Goal: Feedback & Contribution: Submit feedback/report problem

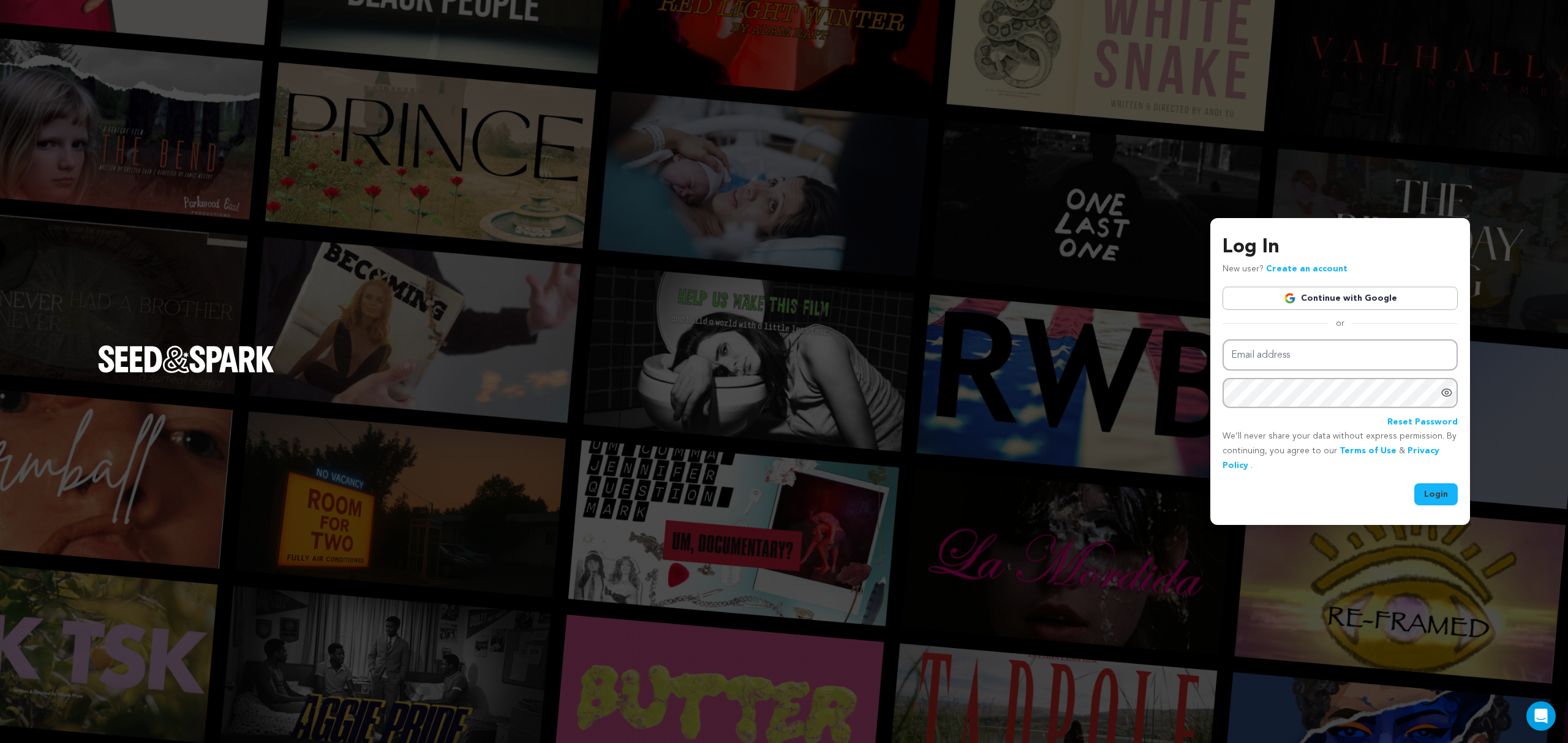
click at [1359, 296] on link "Continue with Google" at bounding box center [1340, 298] width 235 height 23
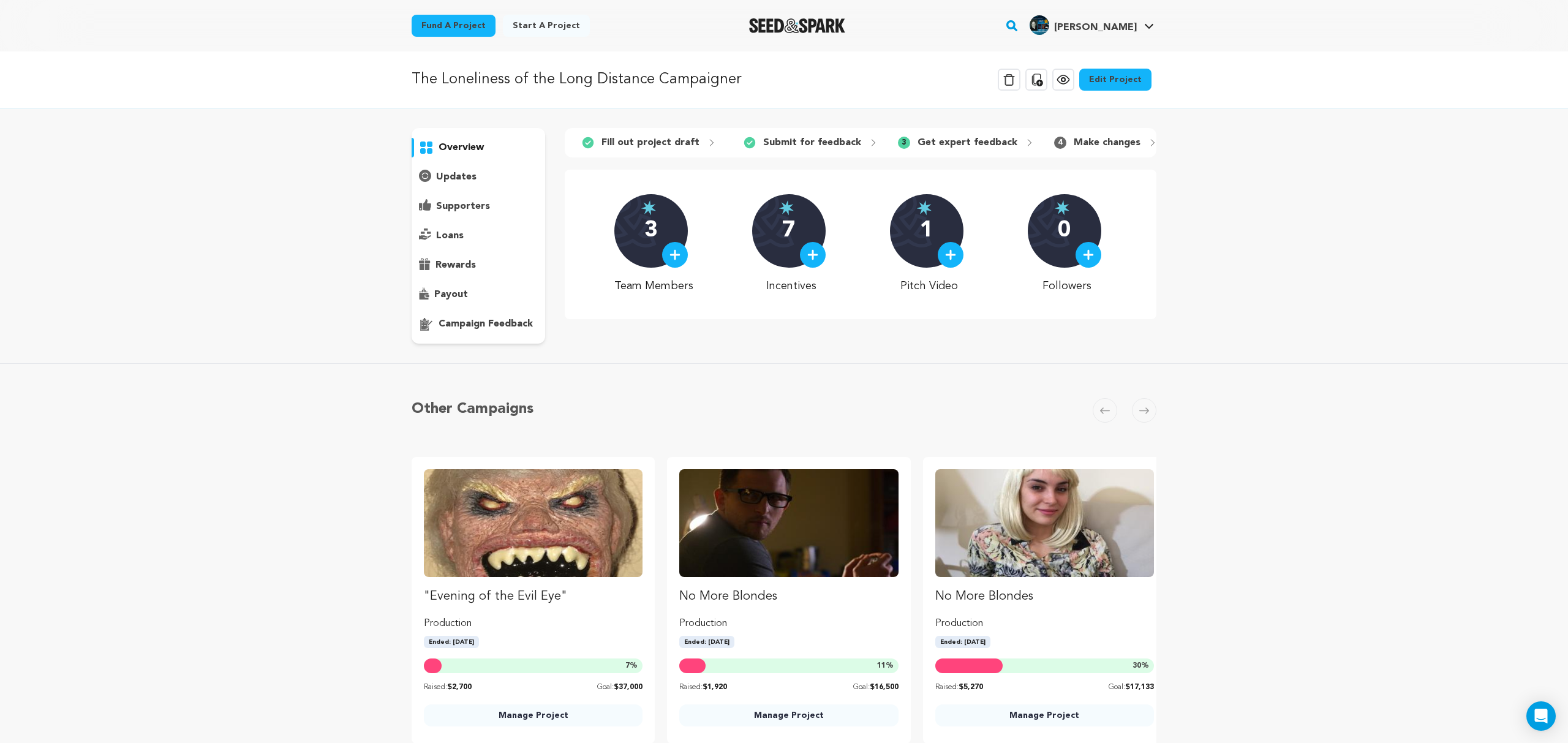
click at [497, 322] on p "campaign feedback" at bounding box center [485, 323] width 95 height 14
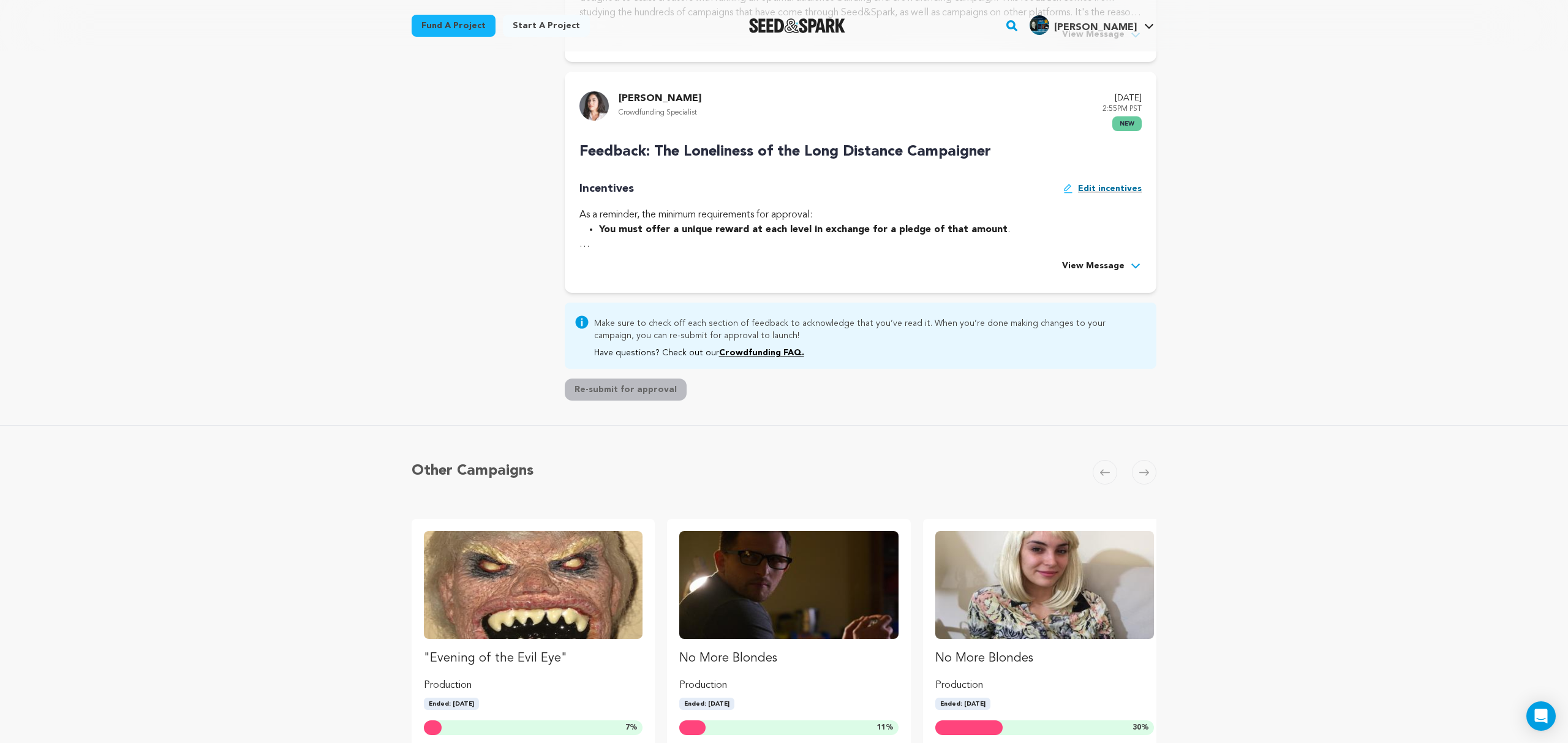
scroll to position [656, 0]
click at [1104, 265] on span "View Message" at bounding box center [1092, 267] width 63 height 14
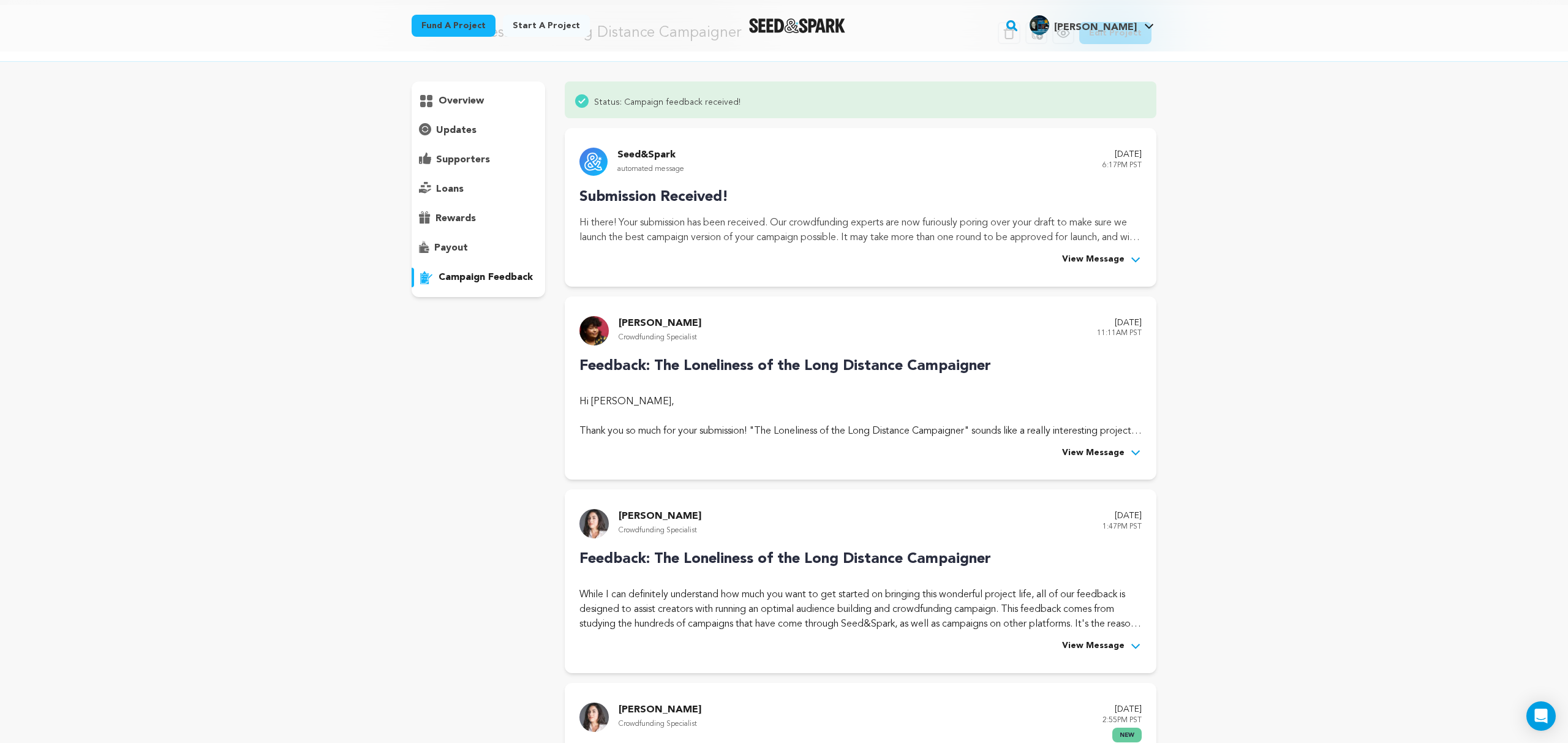
scroll to position [0, 0]
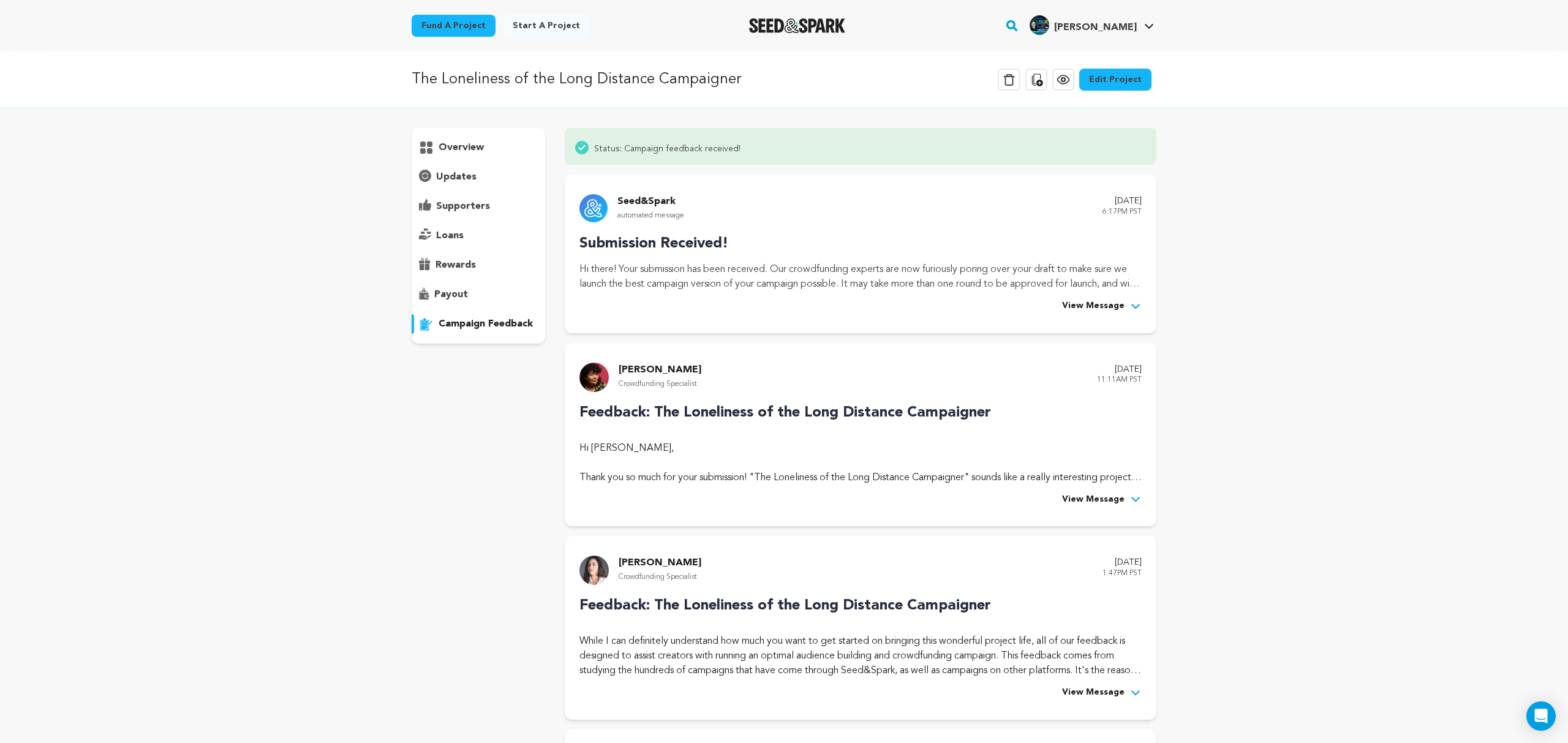
click at [1114, 78] on link "Edit Project" at bounding box center [1114, 79] width 72 height 22
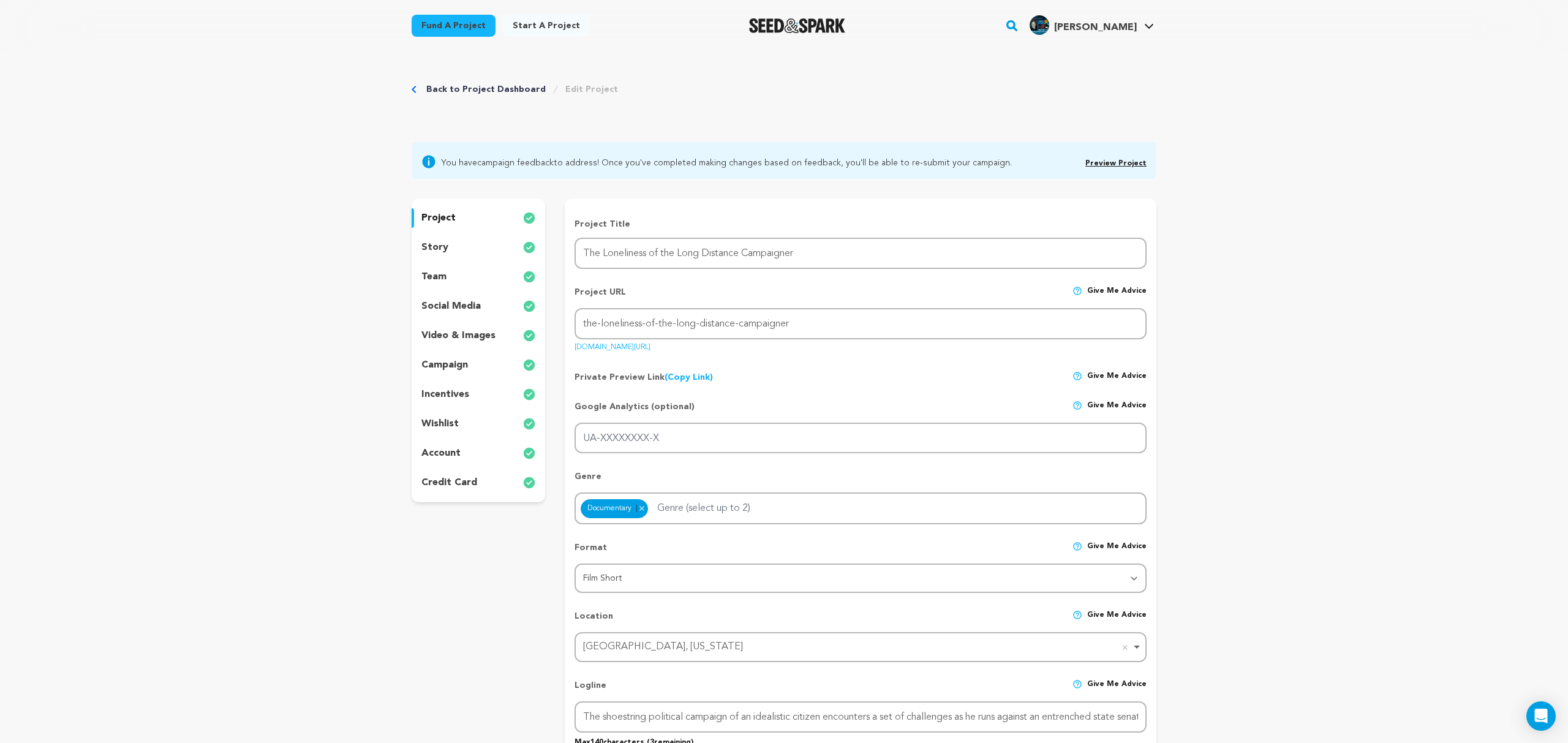
click at [435, 247] on p "story" at bounding box center [435, 247] width 27 height 14
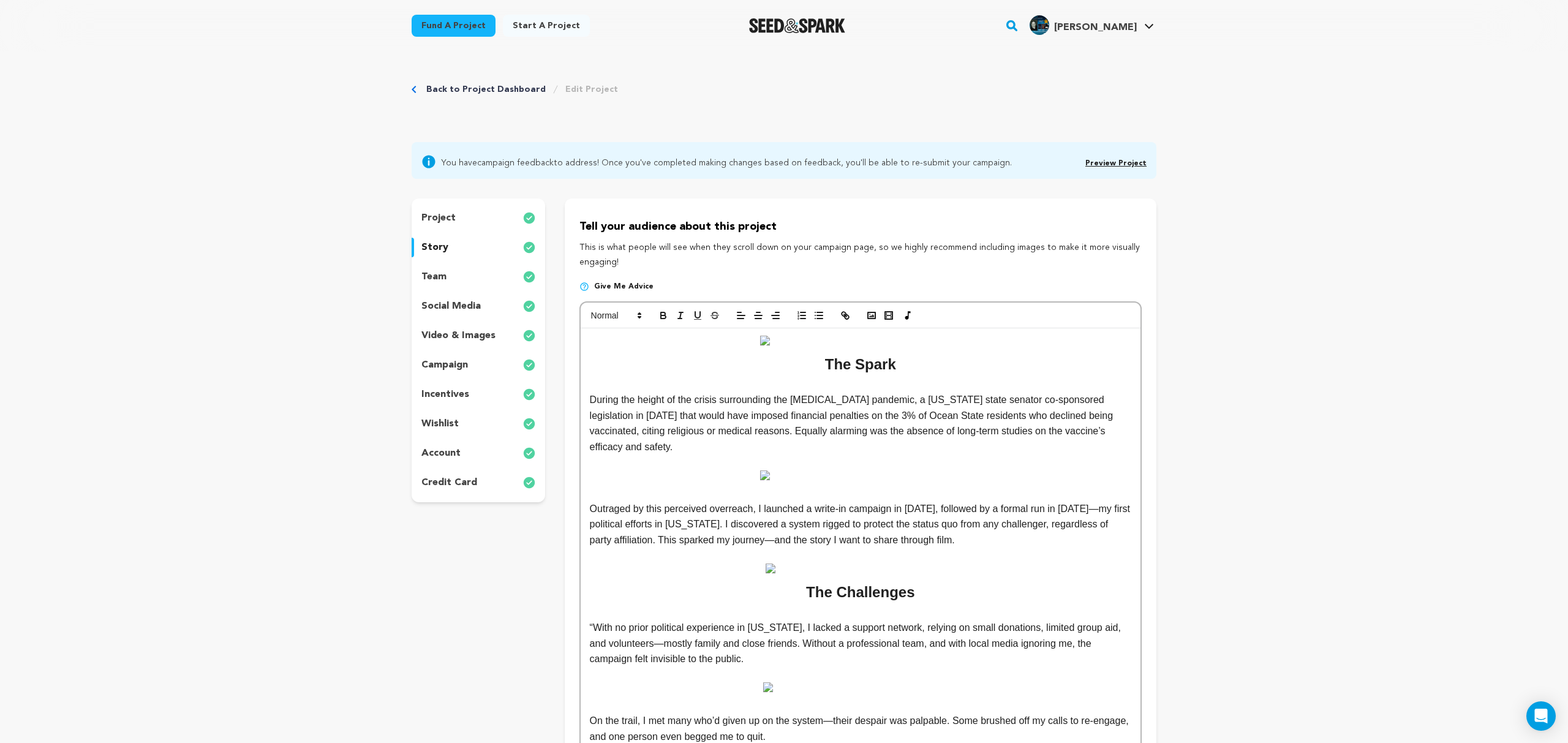
click at [456, 335] on p "video & images" at bounding box center [458, 335] width 74 height 14
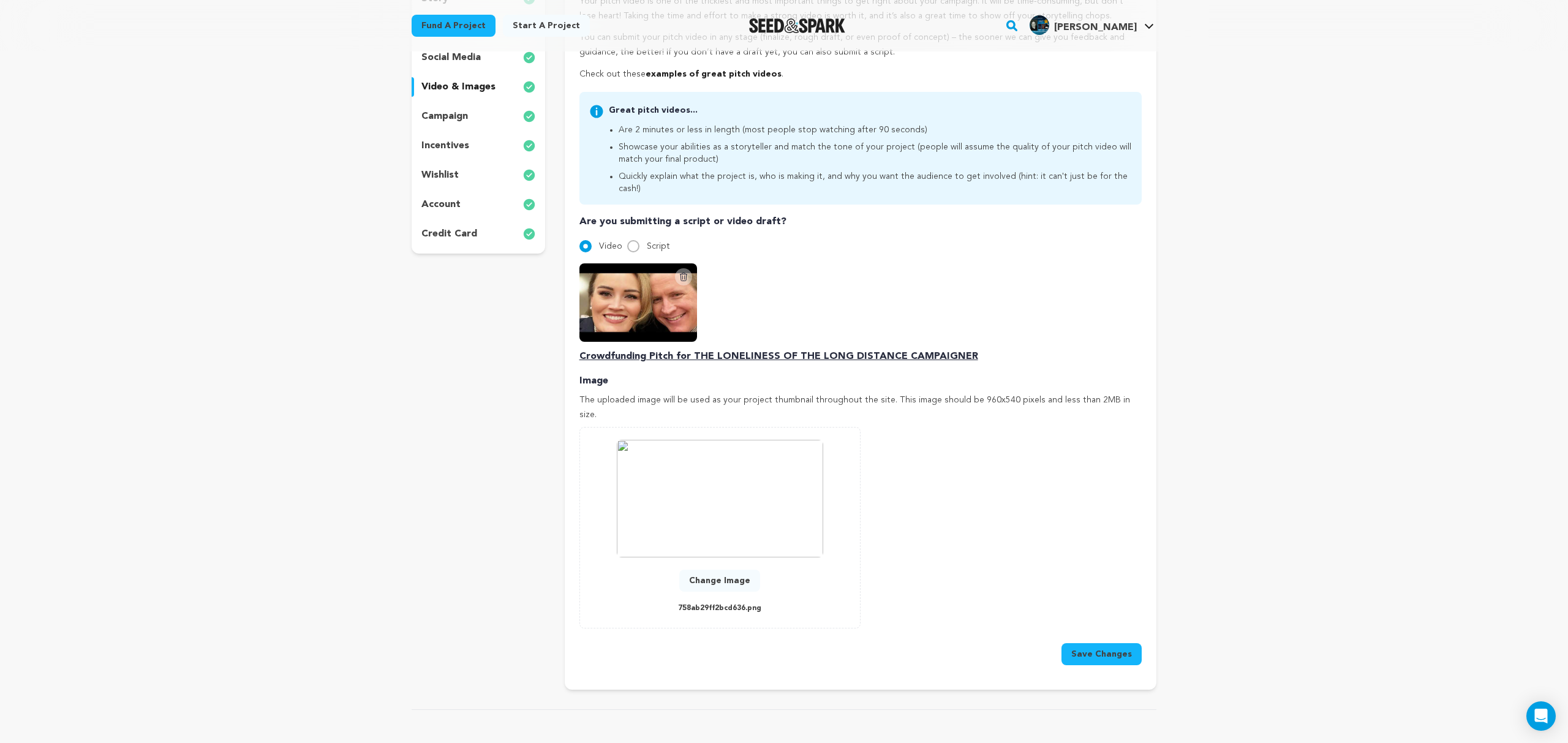
scroll to position [252, 0]
click at [716, 565] on button "Change Image" at bounding box center [720, 576] width 81 height 22
click at [1107, 639] on button "Save Changes" at bounding box center [1101, 649] width 80 height 22
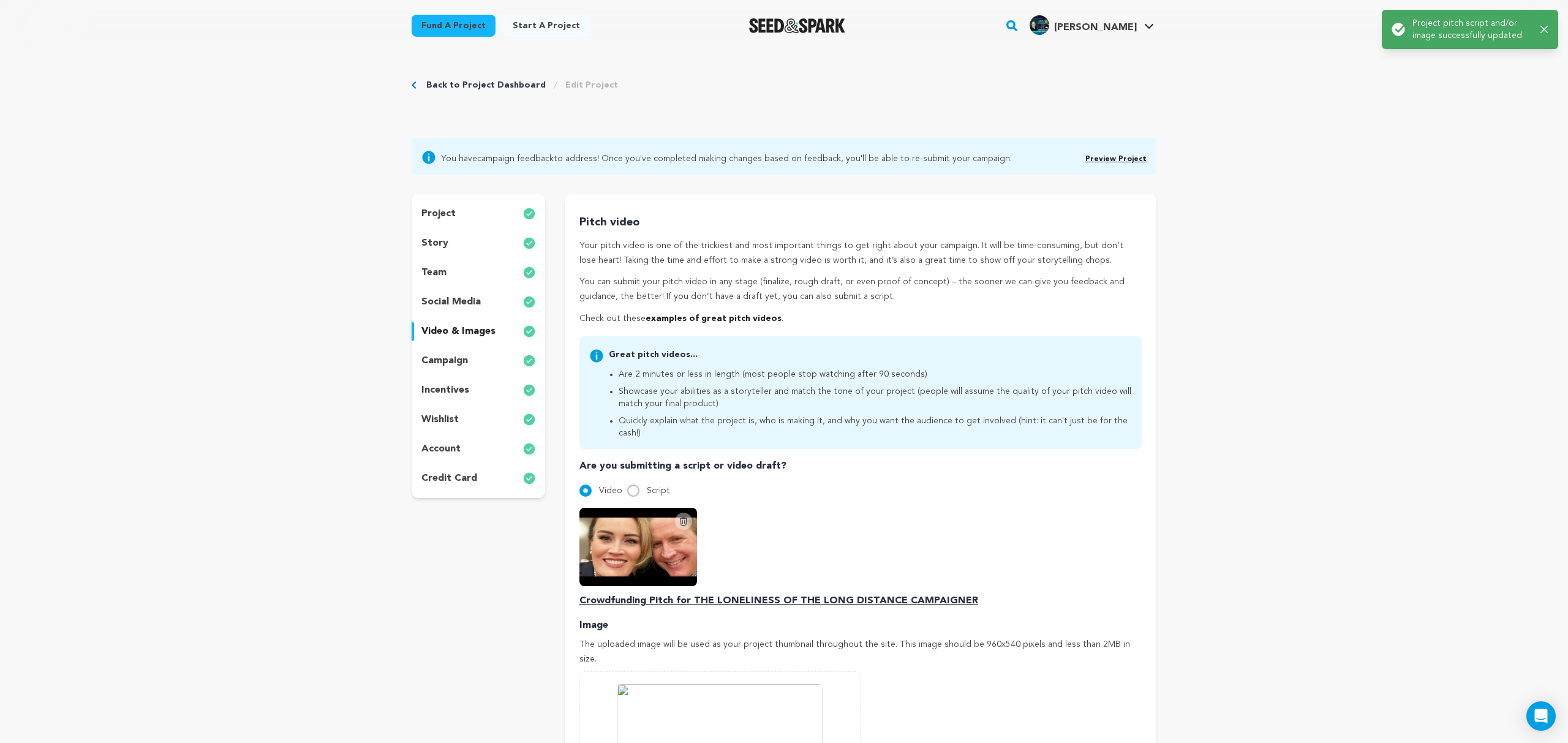
scroll to position [0, 0]
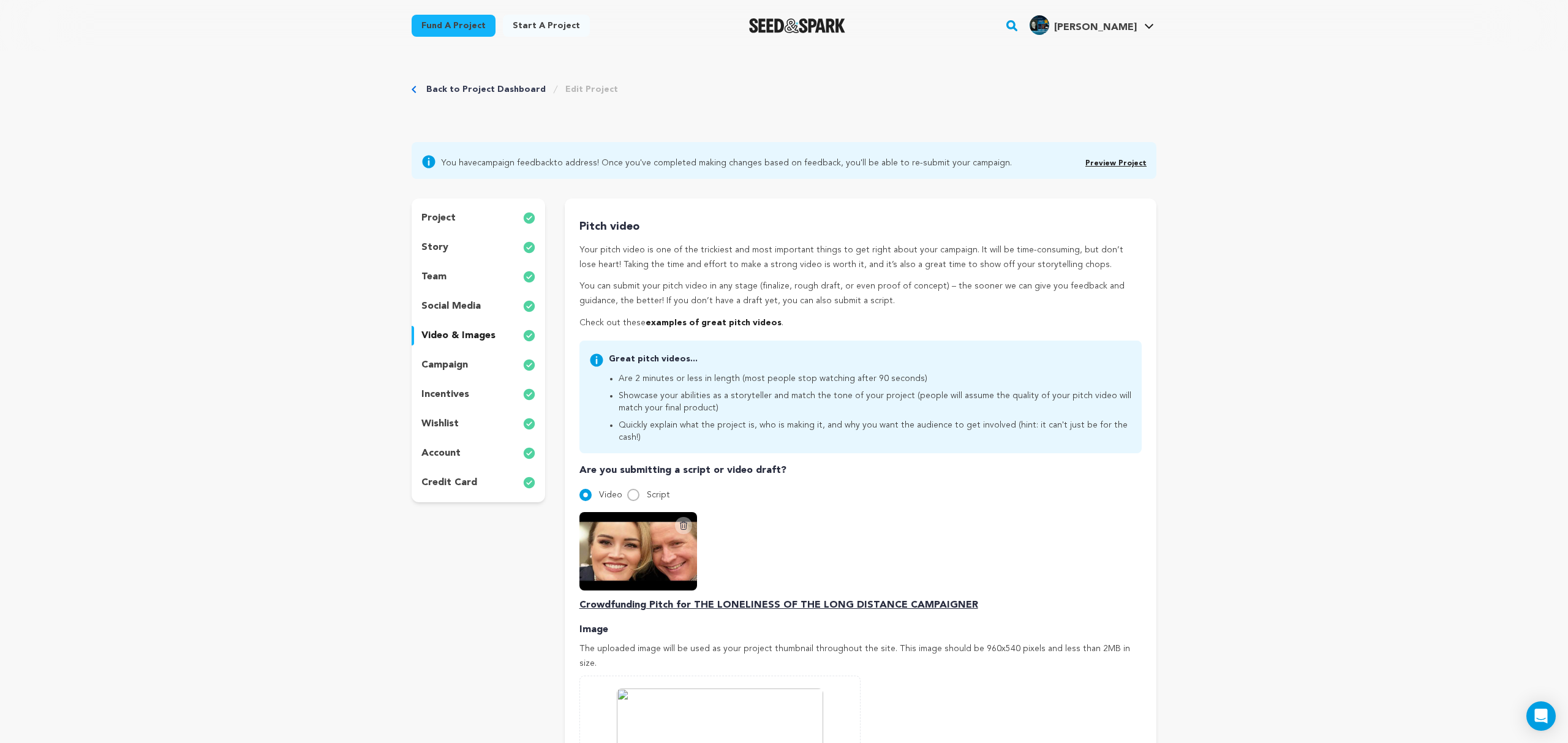
drag, startPoint x: 1545, startPoint y: 30, endPoint x: 1523, endPoint y: 47, distance: 27.8
click at [1545, 30] on div "Success: Info: Warning: Error: Project pitch script and/or image successfully u…" at bounding box center [1470, 29] width 168 height 38
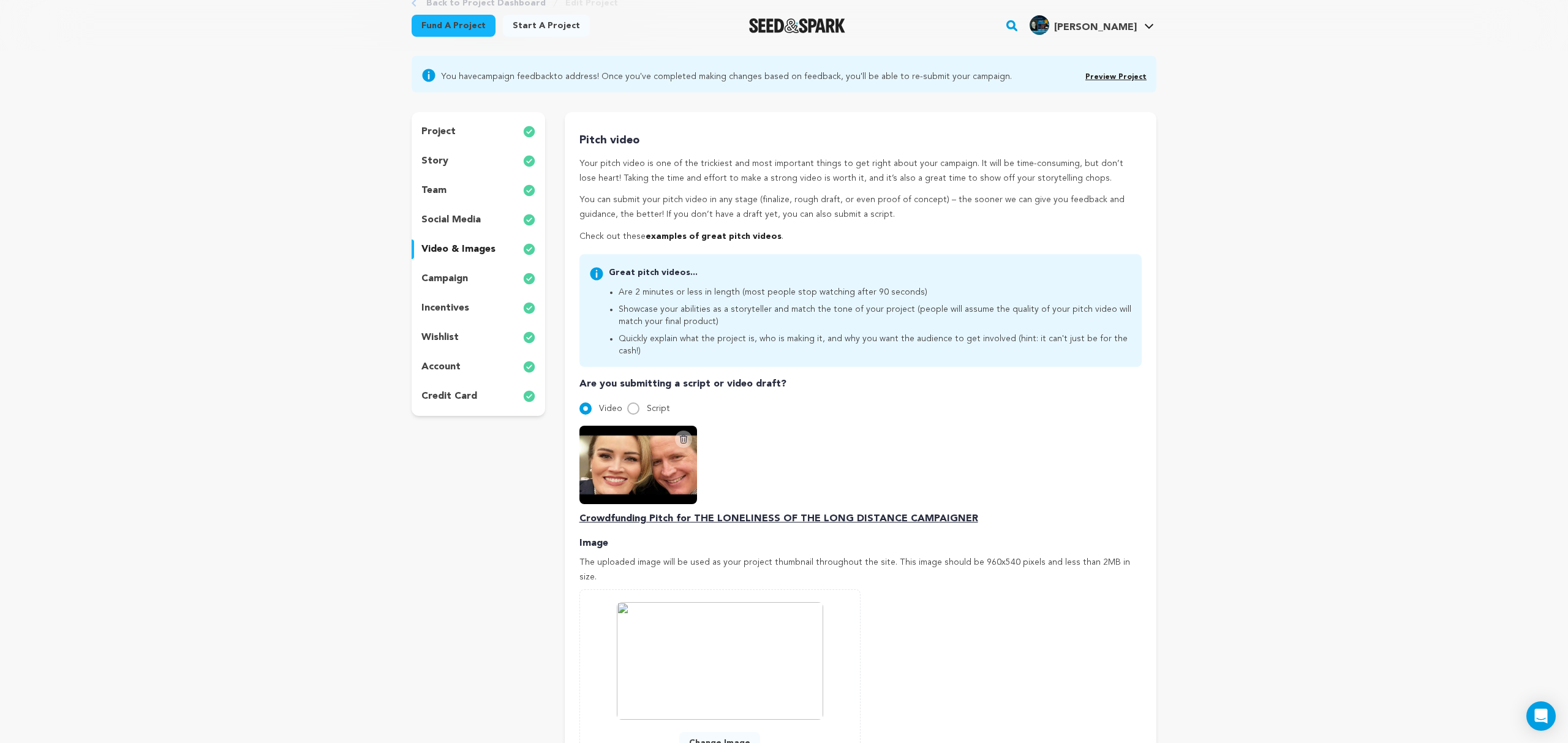
scroll to position [83, 0]
click at [440, 160] on p "story" at bounding box center [435, 163] width 27 height 14
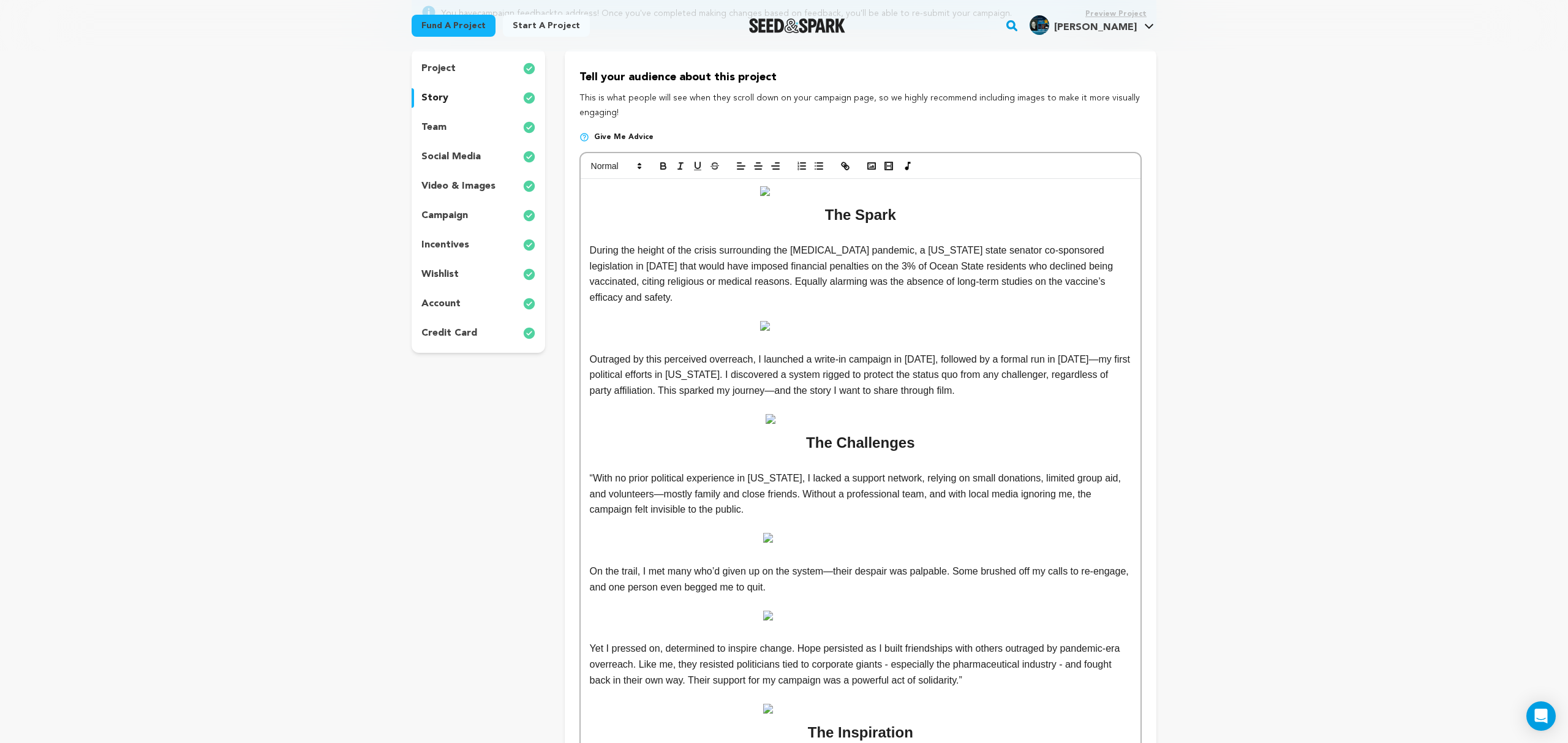
scroll to position [147, 0]
click at [764, 198] on img at bounding box center [861, 194] width 201 height 10
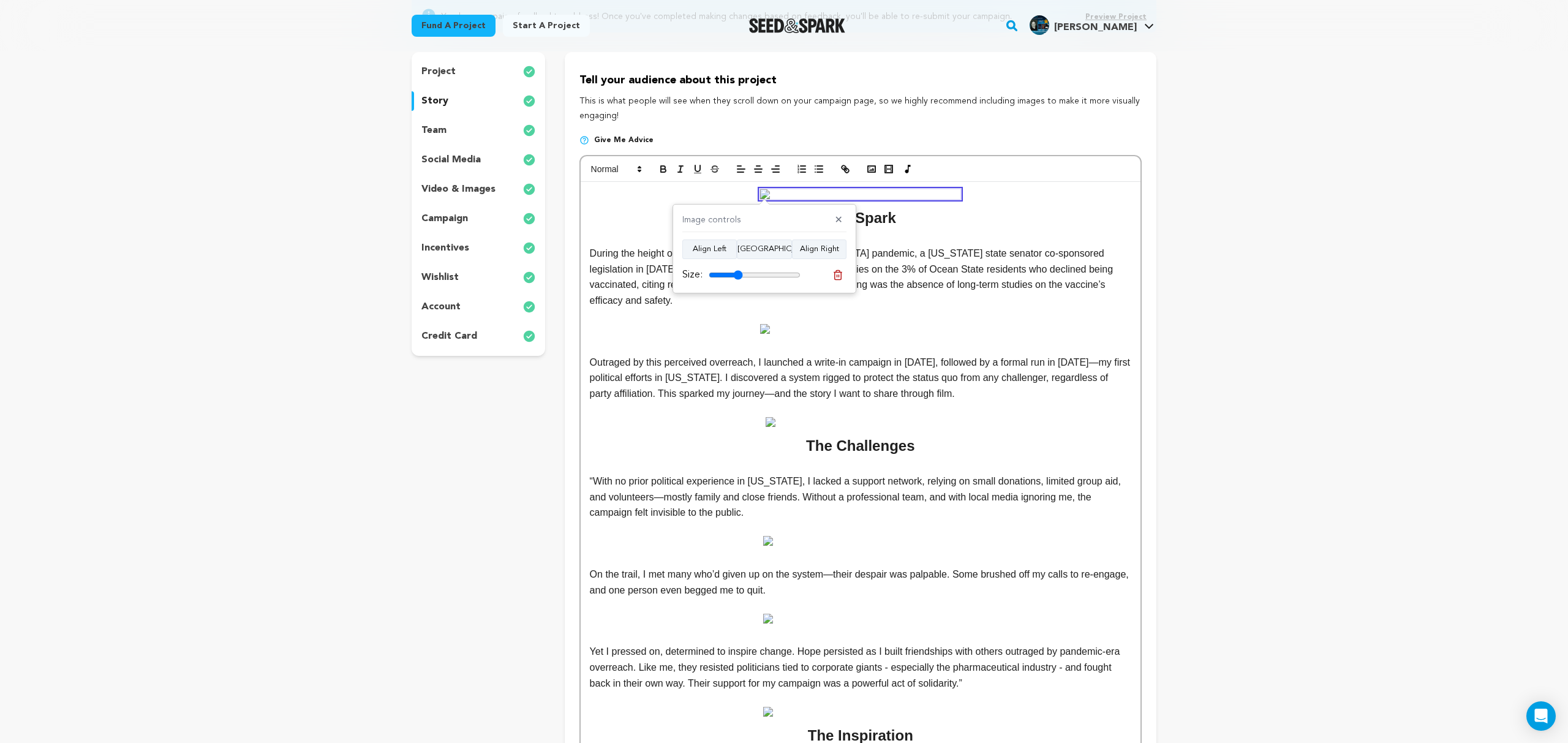
click at [764, 198] on img at bounding box center [861, 194] width 201 height 10
click at [839, 277] on line at bounding box center [839, 275] width 0 height 3
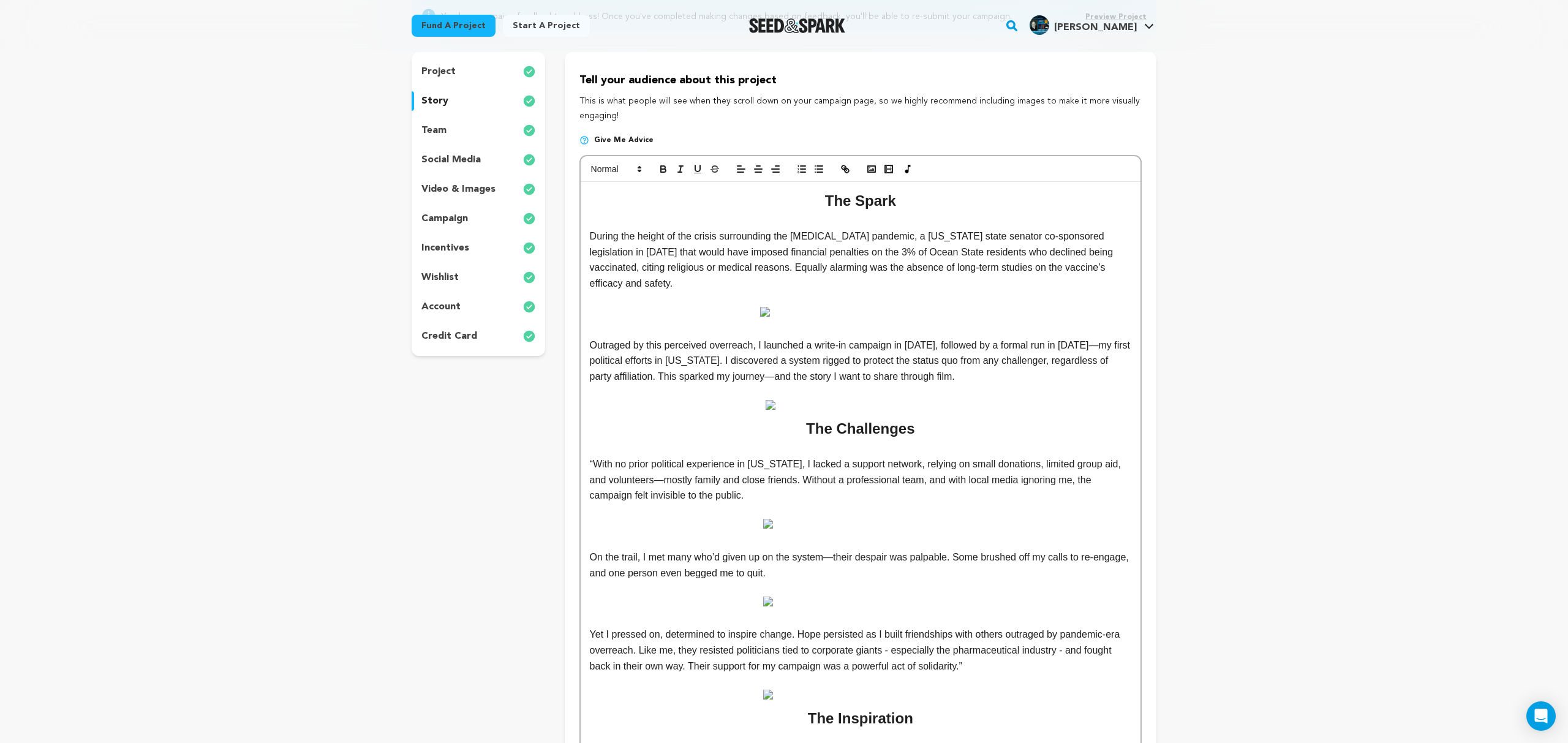
click at [769, 307] on img at bounding box center [861, 312] width 201 height 10
click at [846, 374] on icon at bounding box center [841, 374] width 11 height 11
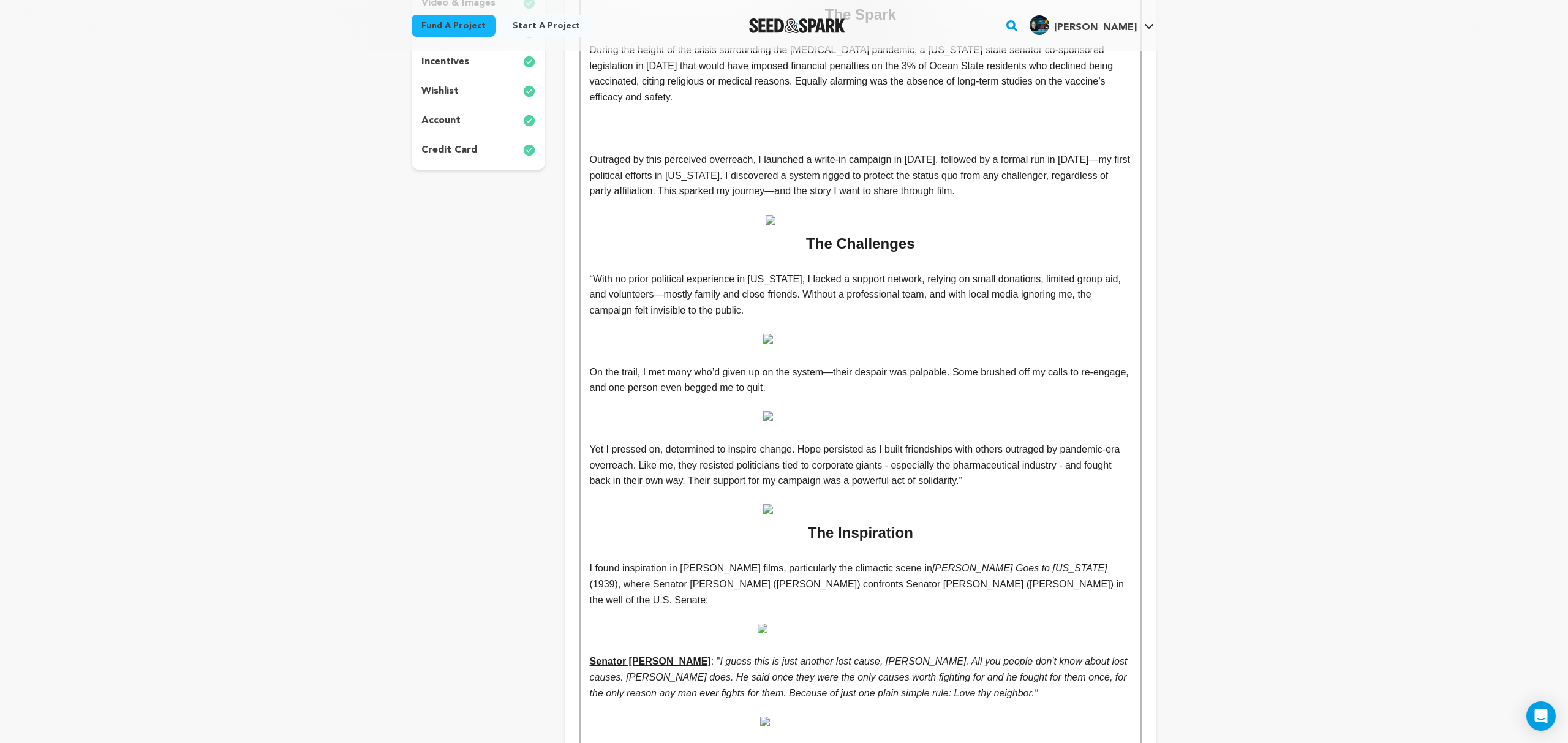
scroll to position [335, 0]
click at [772, 212] on img at bounding box center [860, 217] width 190 height 10
click at [848, 278] on icon at bounding box center [844, 281] width 9 height 10
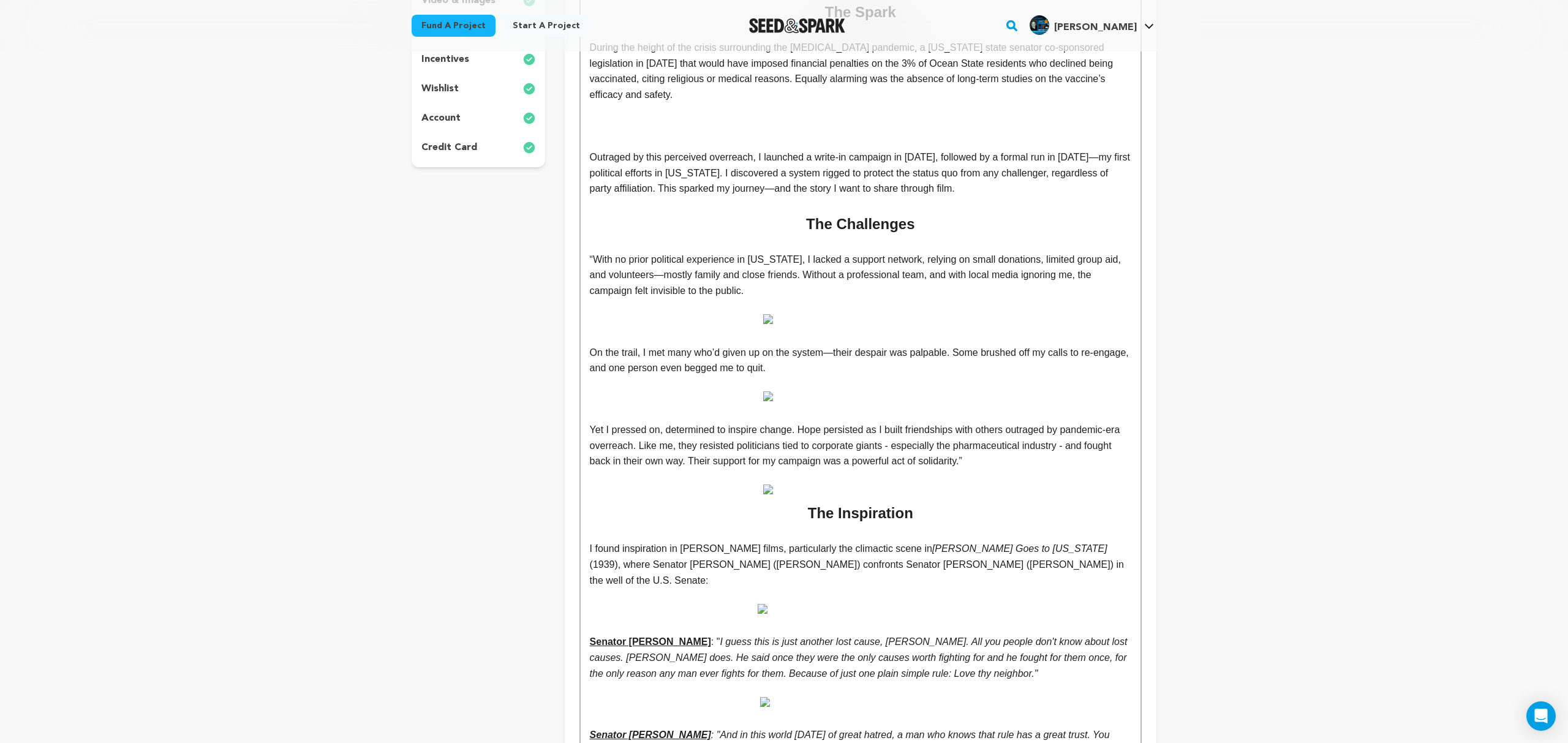
click at [768, 315] on img at bounding box center [861, 319] width 195 height 10
click at [841, 380] on icon at bounding box center [841, 382] width 11 height 11
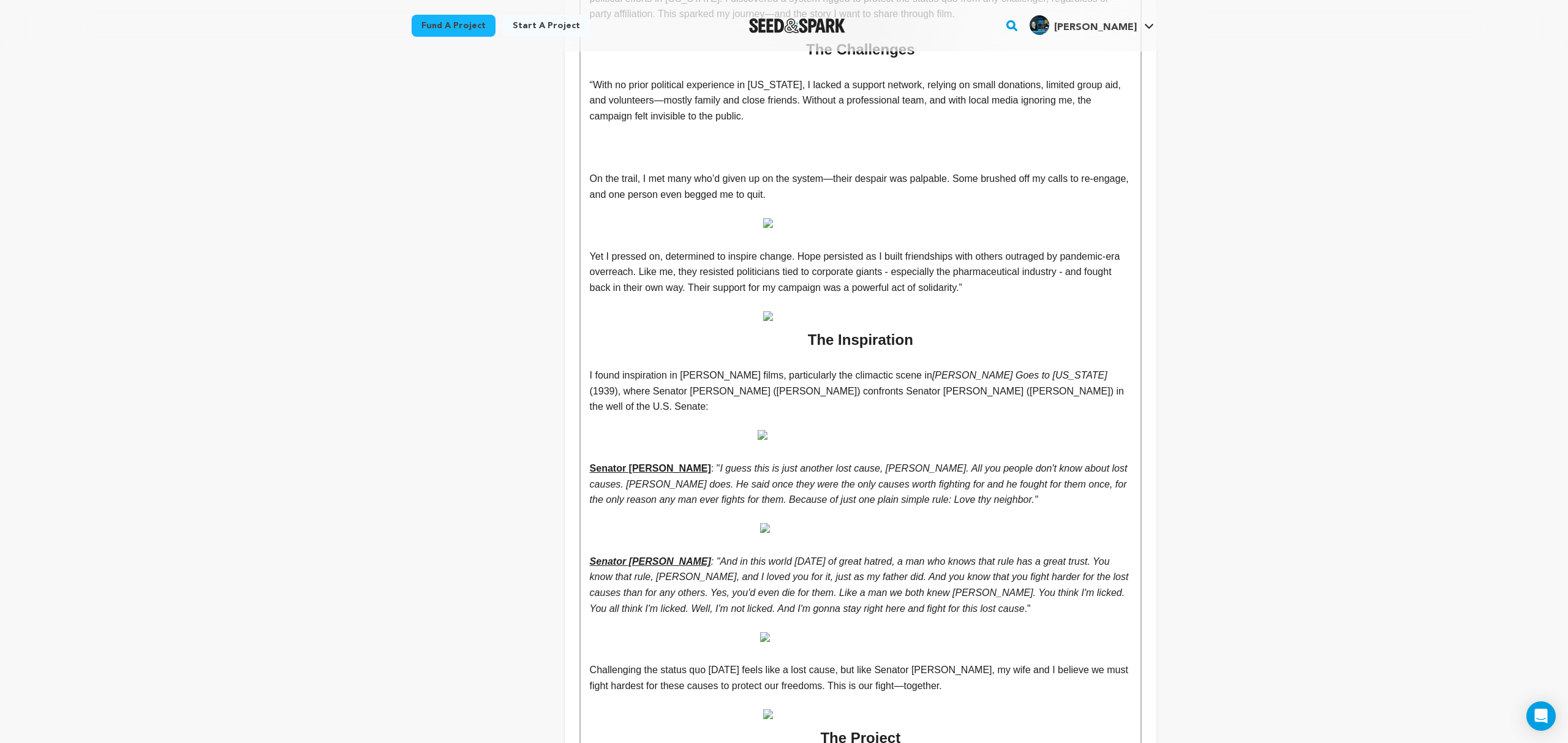
scroll to position [514, 0]
click at [765, 213] on img at bounding box center [861, 218] width 195 height 10
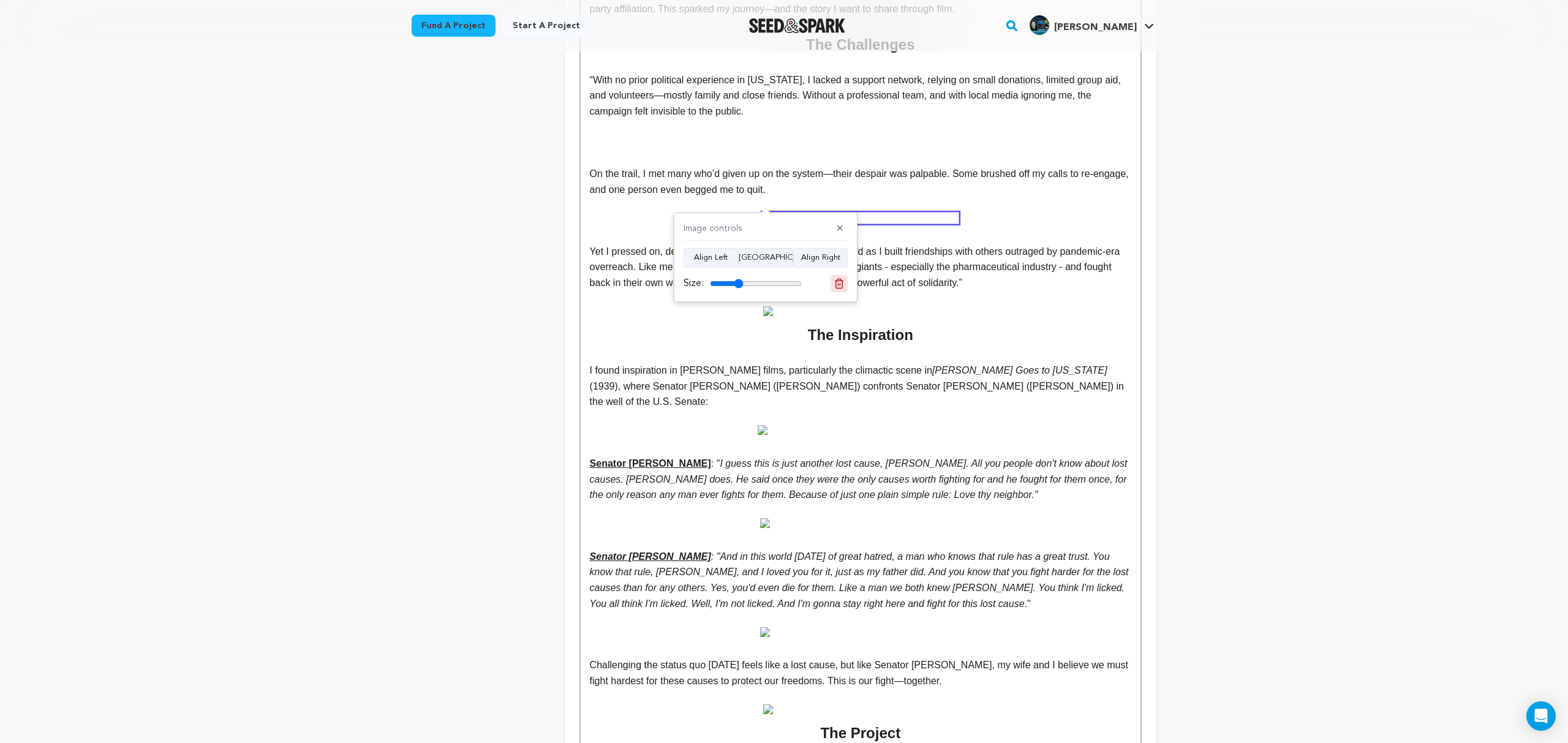
click at [837, 287] on icon at bounding box center [839, 283] width 11 height 11
click at [771, 308] on img at bounding box center [861, 313] width 195 height 10
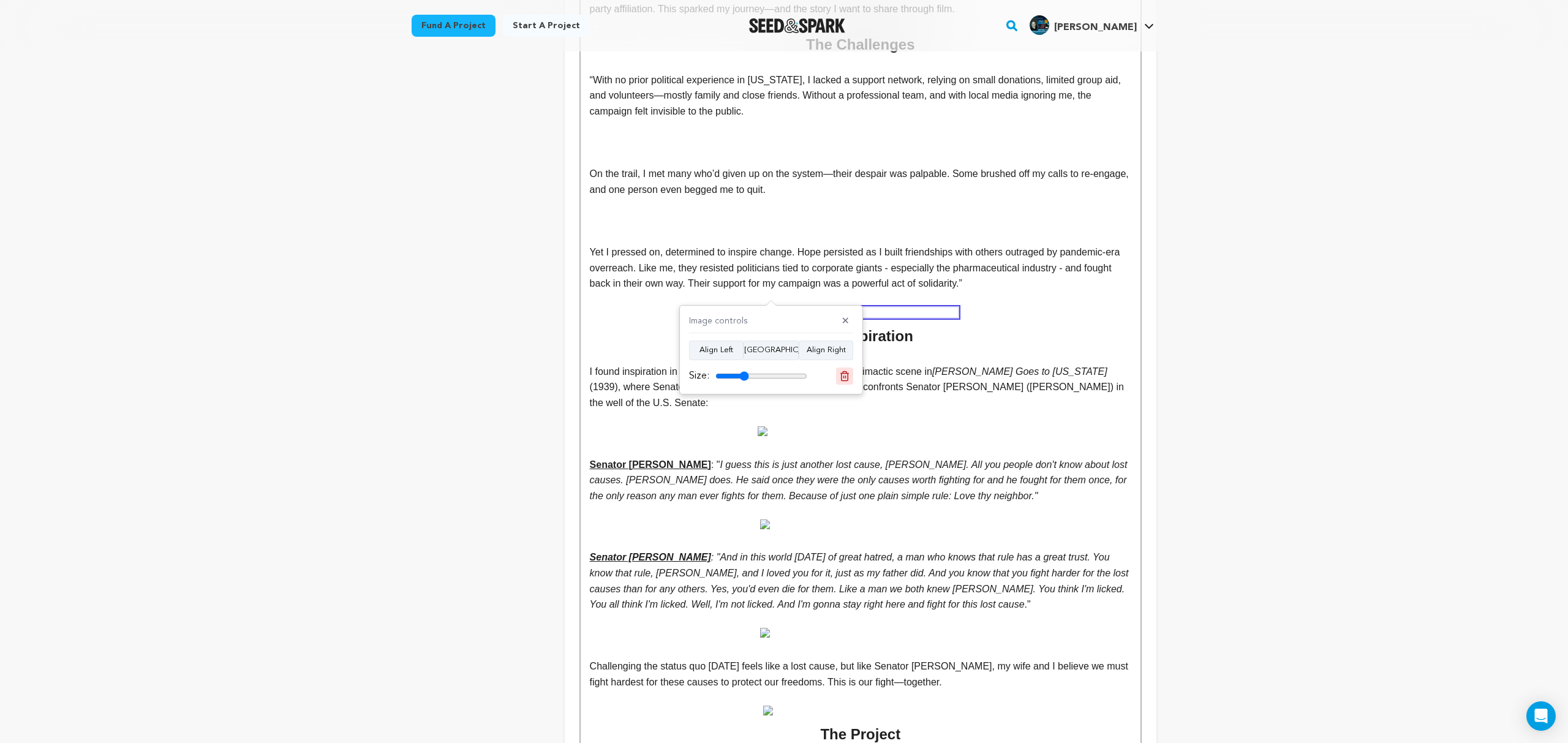
click at [845, 374] on icon at bounding box center [843, 375] width 11 height 11
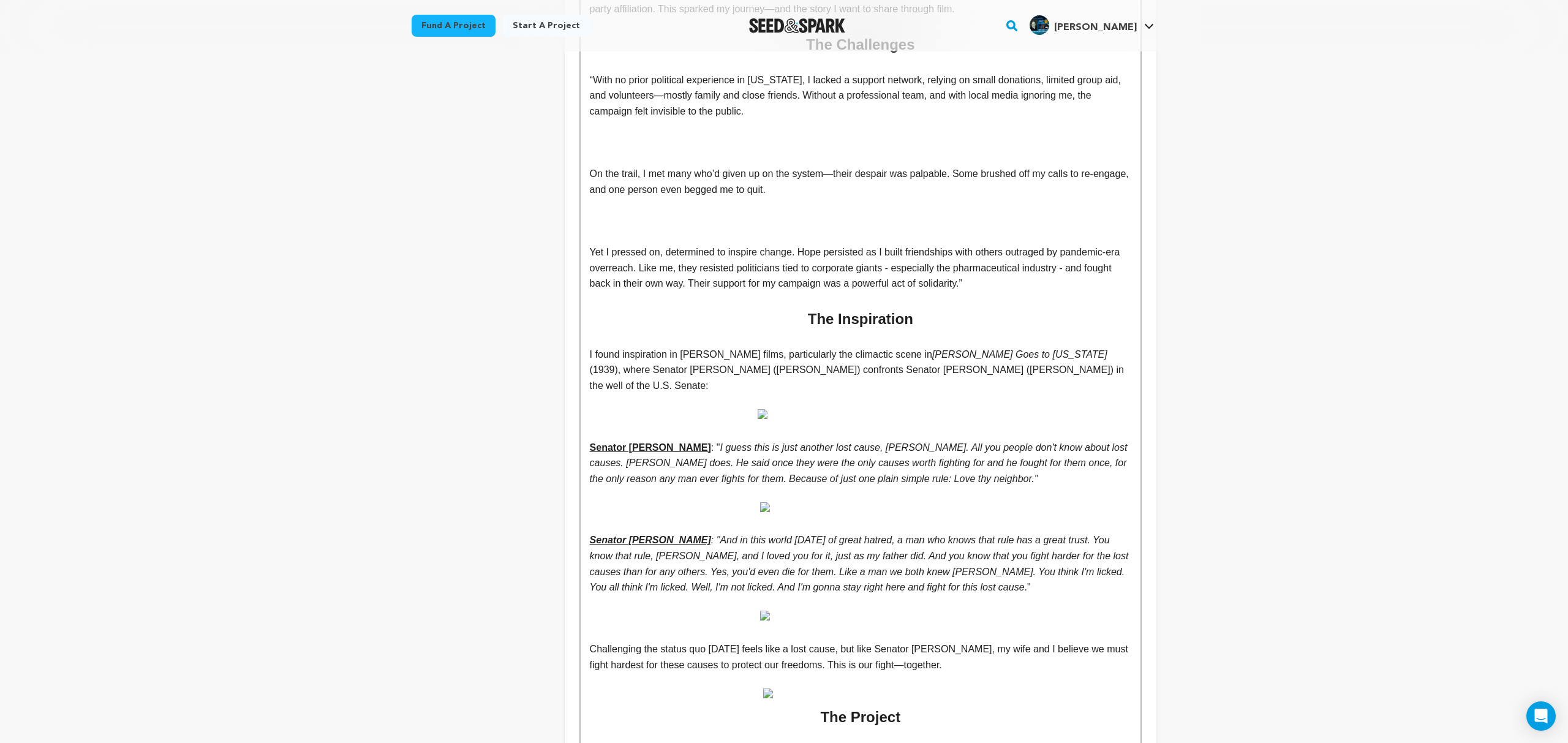
click at [762, 404] on div "The Spark During the height of the crisis surrounding the COVID-19 pandemic, a …" at bounding box center [861, 373] width 560 height 1119
click at [762, 409] on img at bounding box center [860, 414] width 206 height 10
click at [838, 475] on icon at bounding box center [835, 476] width 11 height 11
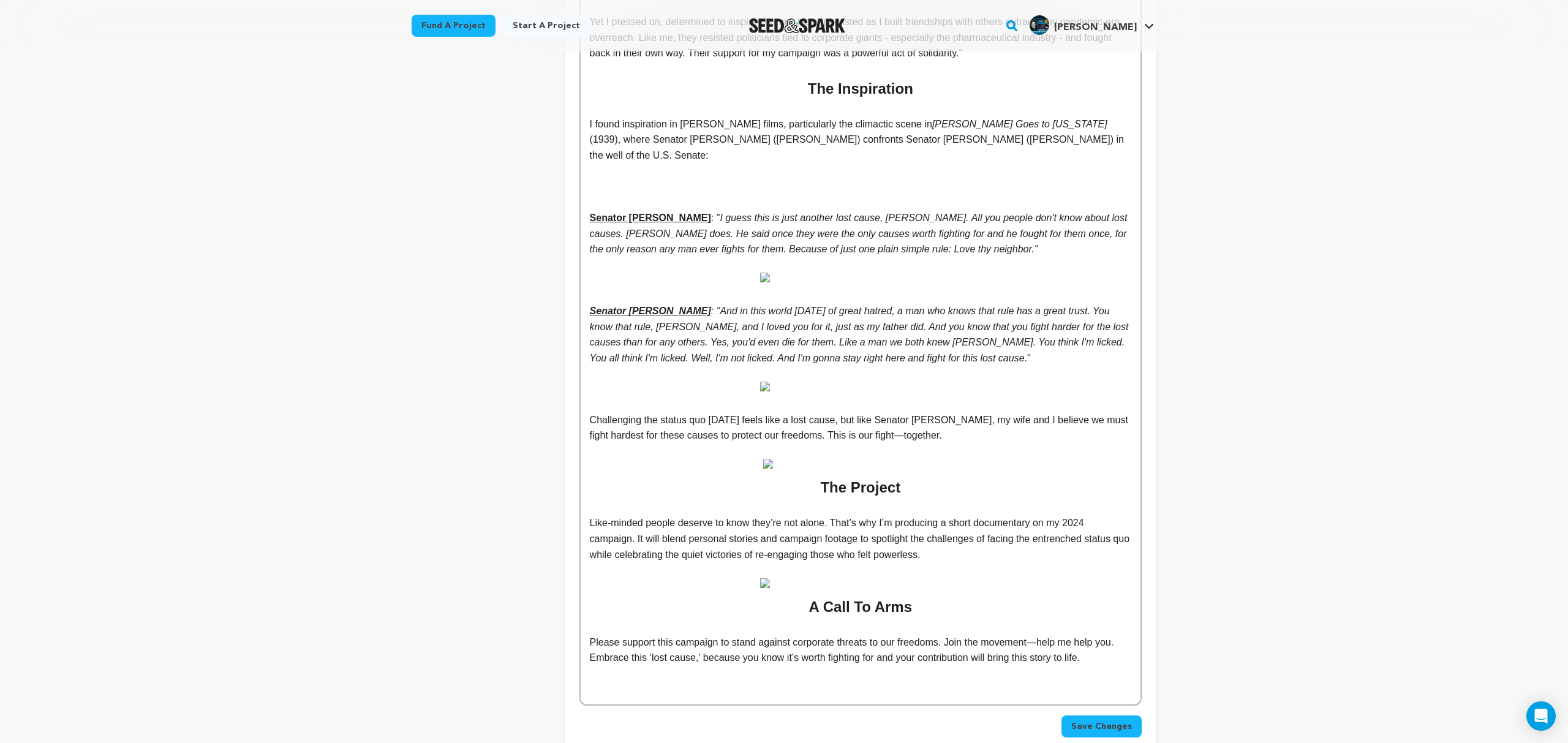
scroll to position [758, 0]
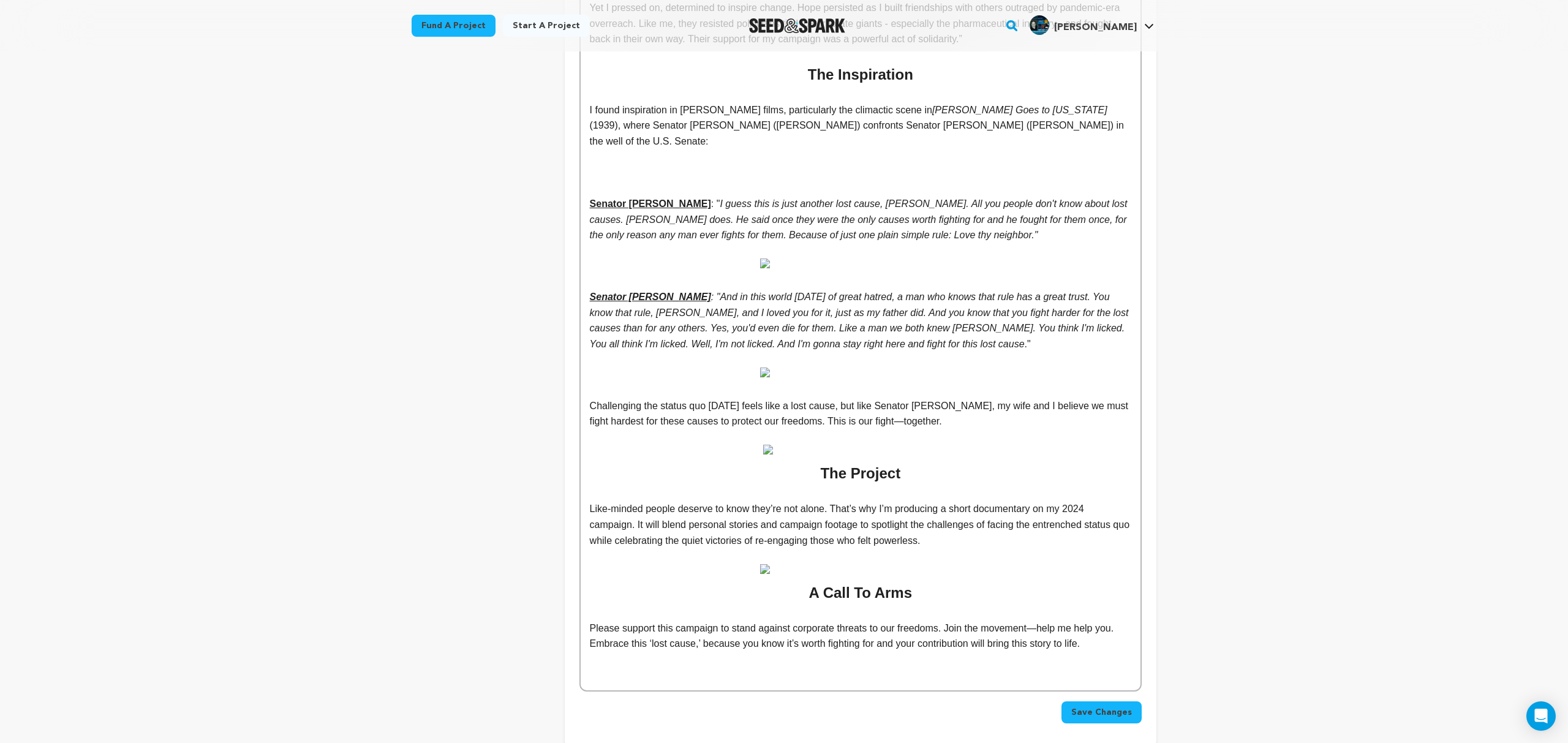
click at [766, 259] on img at bounding box center [861, 263] width 201 height 10
click at [836, 321] on icon at bounding box center [839, 322] width 11 height 11
click at [766, 369] on img at bounding box center [861, 373] width 201 height 10
click at [839, 434] on icon at bounding box center [839, 438] width 9 height 10
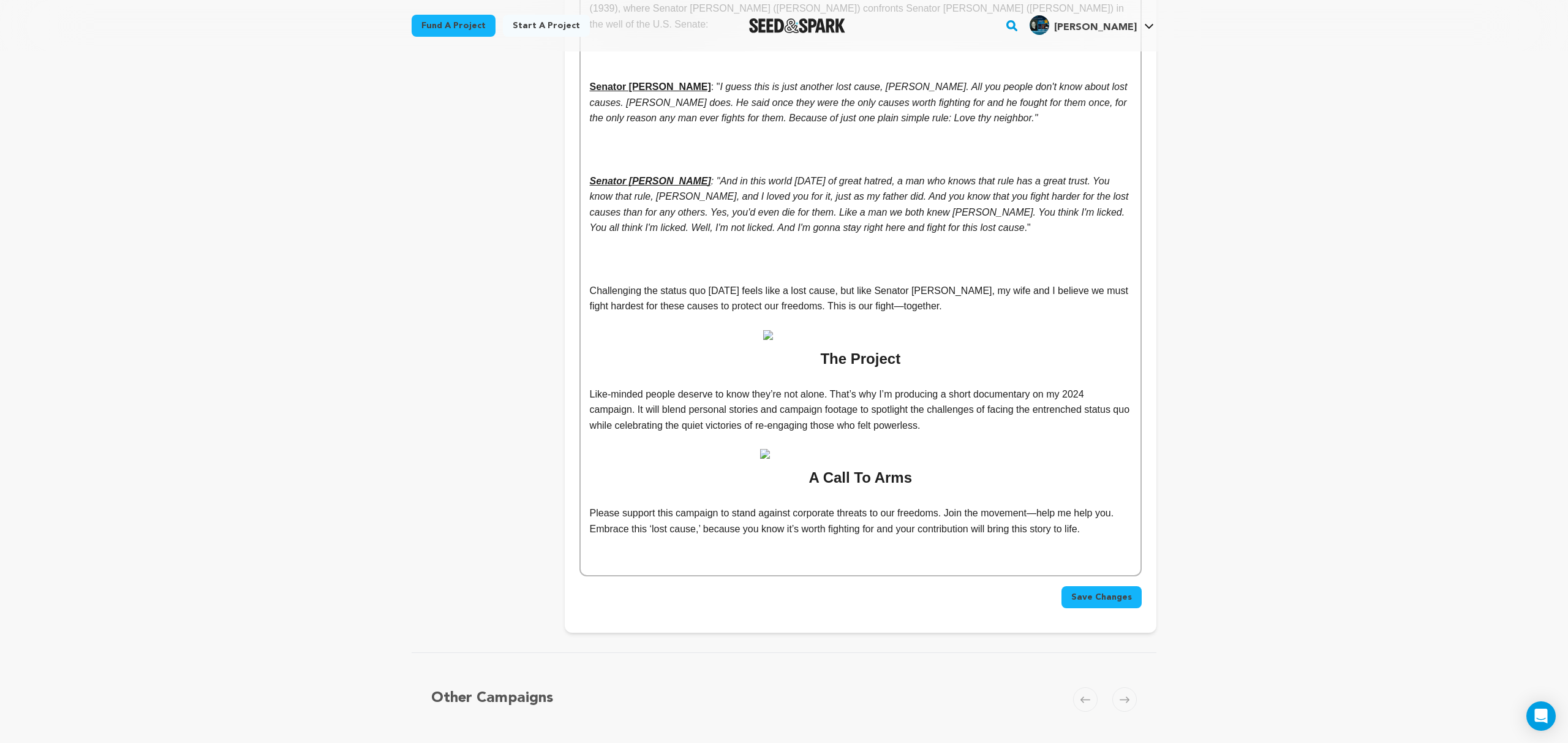
scroll to position [888, 0]
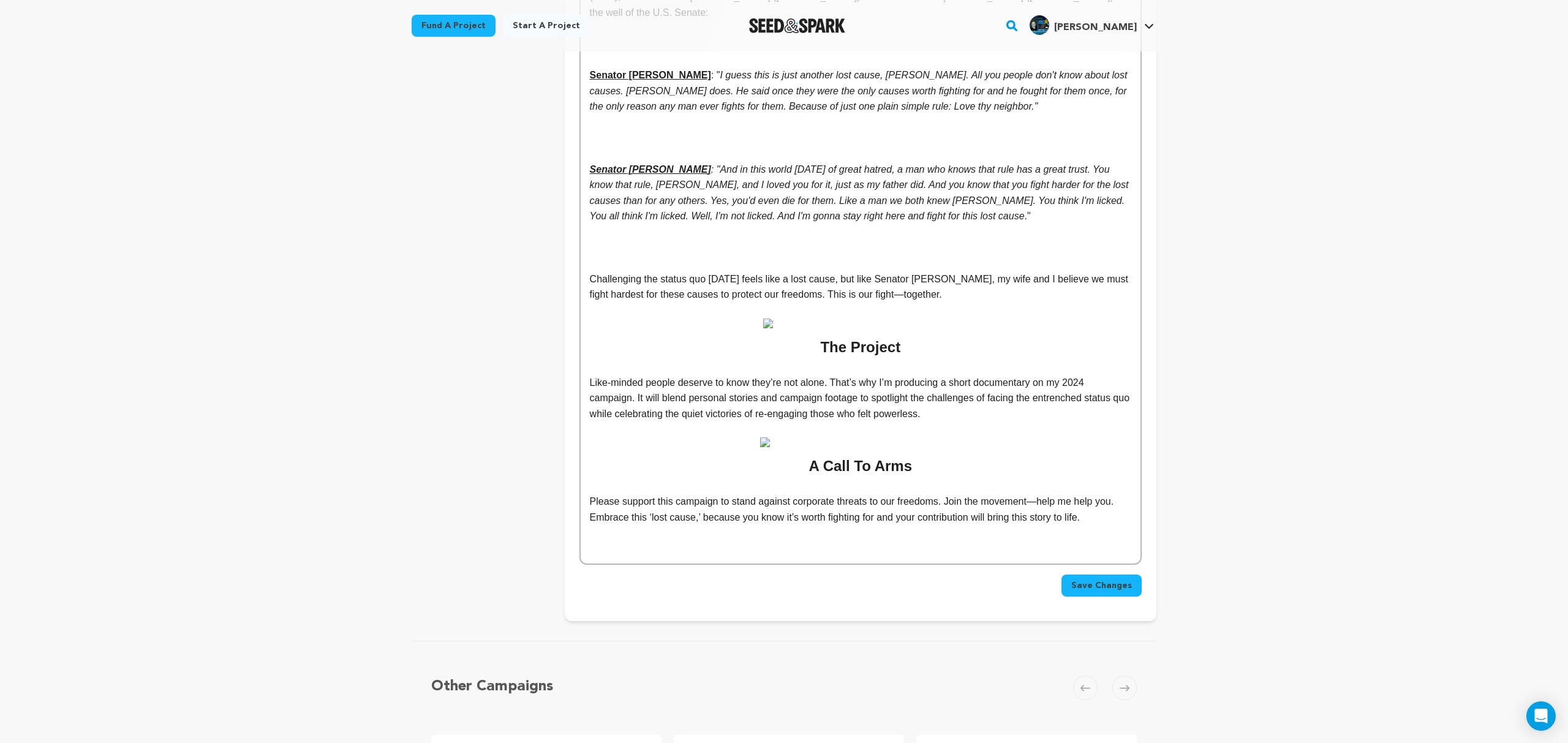
click at [766, 318] on img at bounding box center [861, 323] width 195 height 10
click at [840, 385] on icon at bounding box center [839, 385] width 11 height 11
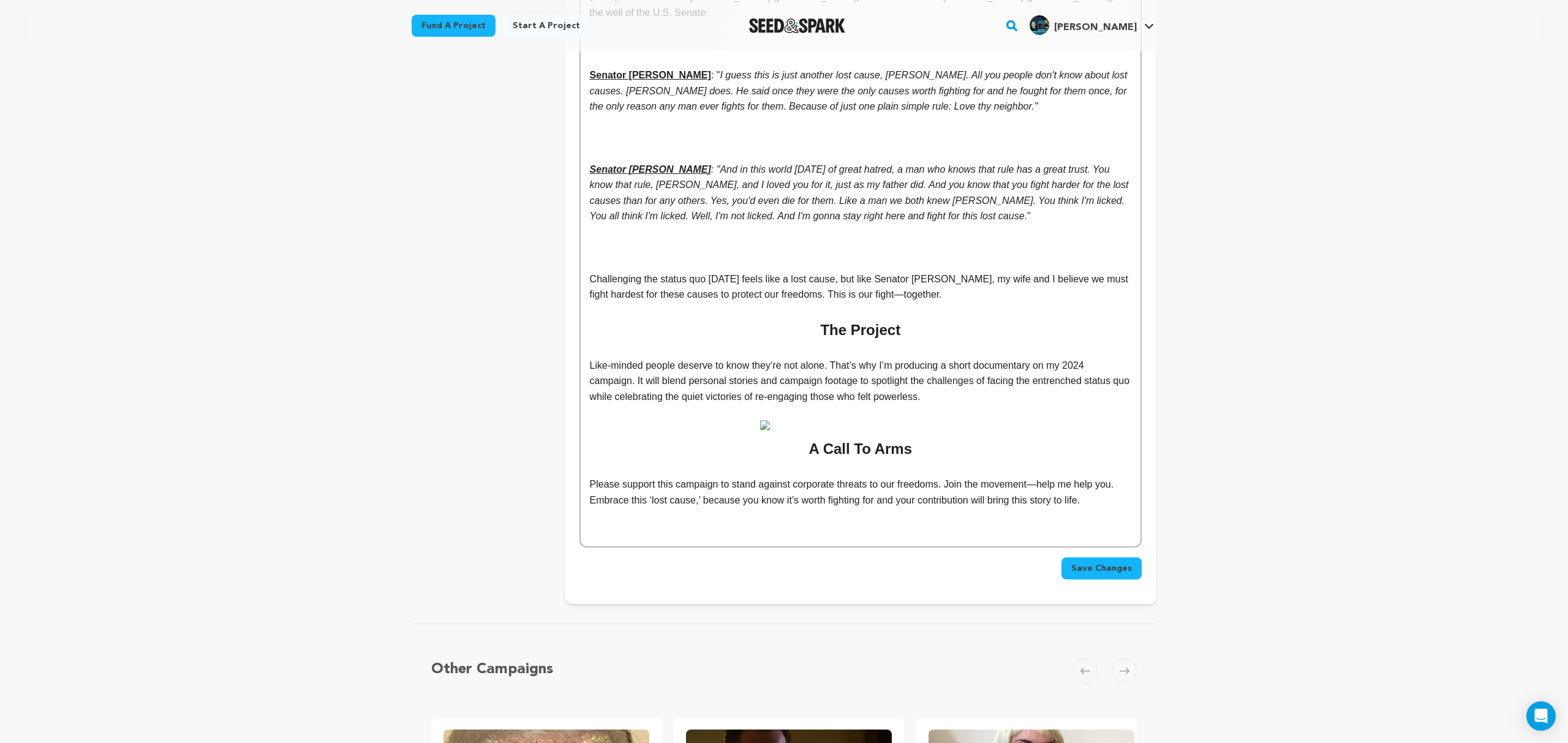
click at [763, 420] on img at bounding box center [861, 425] width 201 height 10
click at [836, 482] on icon at bounding box center [837, 486] width 11 height 11
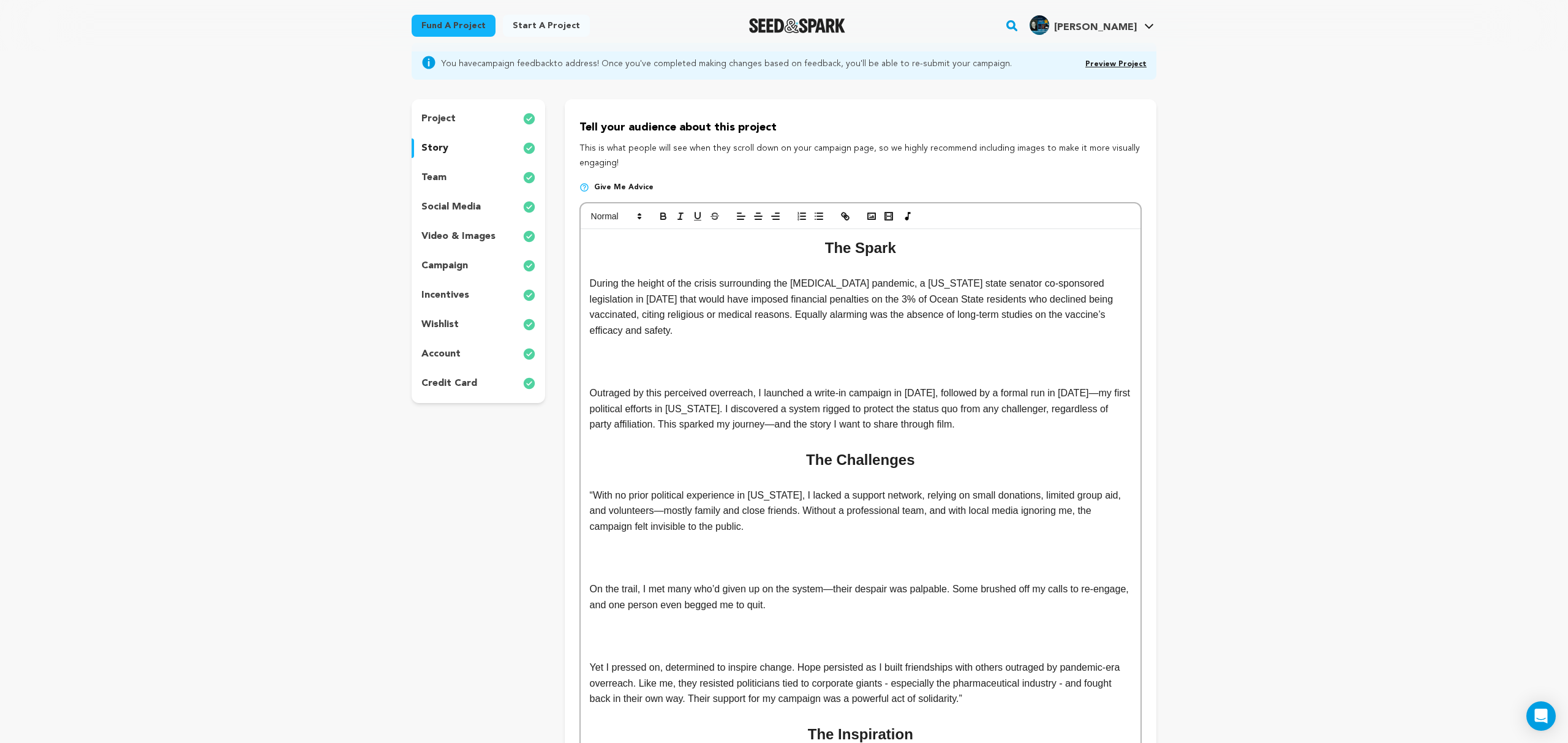
scroll to position [90, 0]
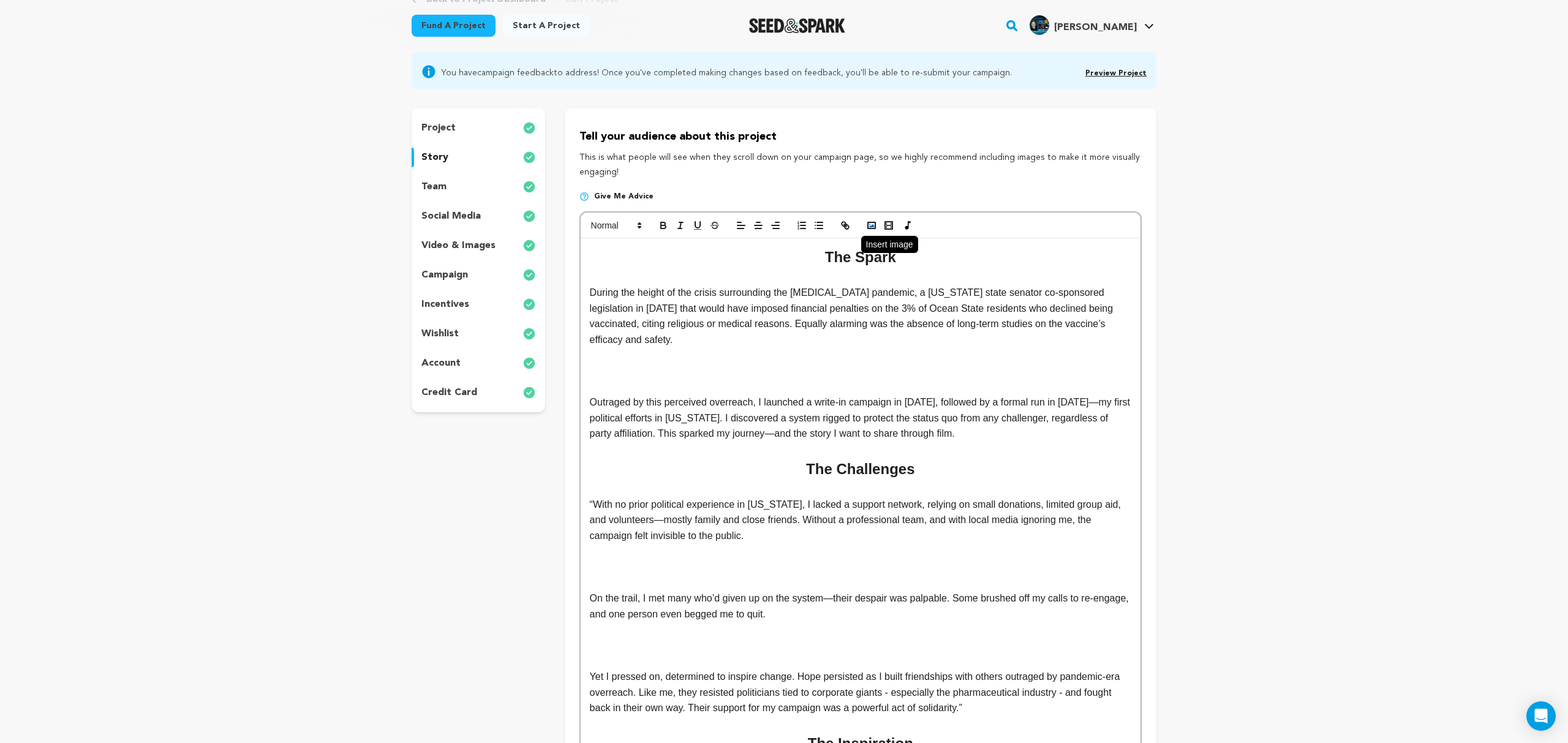
click at [868, 225] on icon "button" at bounding box center [870, 225] width 11 height 11
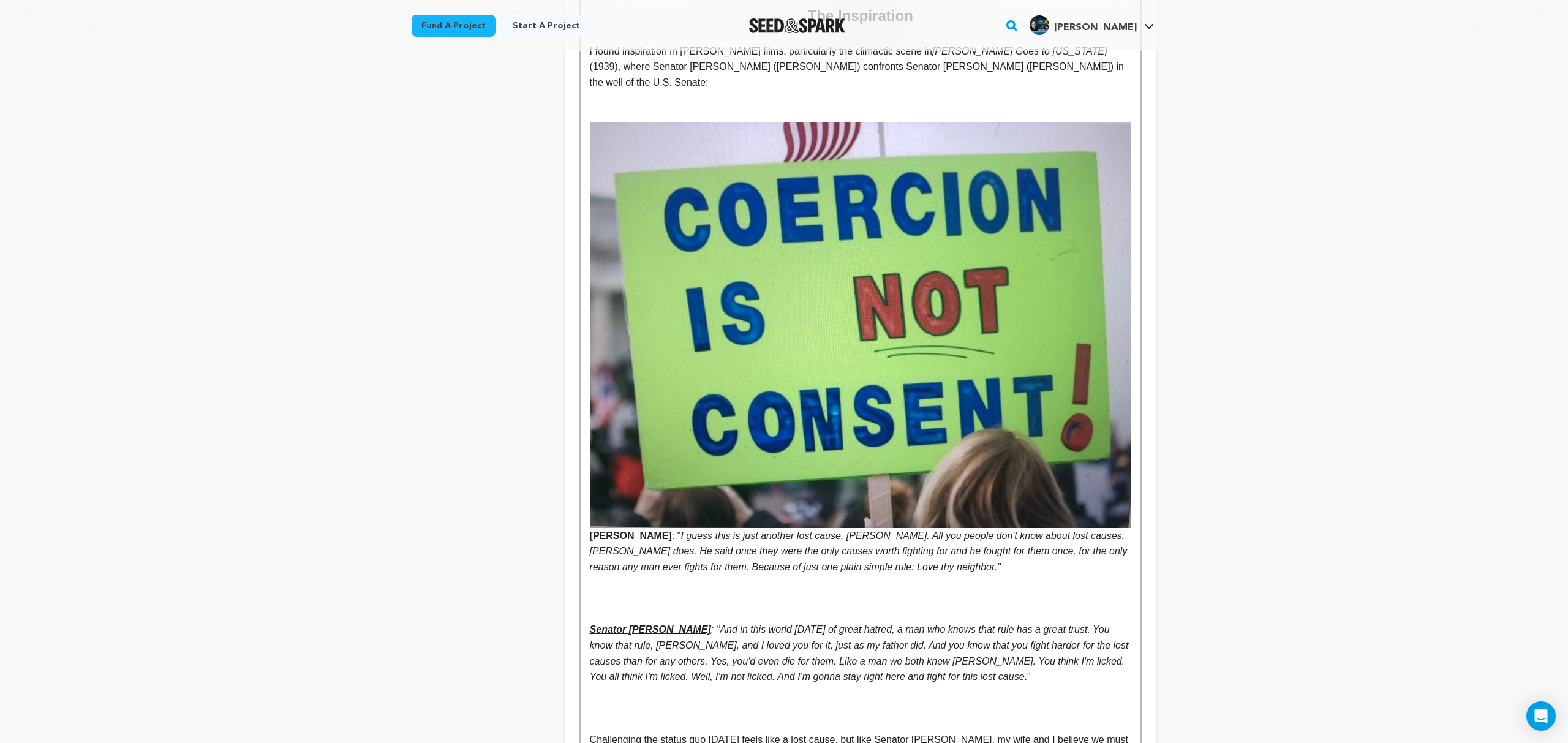
scroll to position [817, 0]
click at [879, 401] on img at bounding box center [860, 325] width 541 height 406
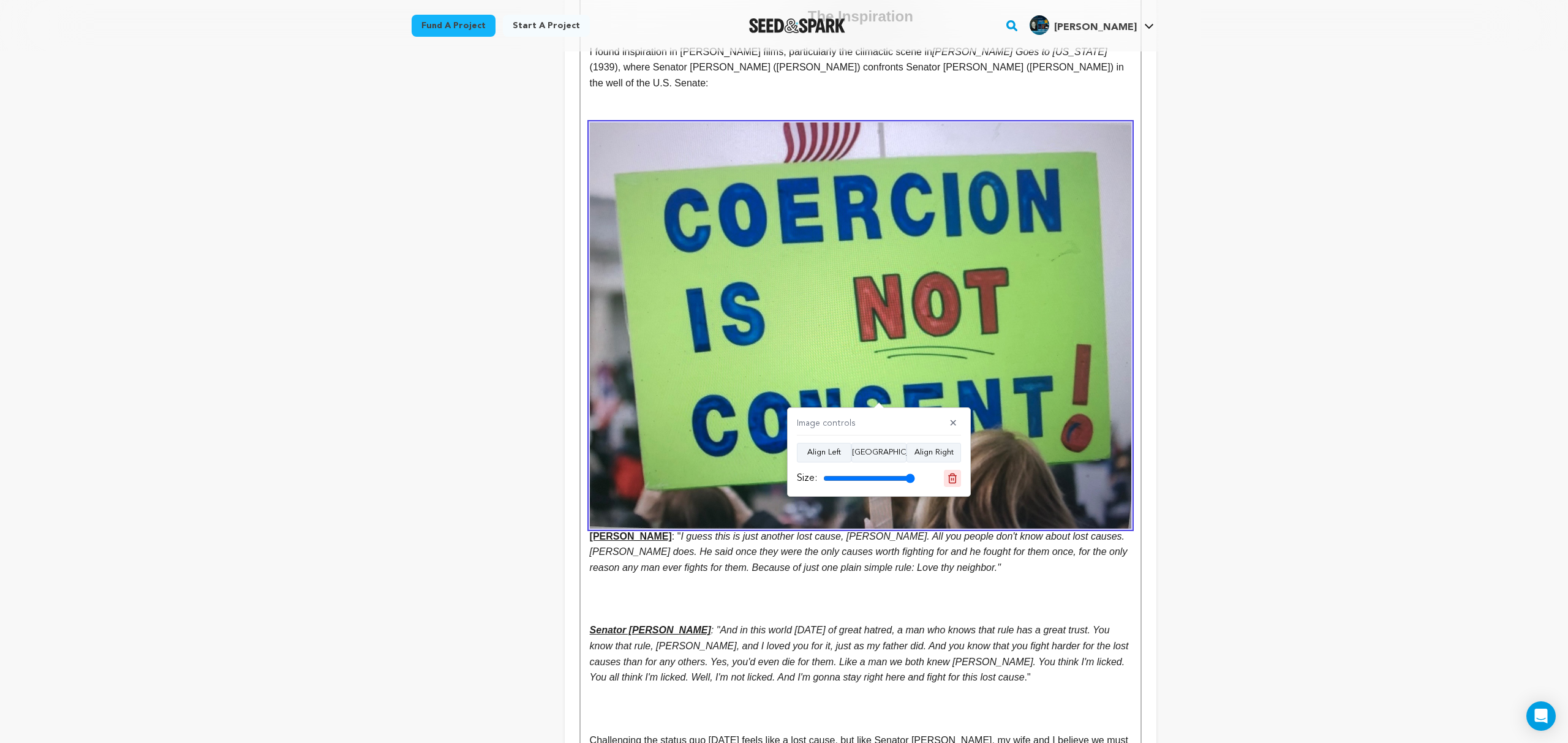
click at [950, 479] on icon at bounding box center [951, 478] width 11 height 11
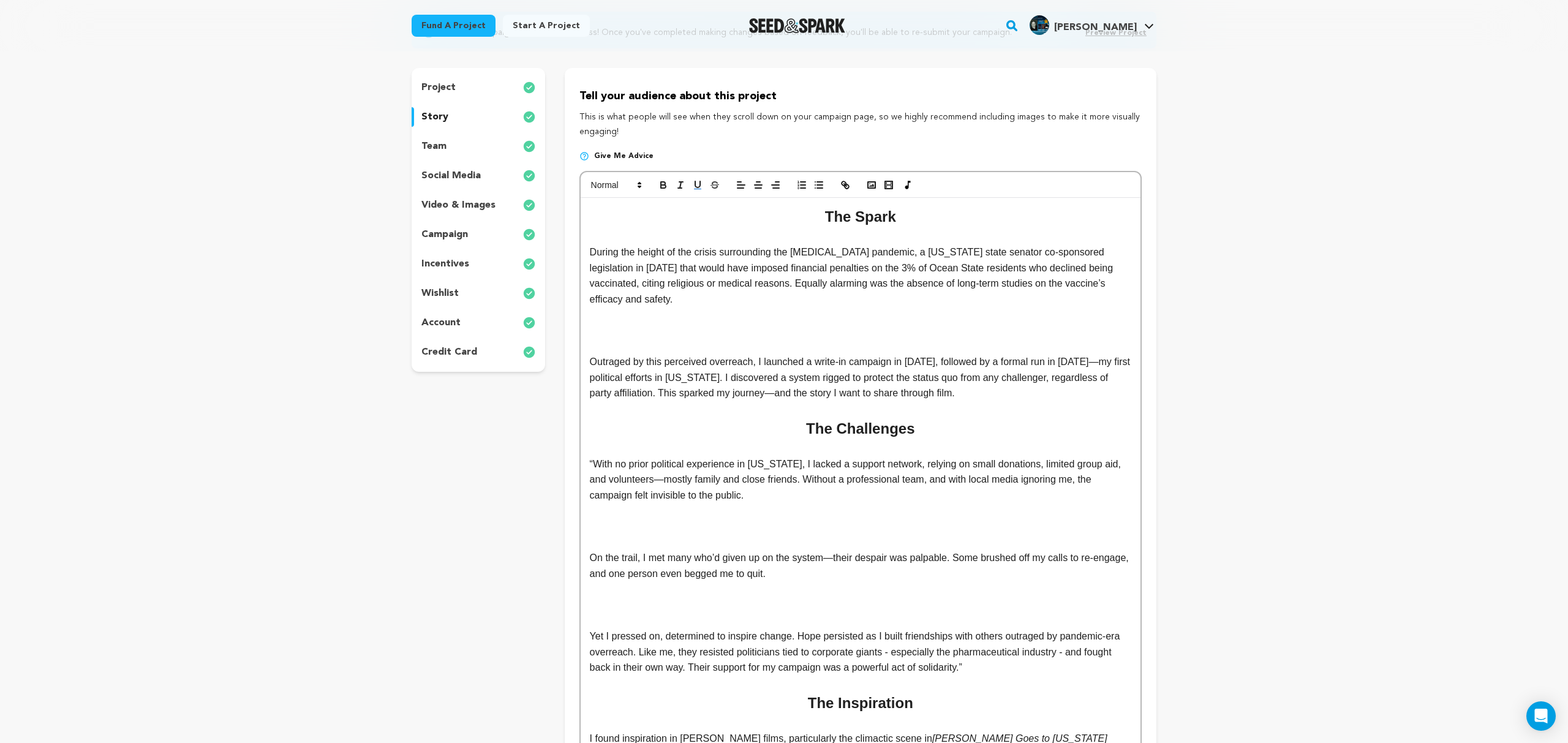
scroll to position [0, 0]
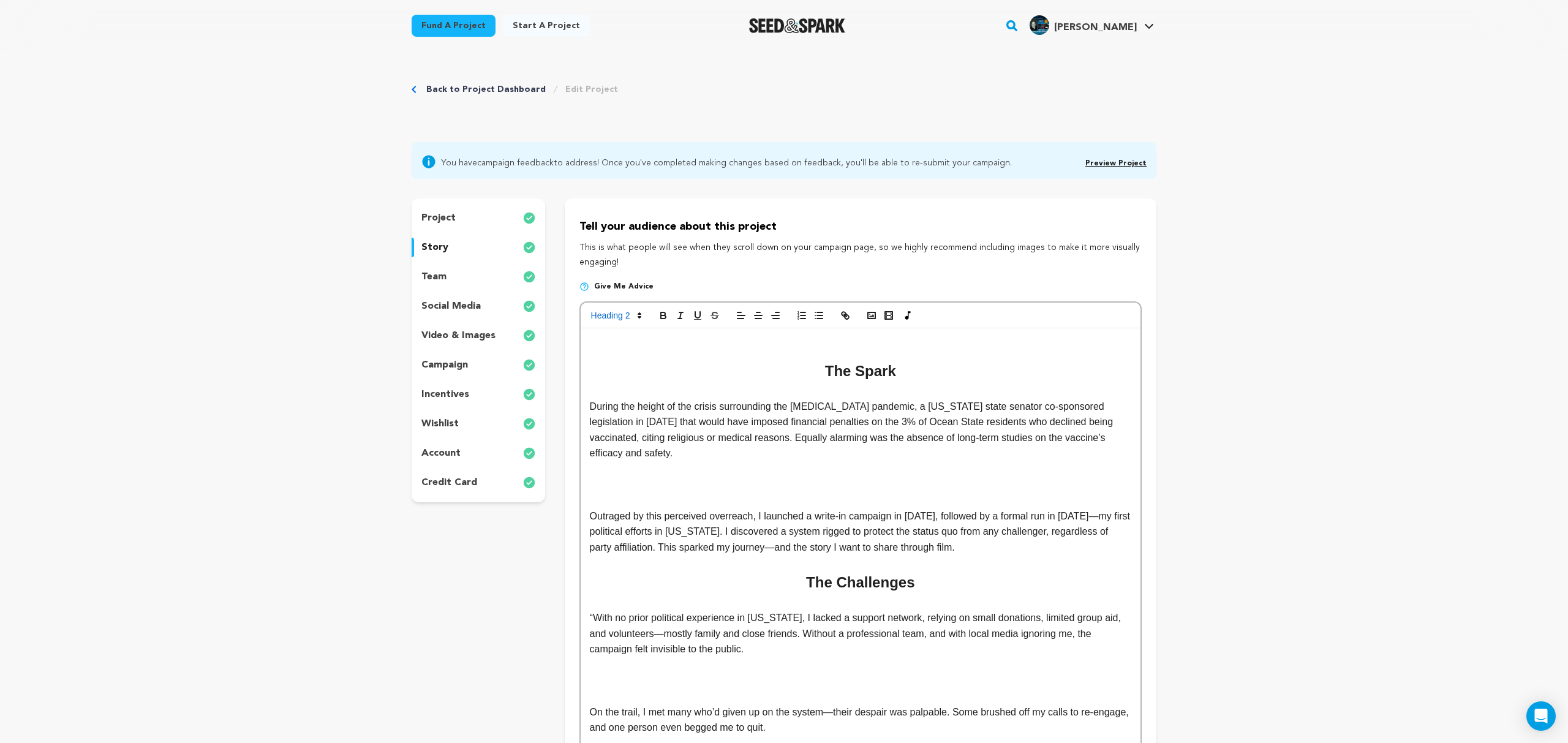
click at [847, 338] on h2 at bounding box center [860, 347] width 541 height 23
click at [870, 316] on icon "button" at bounding box center [870, 315] width 11 height 11
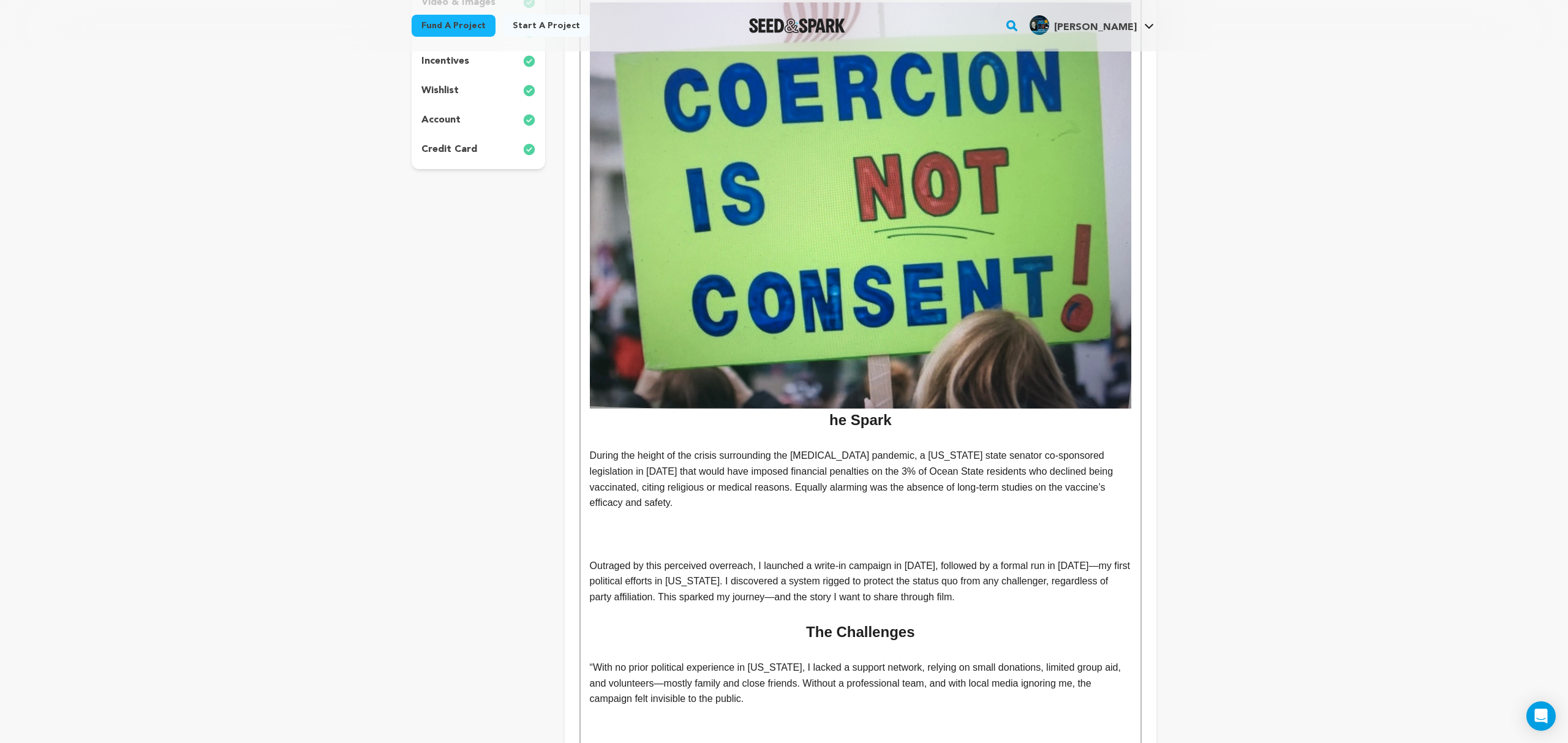
scroll to position [346, 0]
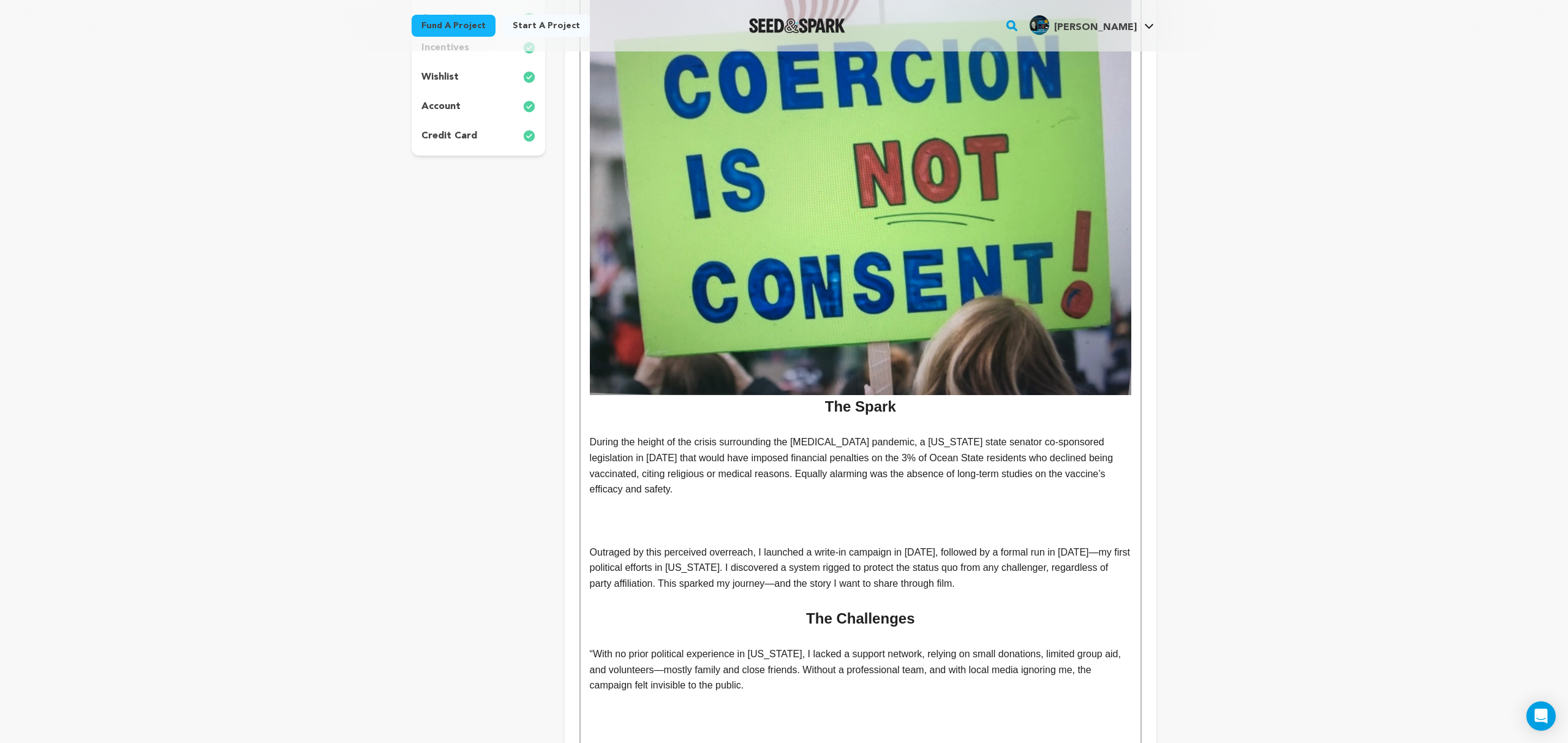
click at [902, 512] on p at bounding box center [860, 520] width 541 height 15
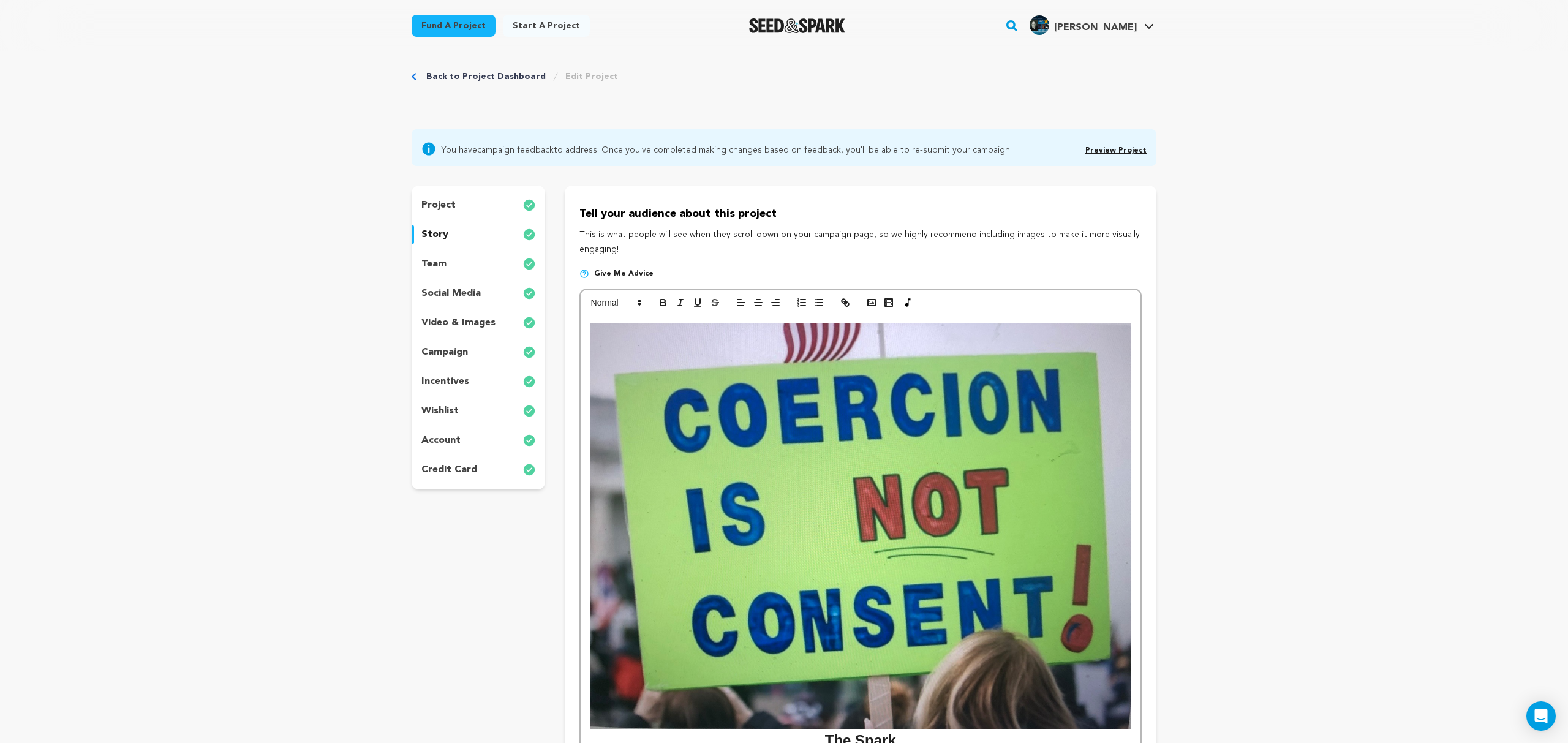
scroll to position [11, 0]
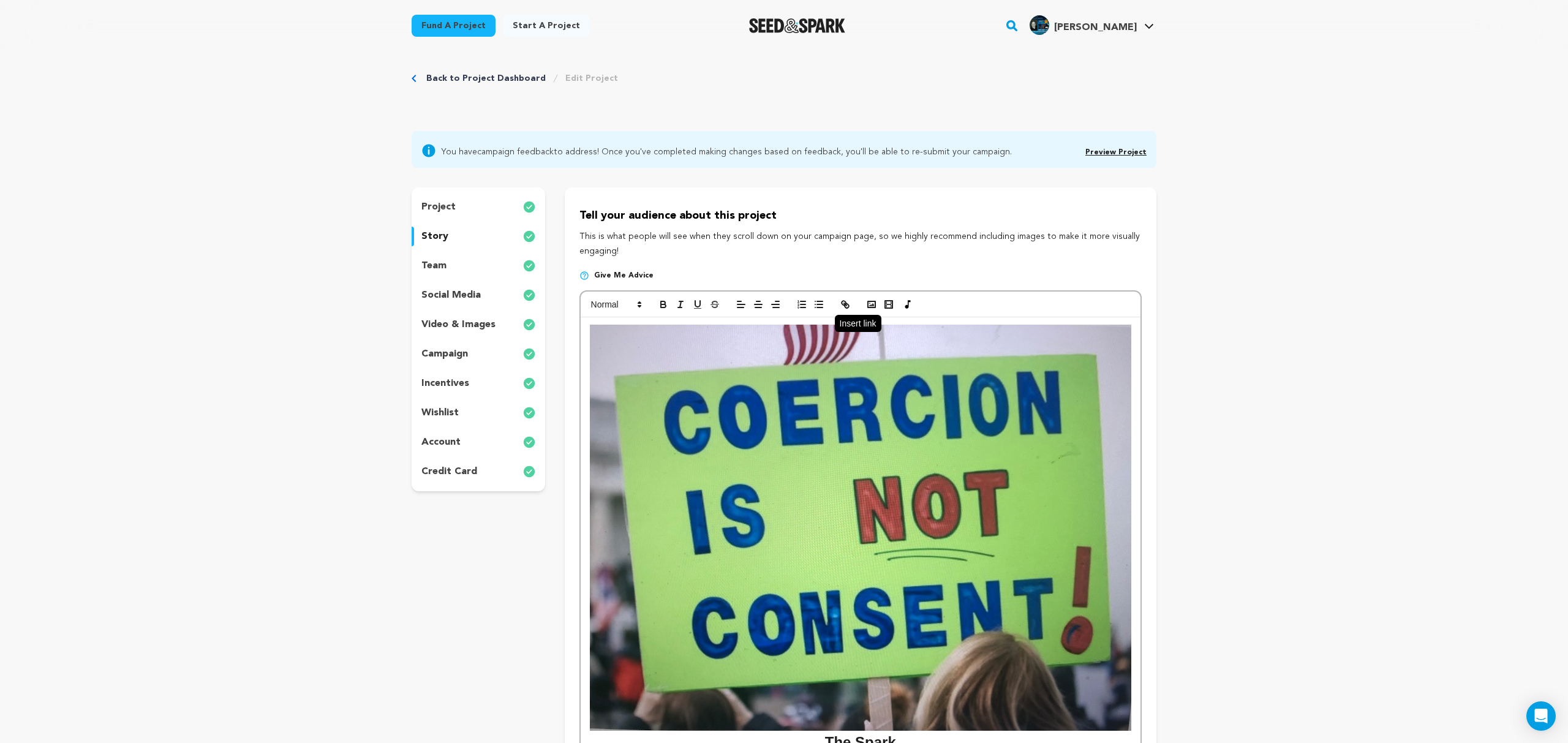
click at [843, 301] on icon "button" at bounding box center [843, 303] width 4 height 4
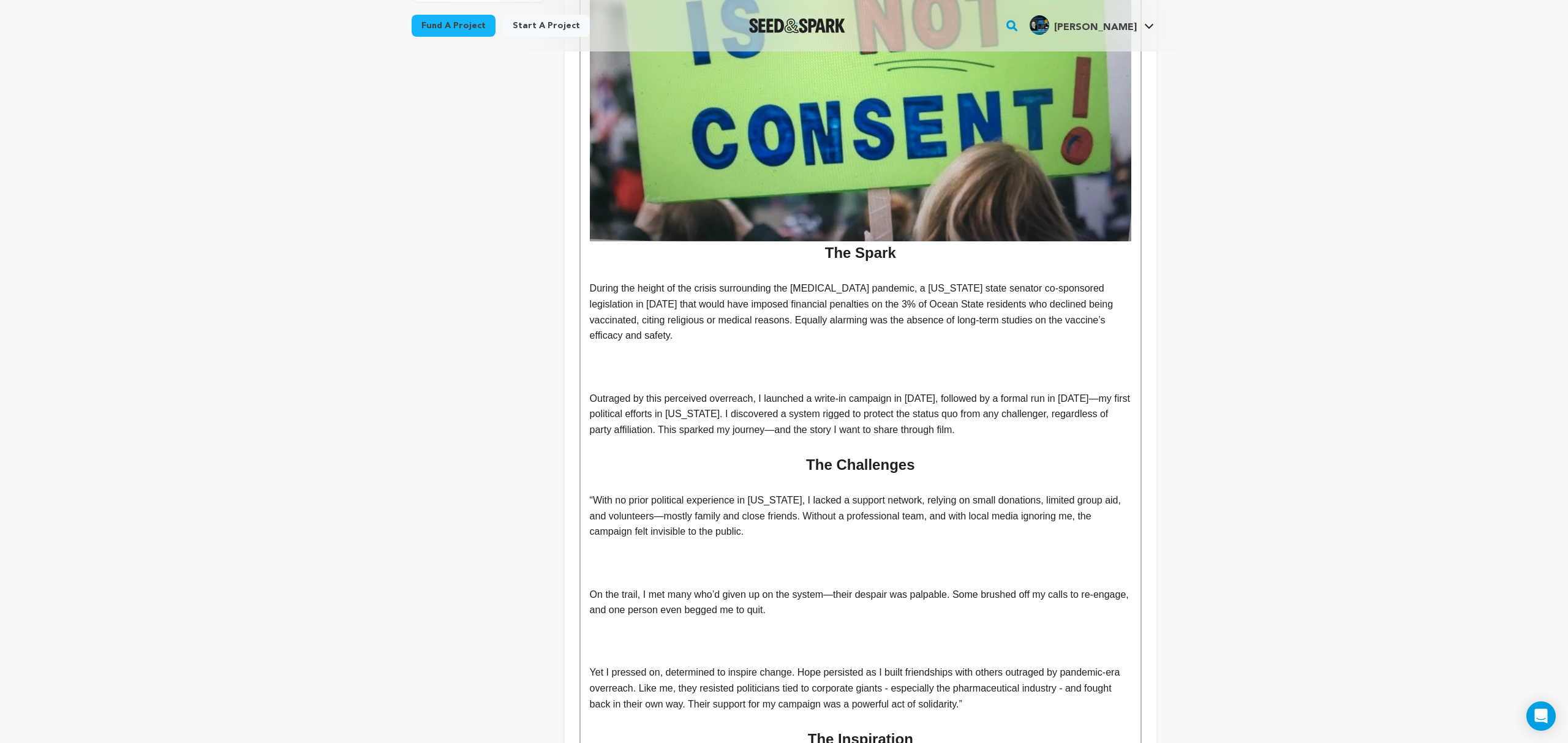
scroll to position [514, 0]
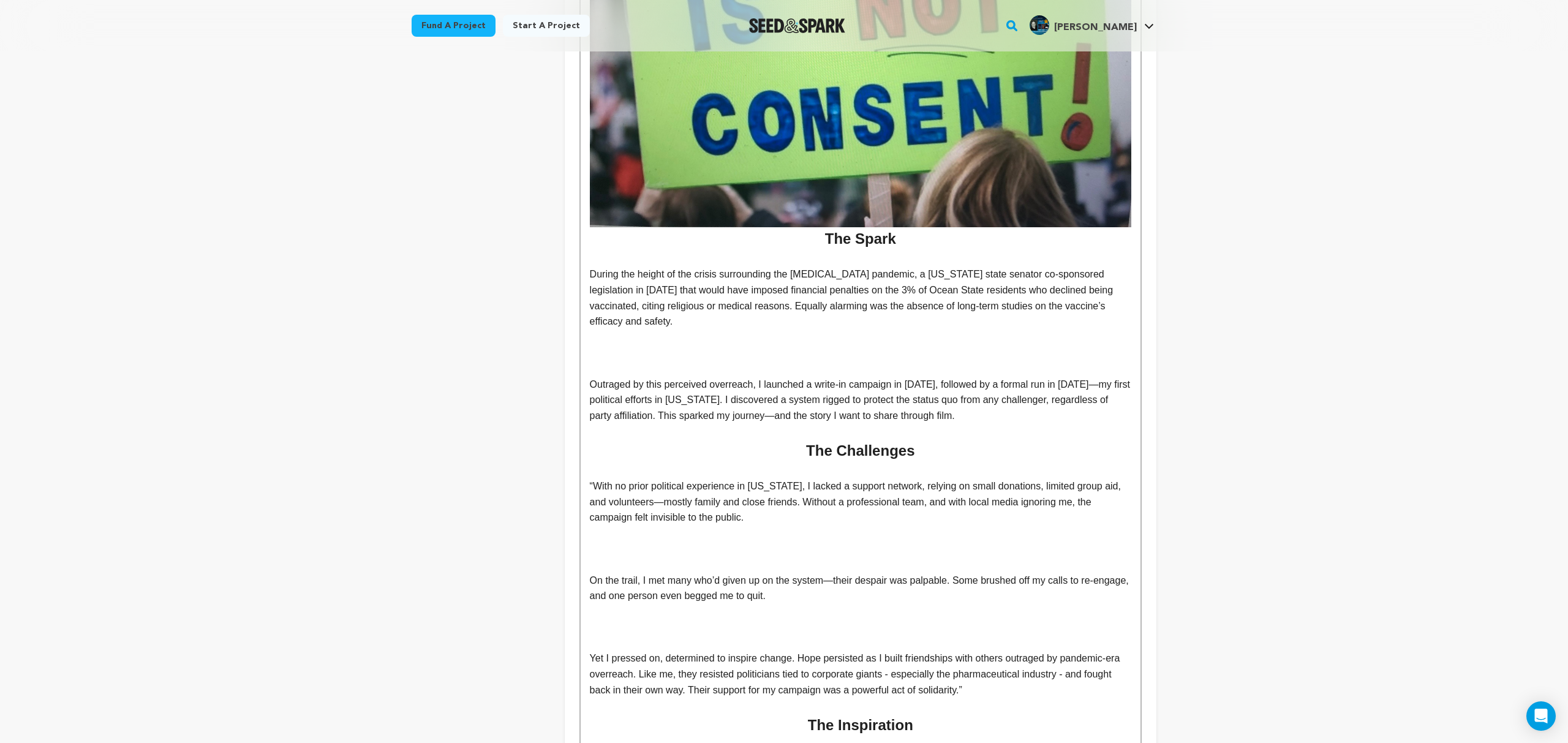
click at [862, 344] on p "﻿" at bounding box center [860, 352] width 541 height 15
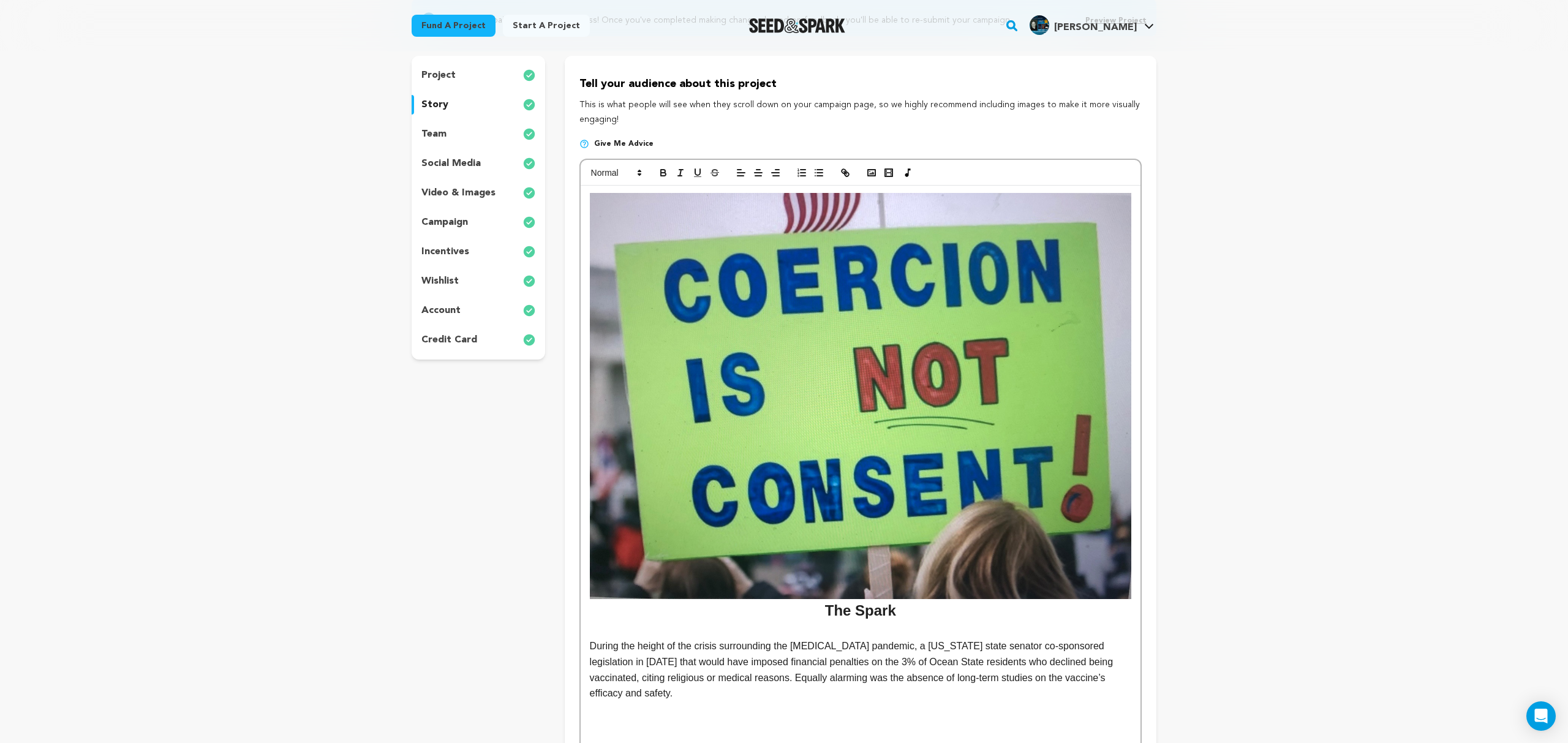
scroll to position [140, 0]
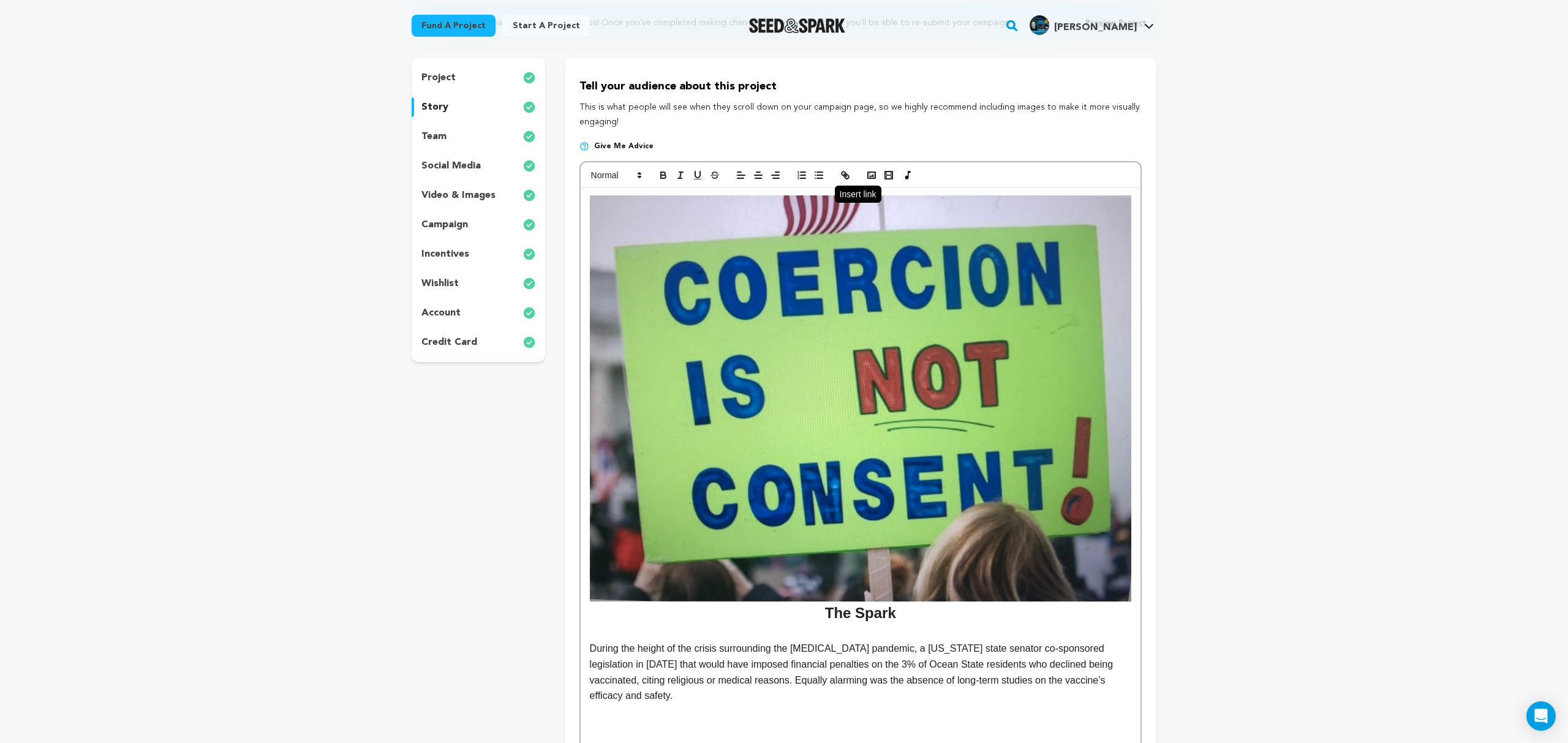
click at [846, 172] on icon "button" at bounding box center [844, 175] width 11 height 11
click at [869, 172] on icon "button" at bounding box center [870, 175] width 11 height 11
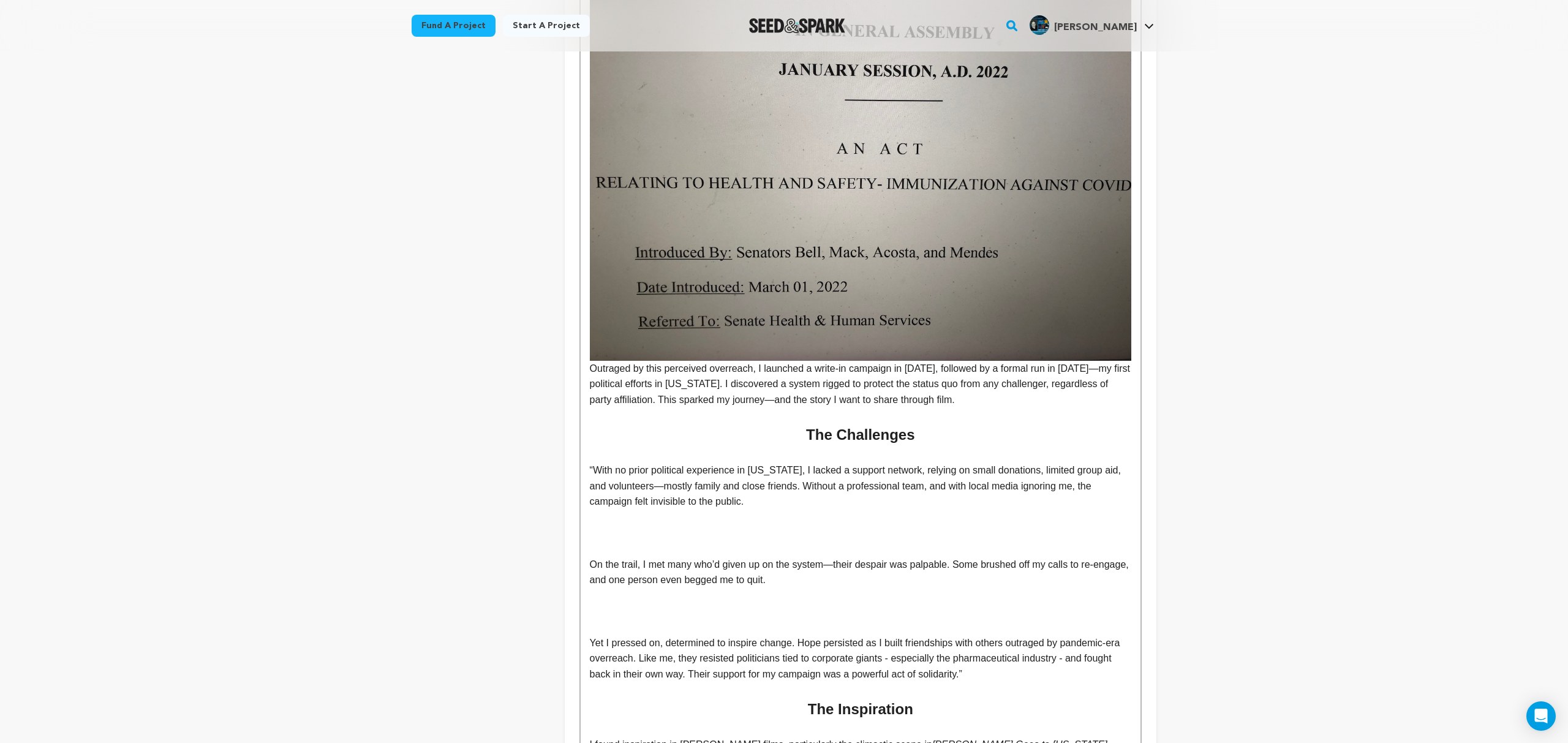
scroll to position [913, 0]
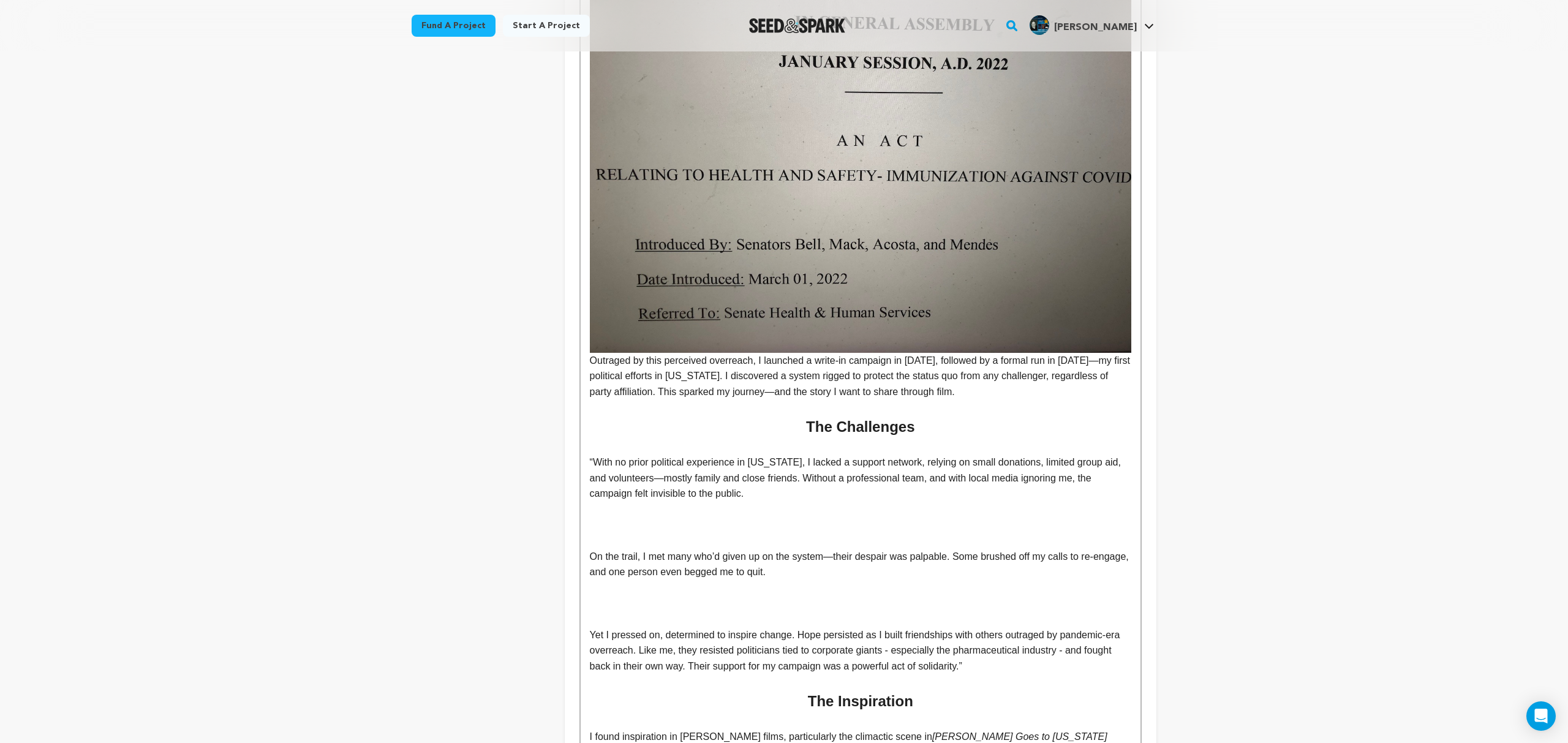
click at [935, 377] on p "Outraged by this perceived overreach, I launched a write-in campaign in 2022, f…" at bounding box center [860, 173] width 541 height 454
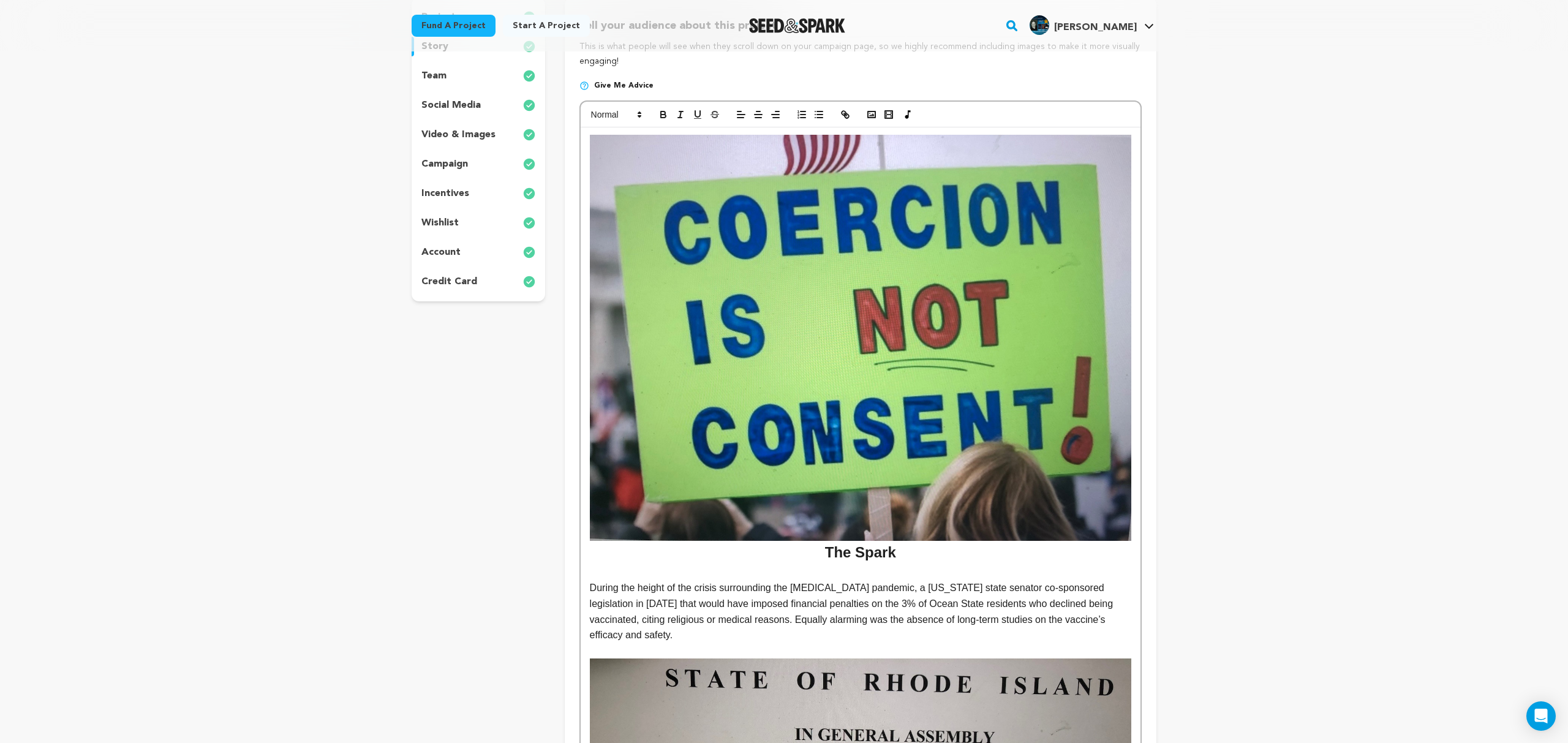
scroll to position [192, 0]
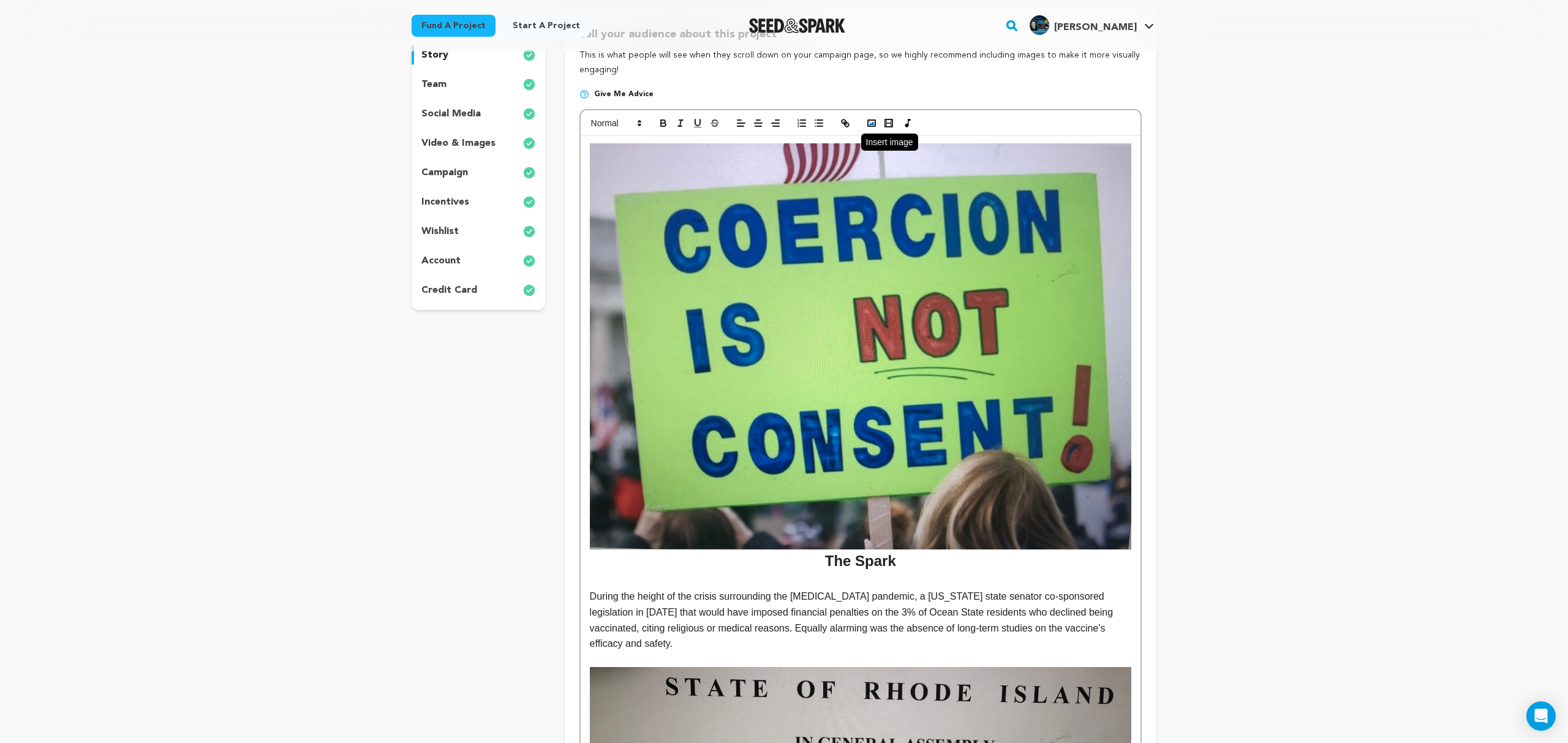
click at [870, 122] on icon "button" at bounding box center [870, 123] width 11 height 11
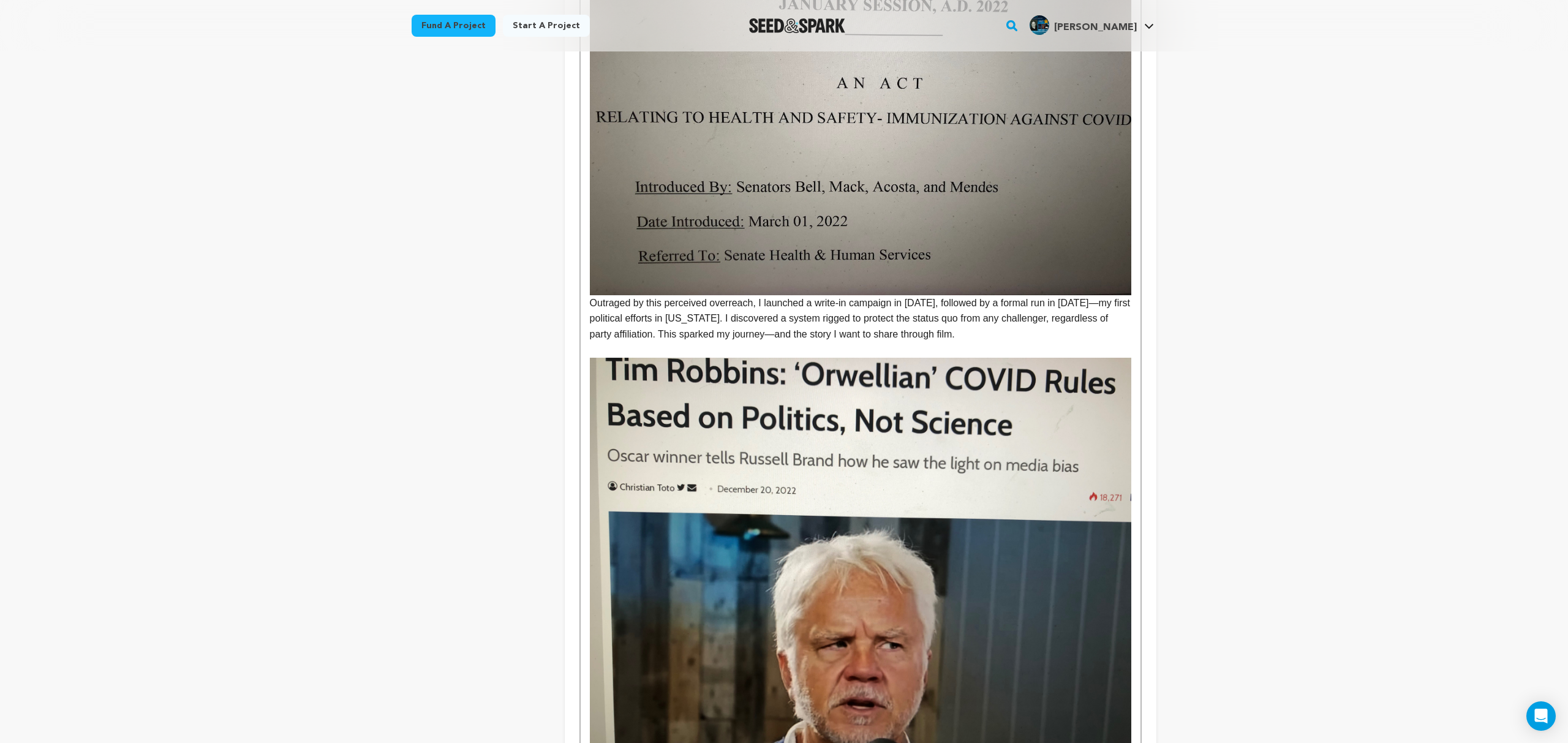
scroll to position [971, 0]
click at [930, 341] on p at bounding box center [860, 348] width 541 height 15
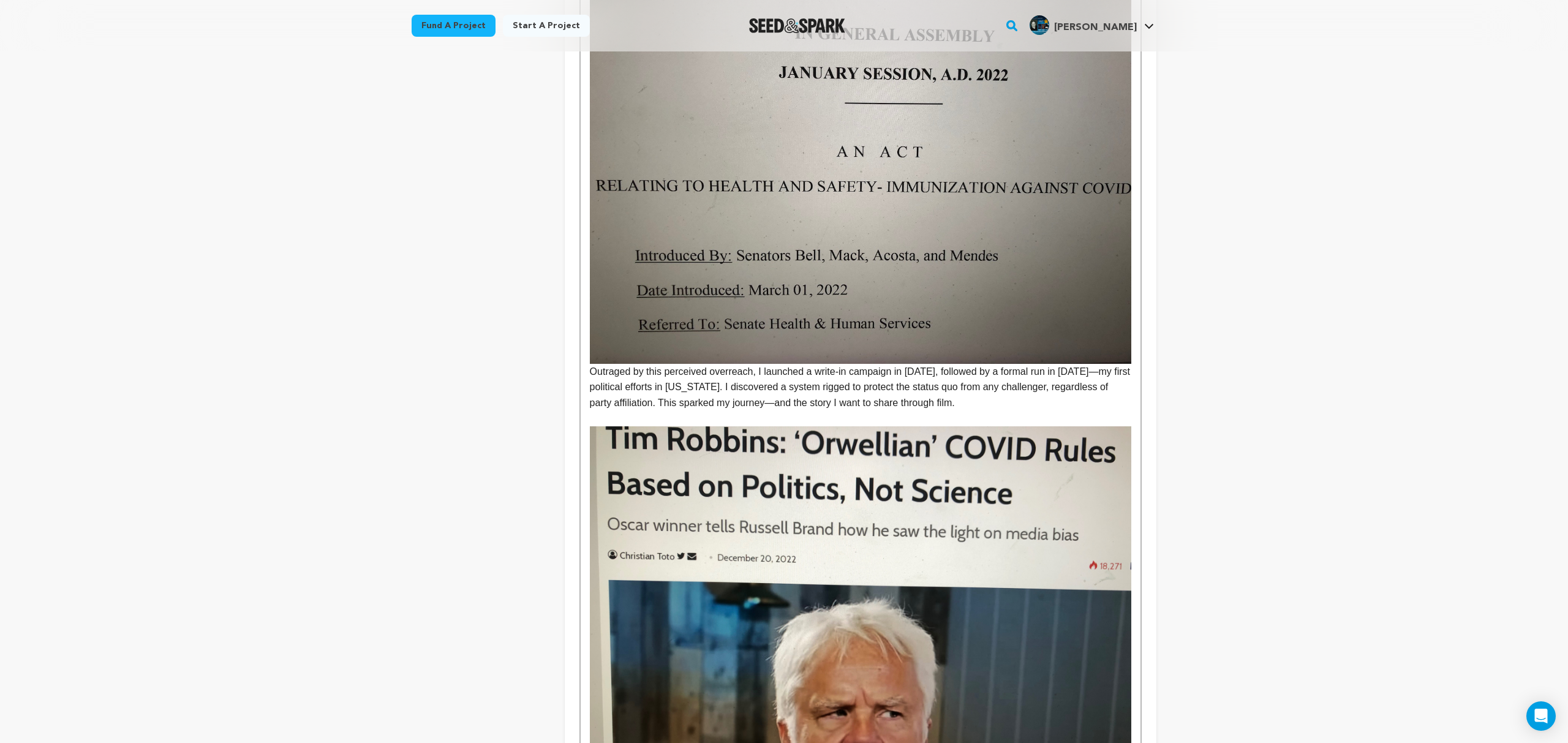
scroll to position [904, 0]
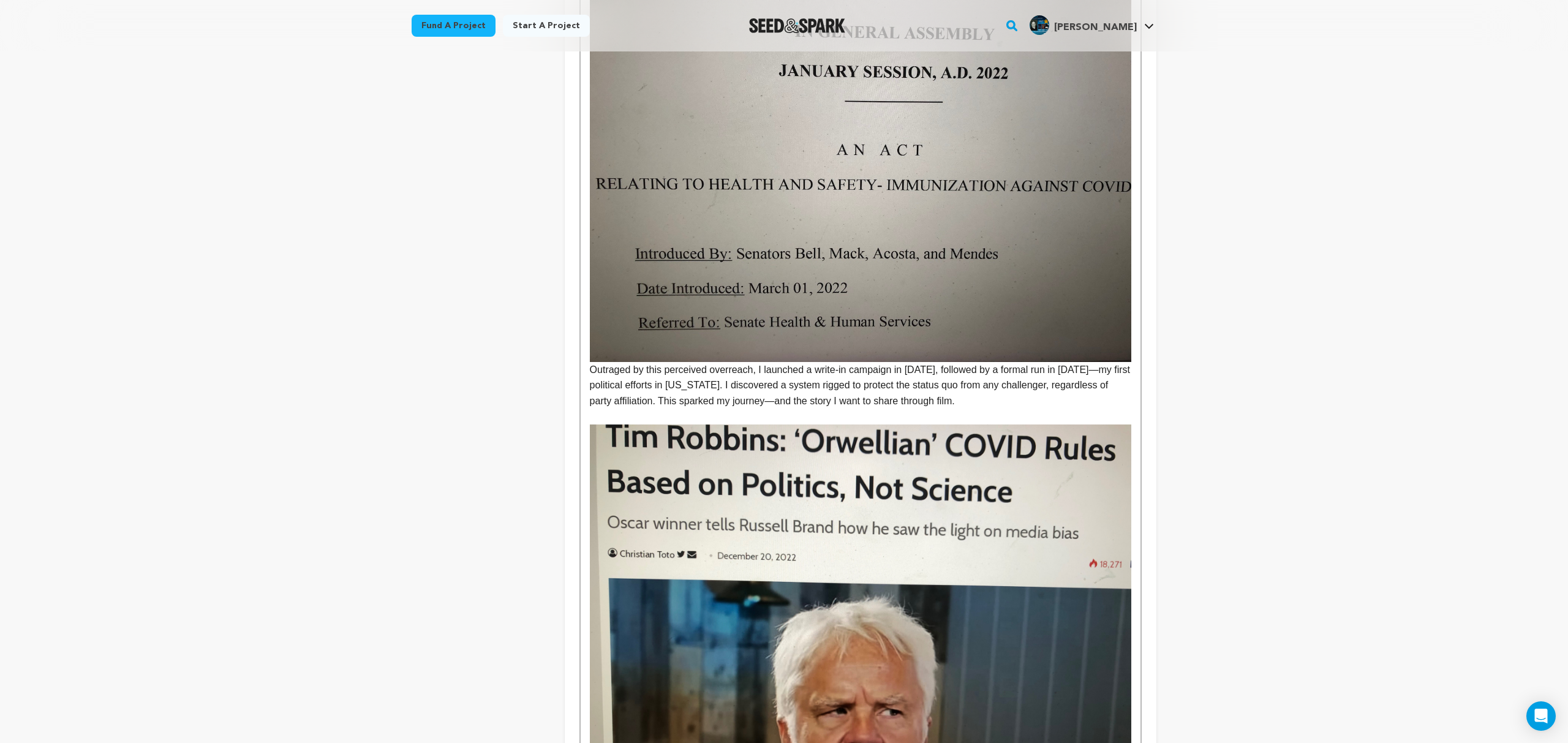
click at [591, 356] on p "Outraged by this perceived overreach, I launched a write-in campaign in 2022, f…" at bounding box center [860, 182] width 541 height 454
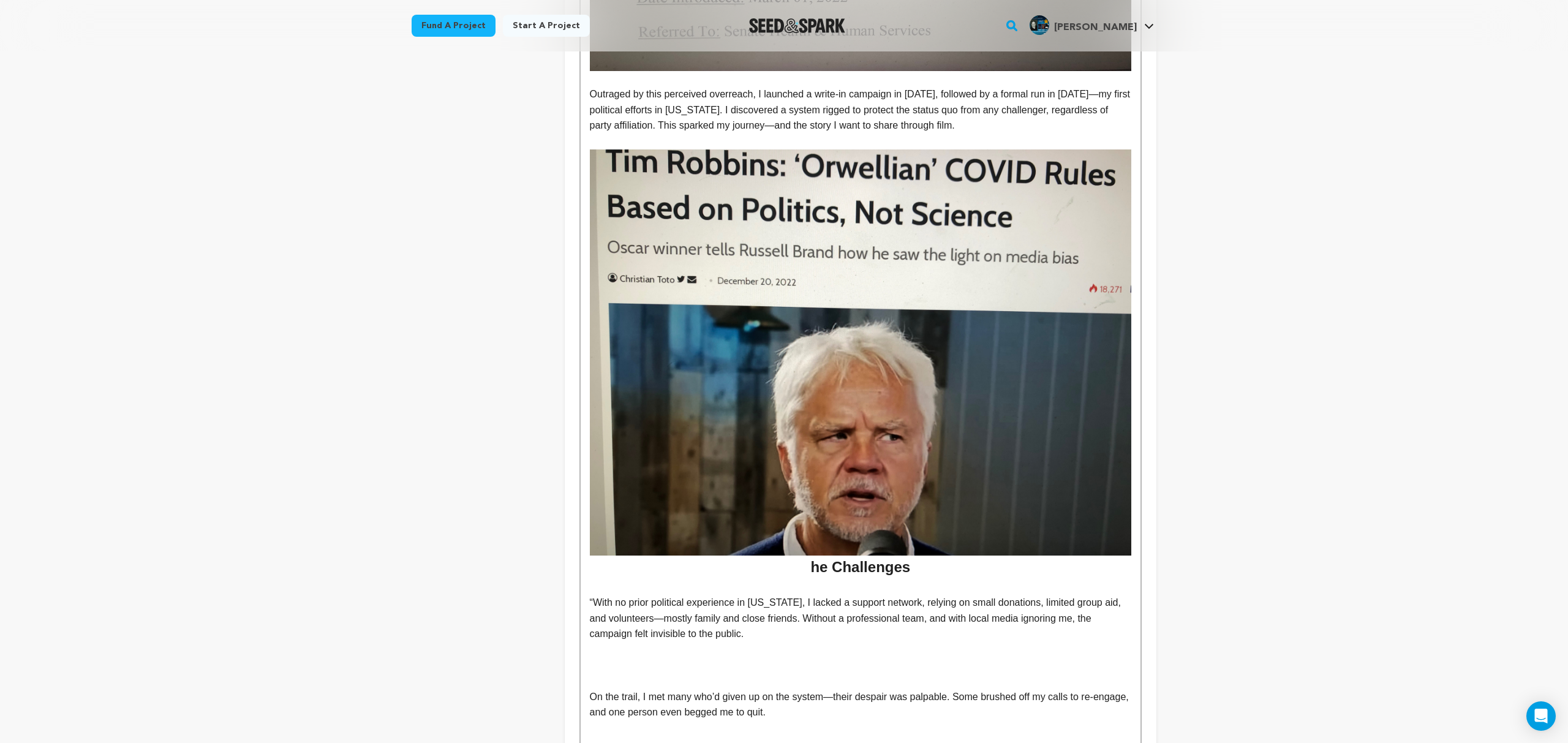
scroll to position [1198, 0]
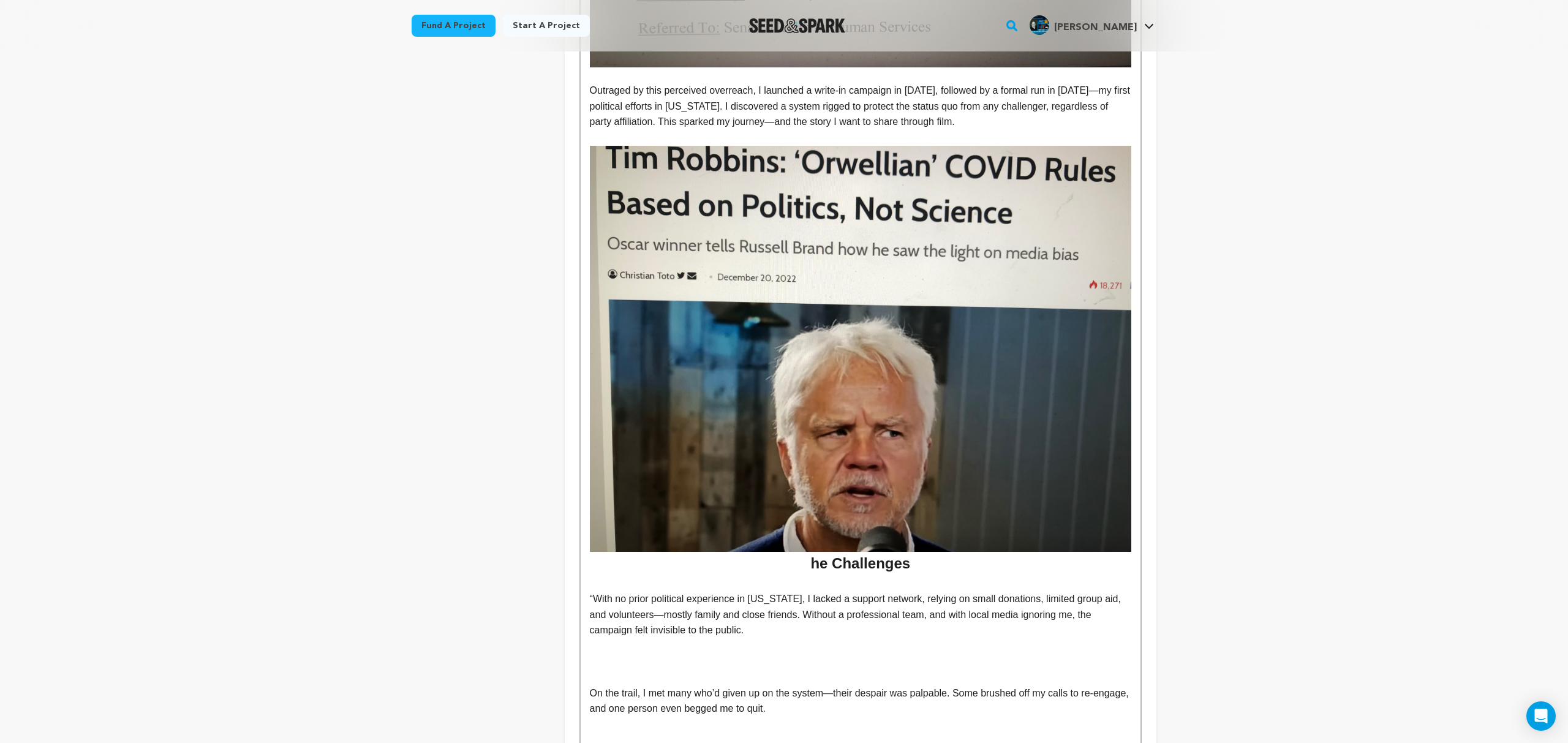
click at [812, 547] on h2 "he Challenges" at bounding box center [860, 360] width 541 height 429
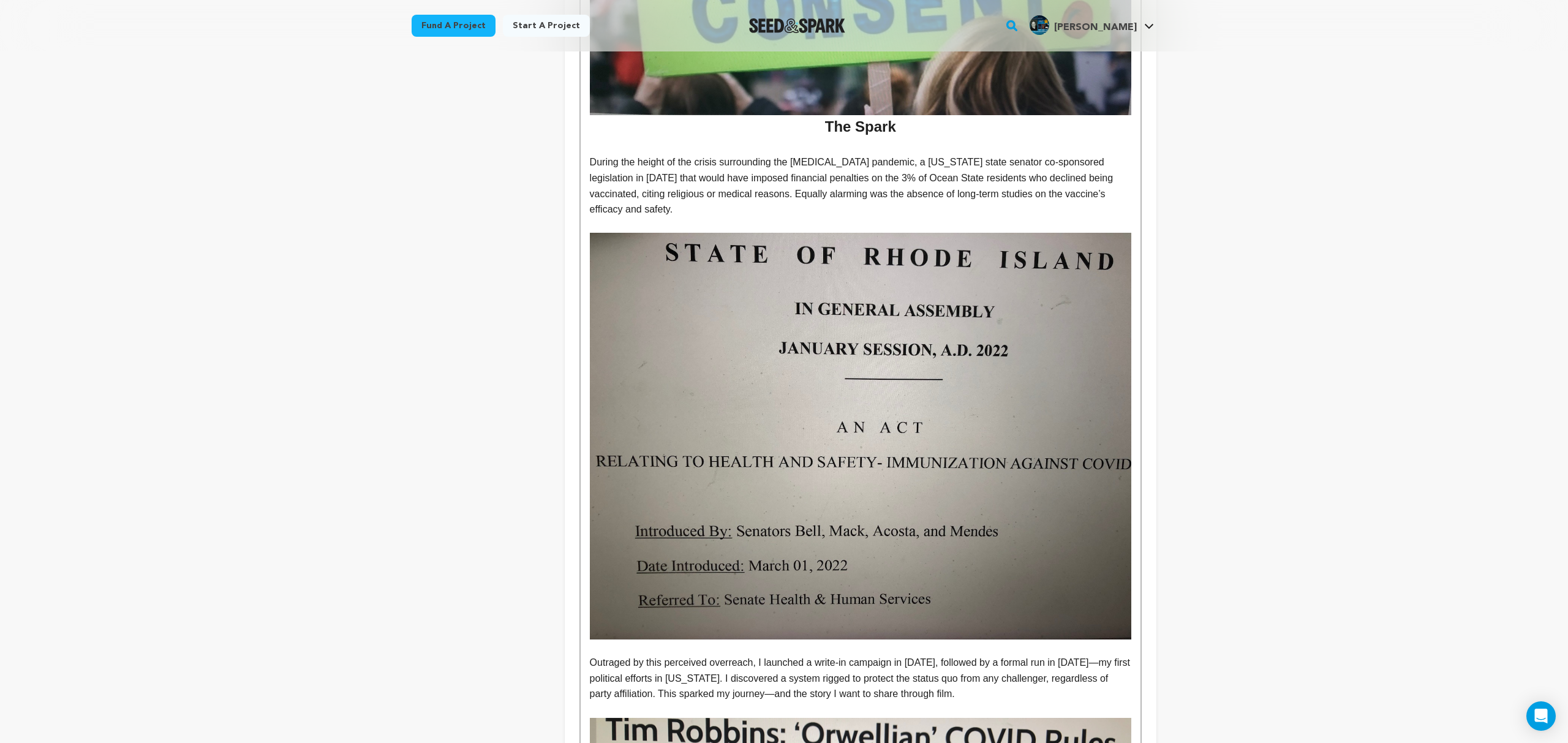
scroll to position [626, 0]
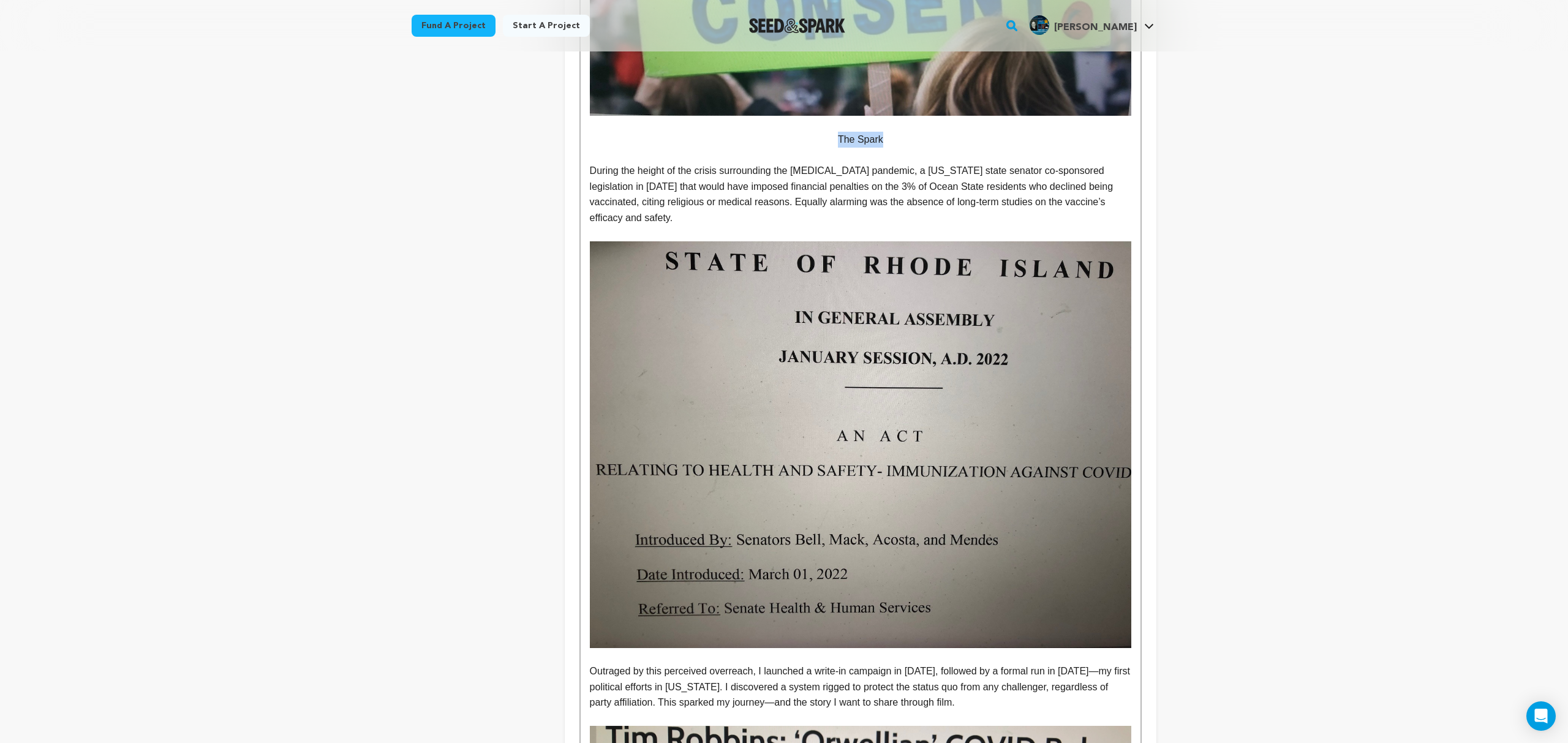
drag, startPoint x: 842, startPoint y: 140, endPoint x: 801, endPoint y: 142, distance: 41.0
click at [804, 142] on p "The Spark" at bounding box center [860, 139] width 541 height 15
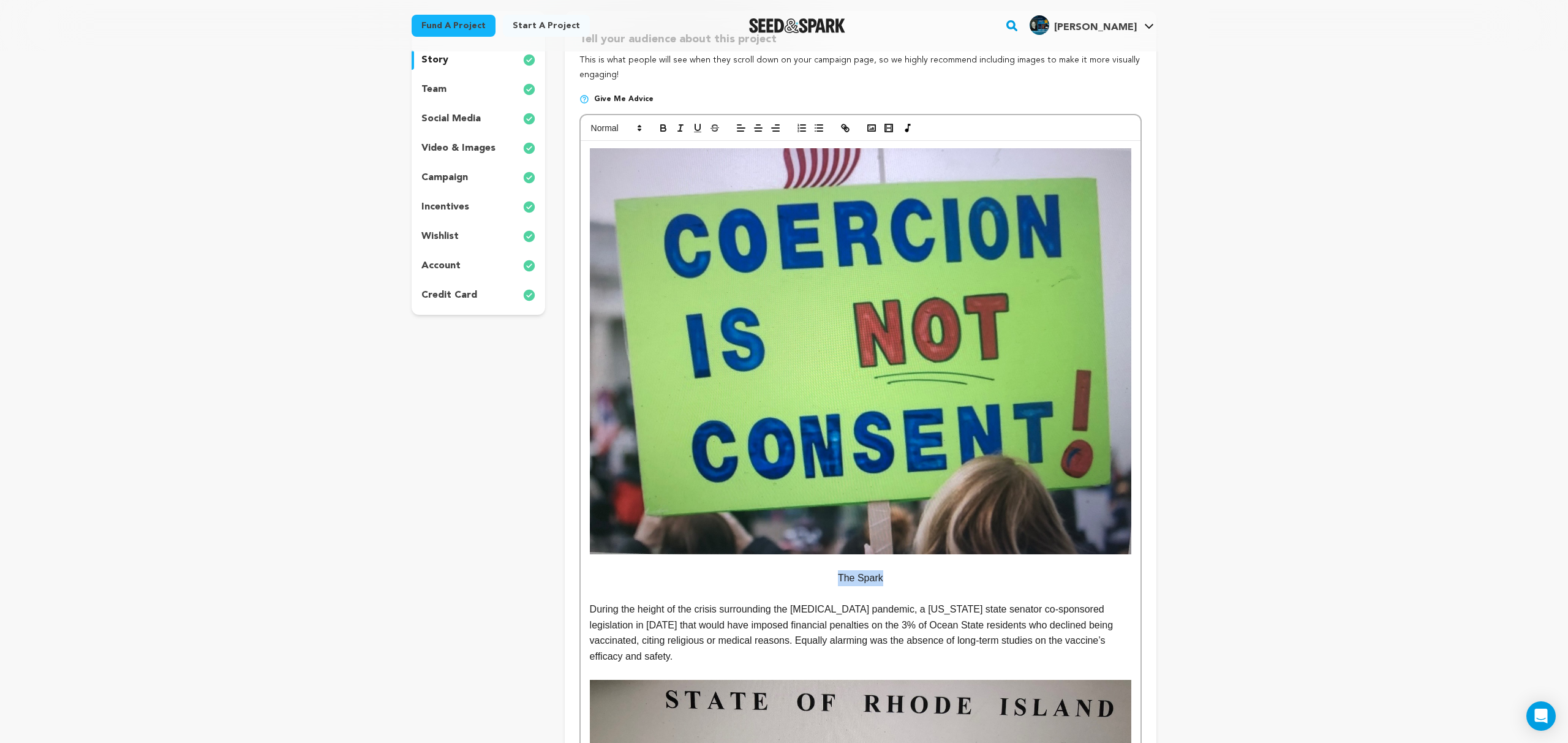
scroll to position [187, 0]
click at [662, 131] on icon "button" at bounding box center [663, 128] width 11 height 11
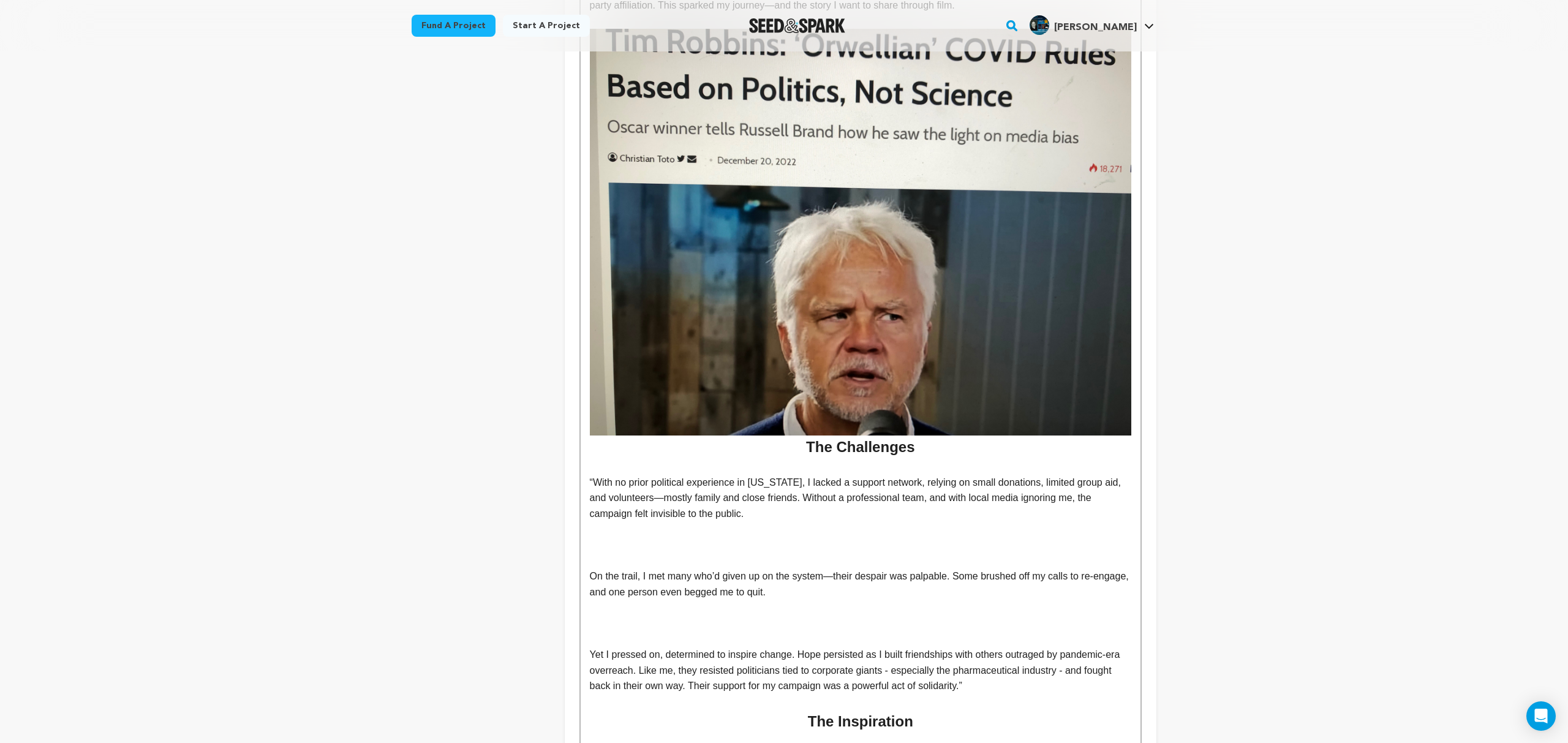
scroll to position [1325, 0]
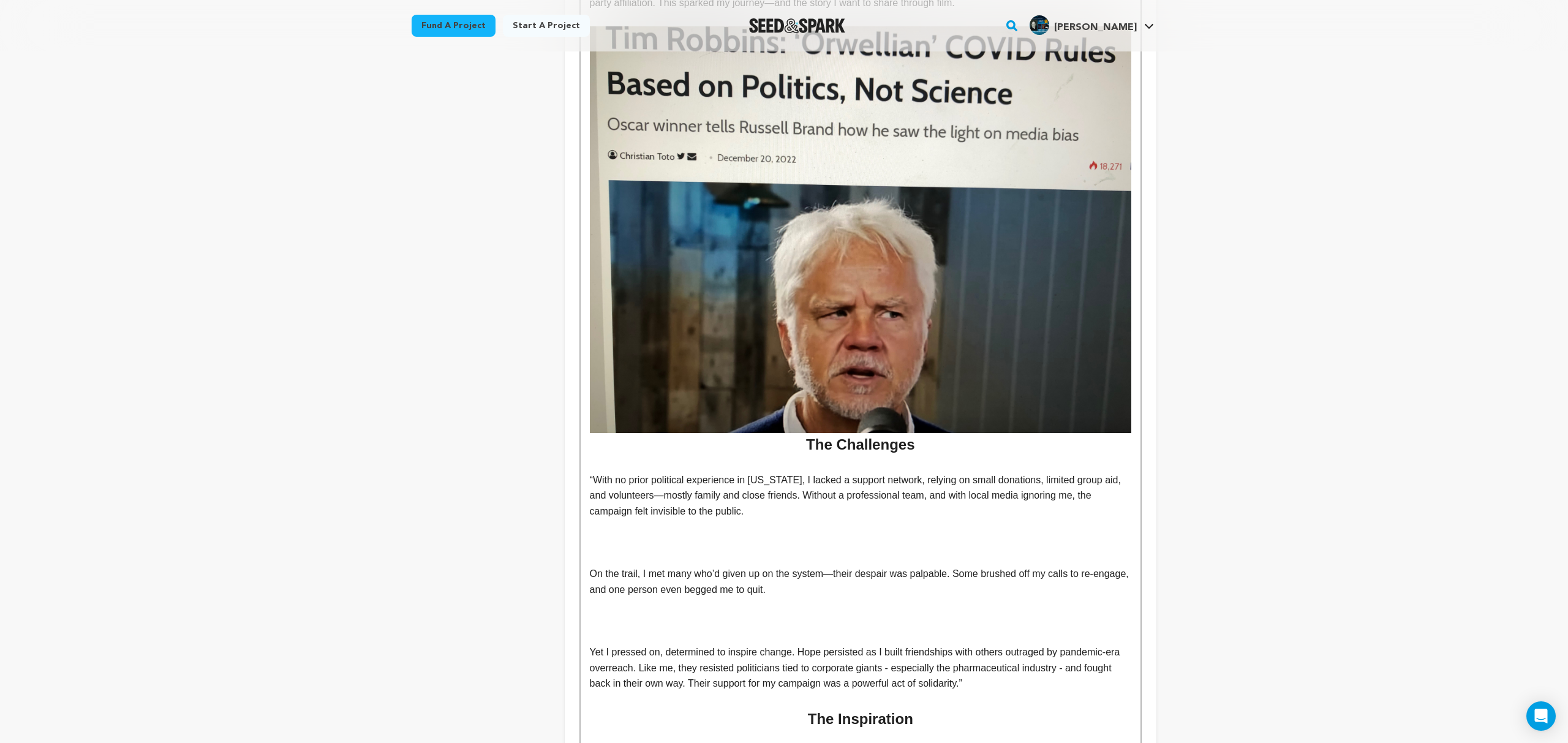
click at [881, 430] on h2 "The Challenges" at bounding box center [860, 240] width 541 height 429
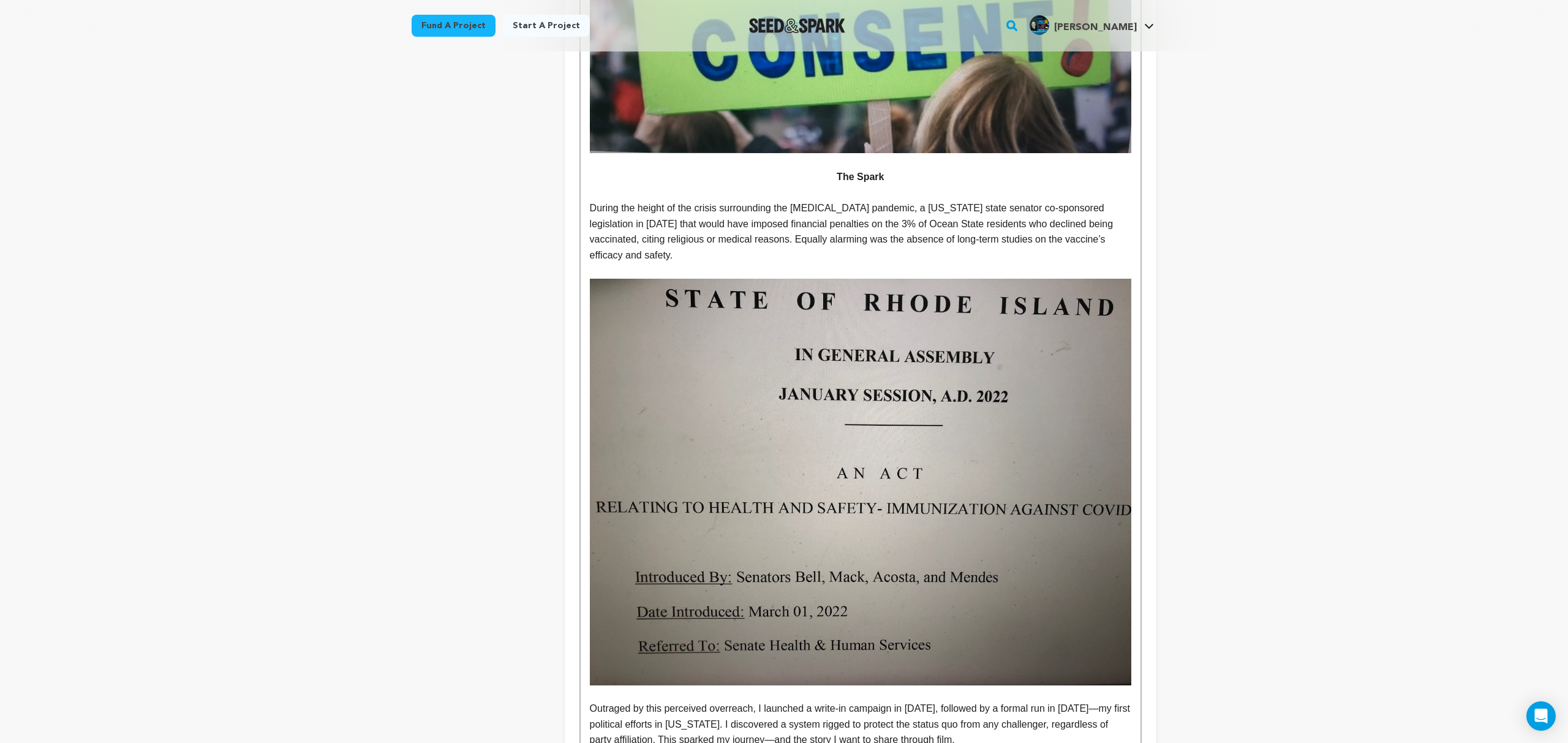
scroll to position [595, 0]
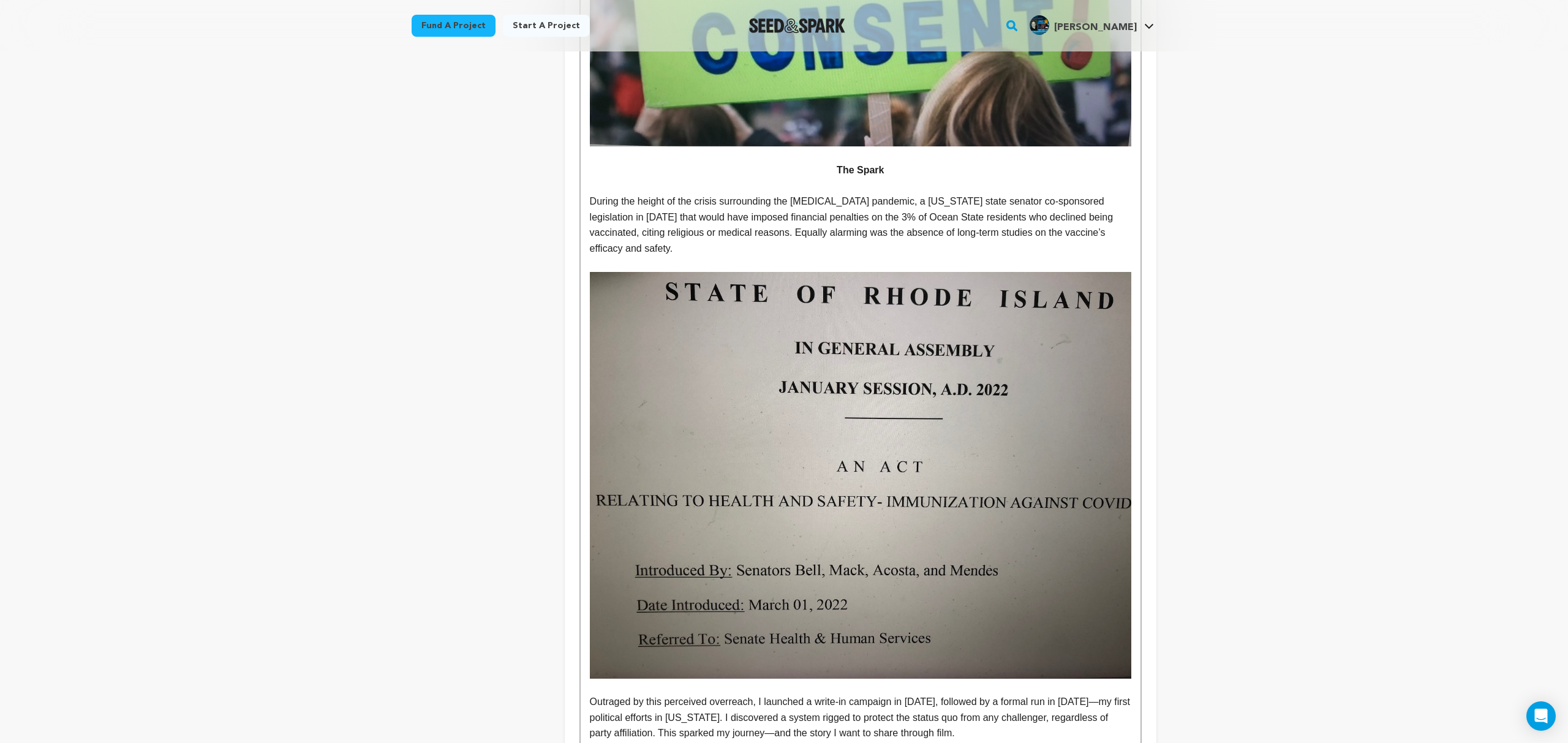
click at [859, 174] on strong "The Spark" at bounding box center [860, 170] width 47 height 11
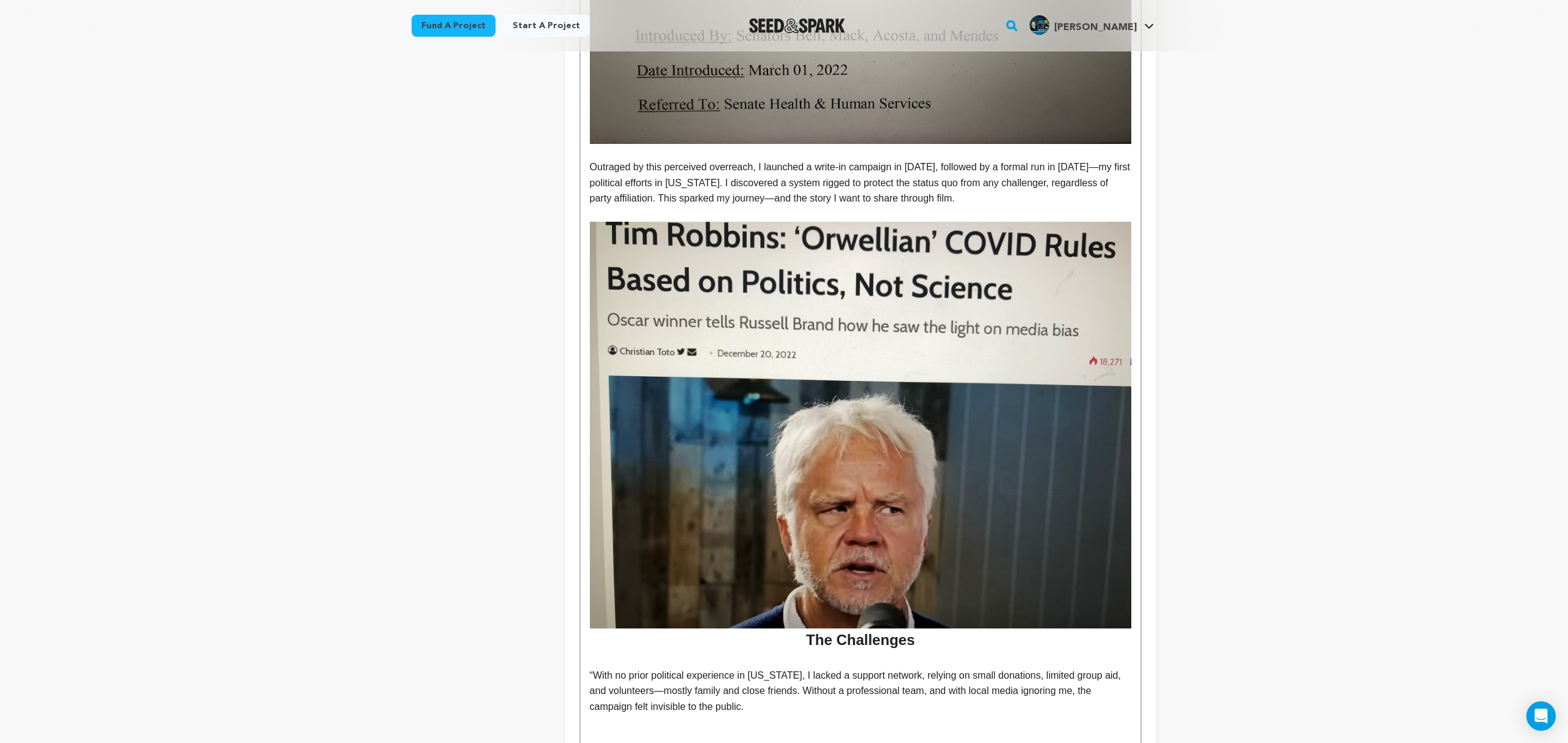
scroll to position [1130, 0]
click at [808, 623] on h2 "The Challenges" at bounding box center [860, 435] width 541 height 429
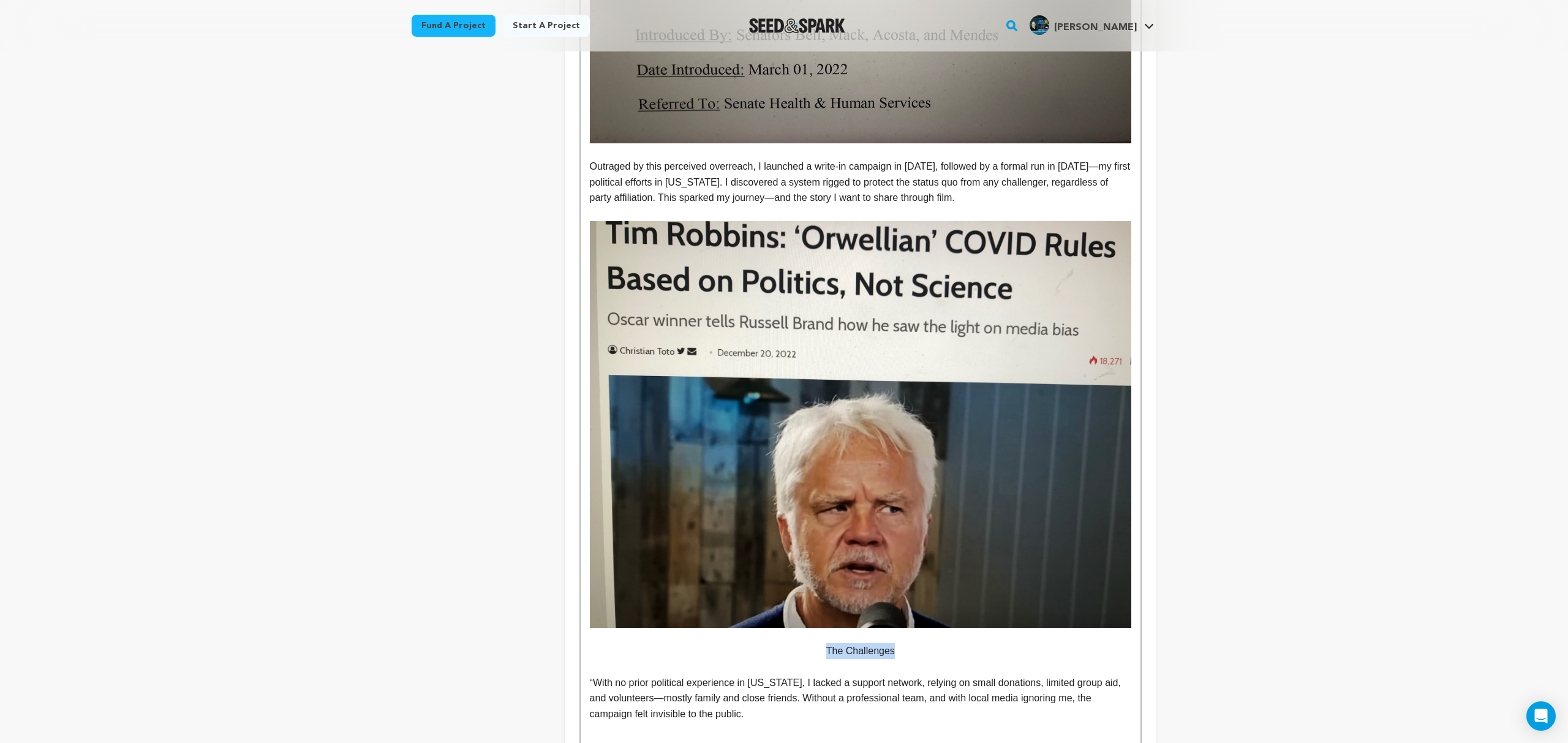
drag, startPoint x: 907, startPoint y: 638, endPoint x: 809, endPoint y: 640, distance: 98.0
click at [809, 643] on p "The Challenges" at bounding box center [860, 650] width 541 height 15
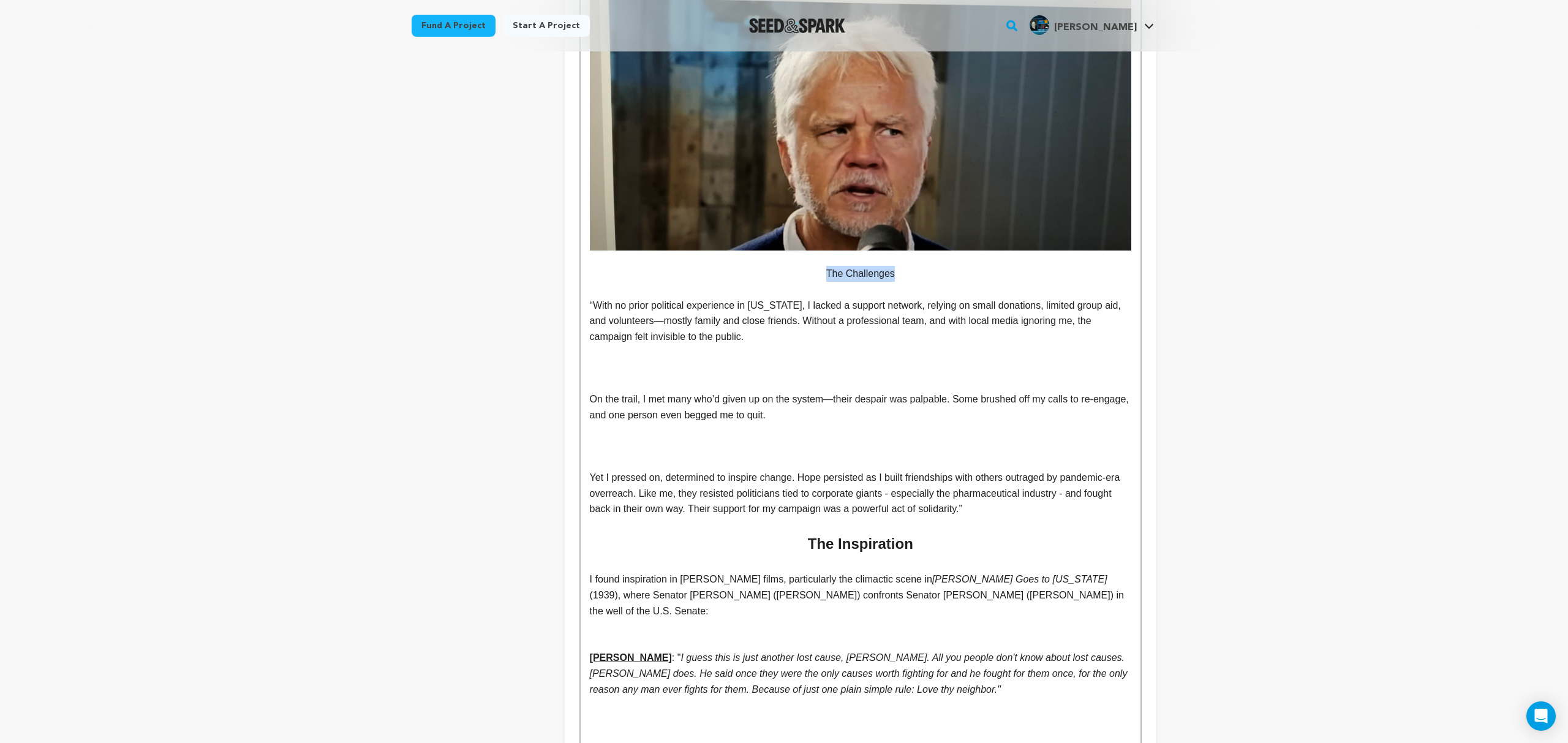
scroll to position [1582, 0]
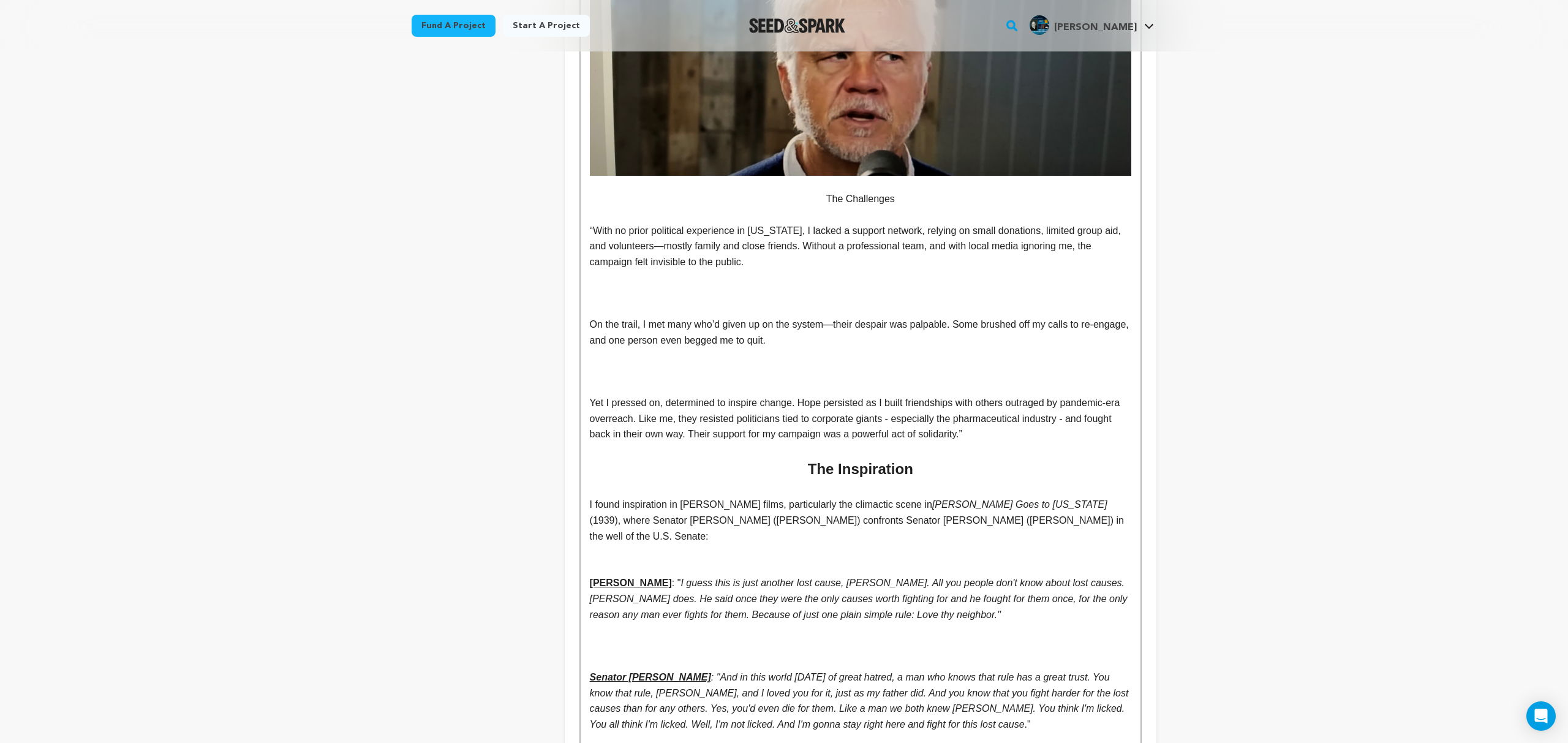
click at [865, 460] on h2 "The Inspiration" at bounding box center [860, 469] width 541 height 23
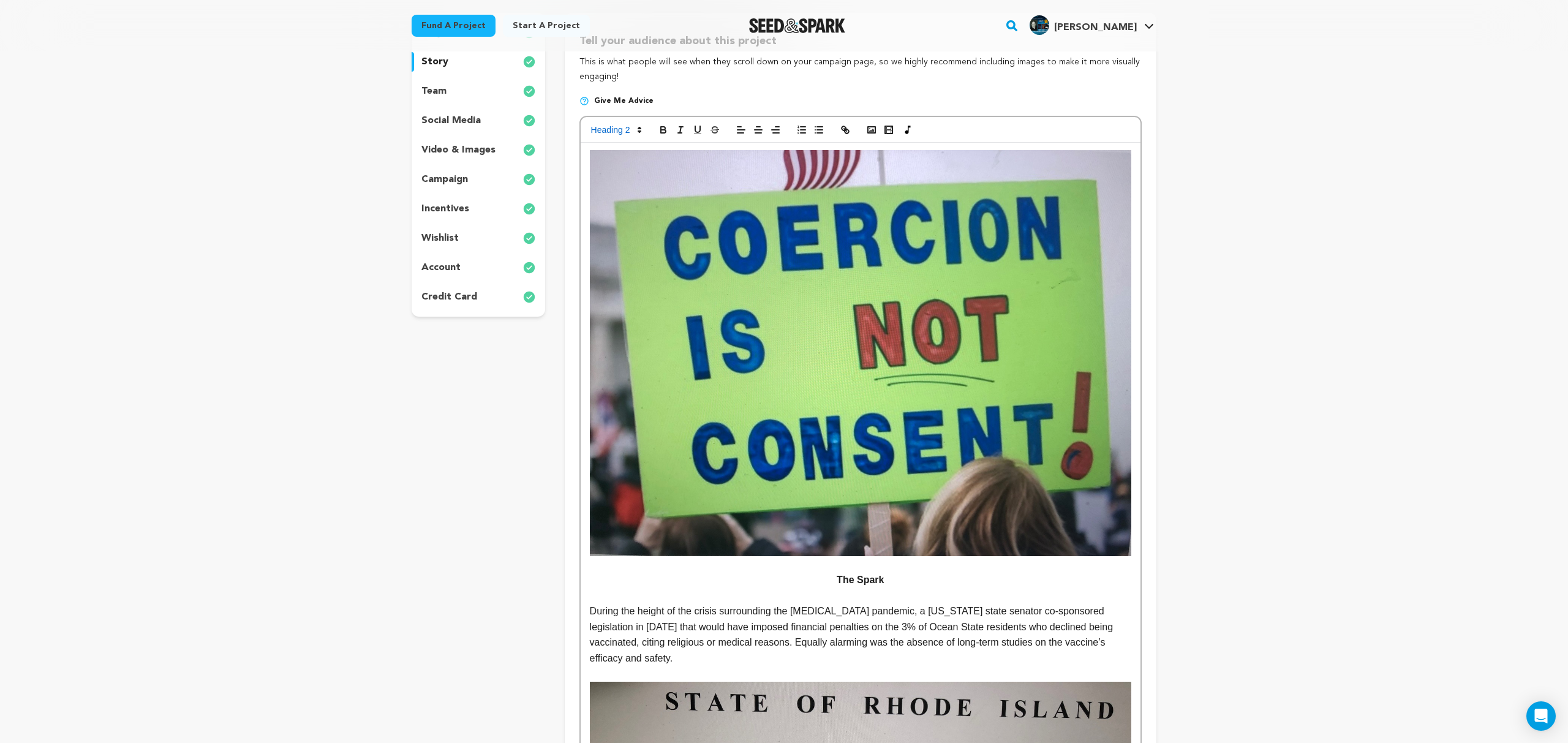
scroll to position [165, 0]
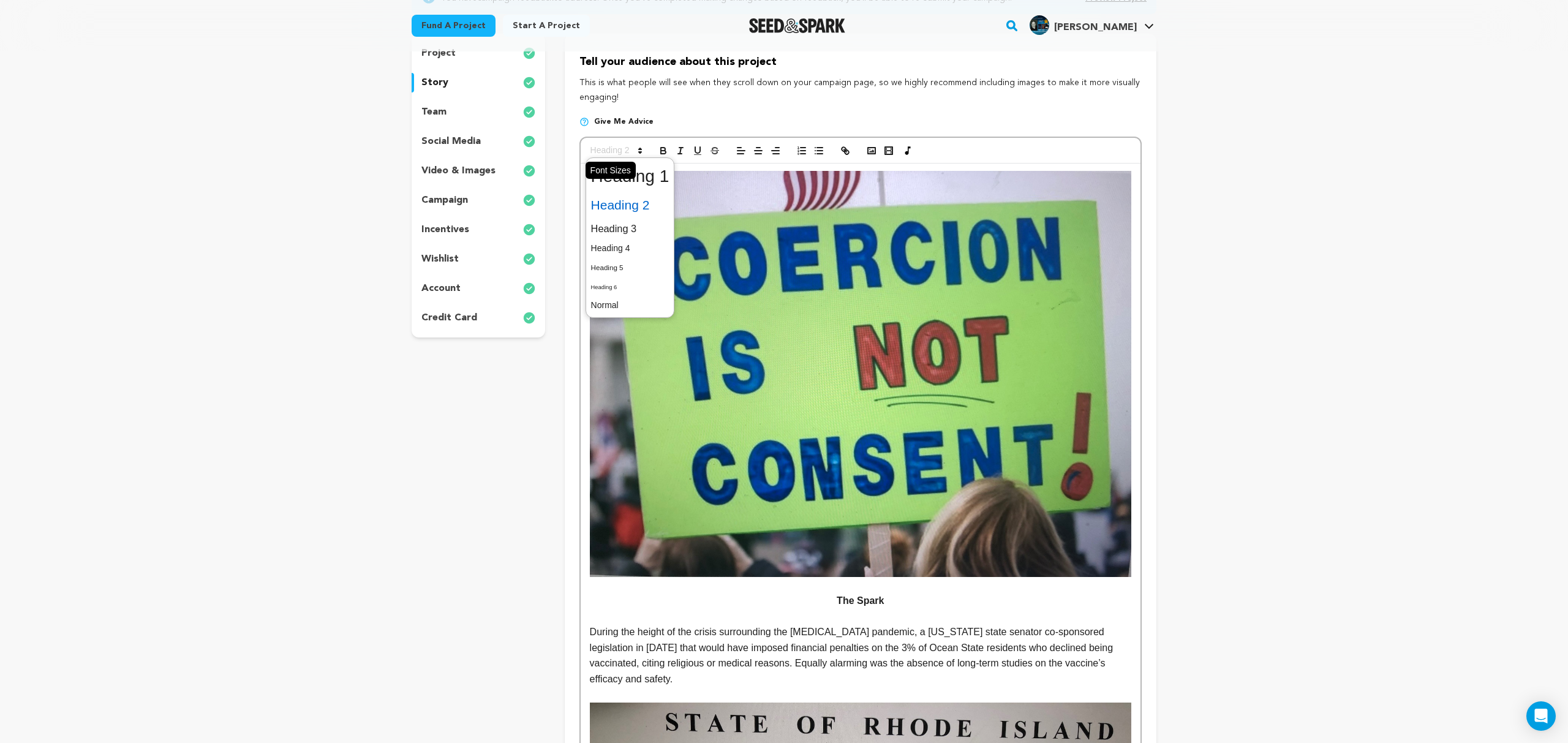
click at [637, 150] on icon at bounding box center [639, 150] width 11 height 11
drag, startPoint x: 1200, startPoint y: 513, endPoint x: 1118, endPoint y: 535, distance: 84.9
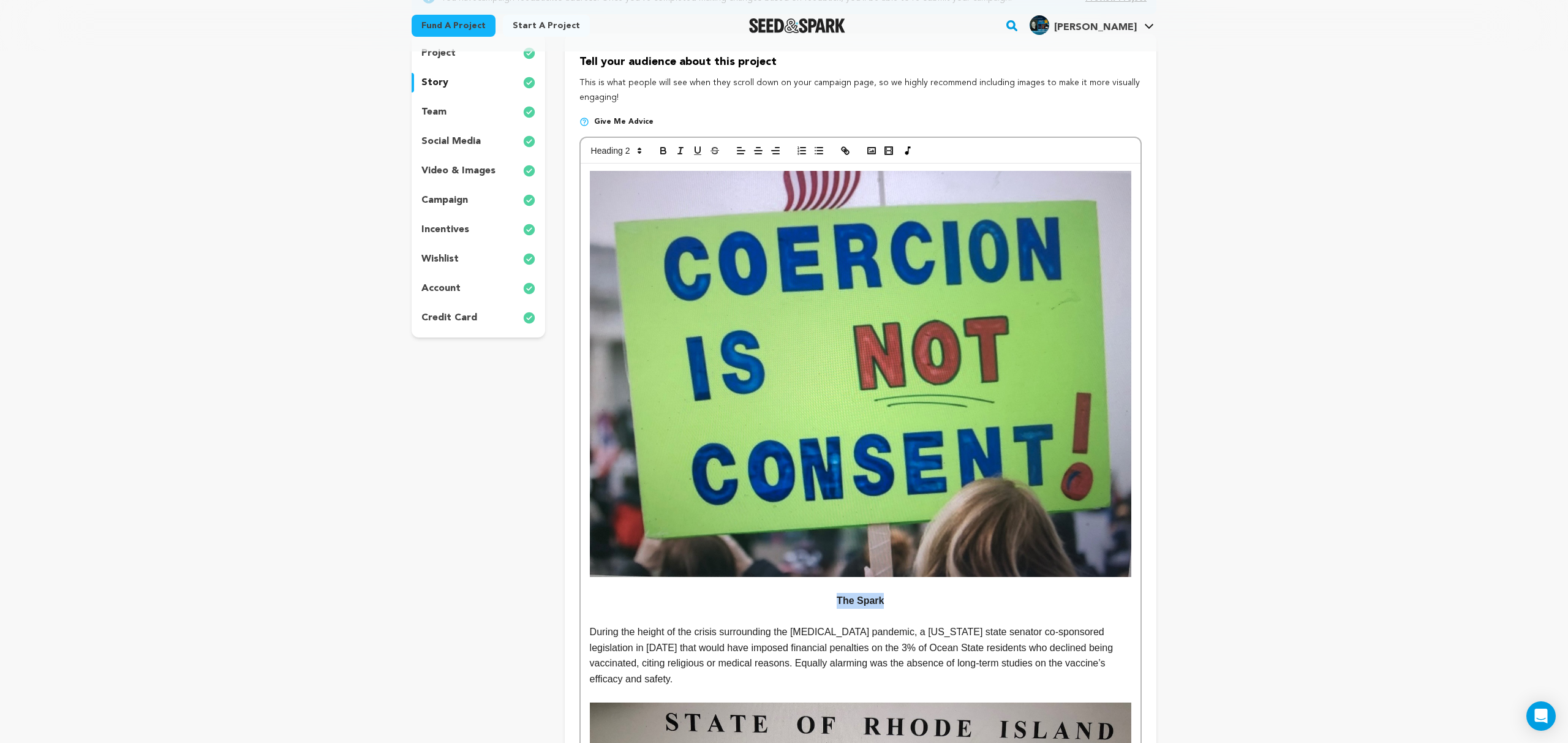
drag, startPoint x: 911, startPoint y: 599, endPoint x: 812, endPoint y: 599, distance: 99.0
click at [816, 601] on p "The Spark" at bounding box center [860, 600] width 541 height 15
click at [636, 151] on icon at bounding box center [639, 150] width 11 height 11
click at [637, 176] on span at bounding box center [629, 176] width 78 height 32
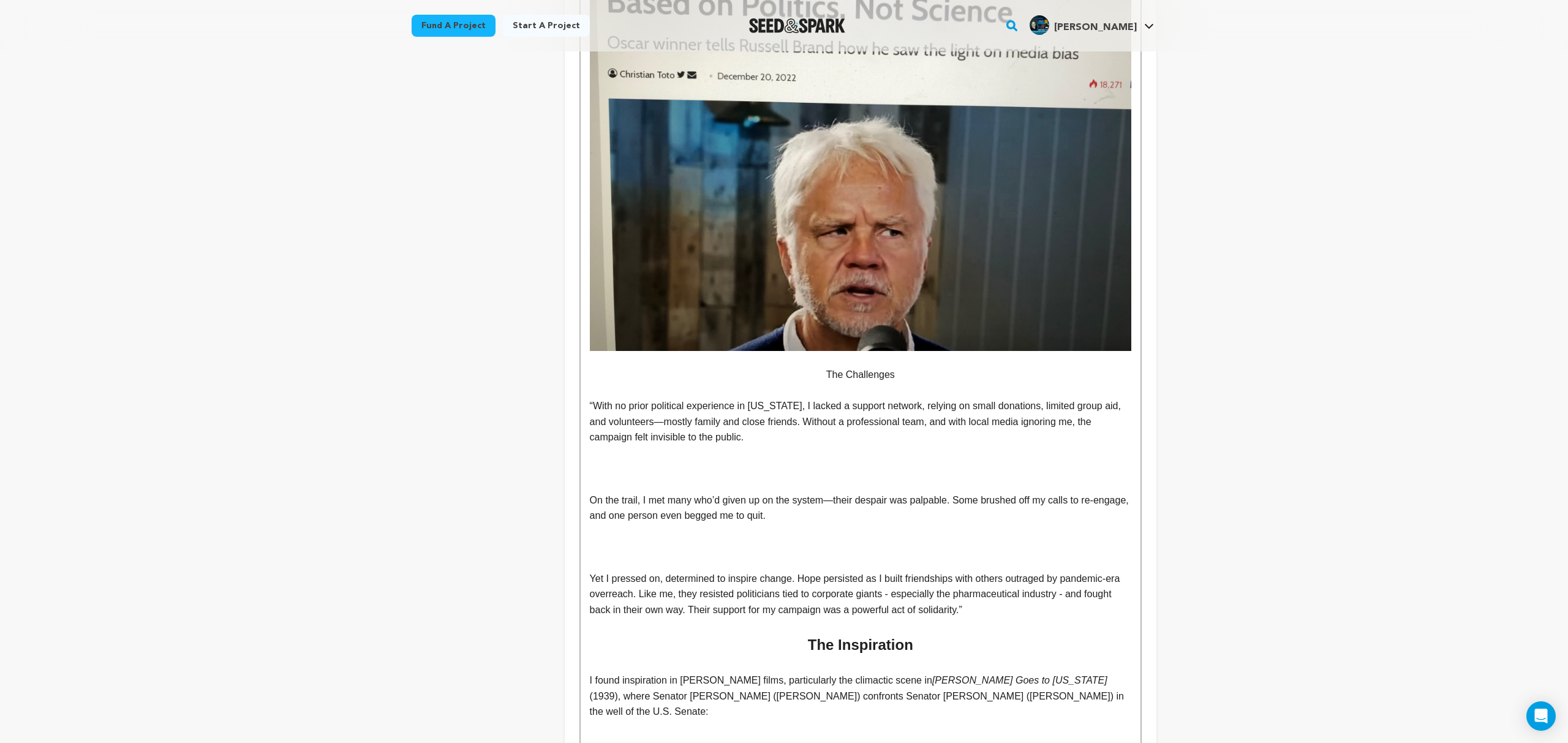
scroll to position [1425, 0]
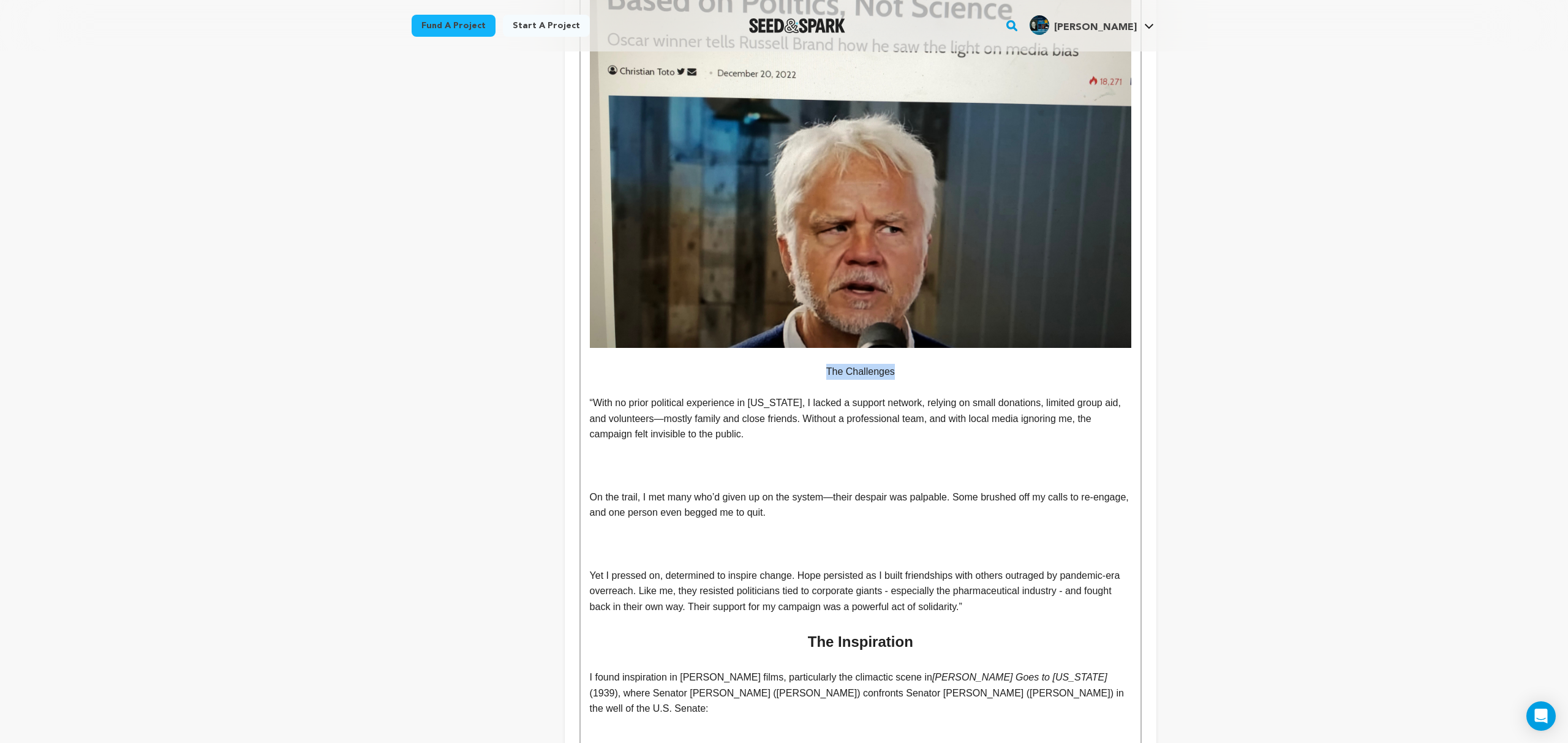
drag, startPoint x: 913, startPoint y: 356, endPoint x: 756, endPoint y: 349, distance: 157.2
click at [756, 364] on p "The Challenges" at bounding box center [860, 372] width 541 height 15
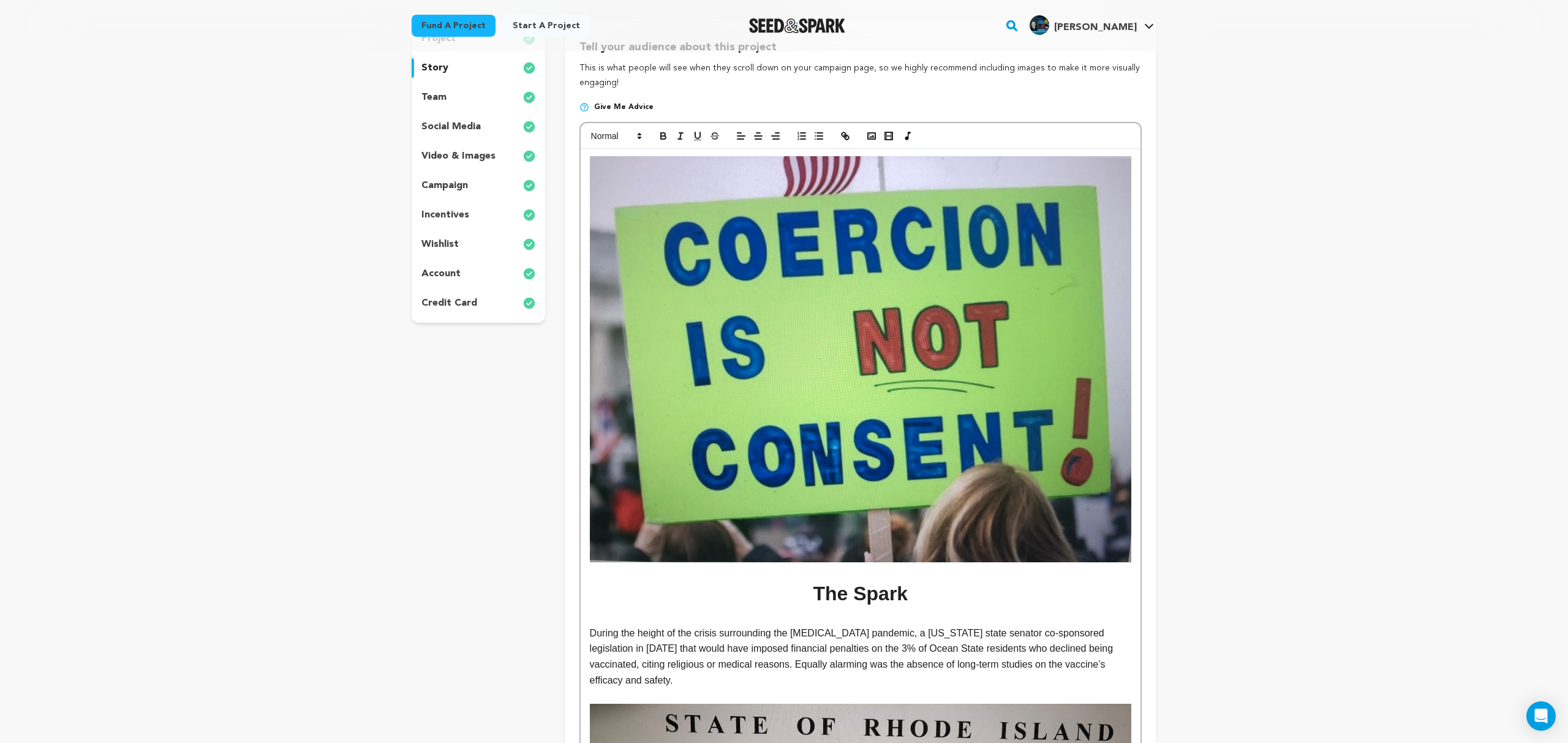
scroll to position [179, 0]
click at [663, 138] on icon "button" at bounding box center [663, 138] width 5 height 3
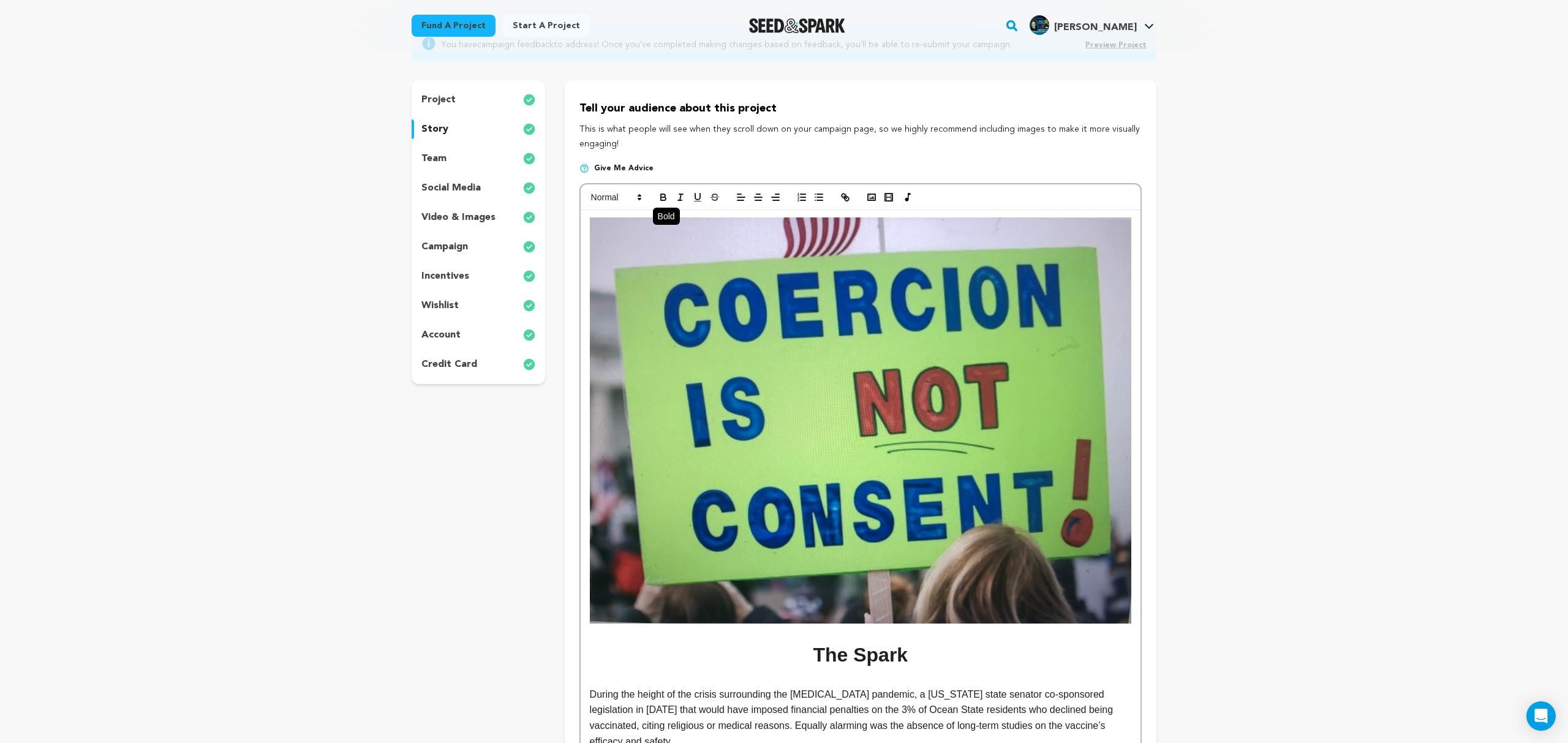
scroll to position [114, 0]
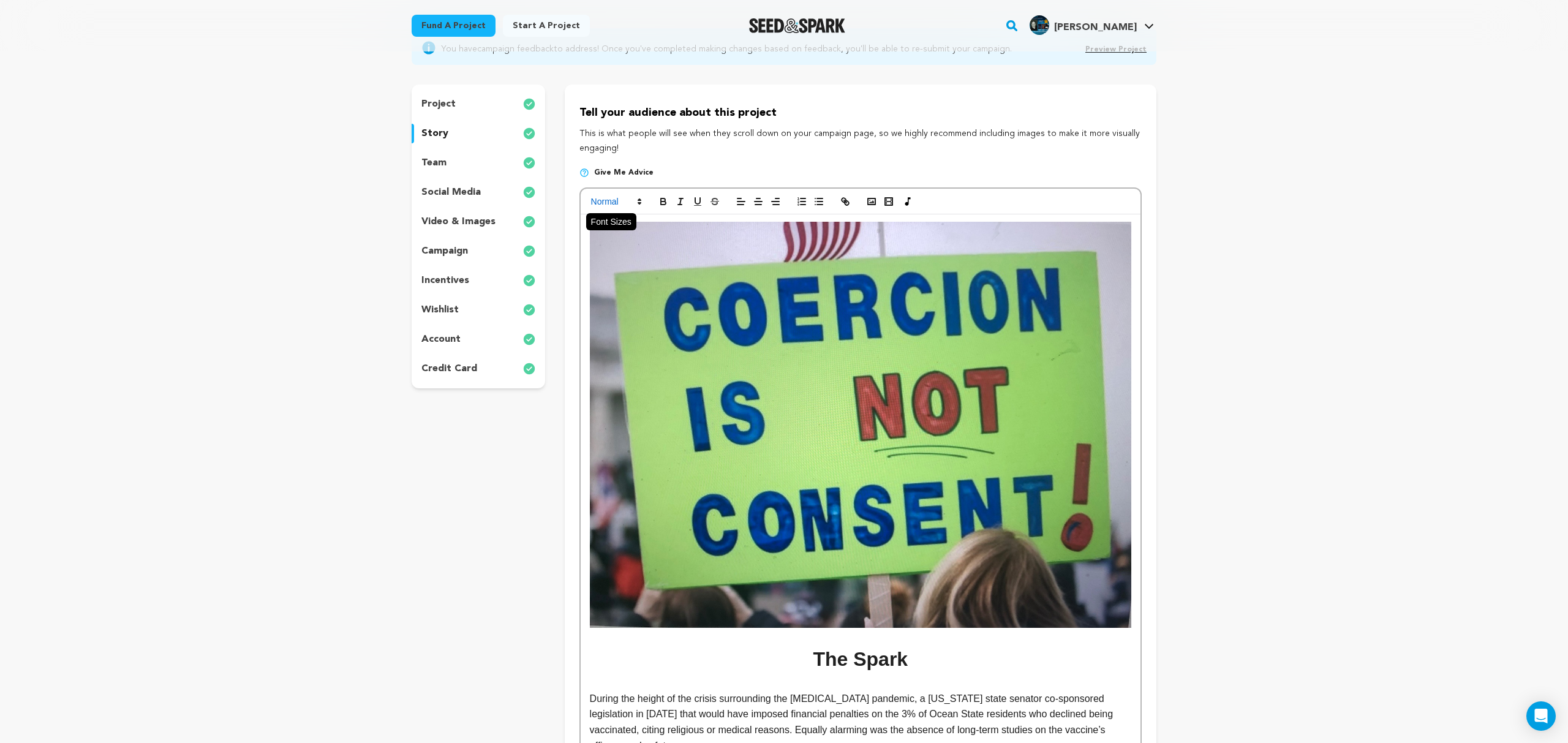
click at [639, 201] on polygon at bounding box center [639, 199] width 3 height 1
click at [638, 225] on span at bounding box center [629, 227] width 78 height 32
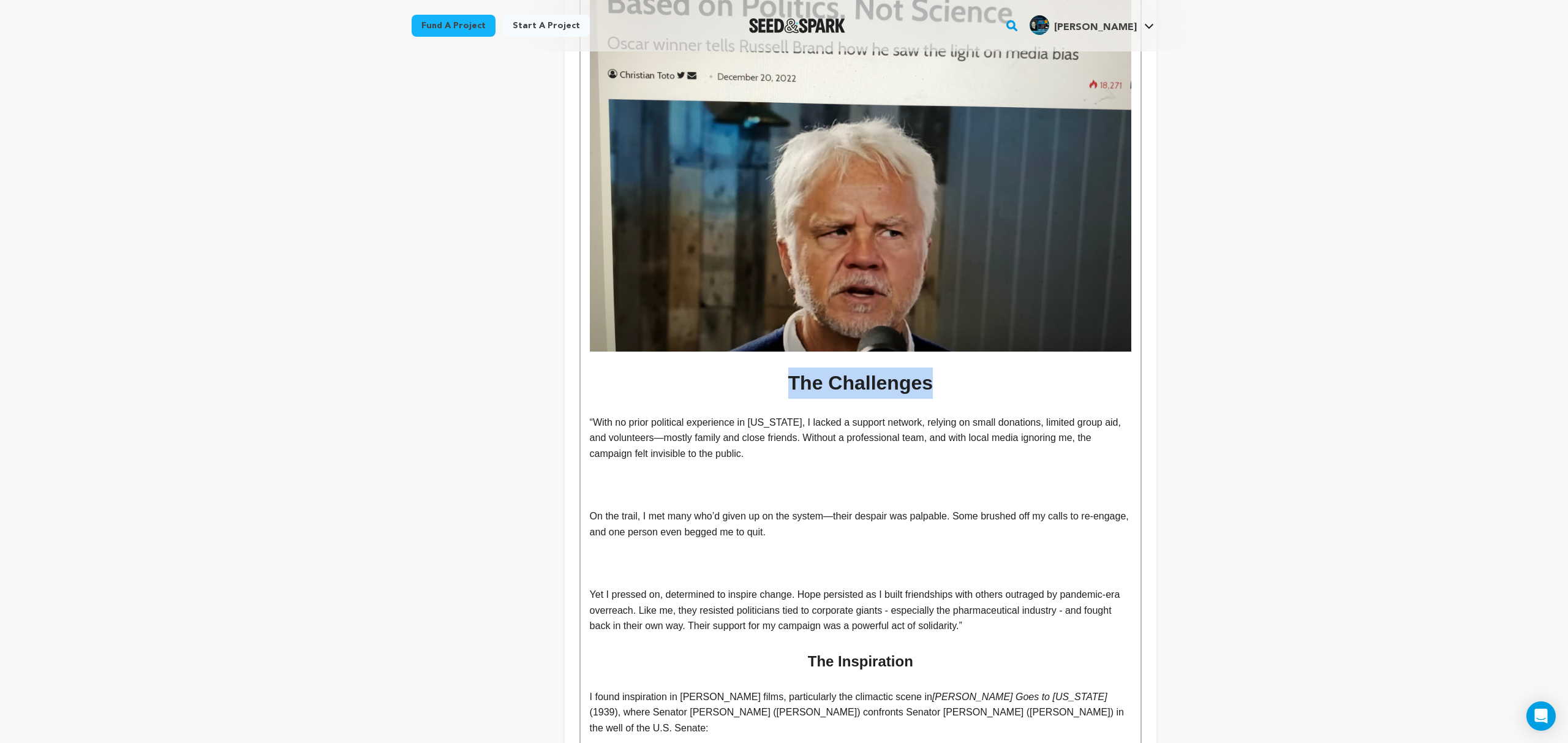
scroll to position [1438, 0]
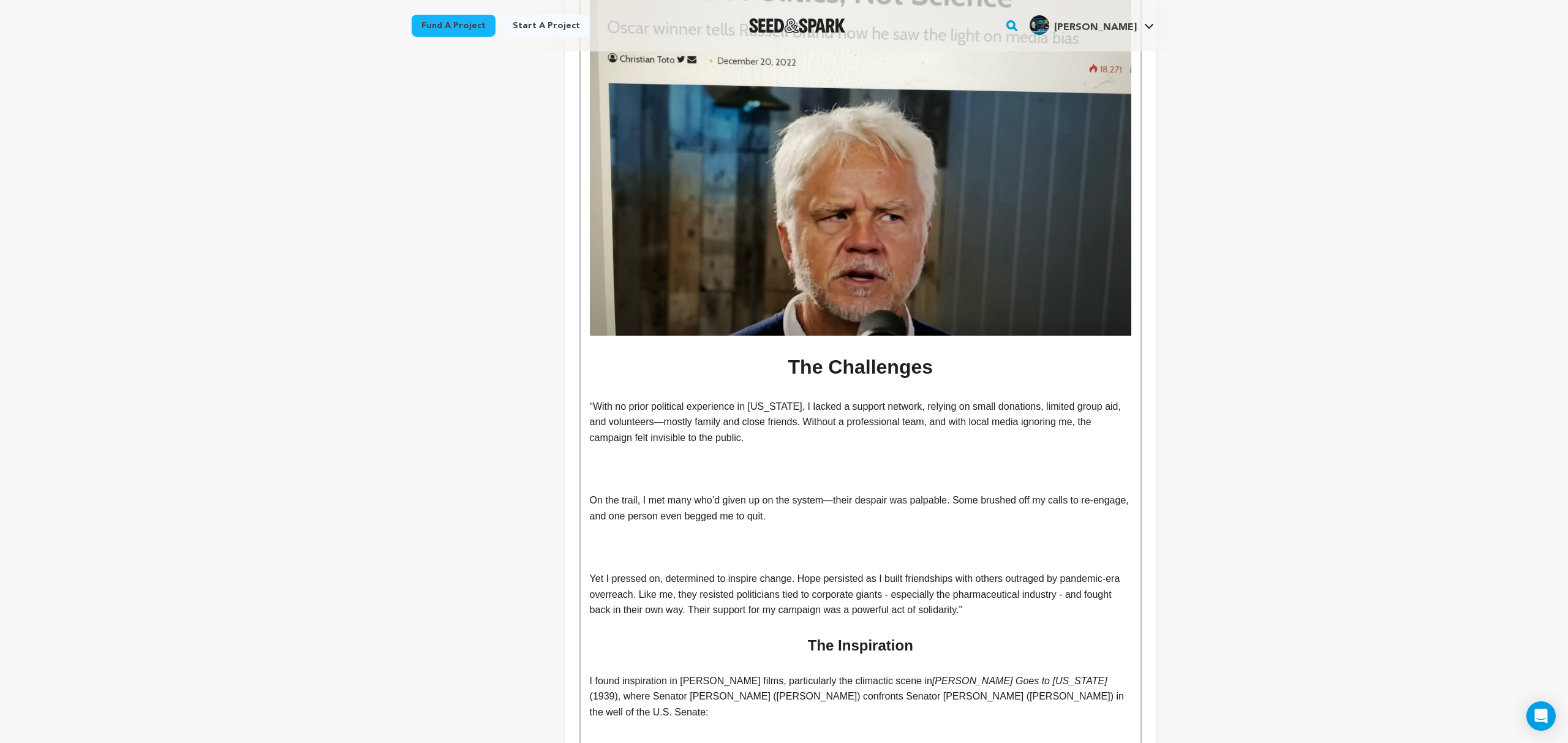
click at [843, 383] on p at bounding box center [860, 391] width 541 height 15
click at [589, 390] on div "The Spark During the height of the crisis surrounding the COVID-19 pandemic, a …" at bounding box center [861, 51] width 560 height 2323
click at [750, 461] on p at bounding box center [860, 469] width 541 height 15
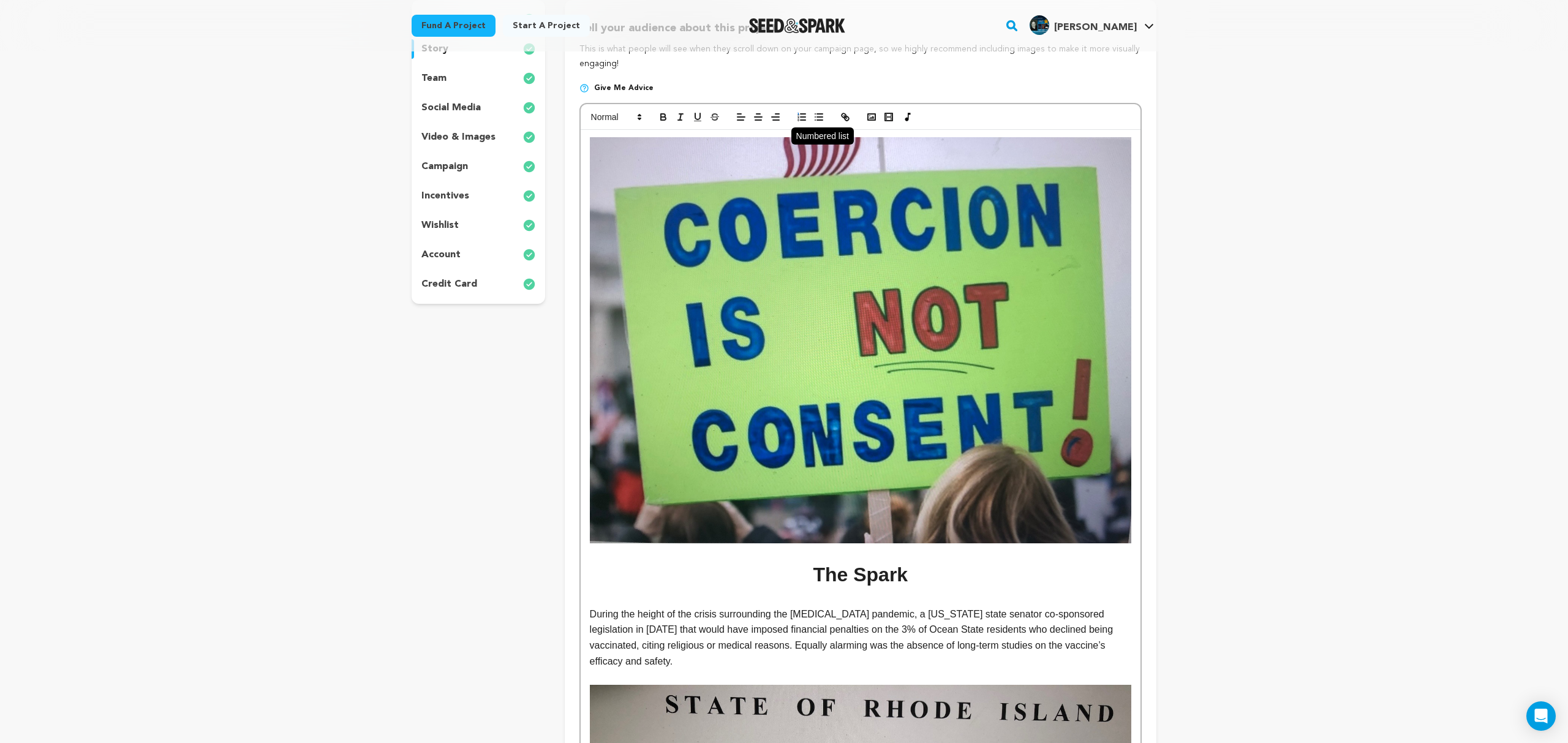
scroll to position [127, 0]
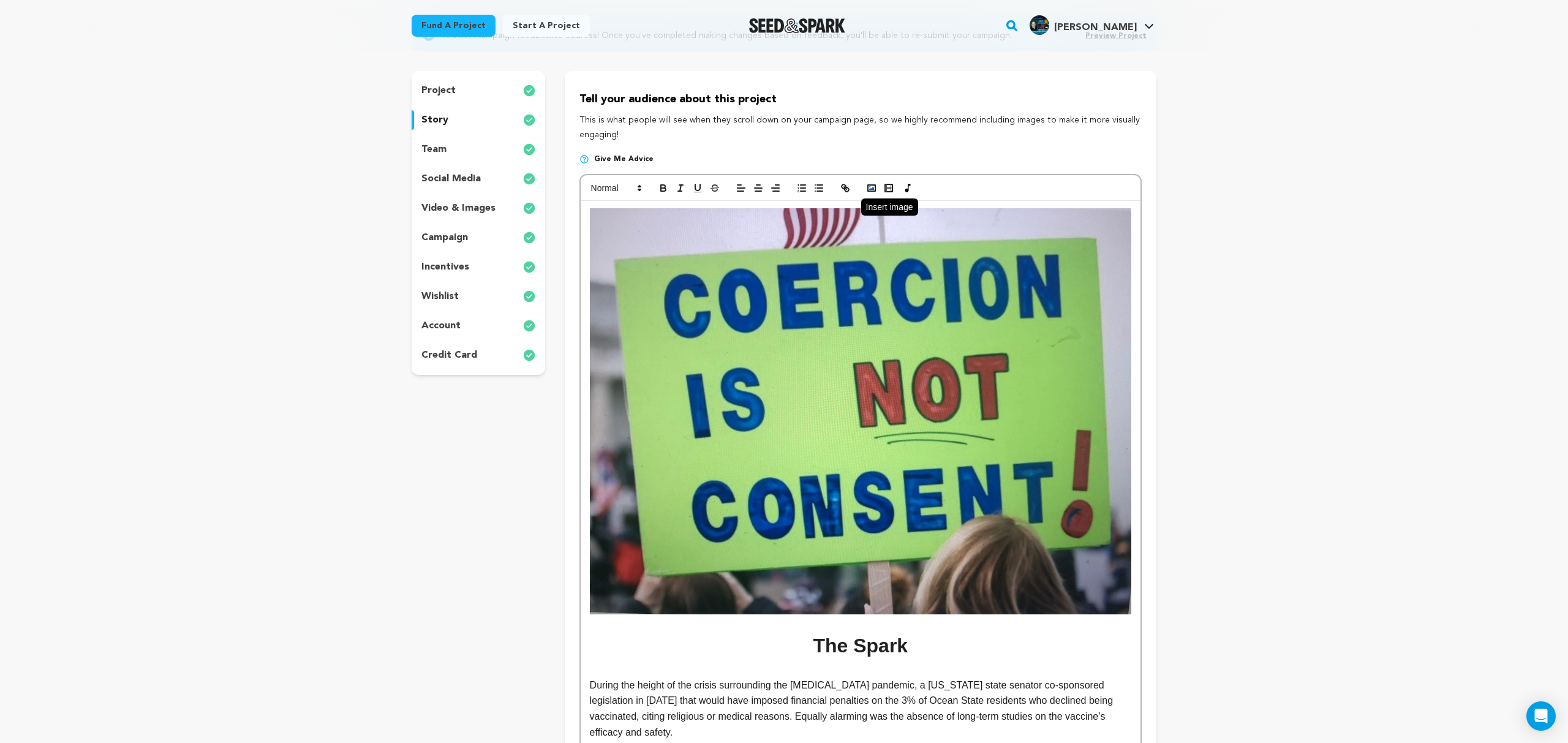
click at [870, 187] on icon "button" at bounding box center [870, 187] width 11 height 11
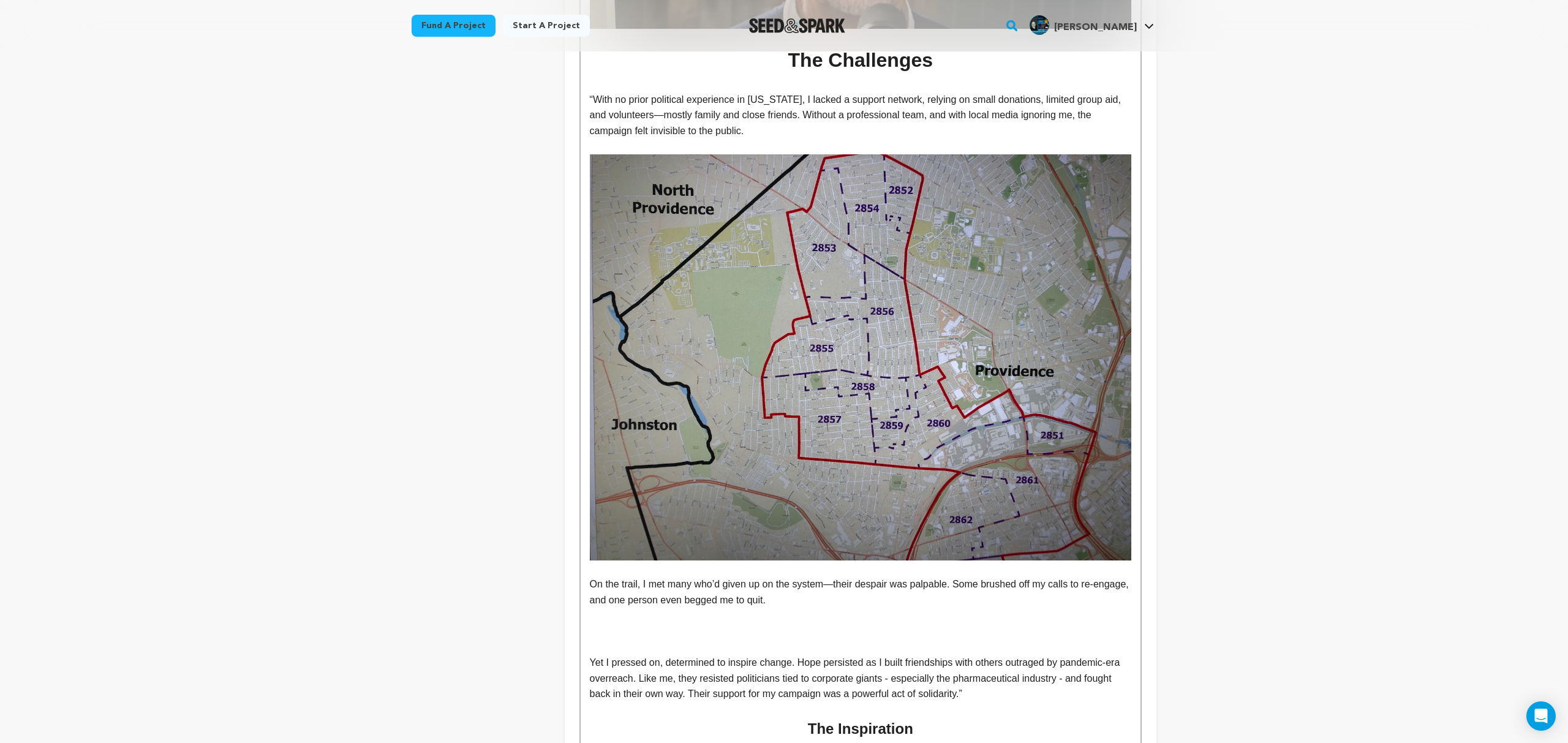
scroll to position [1744, 0]
click at [669, 624] on p at bounding box center [860, 632] width 541 height 15
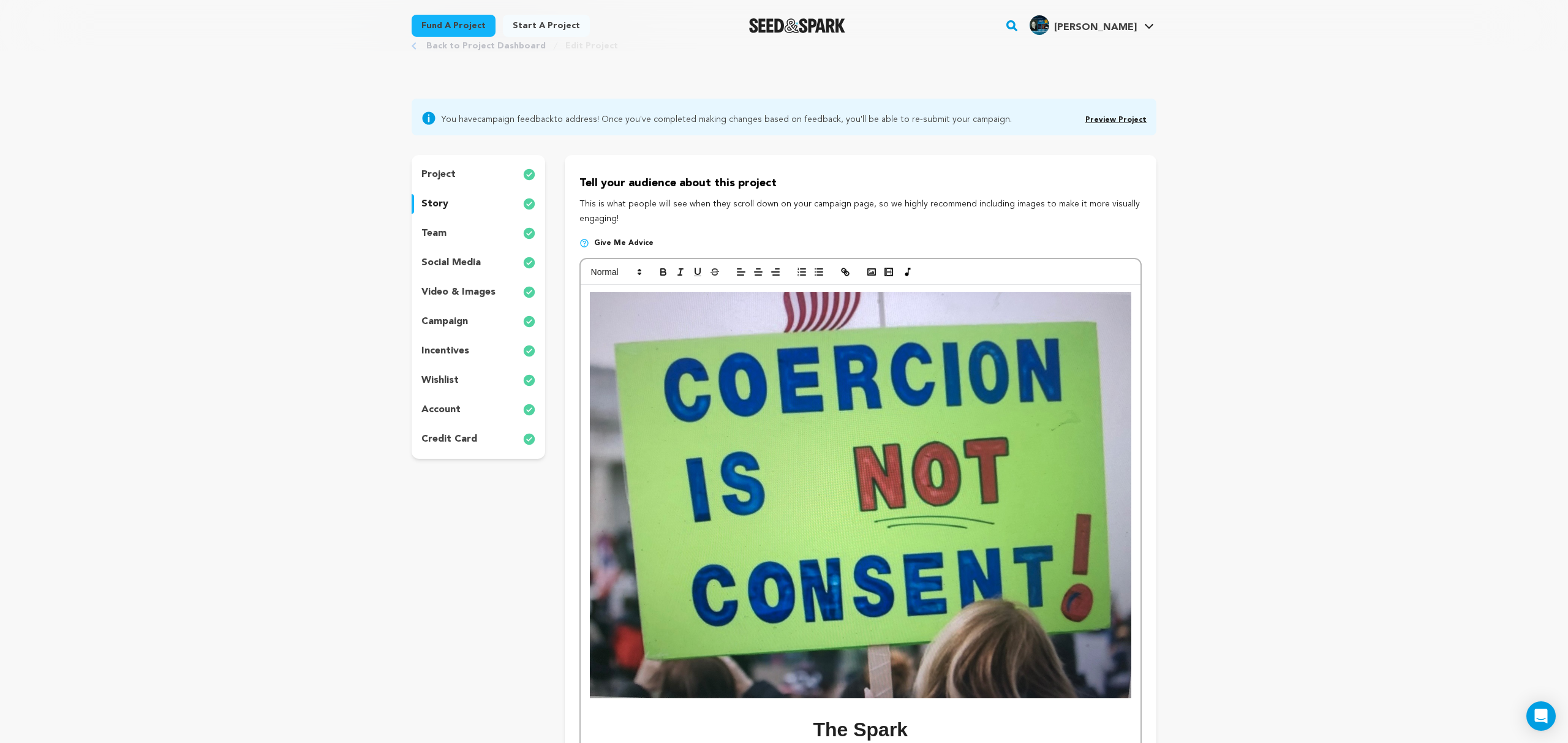
scroll to position [42, 0]
click at [871, 272] on icon "button" at bounding box center [870, 272] width 11 height 11
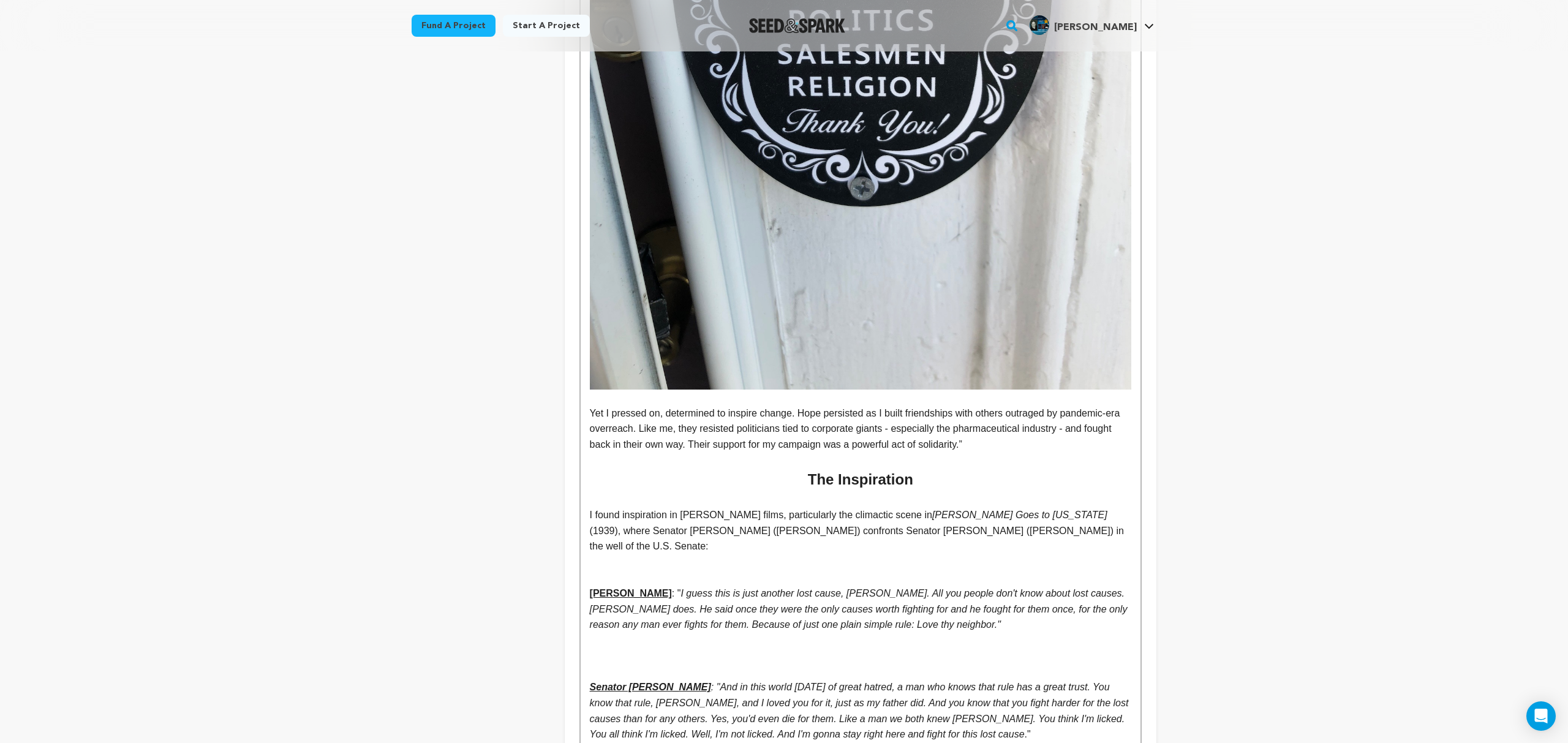
scroll to position [2703, 0]
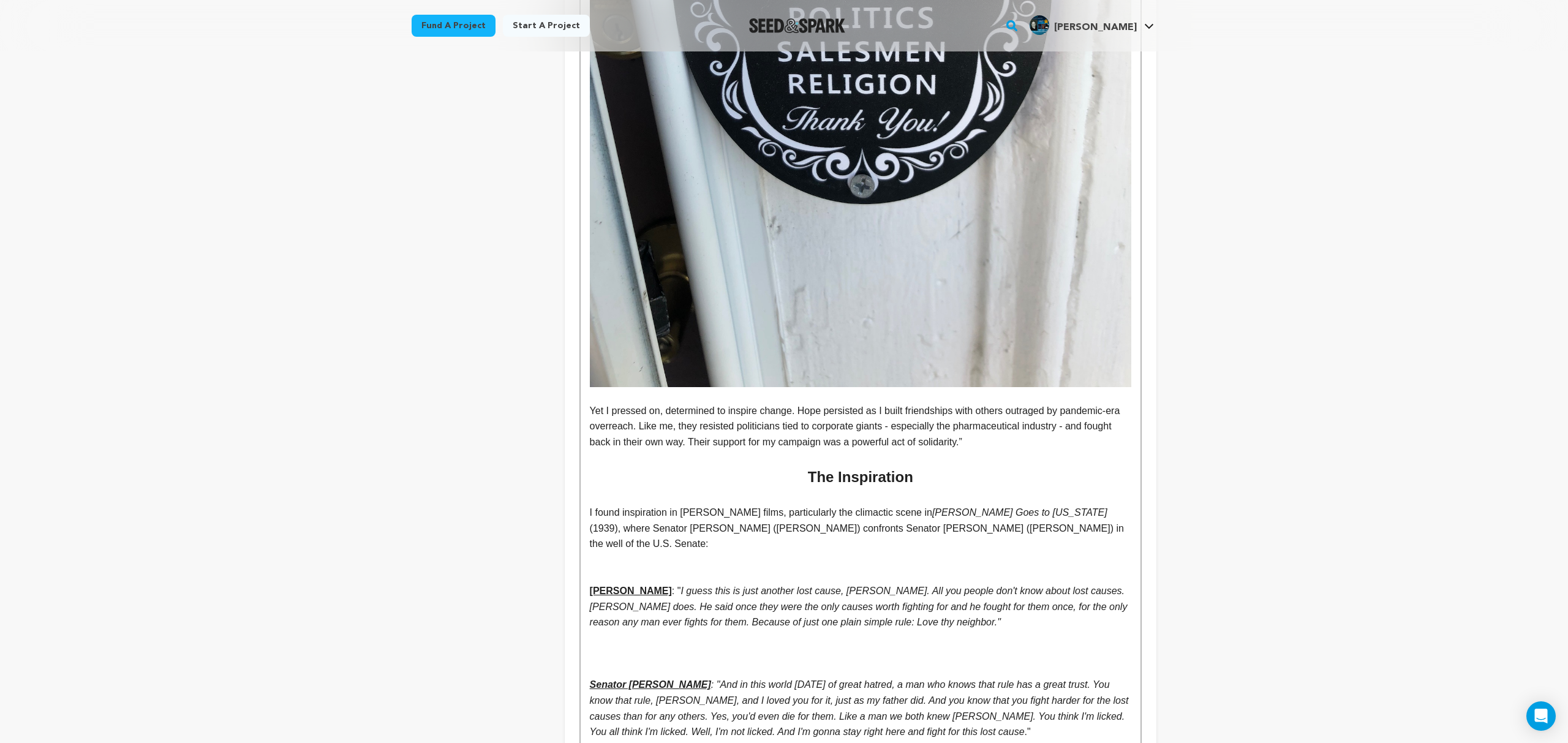
click at [955, 450] on p at bounding box center [860, 457] width 541 height 15
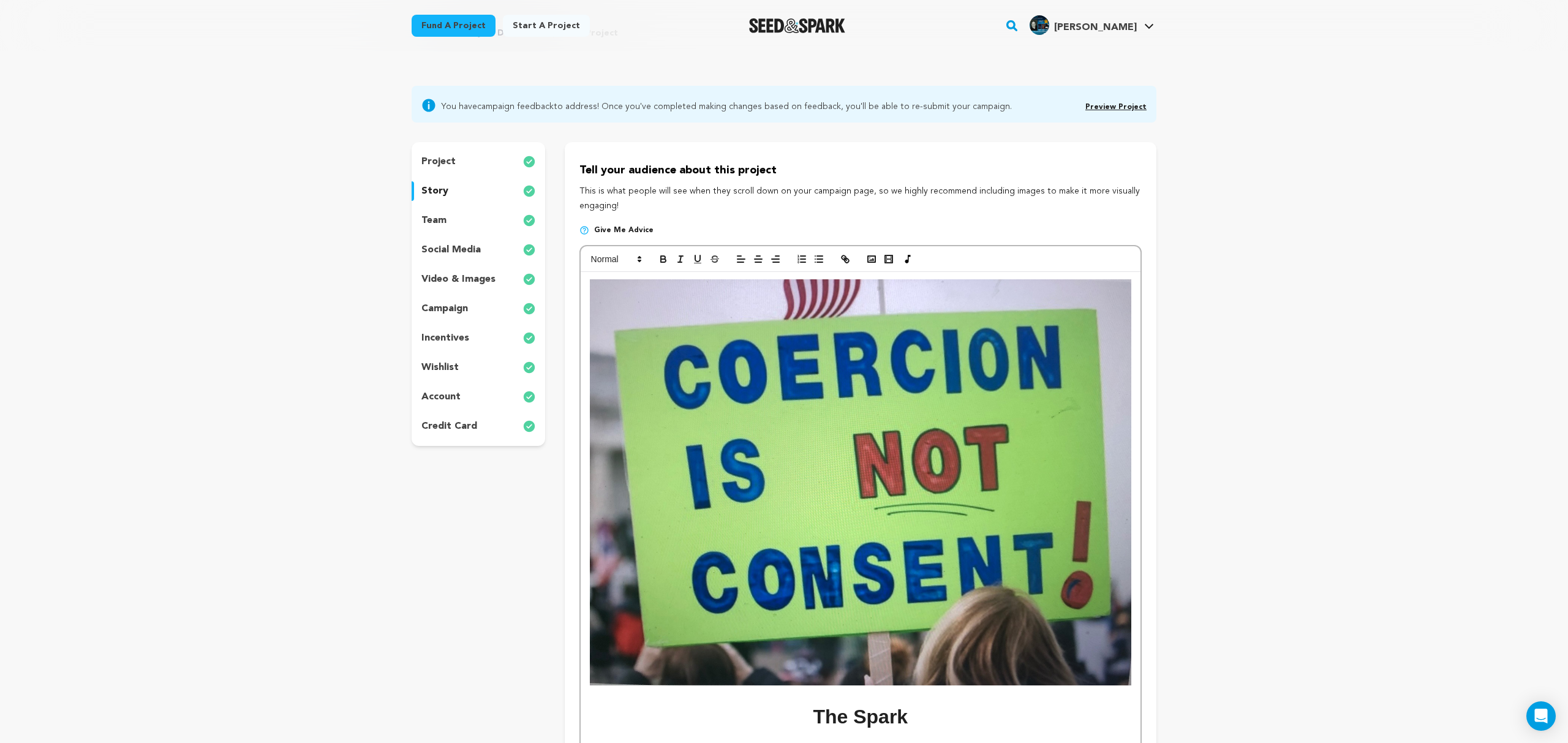
scroll to position [0, 0]
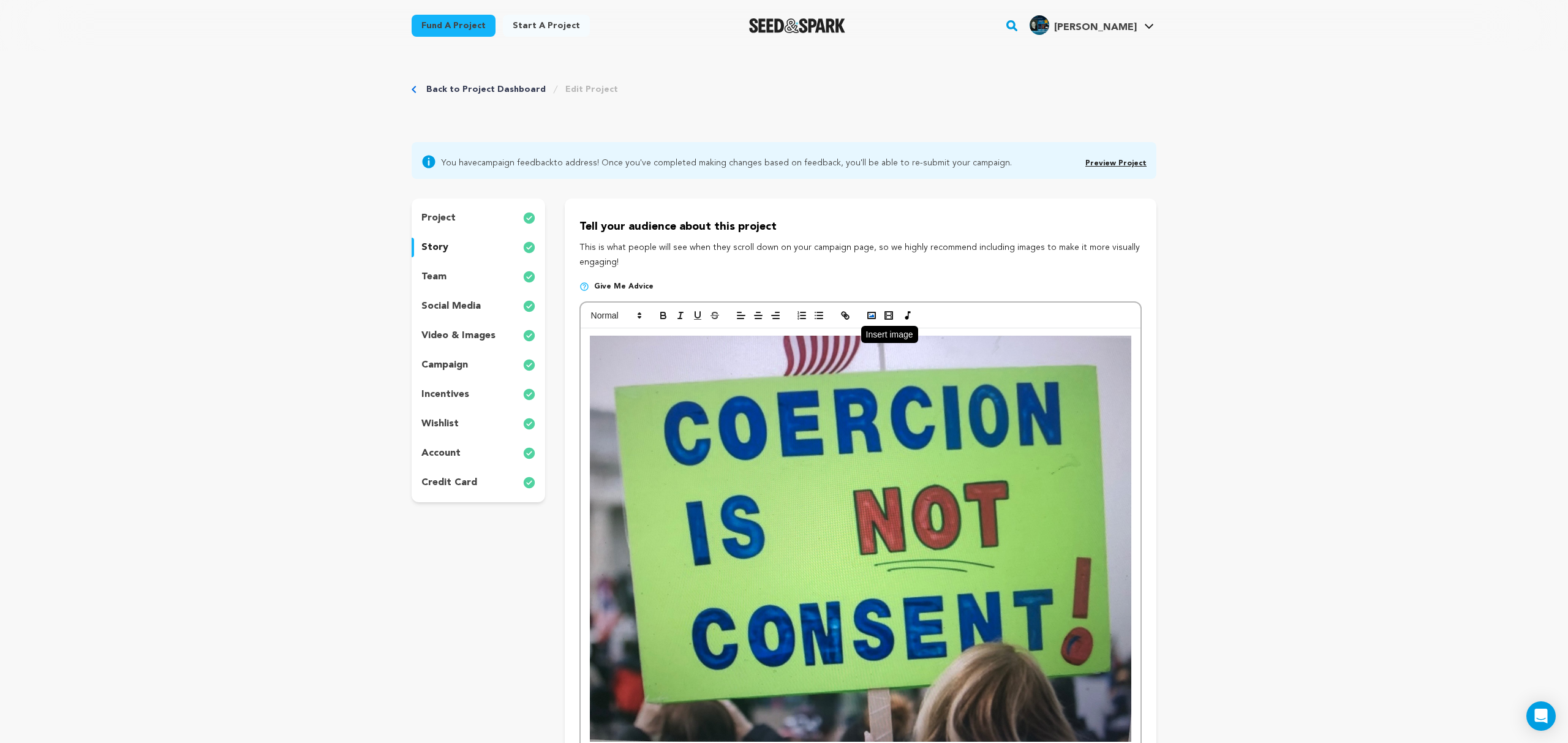
click at [868, 315] on icon "button" at bounding box center [870, 315] width 11 height 11
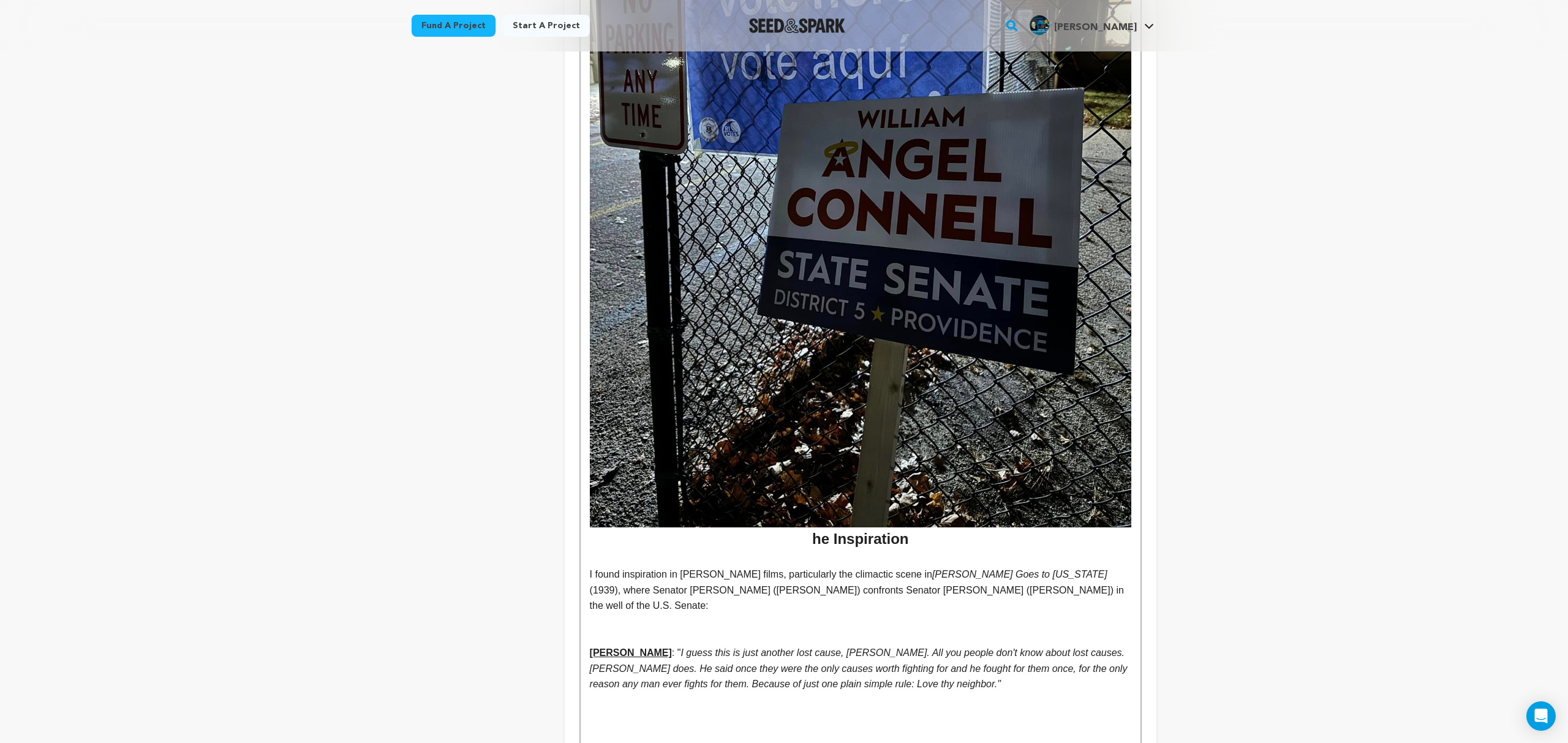
scroll to position [3365, 0]
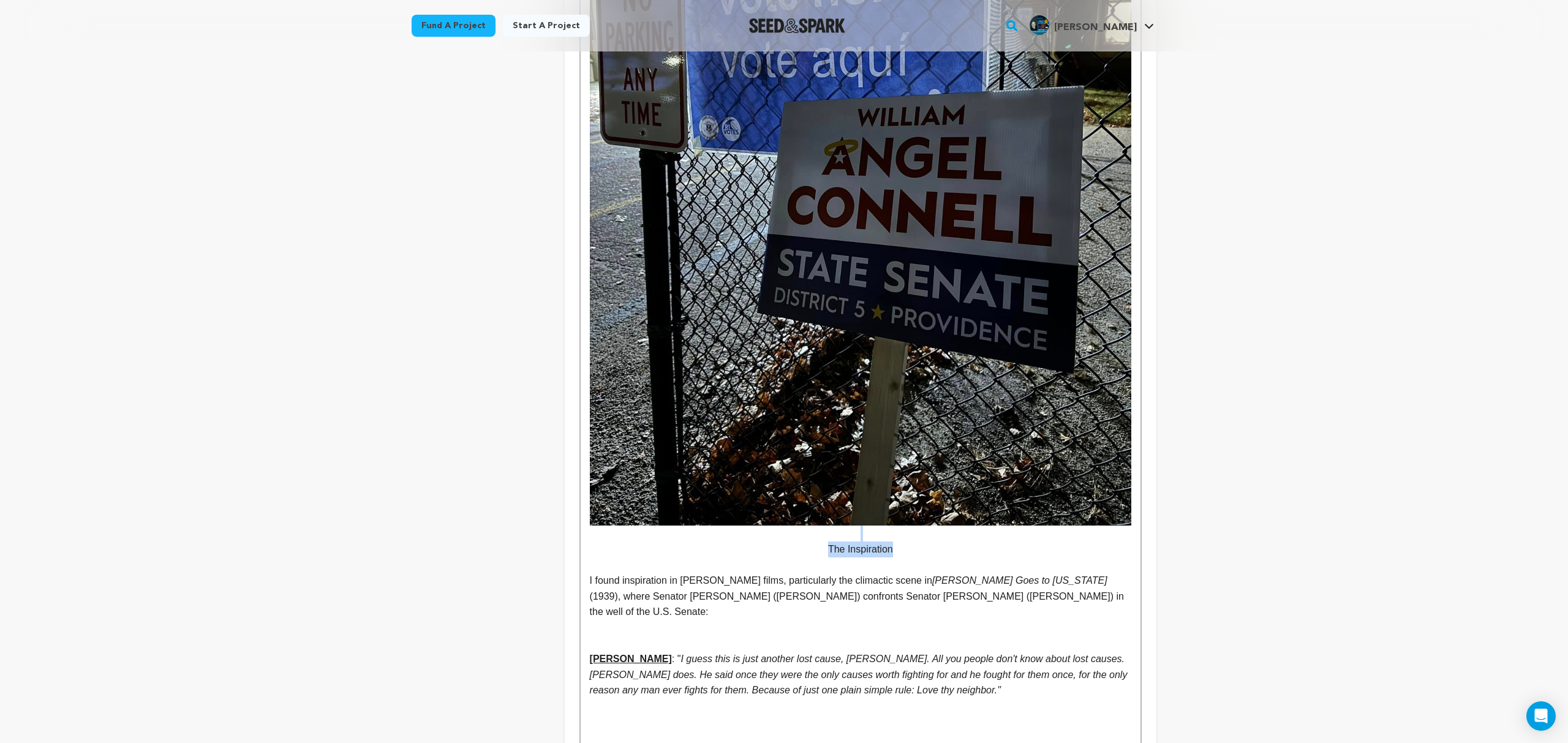
drag, startPoint x: 920, startPoint y: 536, endPoint x: 768, endPoint y: 523, distance: 152.6
click at [911, 541] on p "The Inspiration" at bounding box center [860, 549] width 541 height 15
drag, startPoint x: 911, startPoint y: 534, endPoint x: 833, endPoint y: 534, distance: 78.0
click at [836, 541] on p "The Inspiration" at bounding box center [860, 549] width 541 height 15
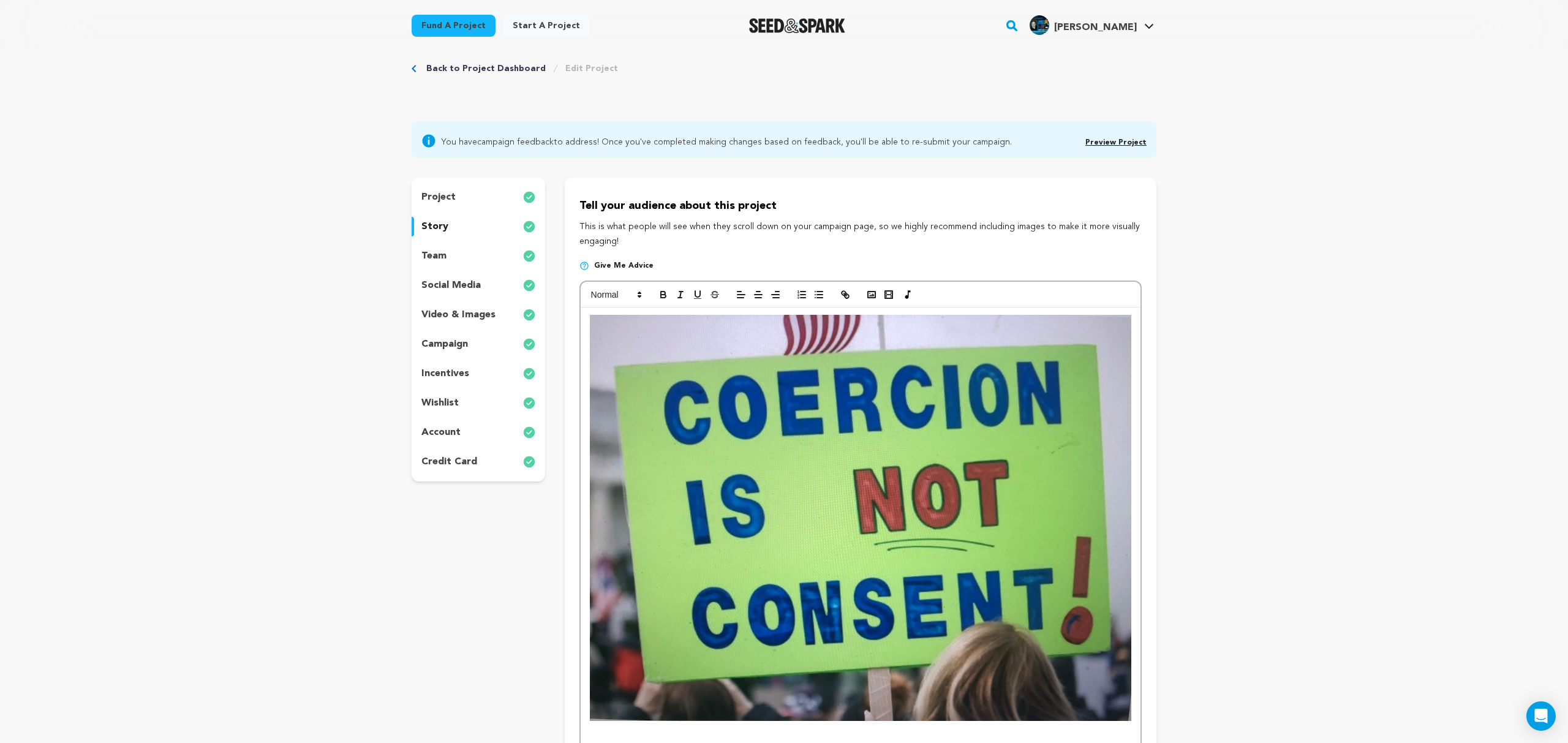
scroll to position [0, 0]
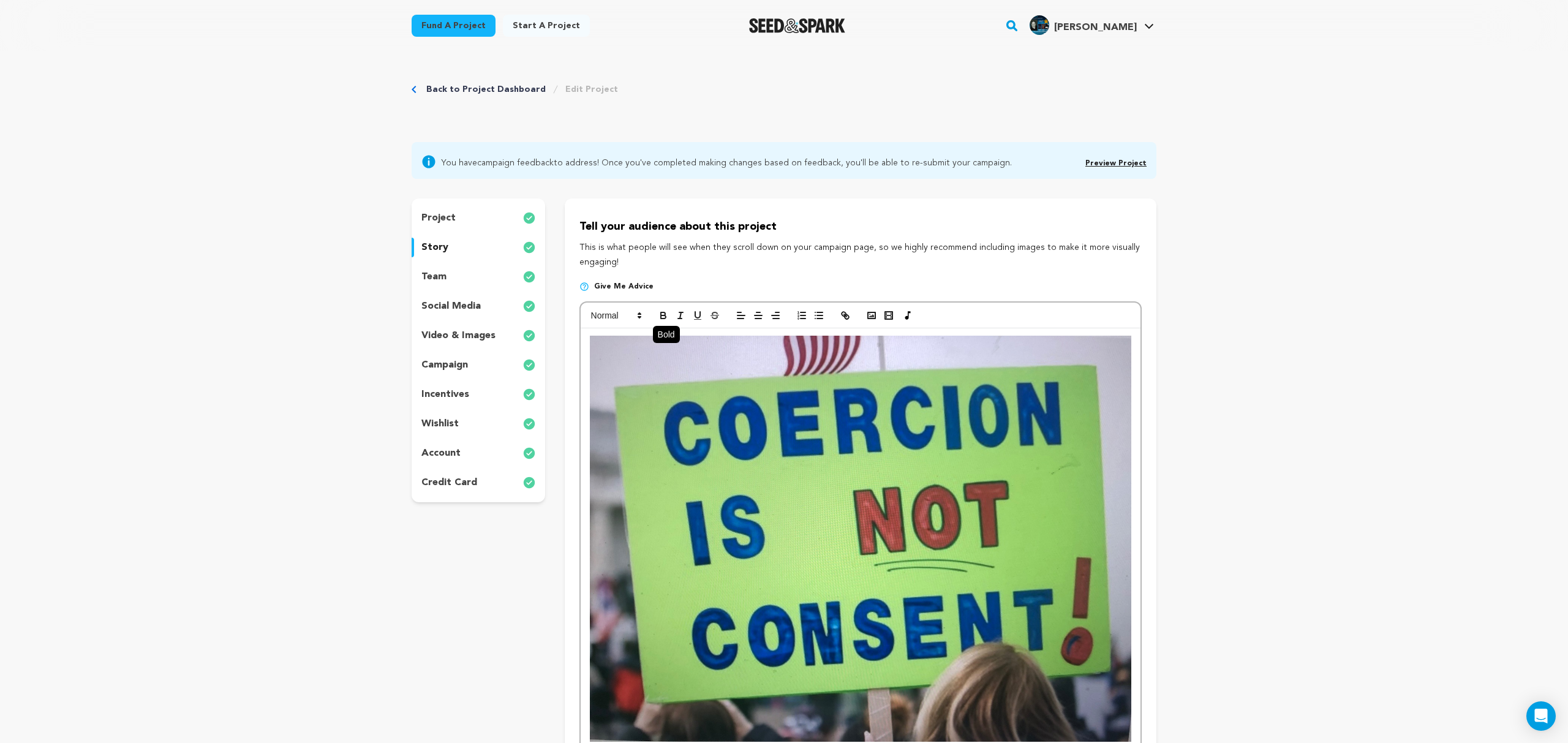
click at [665, 314] on icon "button" at bounding box center [663, 314] width 4 height 3
click at [636, 313] on icon at bounding box center [639, 315] width 11 height 11
click at [651, 343] on span at bounding box center [629, 341] width 78 height 32
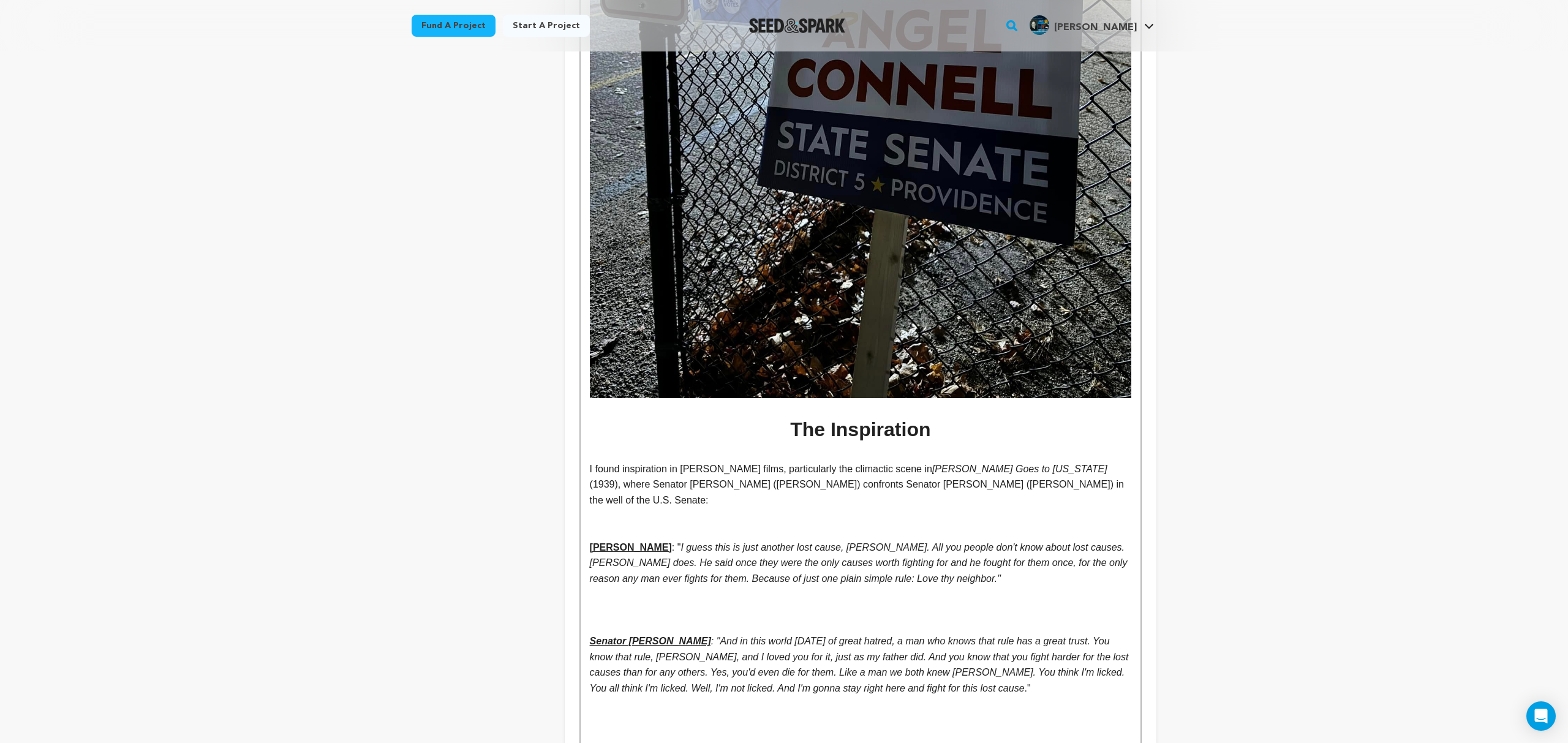
scroll to position [3494, 0]
drag, startPoint x: 588, startPoint y: 531, endPoint x: 596, endPoint y: 534, distance: 8.5
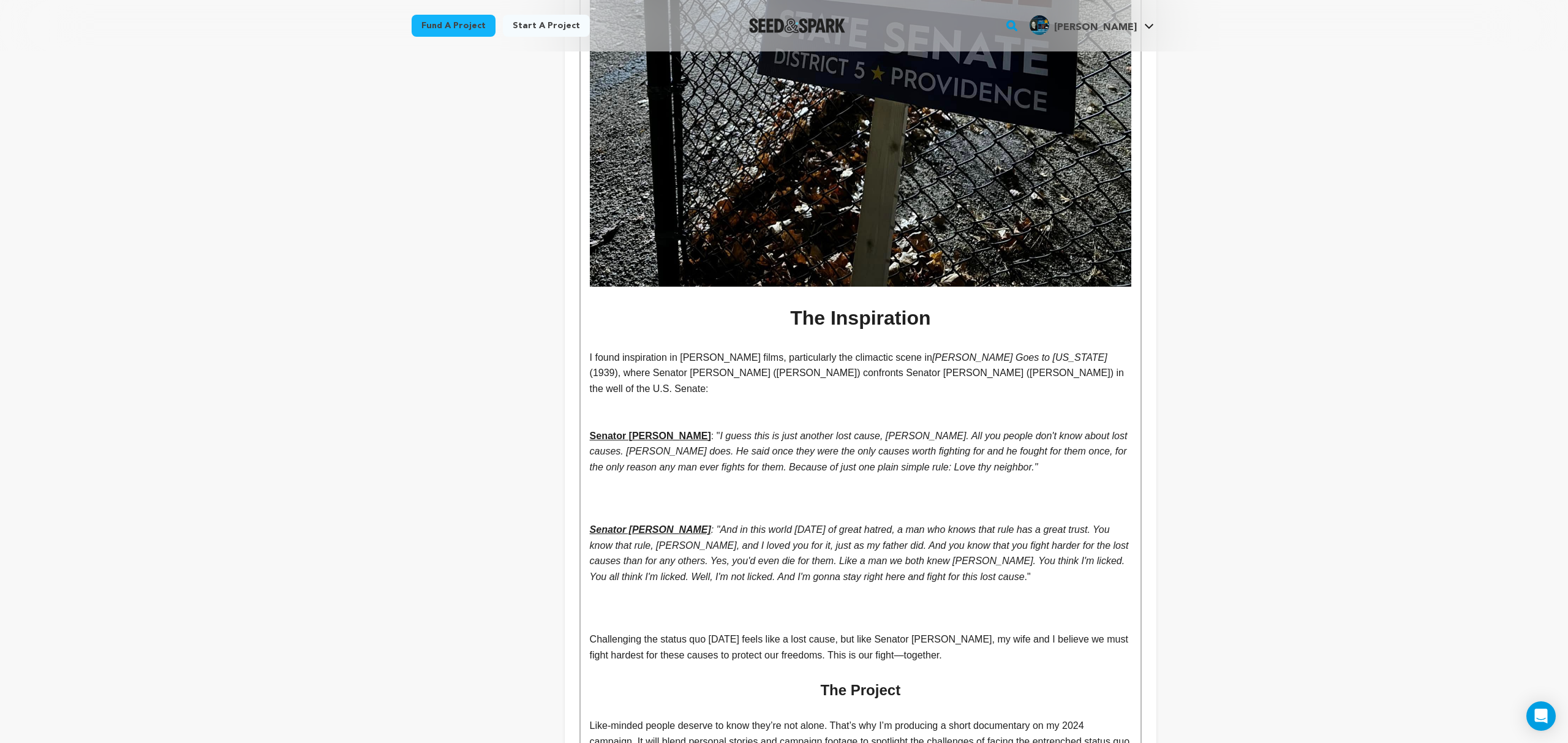
scroll to position [3605, 0]
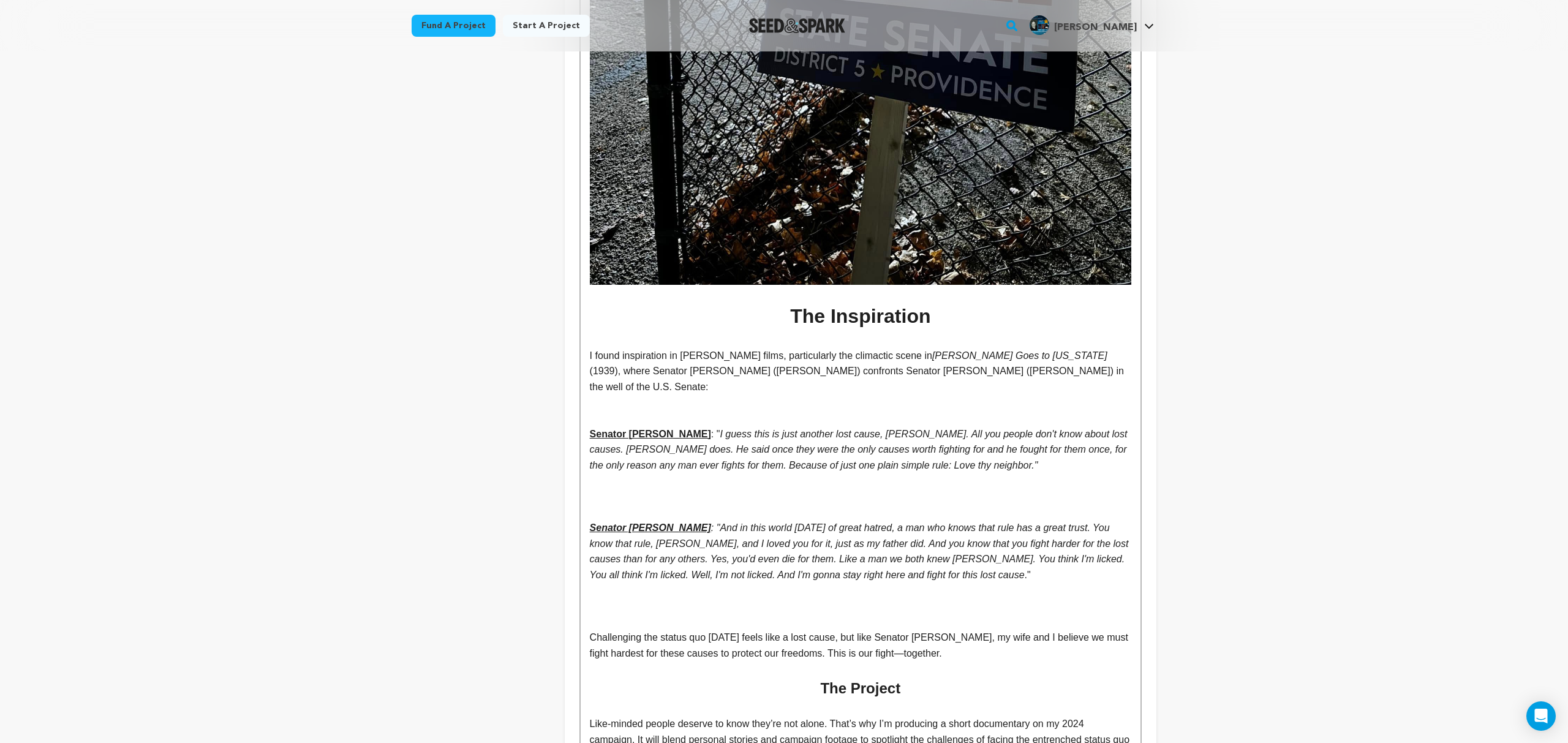
click at [638, 395] on p at bounding box center [860, 402] width 541 height 15
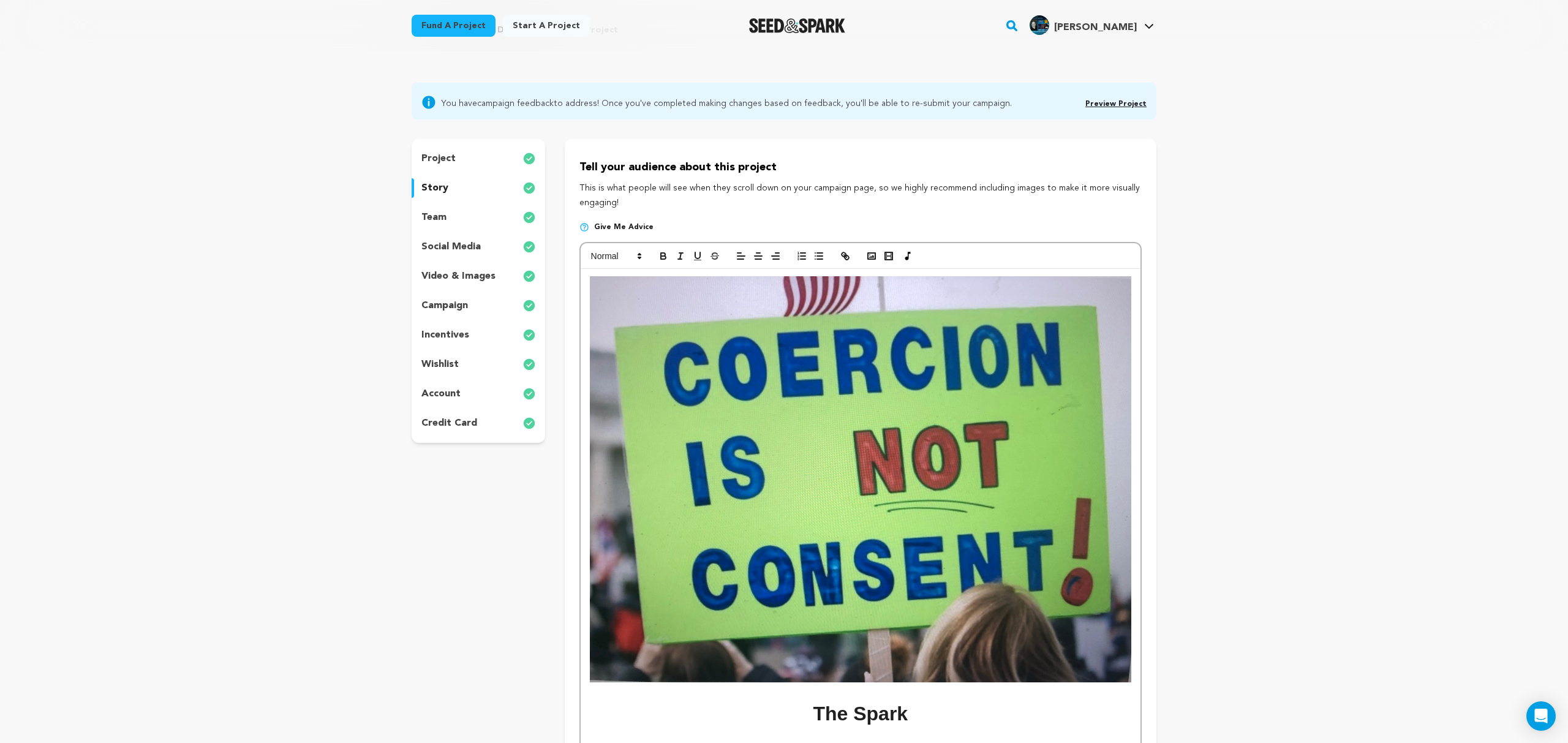
scroll to position [58, 0]
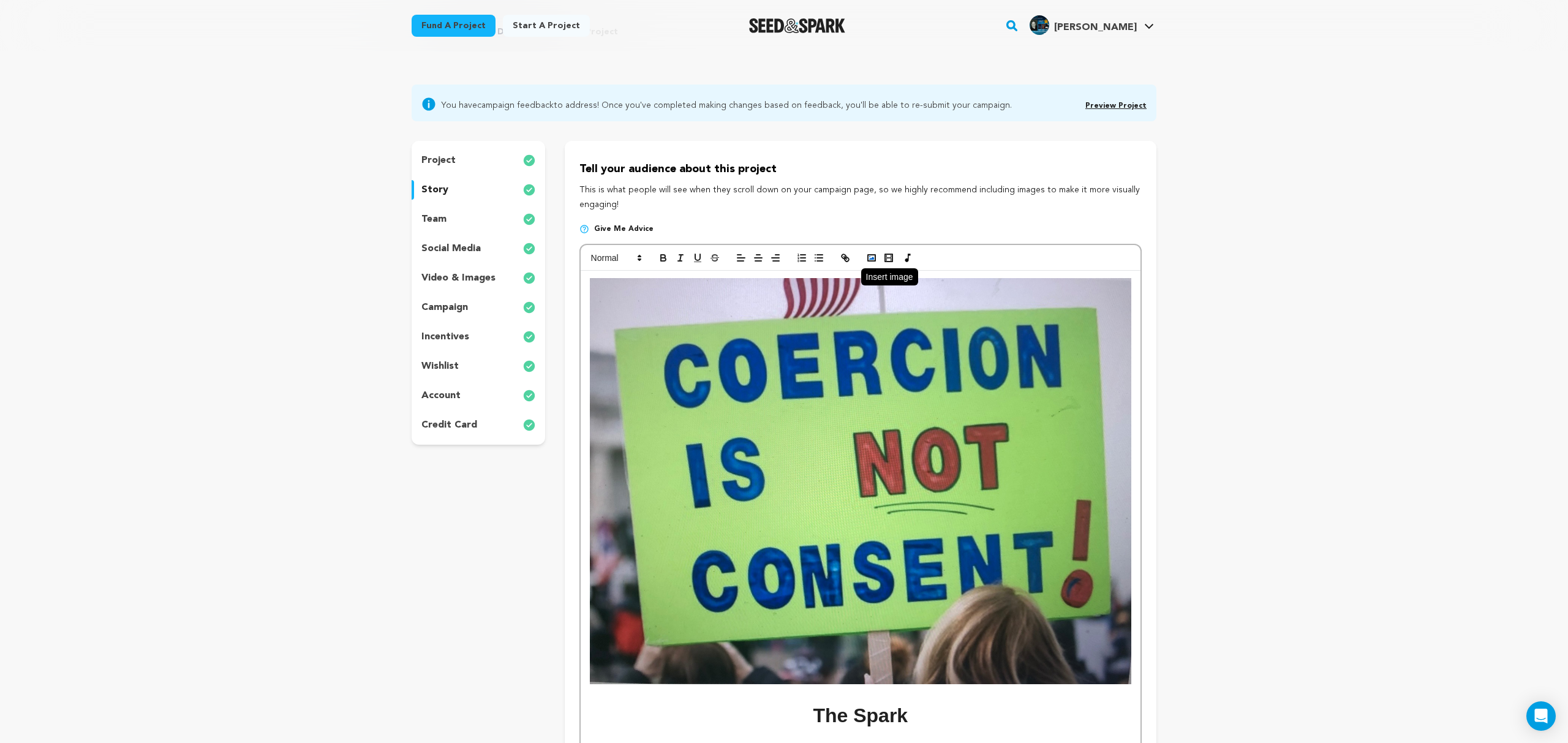
click at [869, 258] on circle "button" at bounding box center [868, 256] width 1 height 1
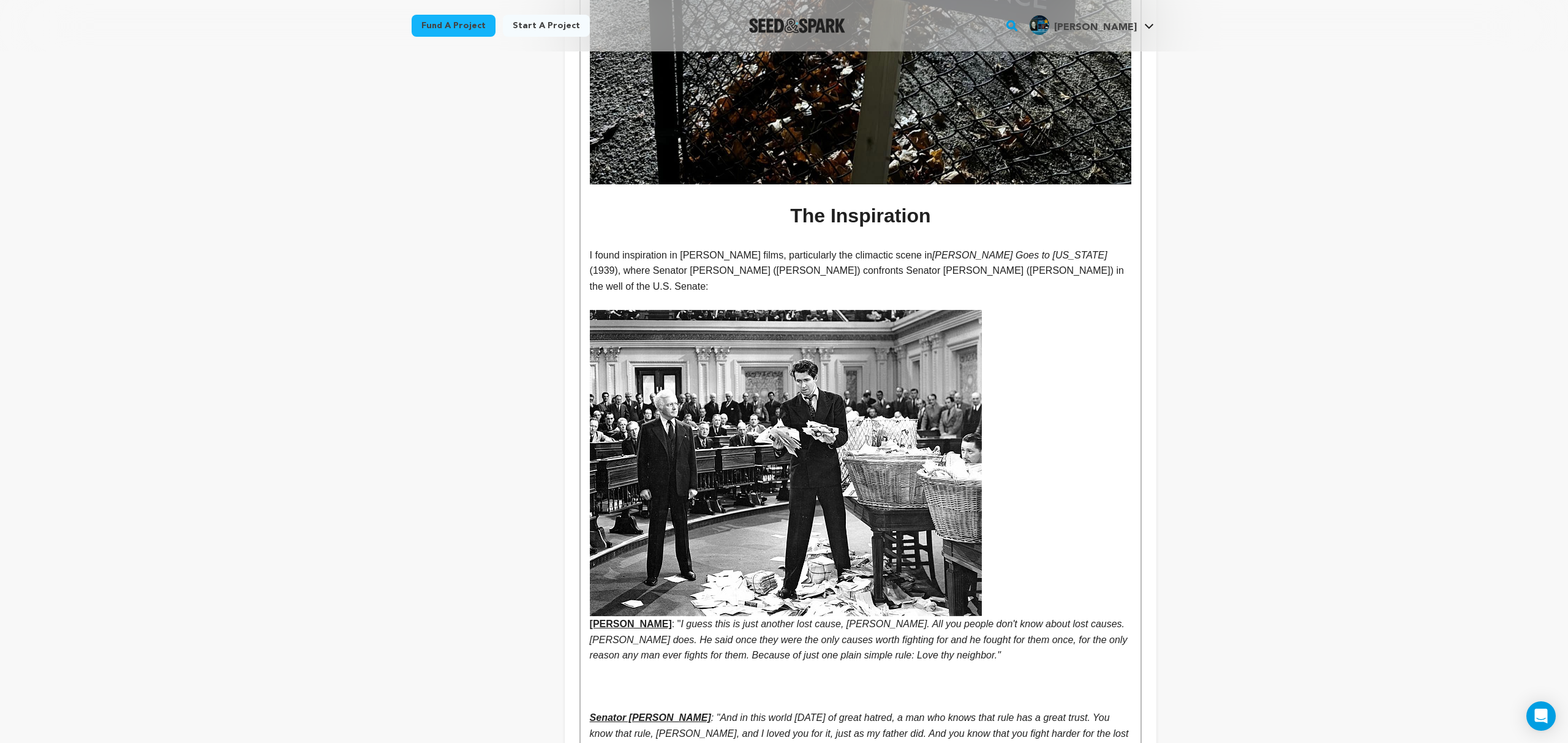
scroll to position [3709, 0]
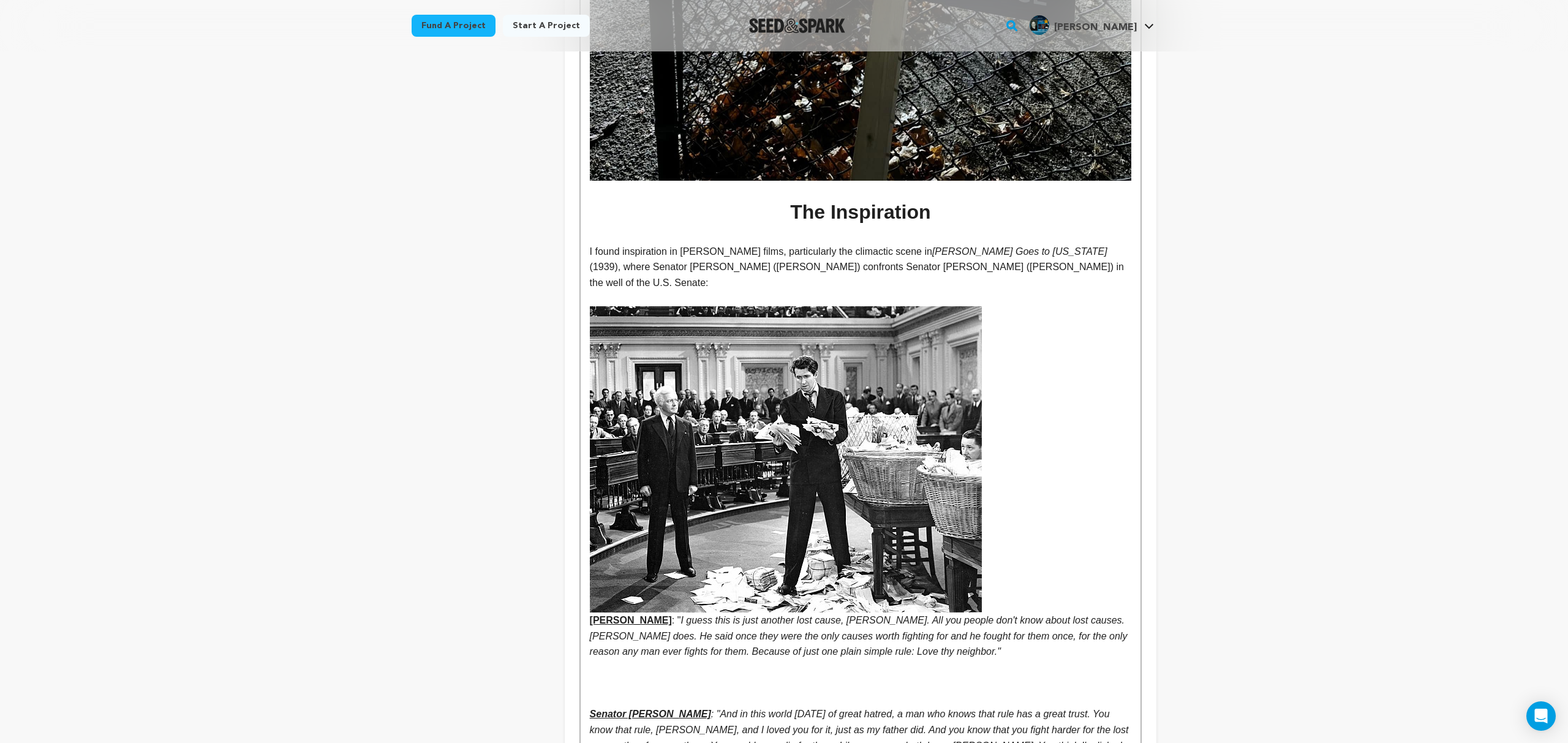
click at [945, 402] on img at bounding box center [785, 458] width 392 height 306
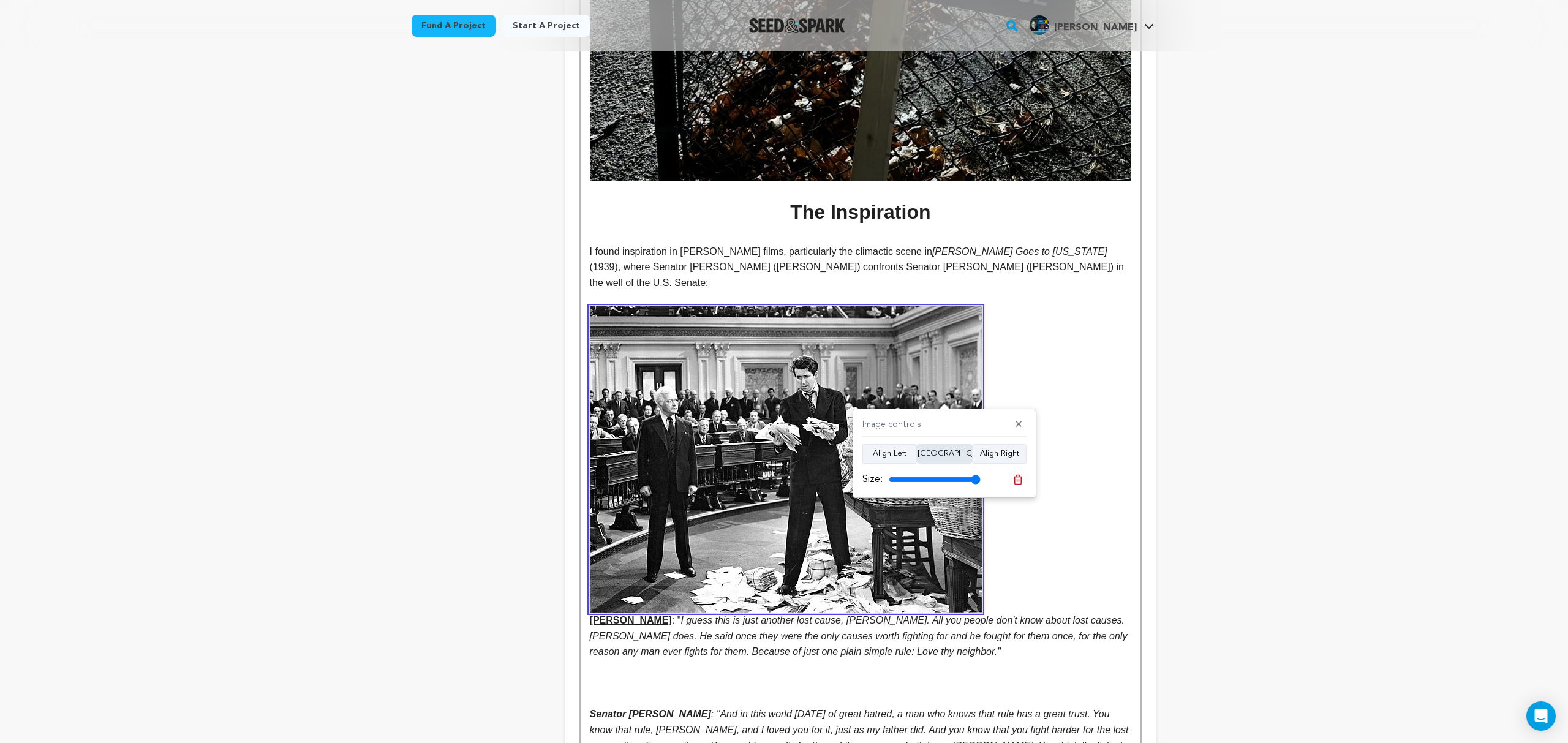
click at [949, 455] on button "Align Center" at bounding box center [944, 454] width 55 height 19
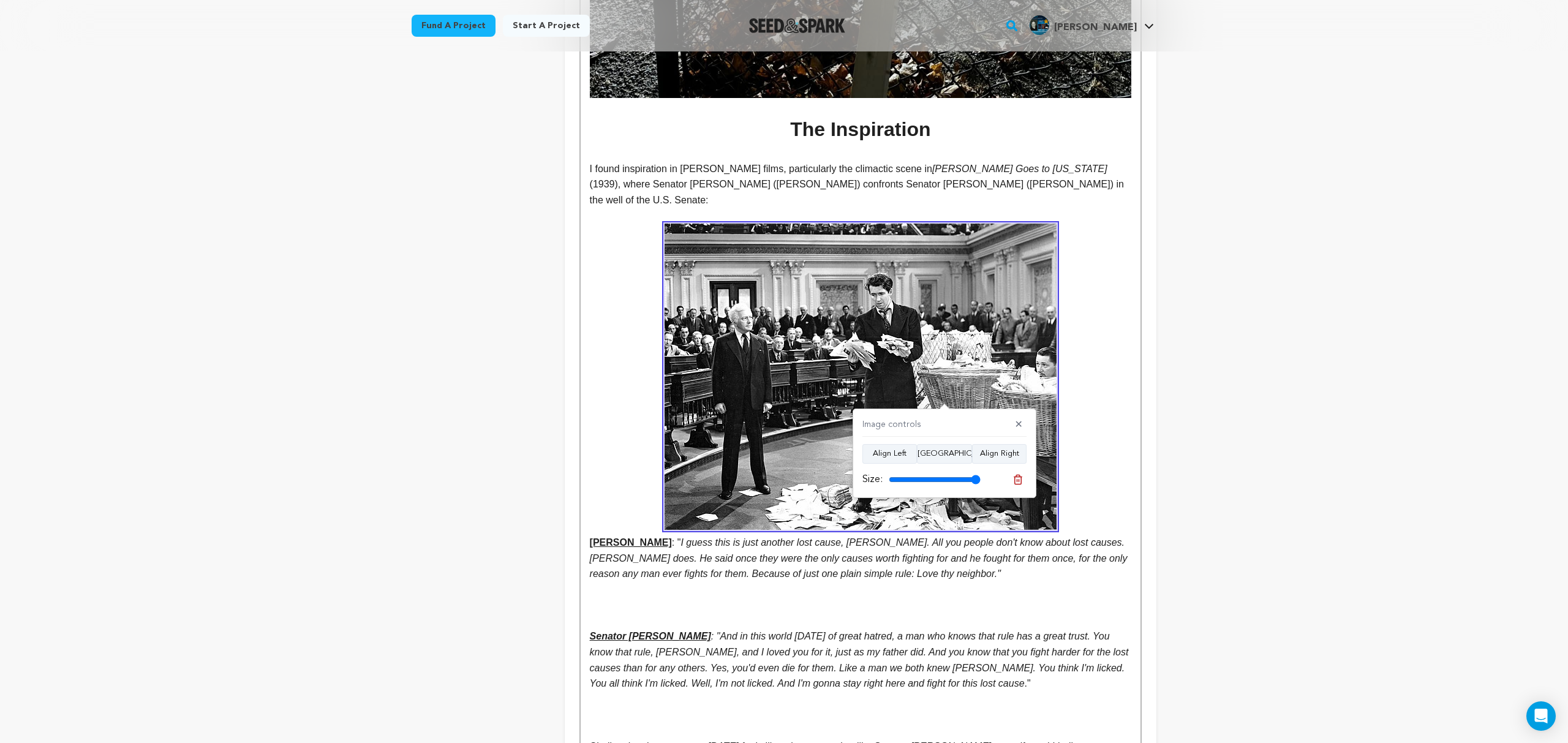
scroll to position [3803, 0]
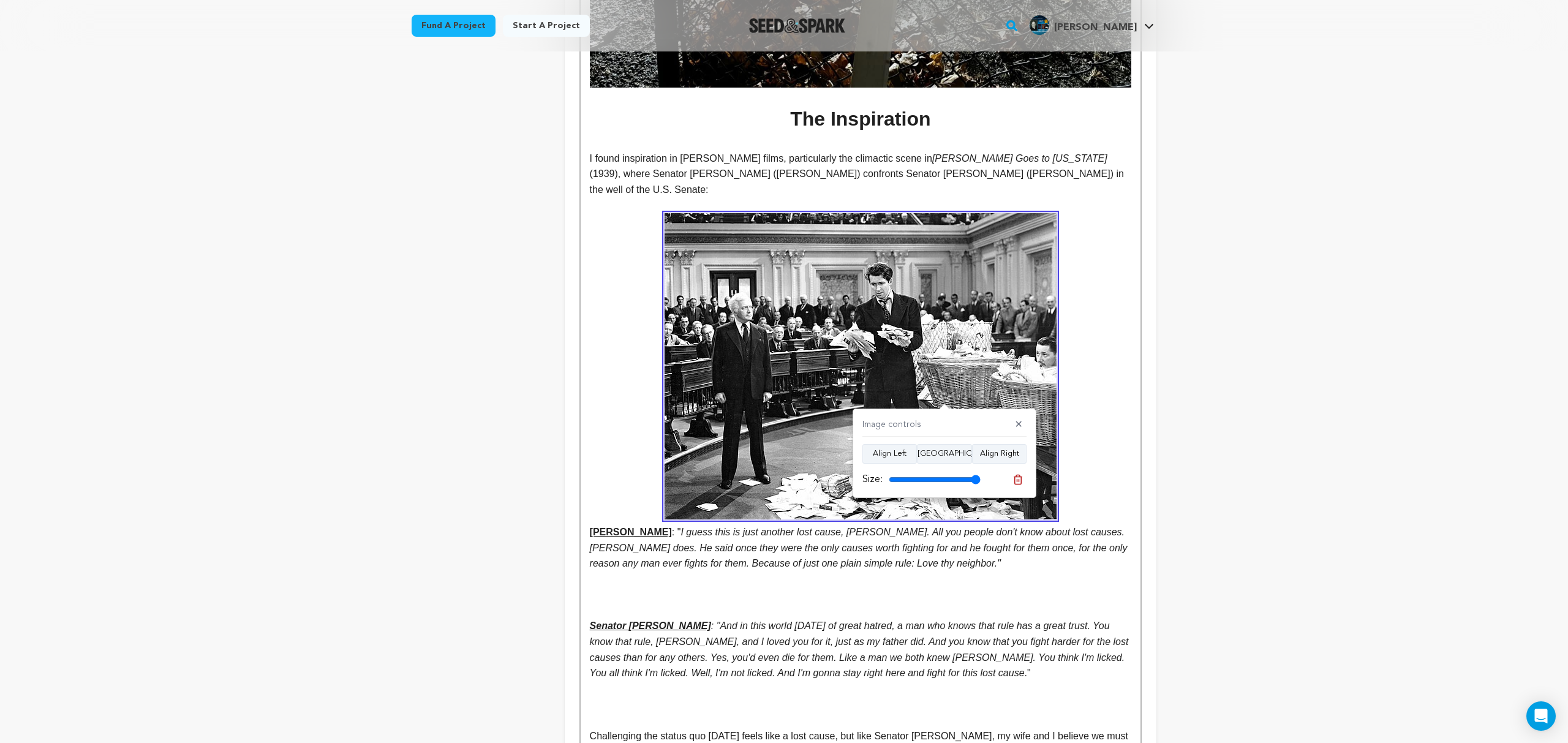
click at [590, 518] on u "enator Smith" at bounding box center [860, 375] width 541 height 324
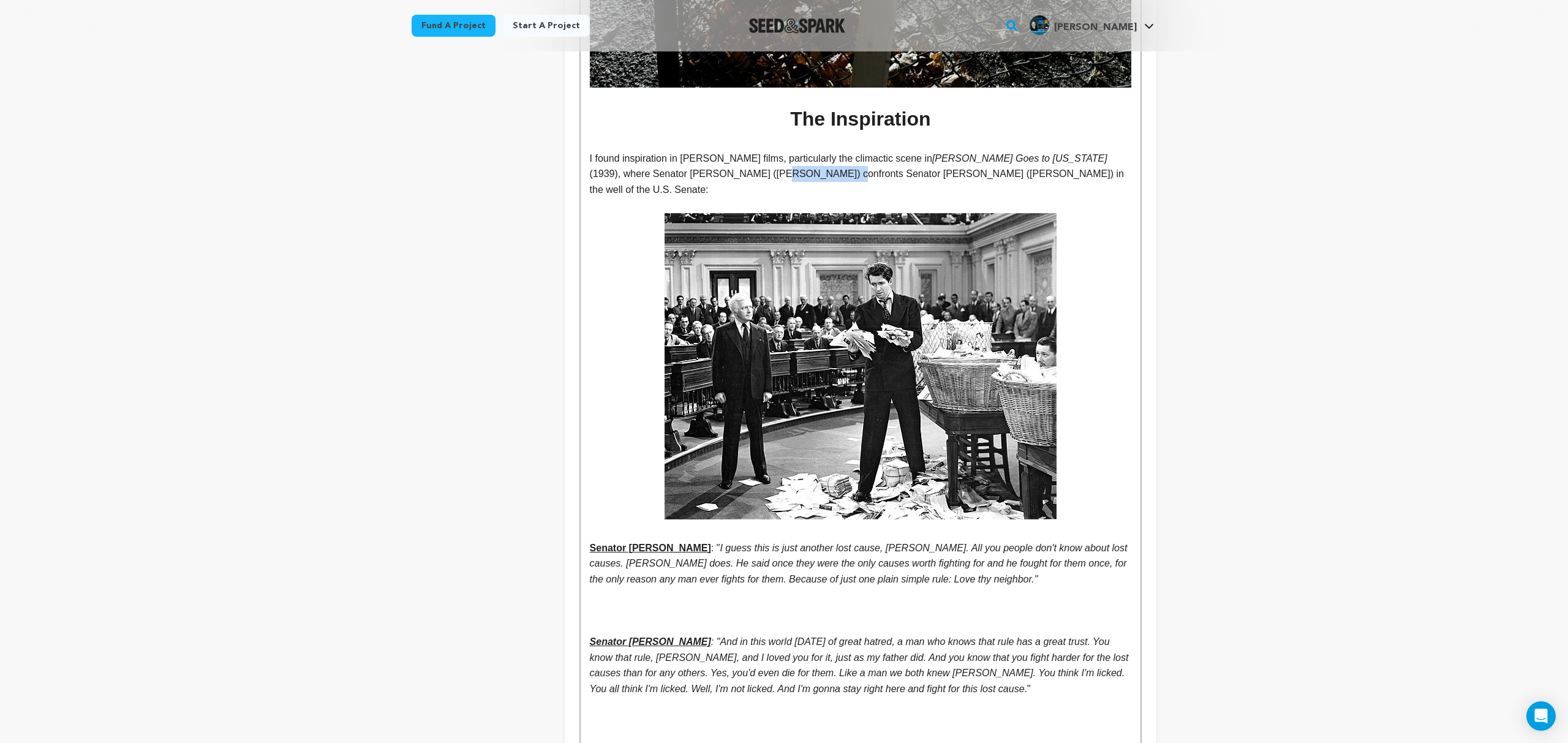
drag, startPoint x: 763, startPoint y: 158, endPoint x: 700, endPoint y: 163, distance: 63.2
click at [700, 169] on span "(1939), where Senator Jefferson Smith (James Stewart) confronts Senator Joseph …" at bounding box center [858, 181] width 537 height 26
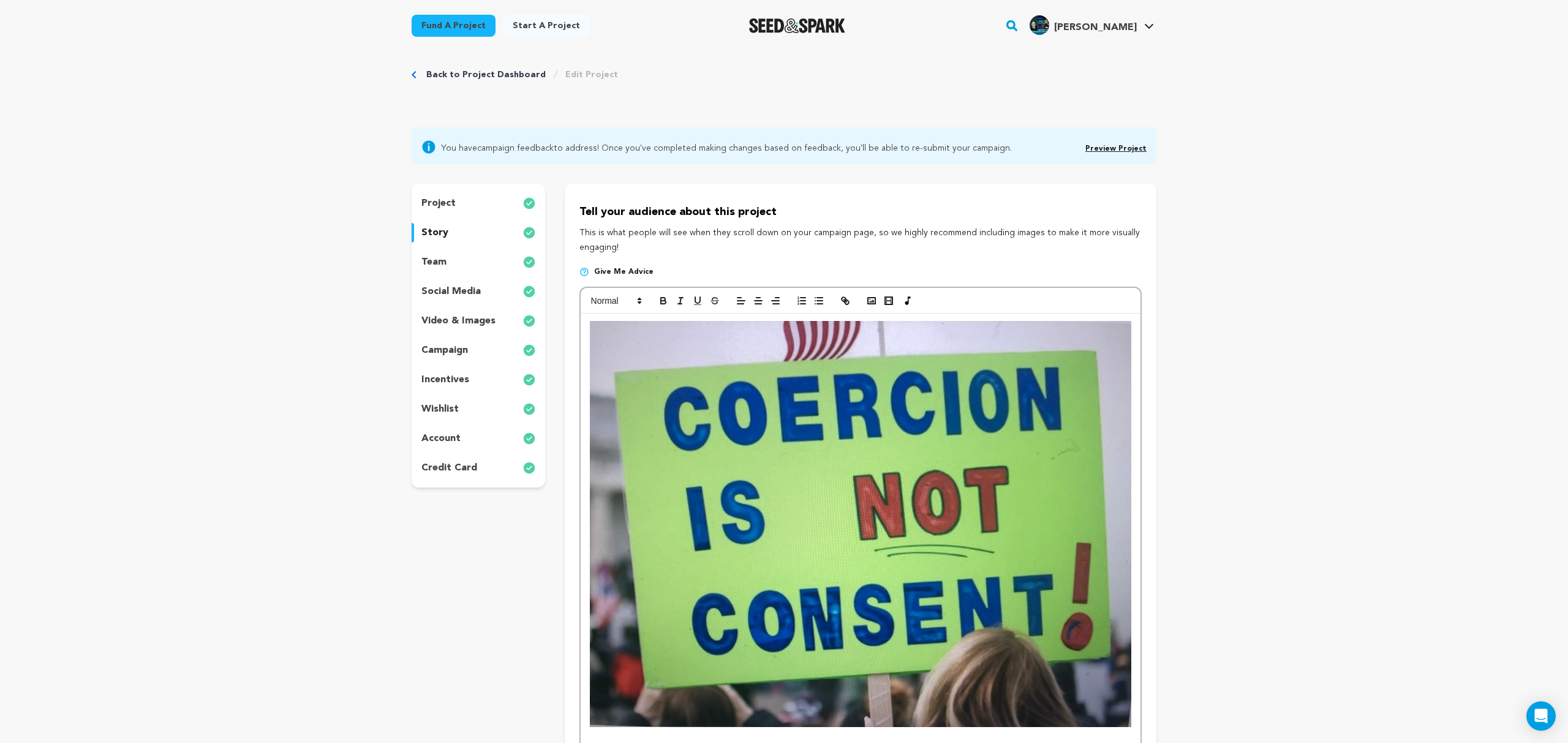
scroll to position [0, 0]
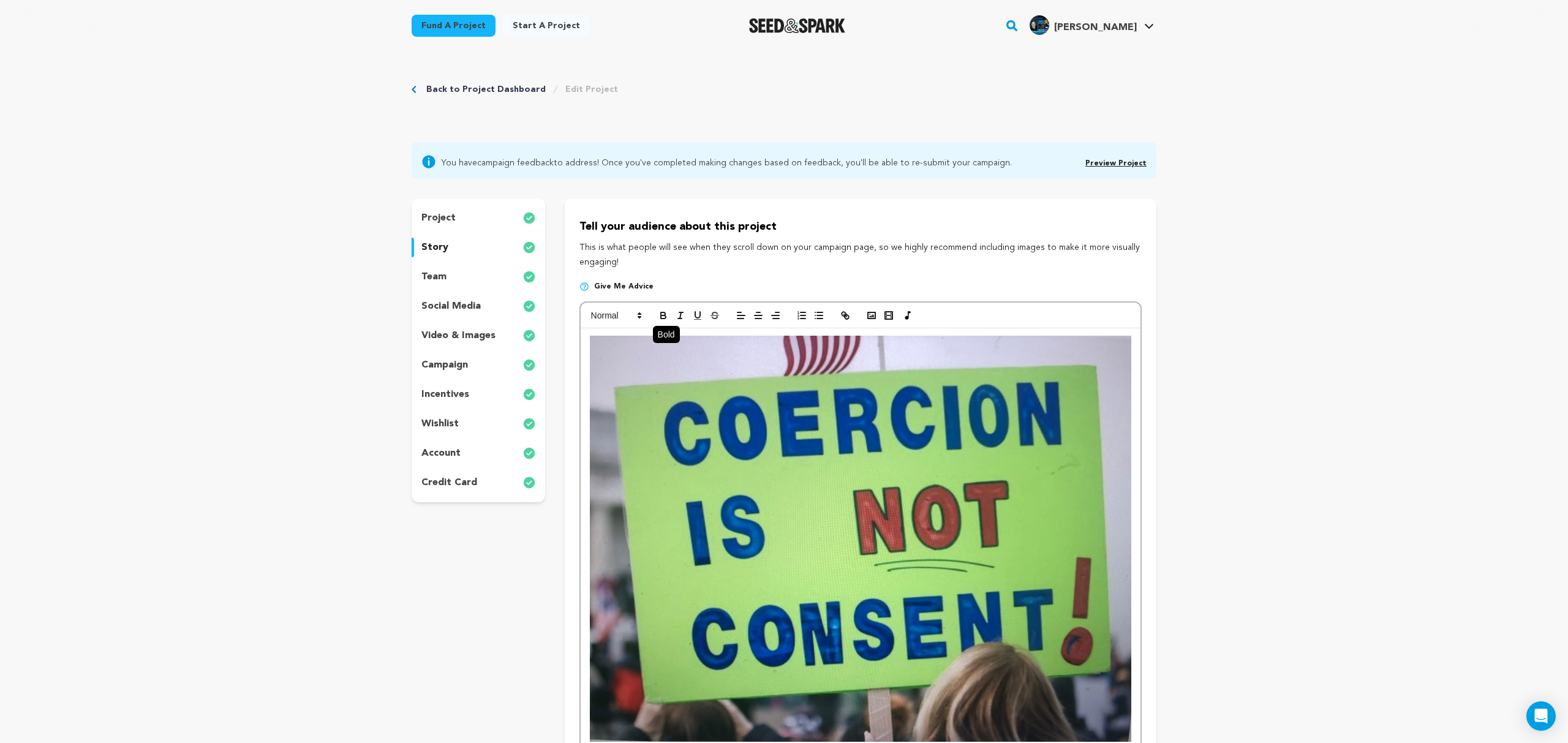
click at [665, 316] on icon "button" at bounding box center [663, 316] width 5 height 3
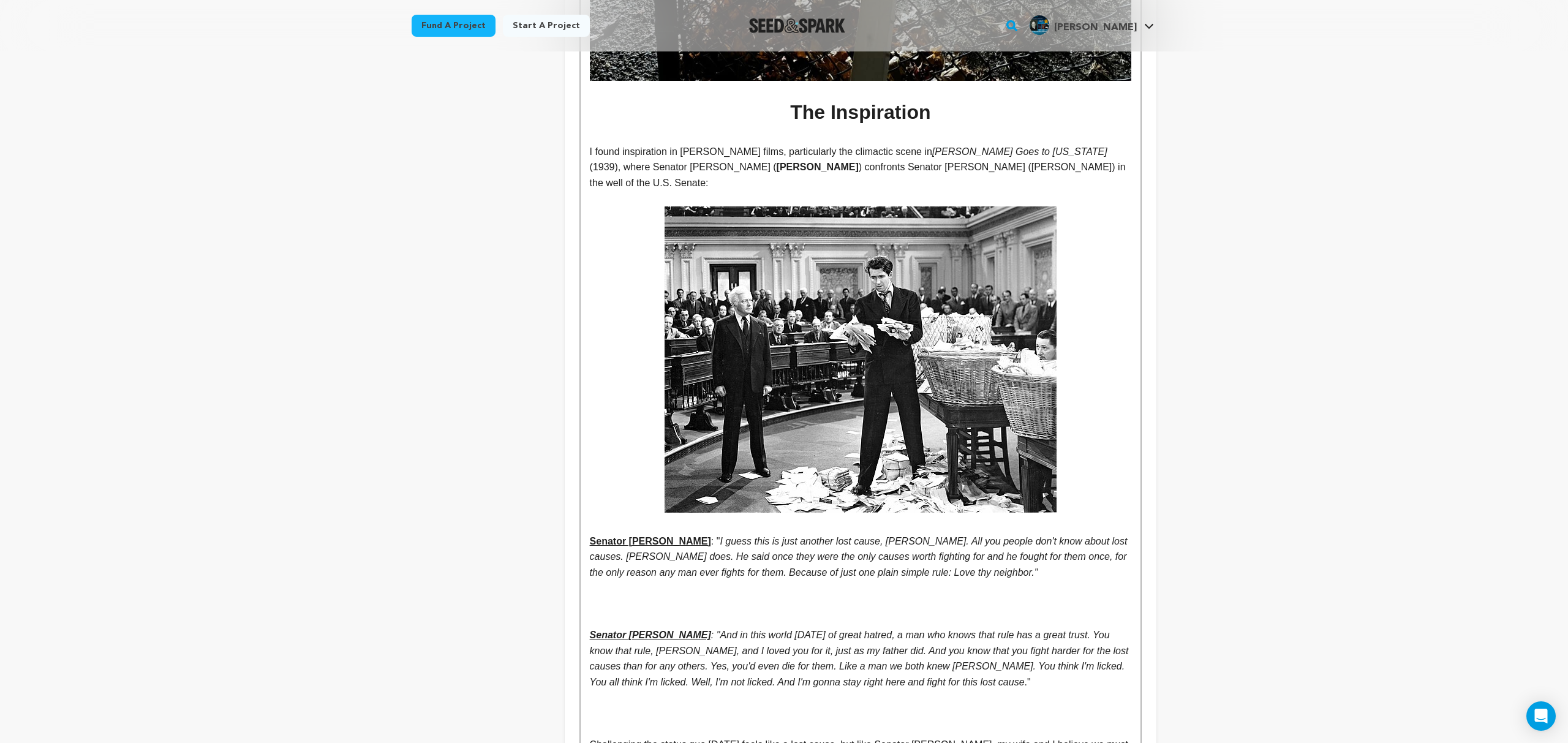
scroll to position [3810, 0]
drag, startPoint x: 1013, startPoint y: 151, endPoint x: 959, endPoint y: 157, distance: 54.3
click at [959, 161] on span ") confronts Senator Joseph Harrison Paine (Claude Rains) in the well of the U.S…" at bounding box center [859, 174] width 538 height 26
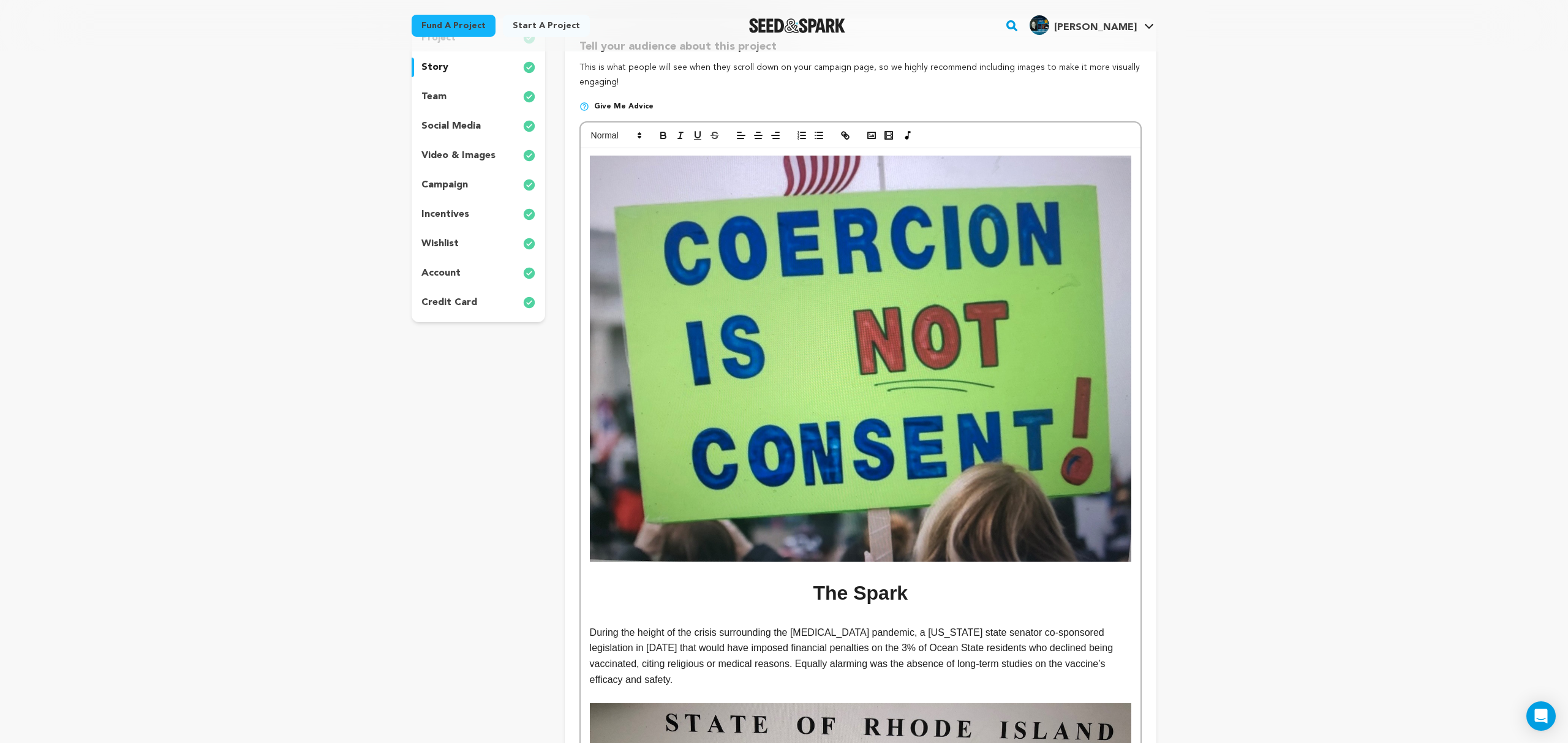
scroll to position [0, 0]
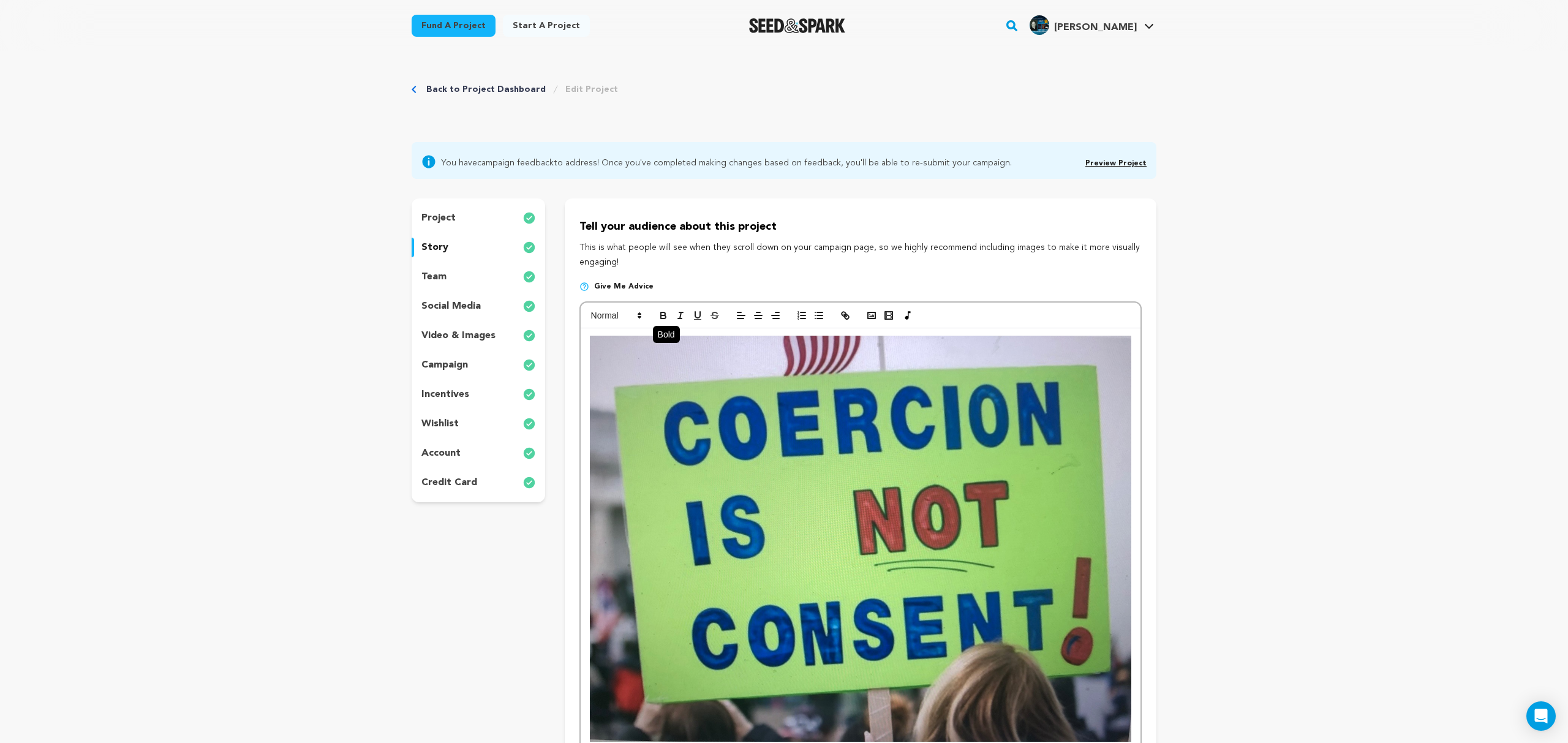
click at [663, 313] on icon "button" at bounding box center [663, 314] width 4 height 3
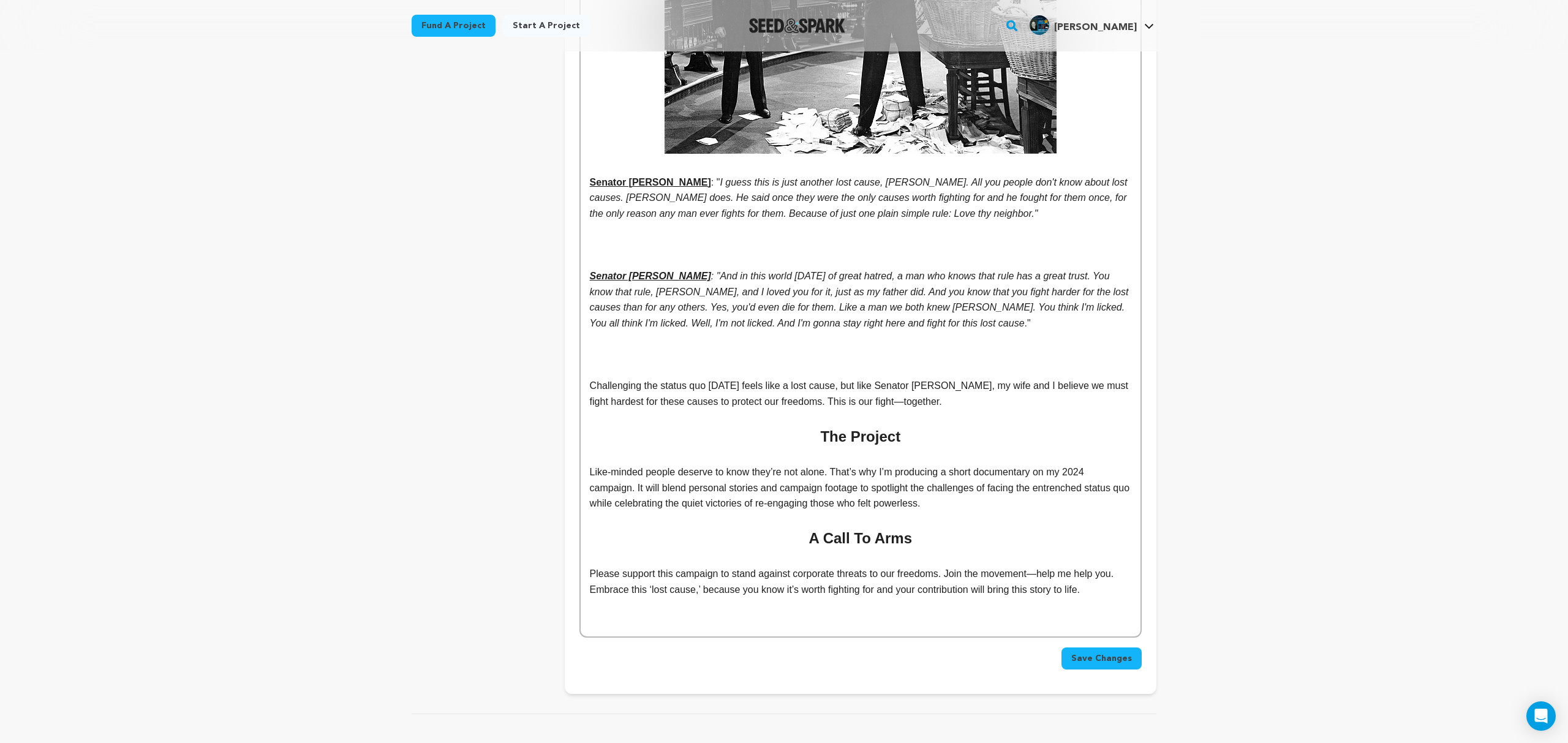
scroll to position [4202, 0]
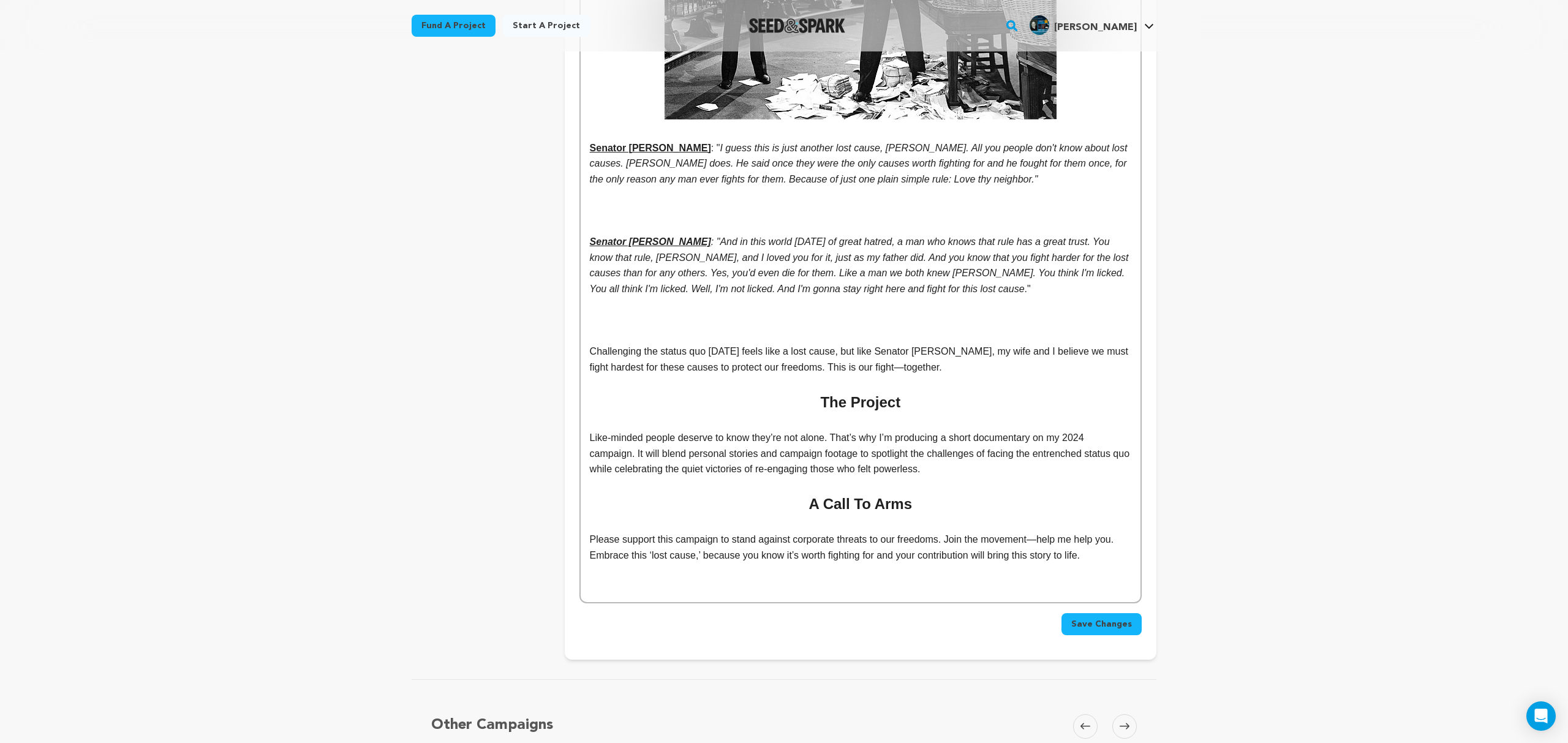
click at [868, 203] on p at bounding box center [860, 210] width 541 height 15
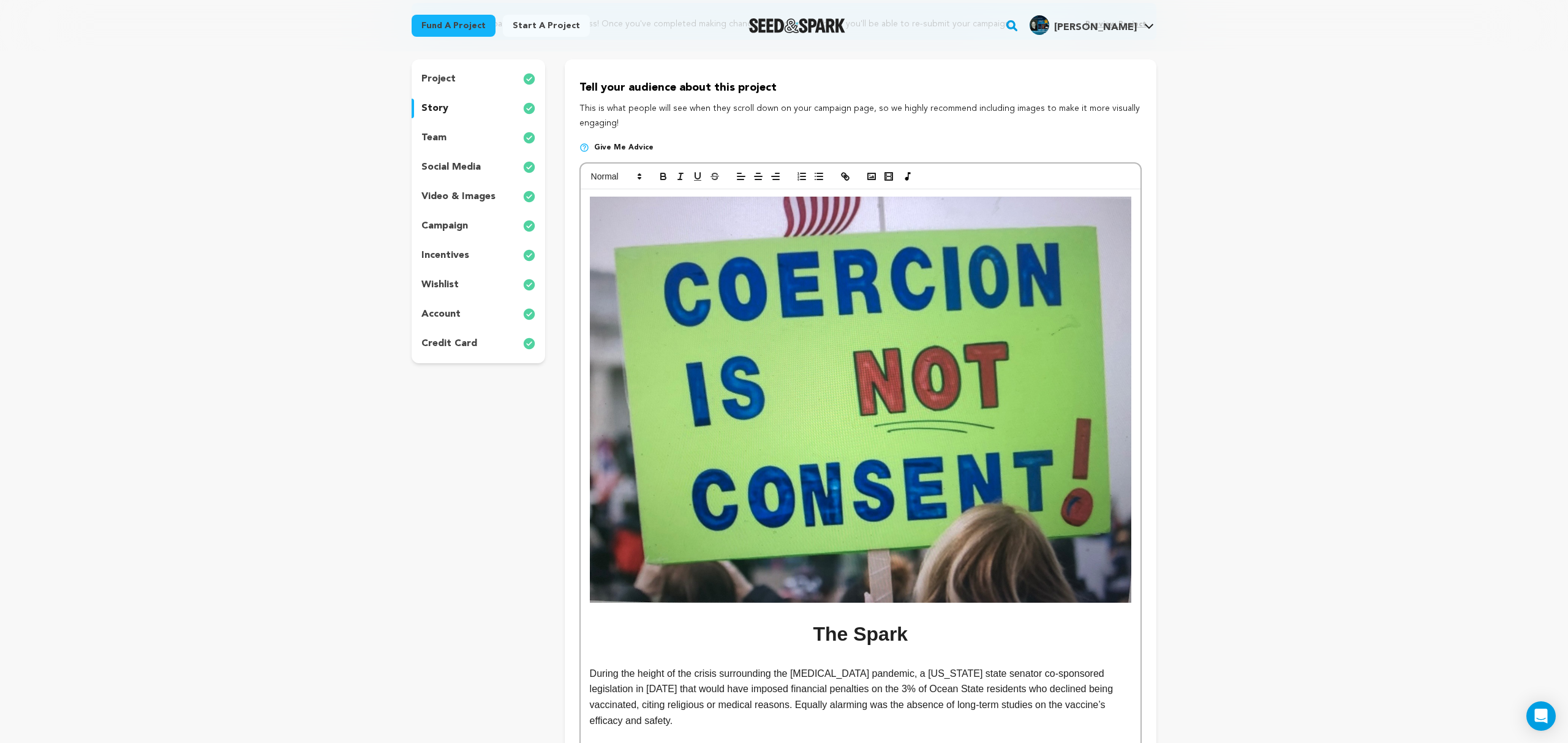
scroll to position [0, 0]
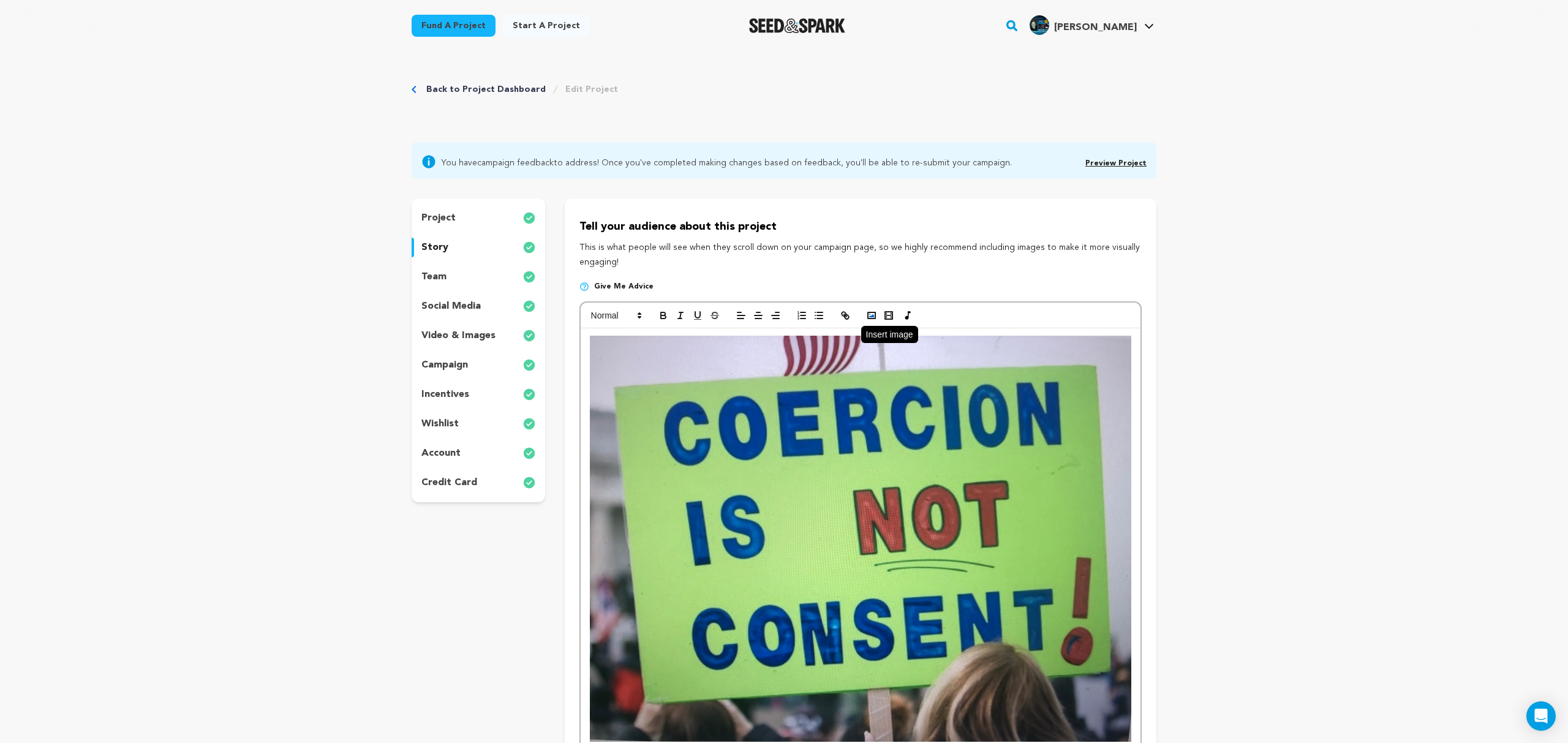
click at [871, 314] on icon "button" at bounding box center [870, 315] width 11 height 11
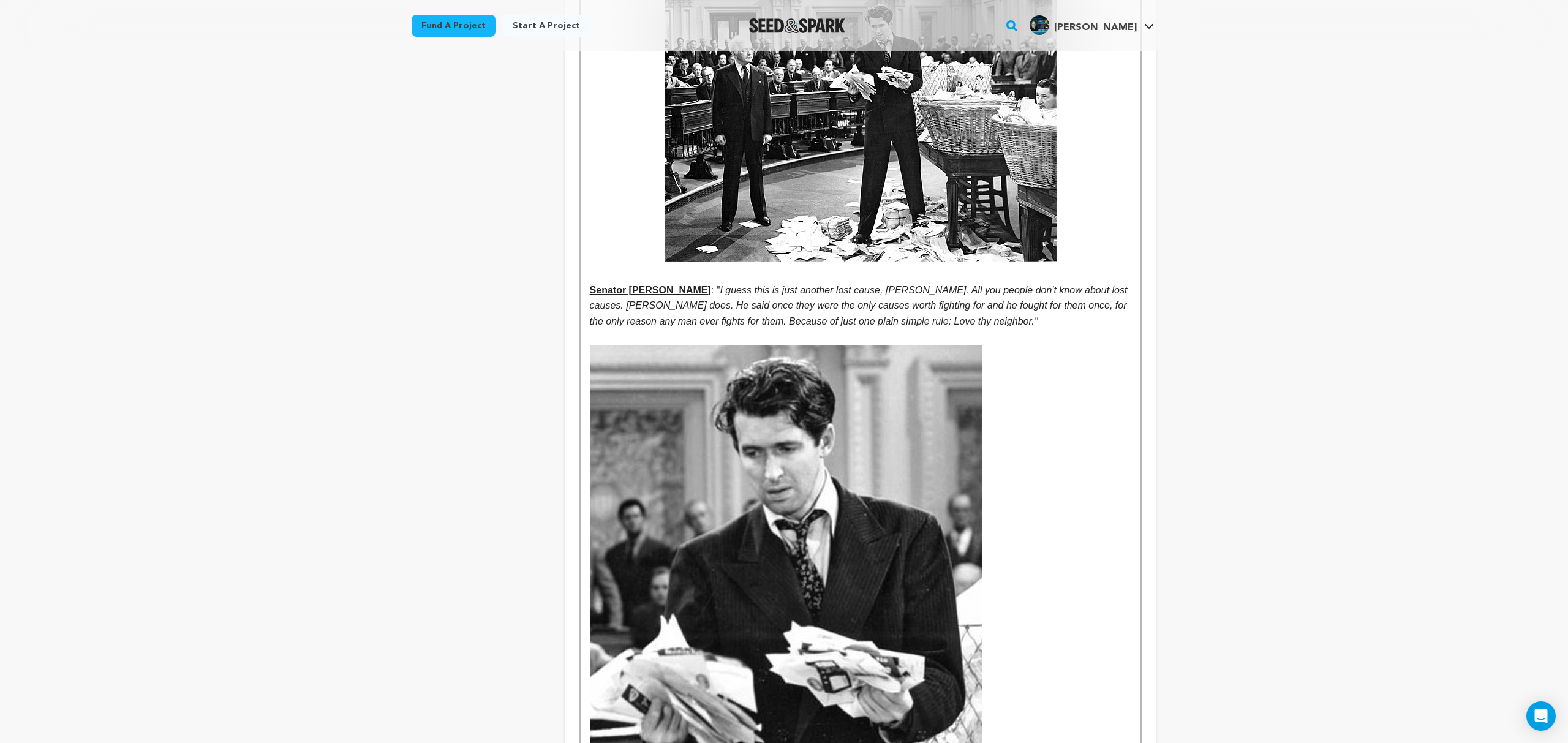
scroll to position [4061, 0]
click at [968, 395] on img at bounding box center [785, 621] width 392 height 554
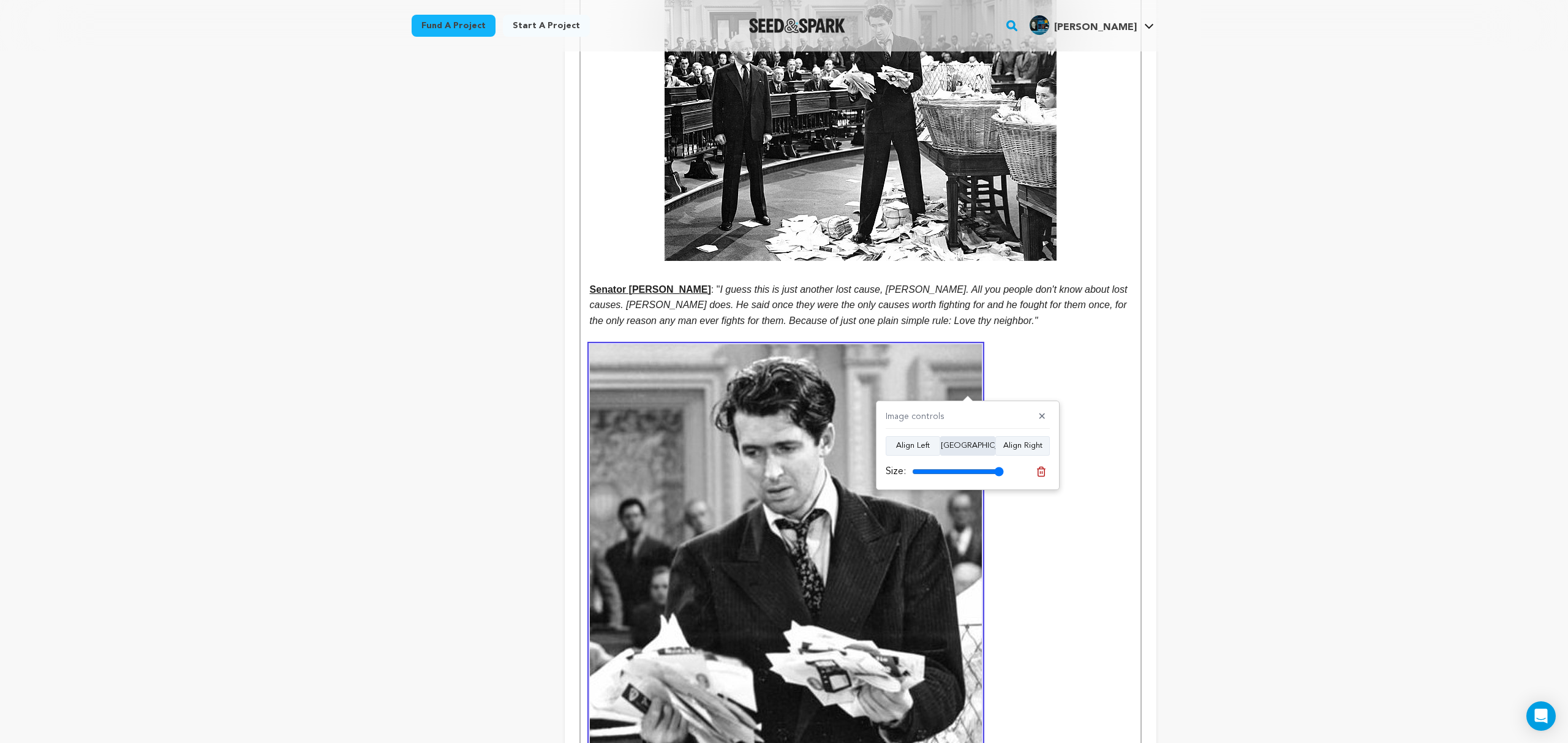
click at [964, 442] on button "Align Center" at bounding box center [967, 446] width 55 height 19
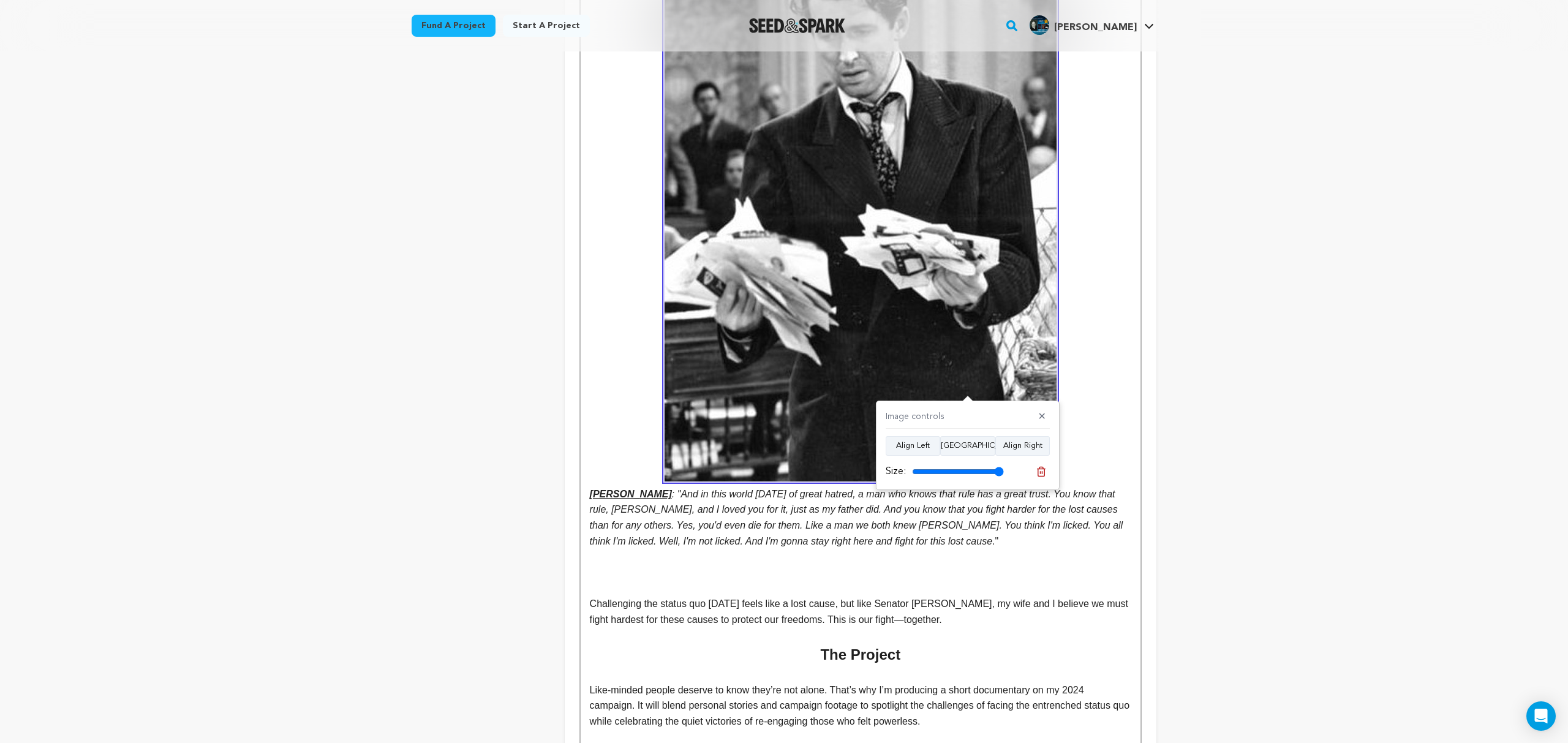
scroll to position [4478, 0]
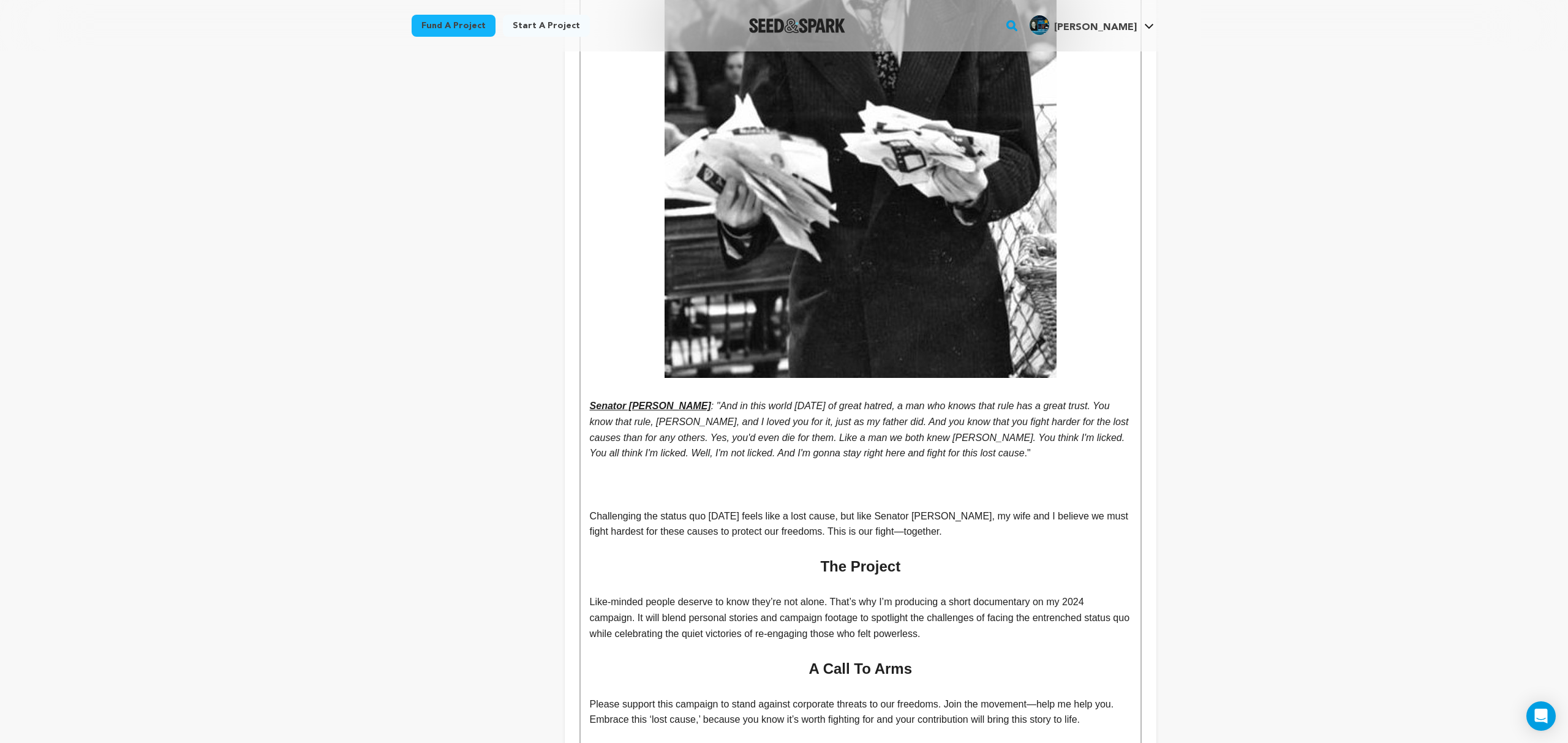
scroll to position [4612, 0]
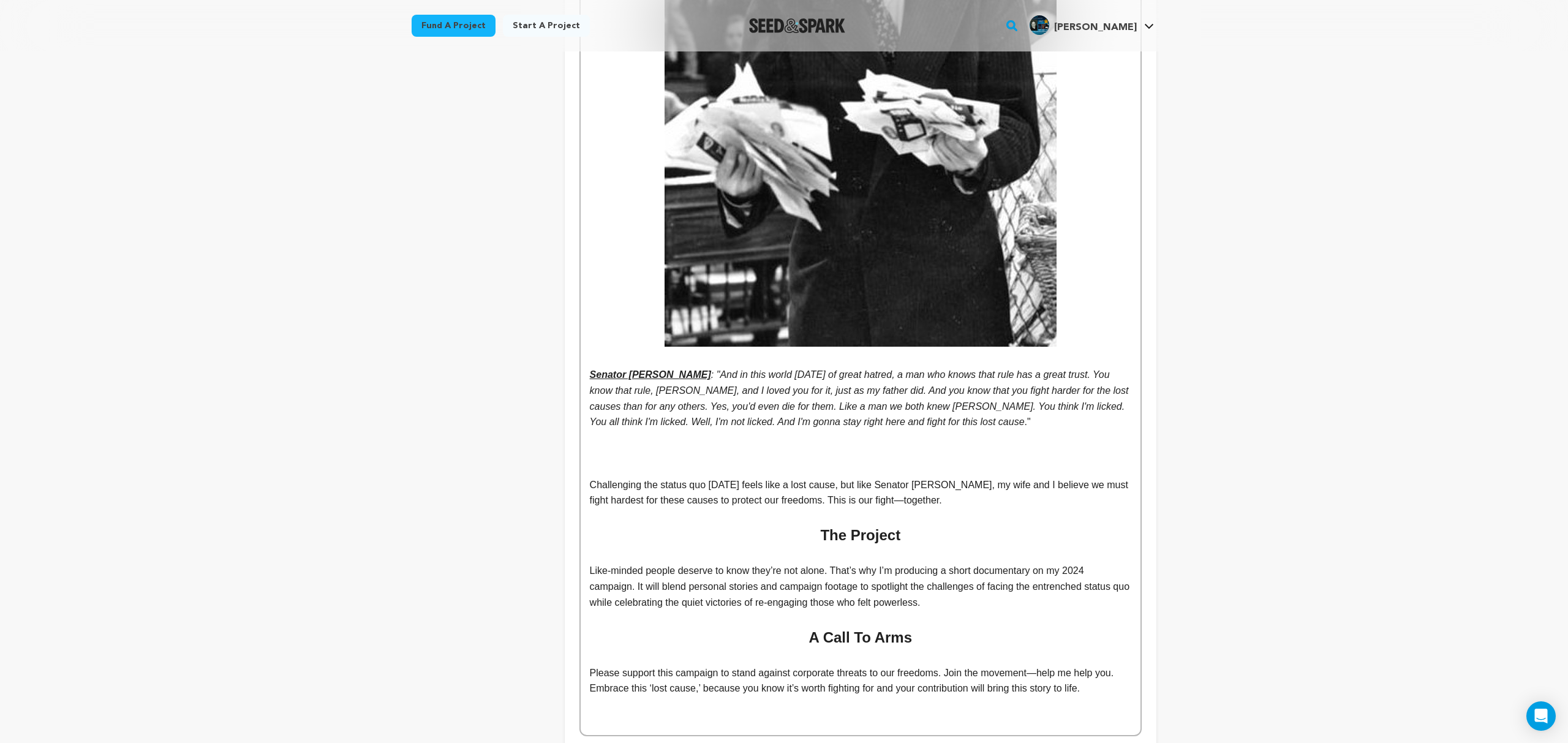
click at [868, 445] on p at bounding box center [860, 453] width 541 height 15
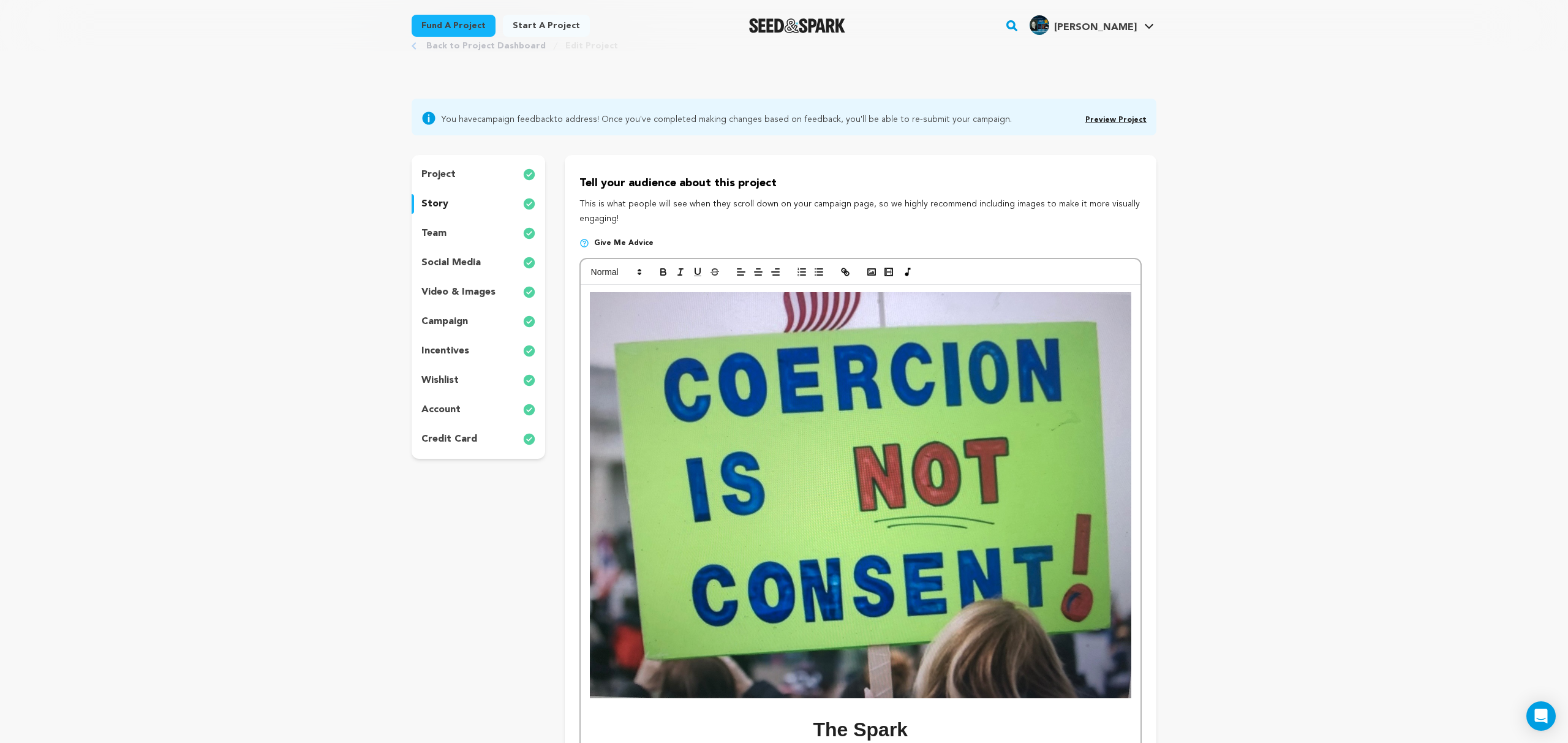
scroll to position [0, 0]
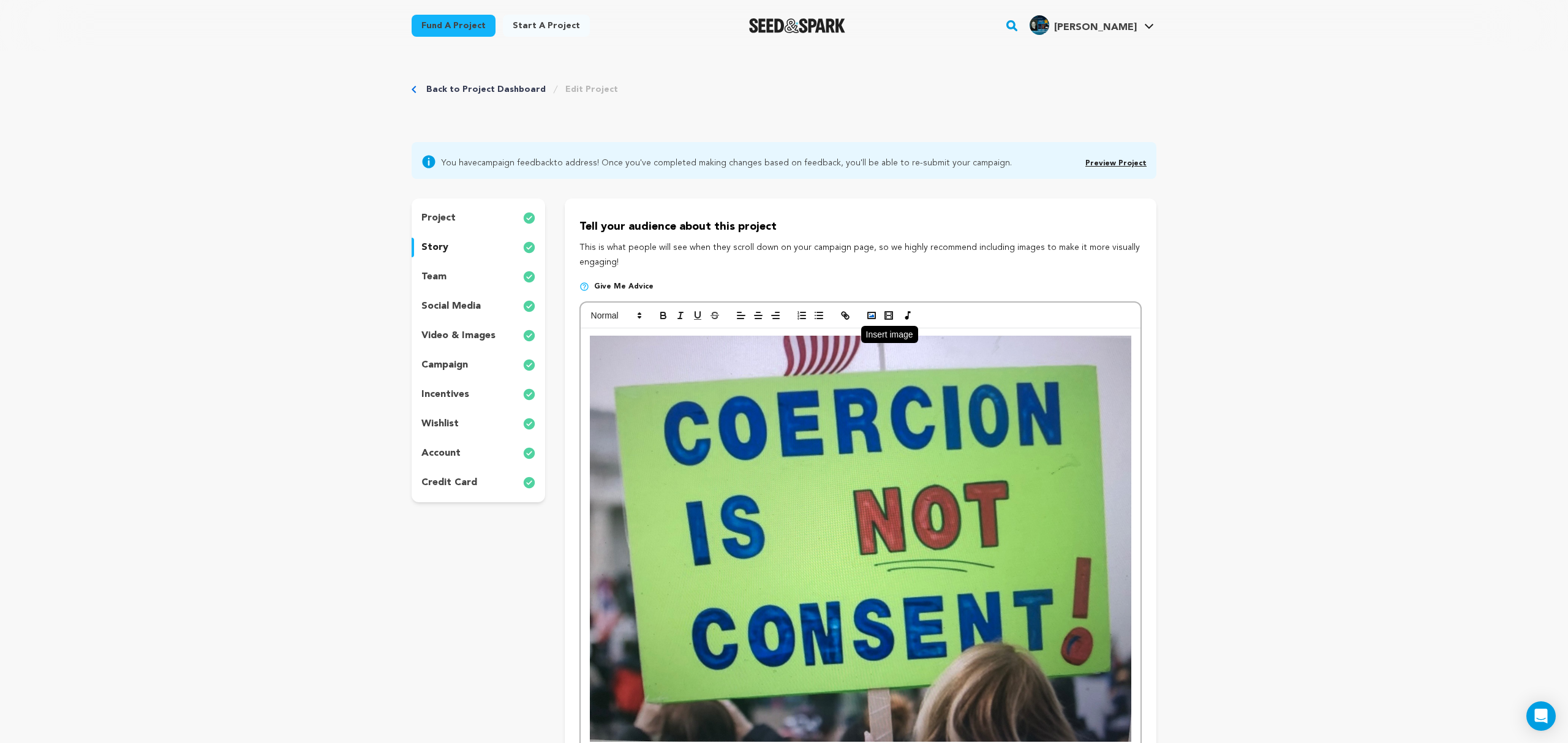
click at [871, 316] on polyline "button" at bounding box center [870, 316] width 5 height 3
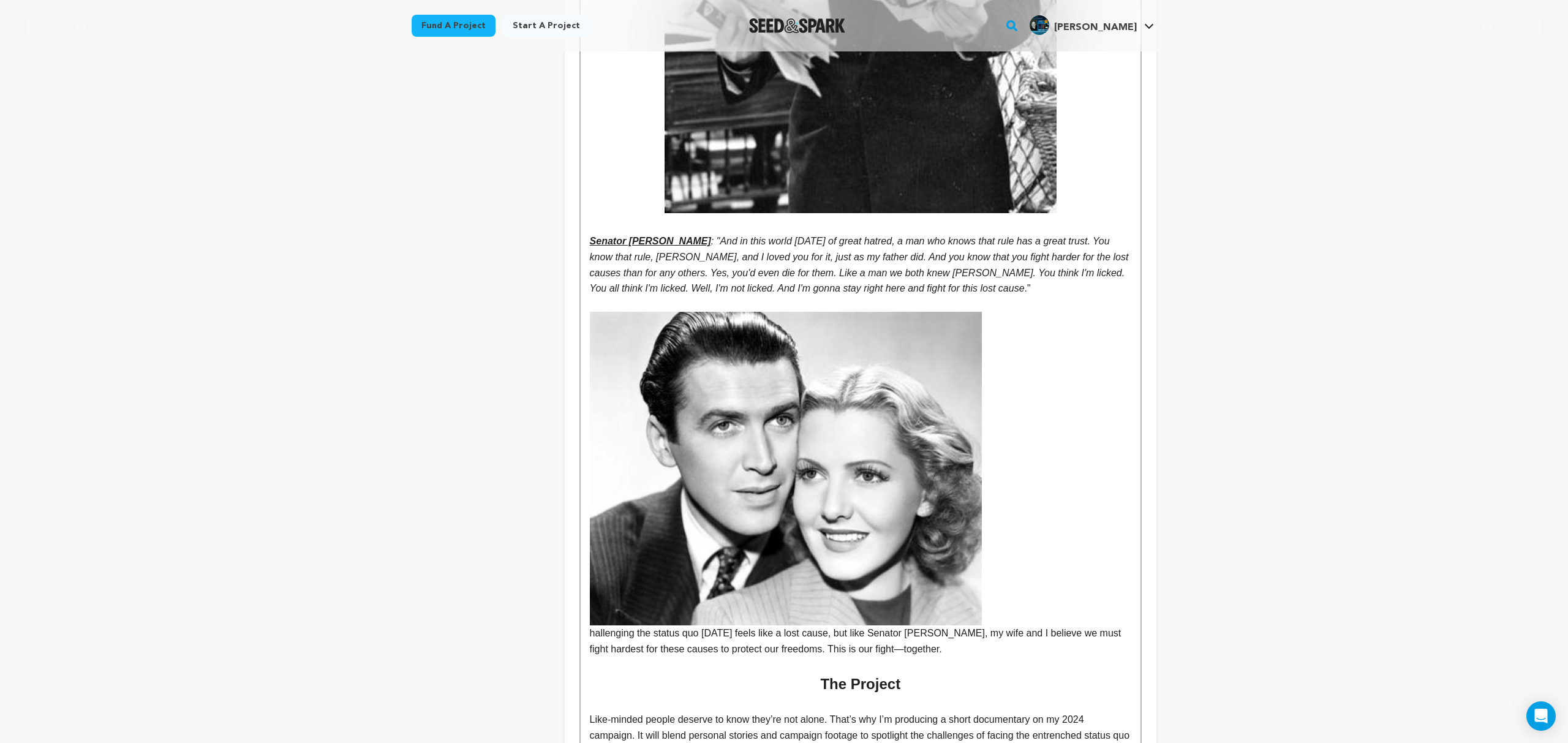
scroll to position [4748, 0]
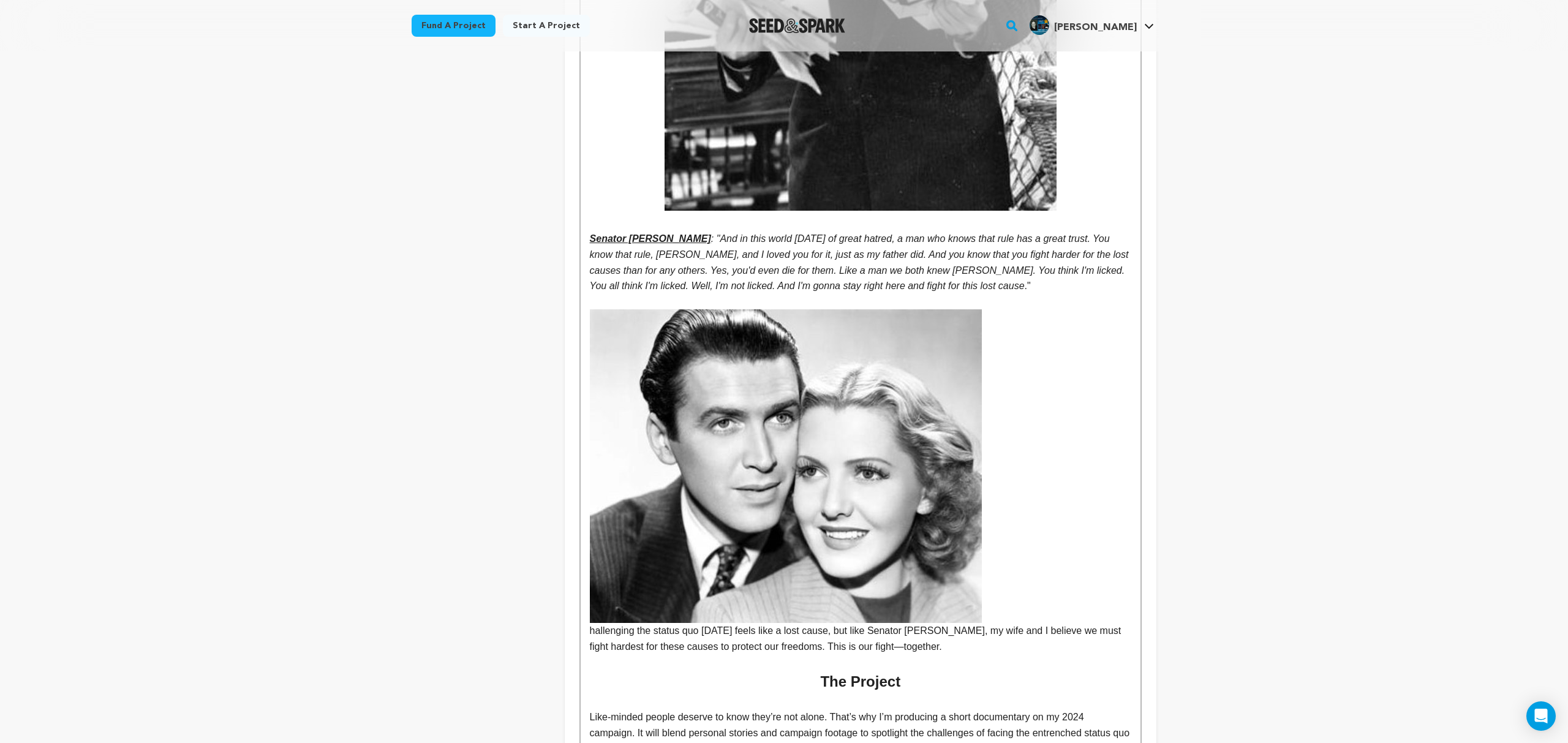
click at [839, 448] on img at bounding box center [785, 465] width 392 height 314
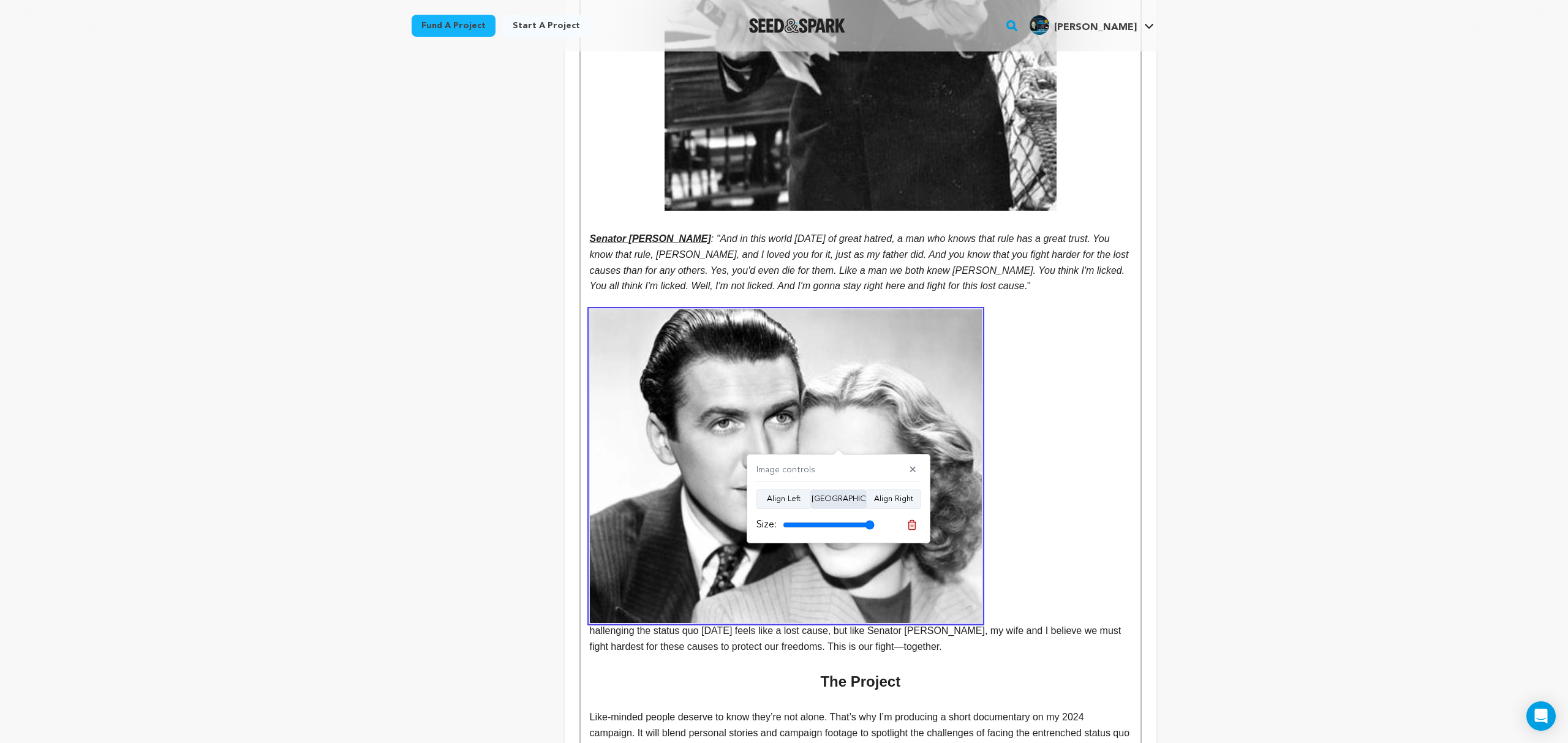
click at [841, 494] on button "Align Center" at bounding box center [838, 499] width 55 height 19
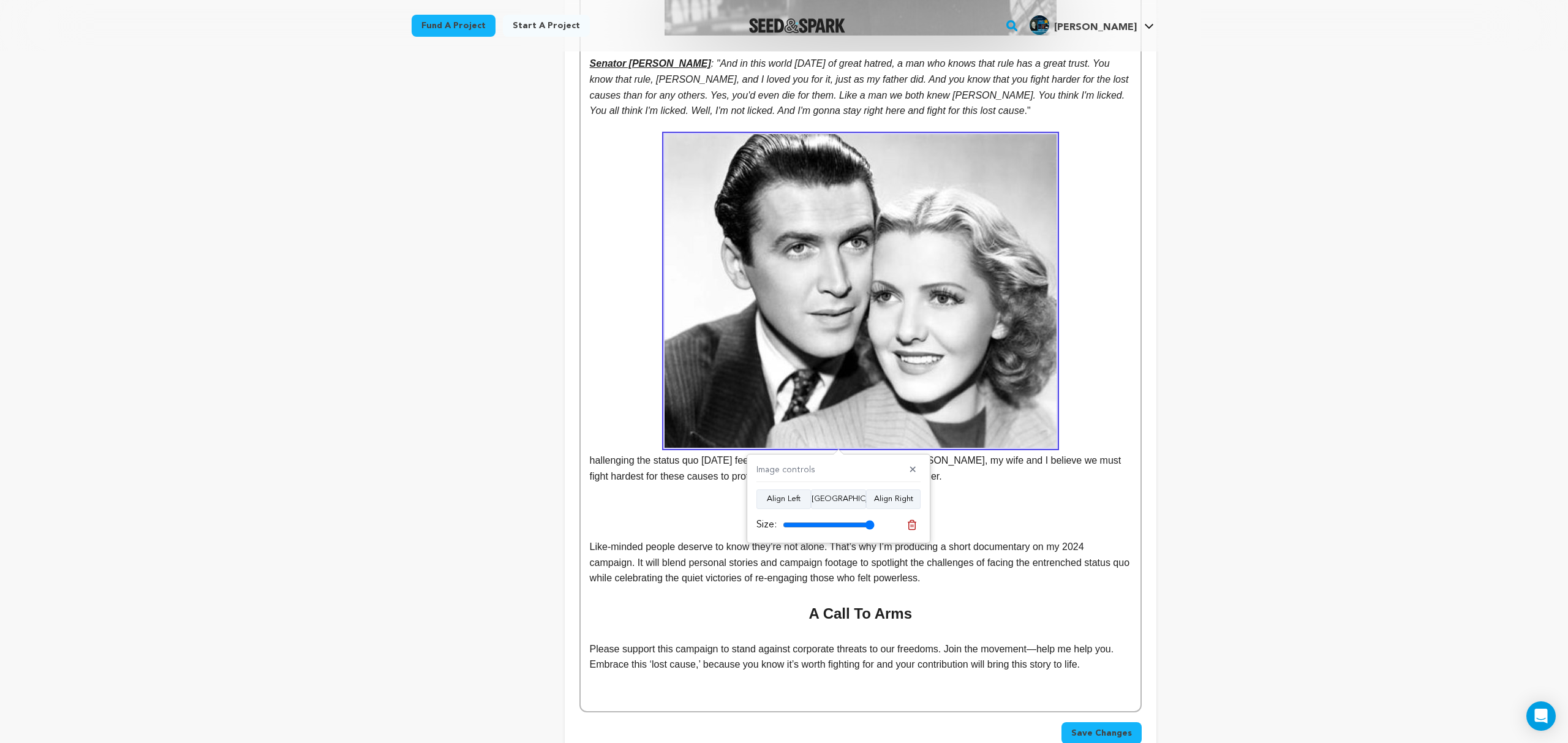
scroll to position [4924, 0]
click at [590, 445] on span "hallenging the status quo today feels like a lost cause, but like Senator Smith…" at bounding box center [860, 307] width 541 height 347
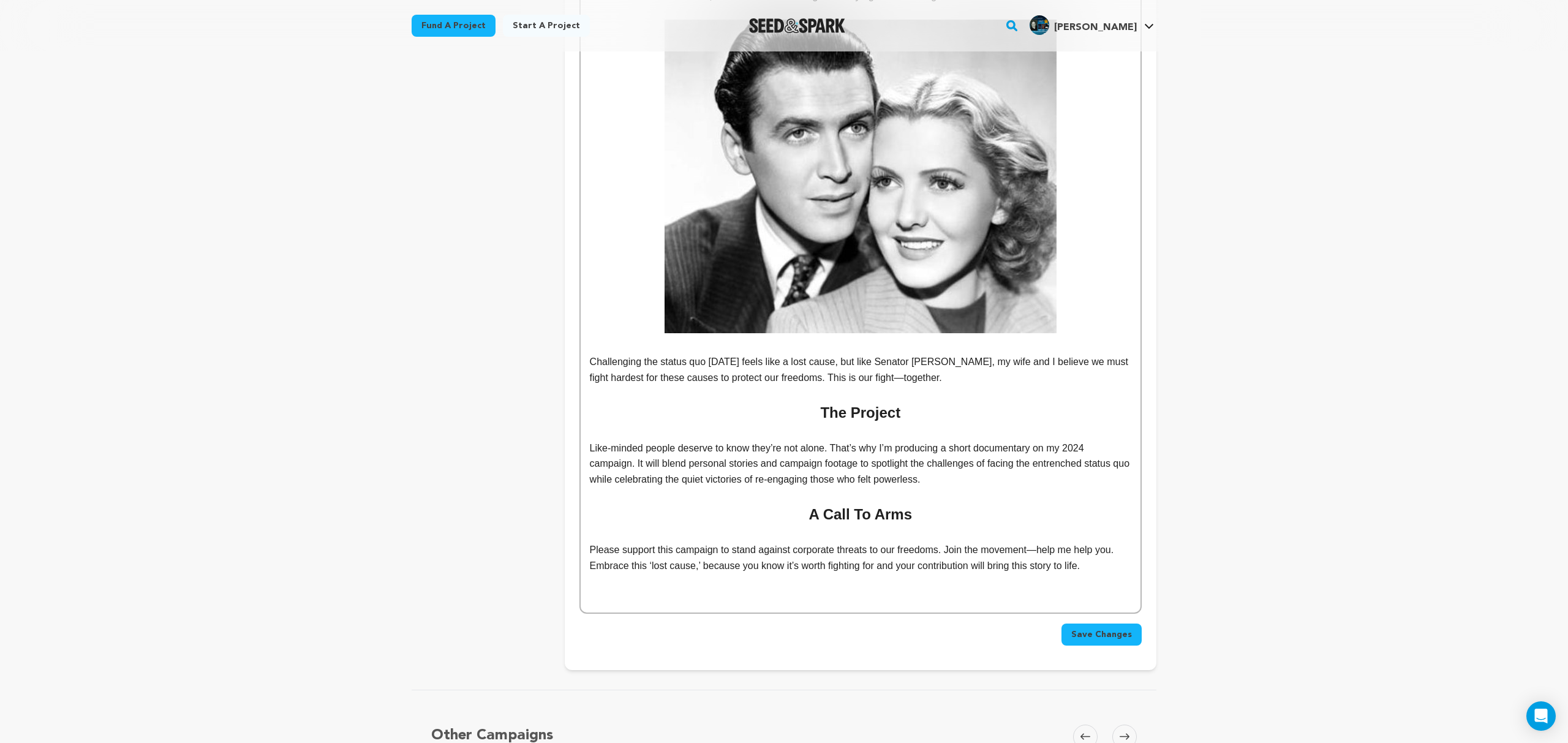
scroll to position [5050, 0]
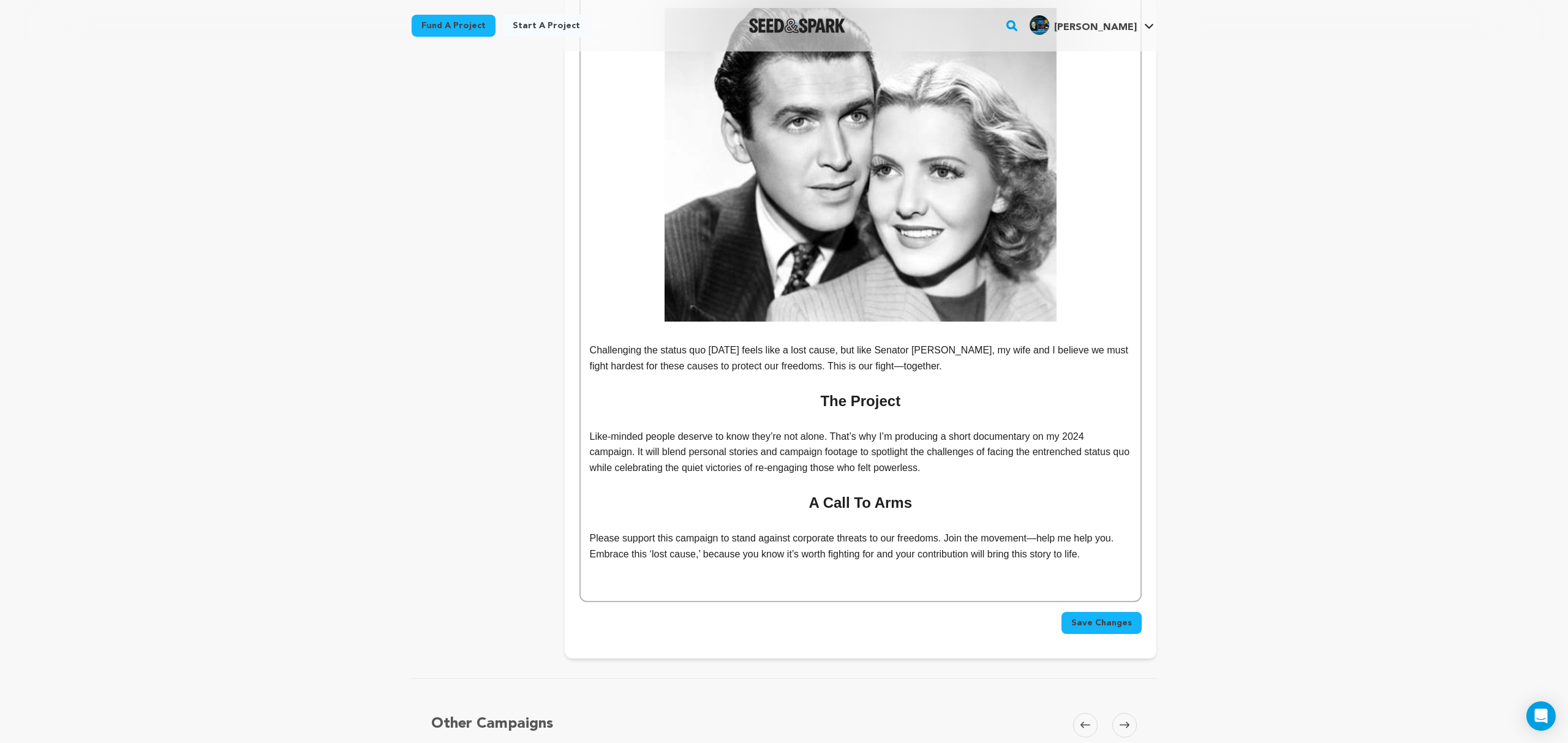
click at [922, 354] on p "Challenging the status quo today feels like a lost cause, but like Senator Smit…" at bounding box center [860, 358] width 541 height 31
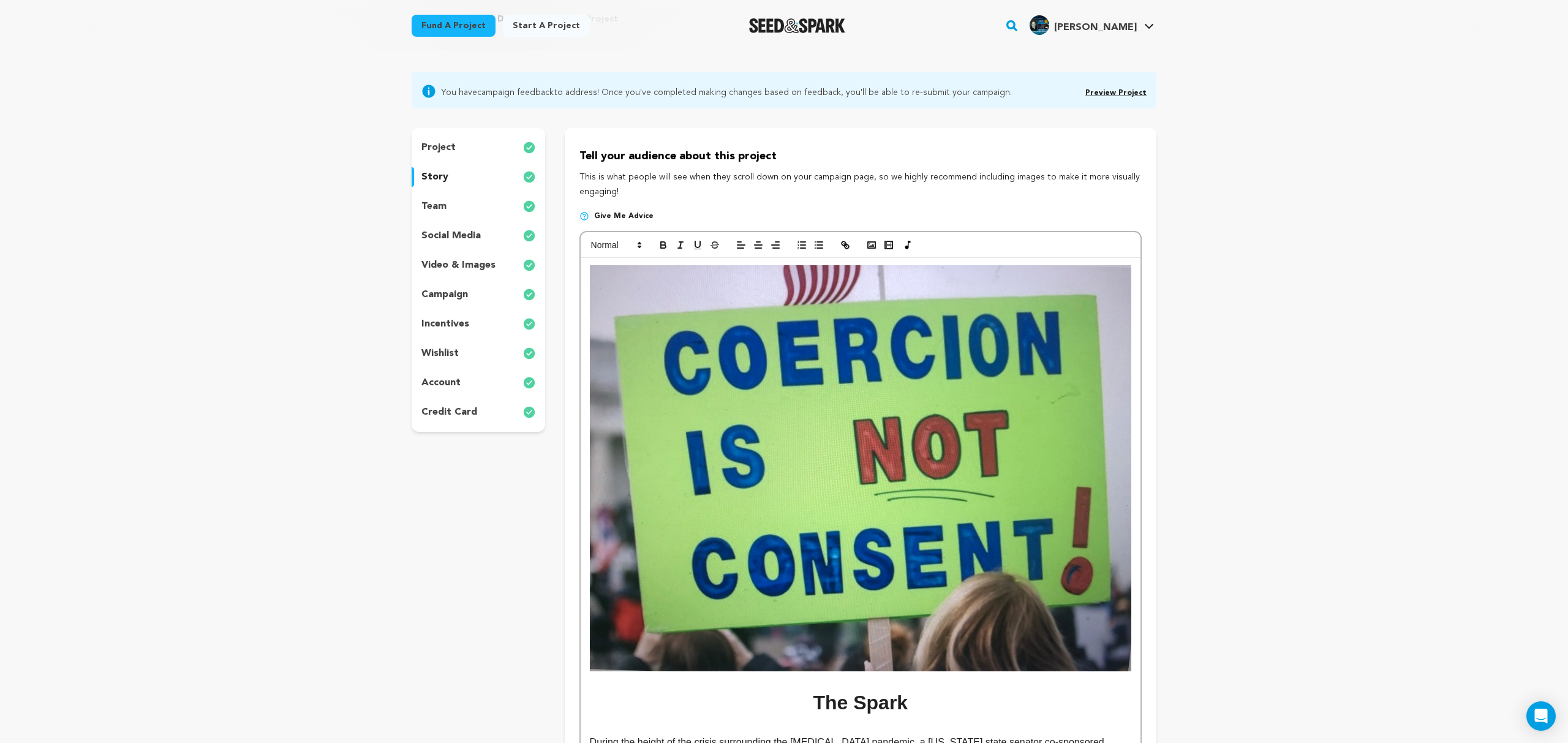
scroll to position [66, 0]
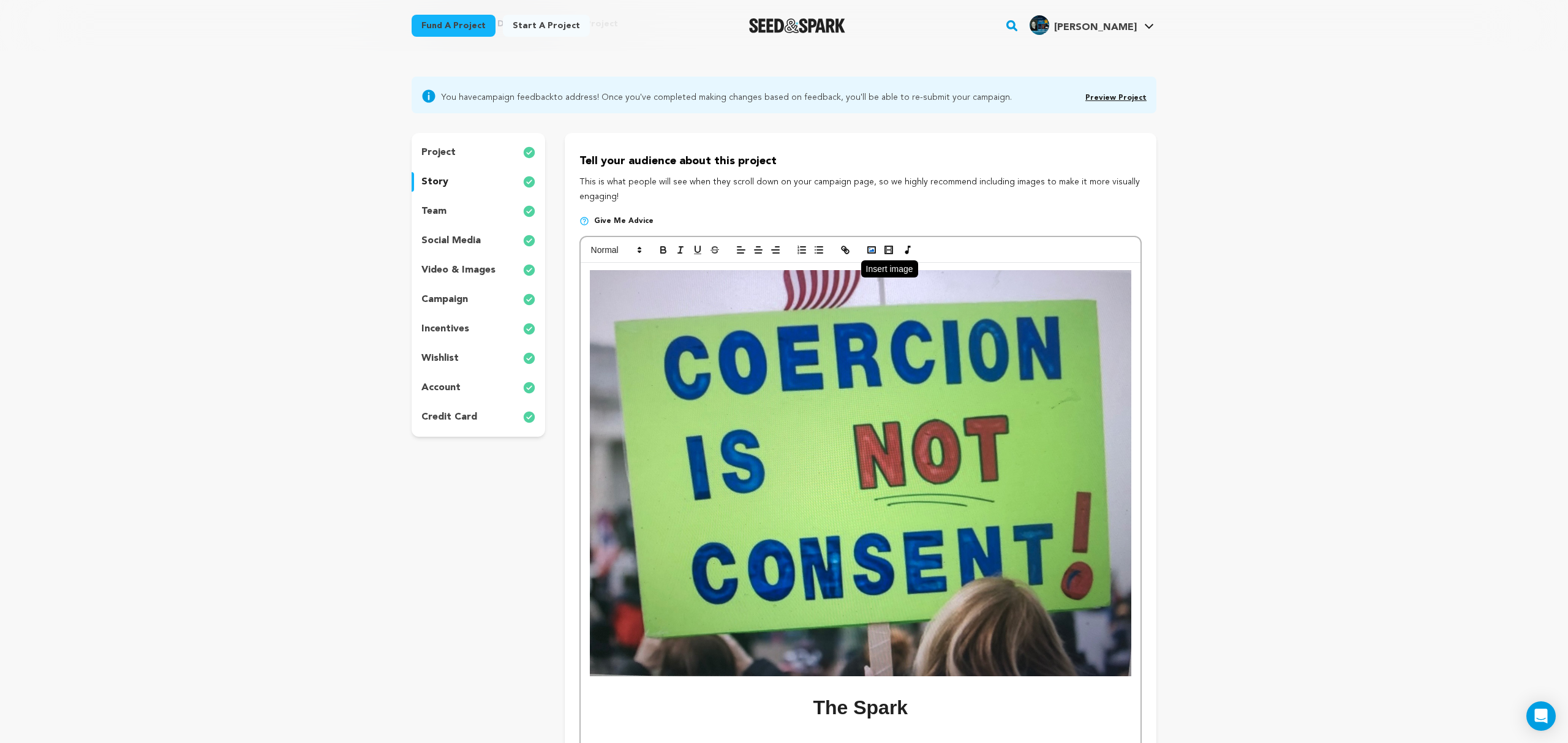
click at [872, 250] on polyline "button" at bounding box center [870, 250] width 5 height 3
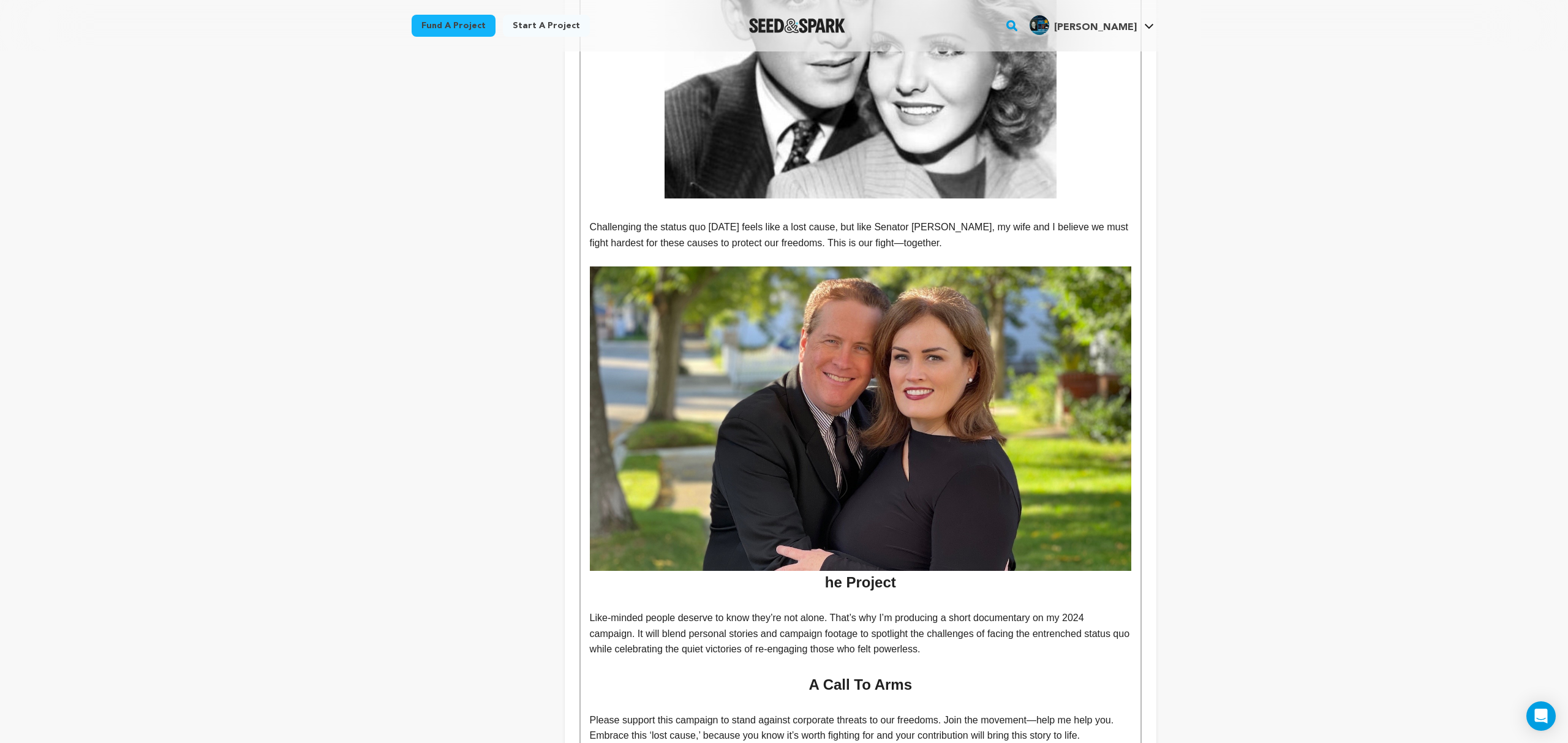
scroll to position [5172, 0]
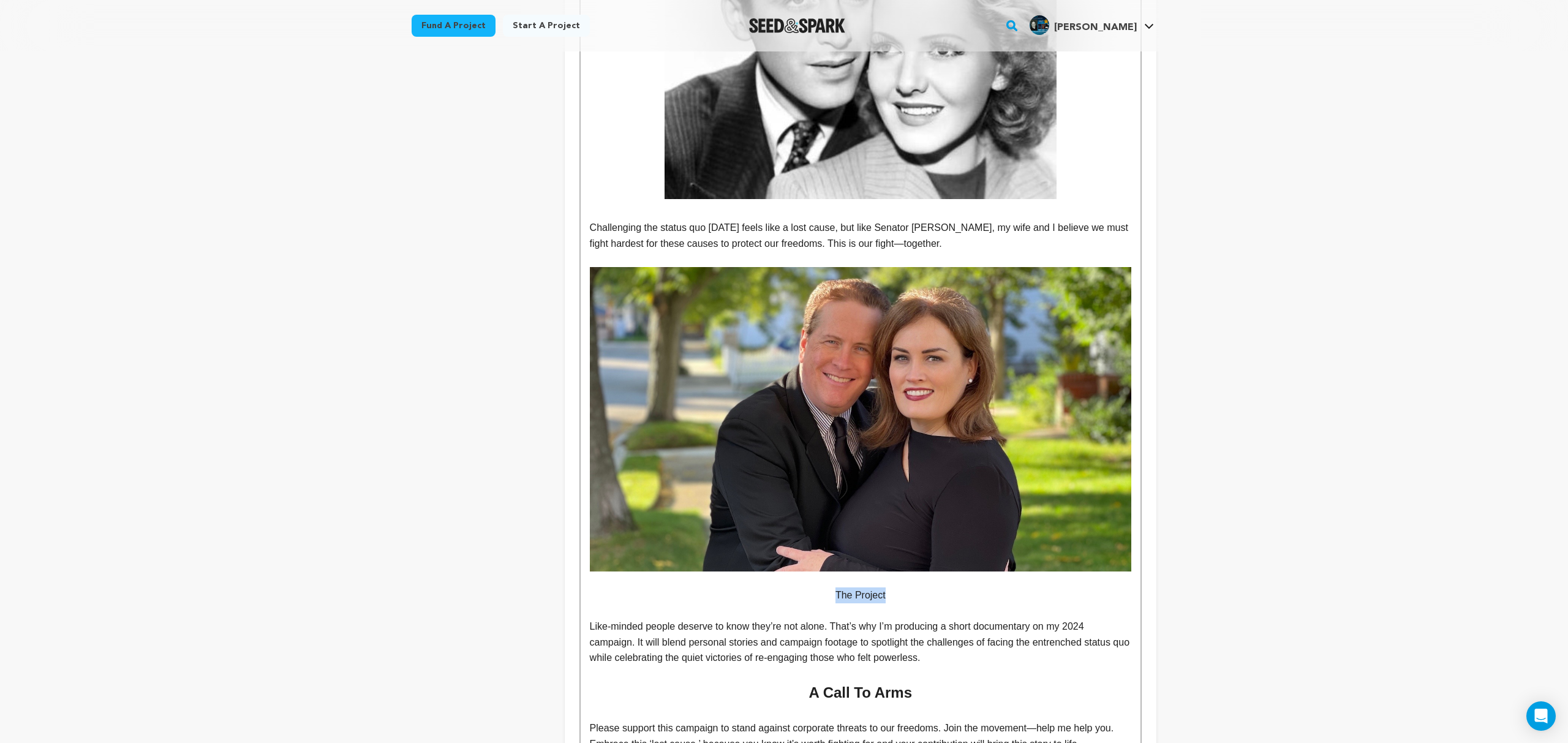
drag, startPoint x: 911, startPoint y: 578, endPoint x: 786, endPoint y: 581, distance: 125.0
click at [786, 588] on p "The Project" at bounding box center [860, 595] width 541 height 15
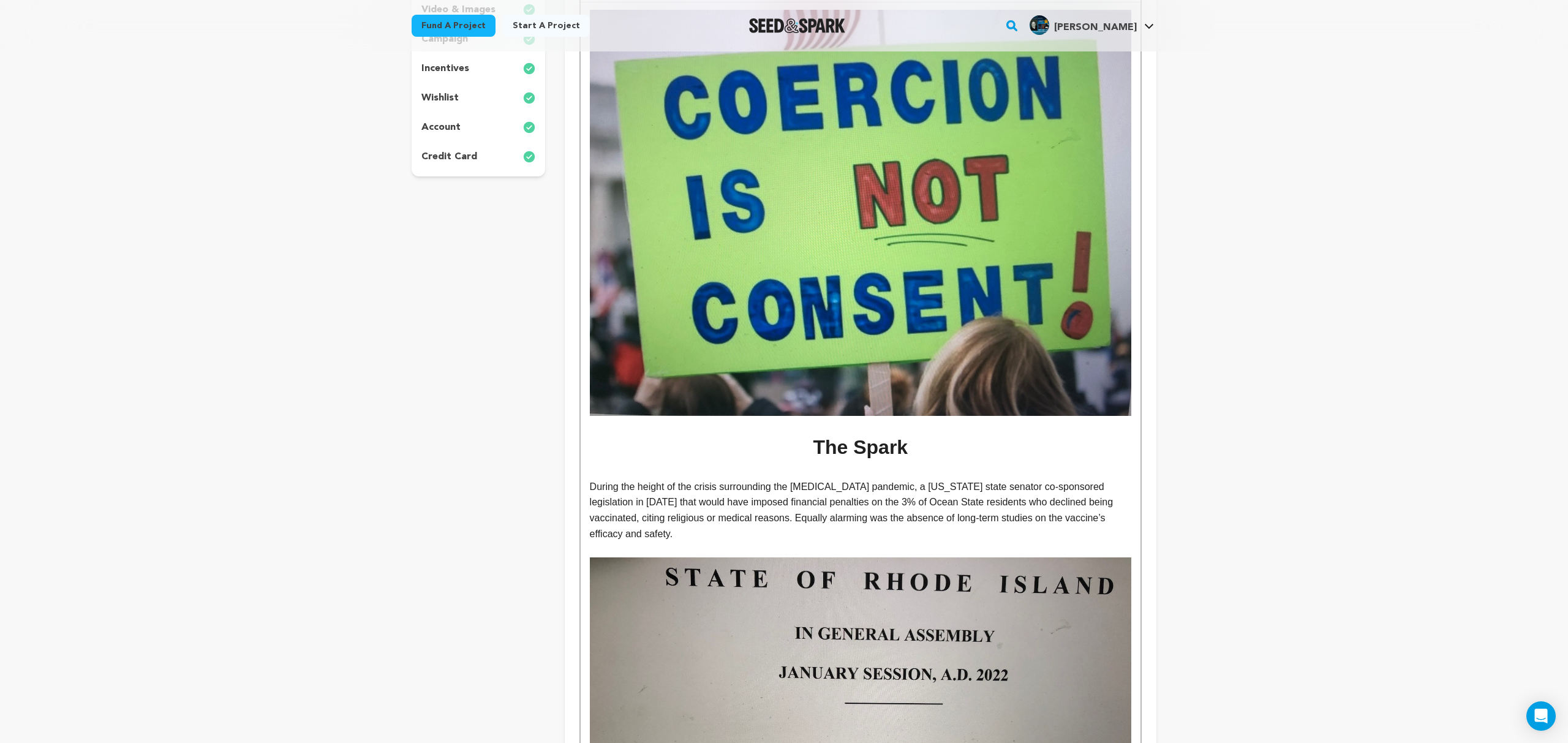
scroll to position [0, 0]
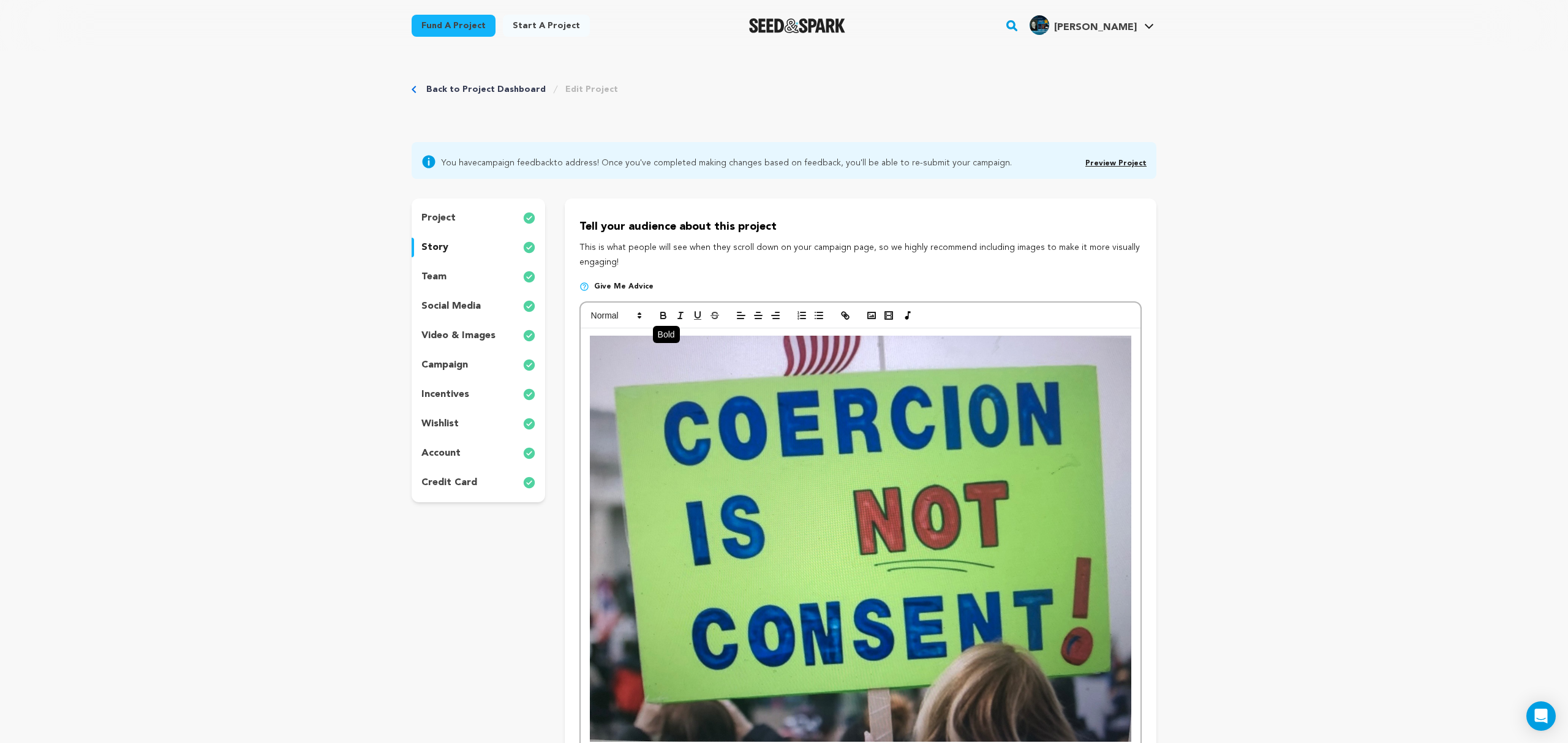
click at [663, 317] on icon "button" at bounding box center [663, 315] width 11 height 11
click at [638, 315] on polygon at bounding box center [639, 313] width 3 height 1
click at [654, 343] on span at bounding box center [629, 341] width 78 height 32
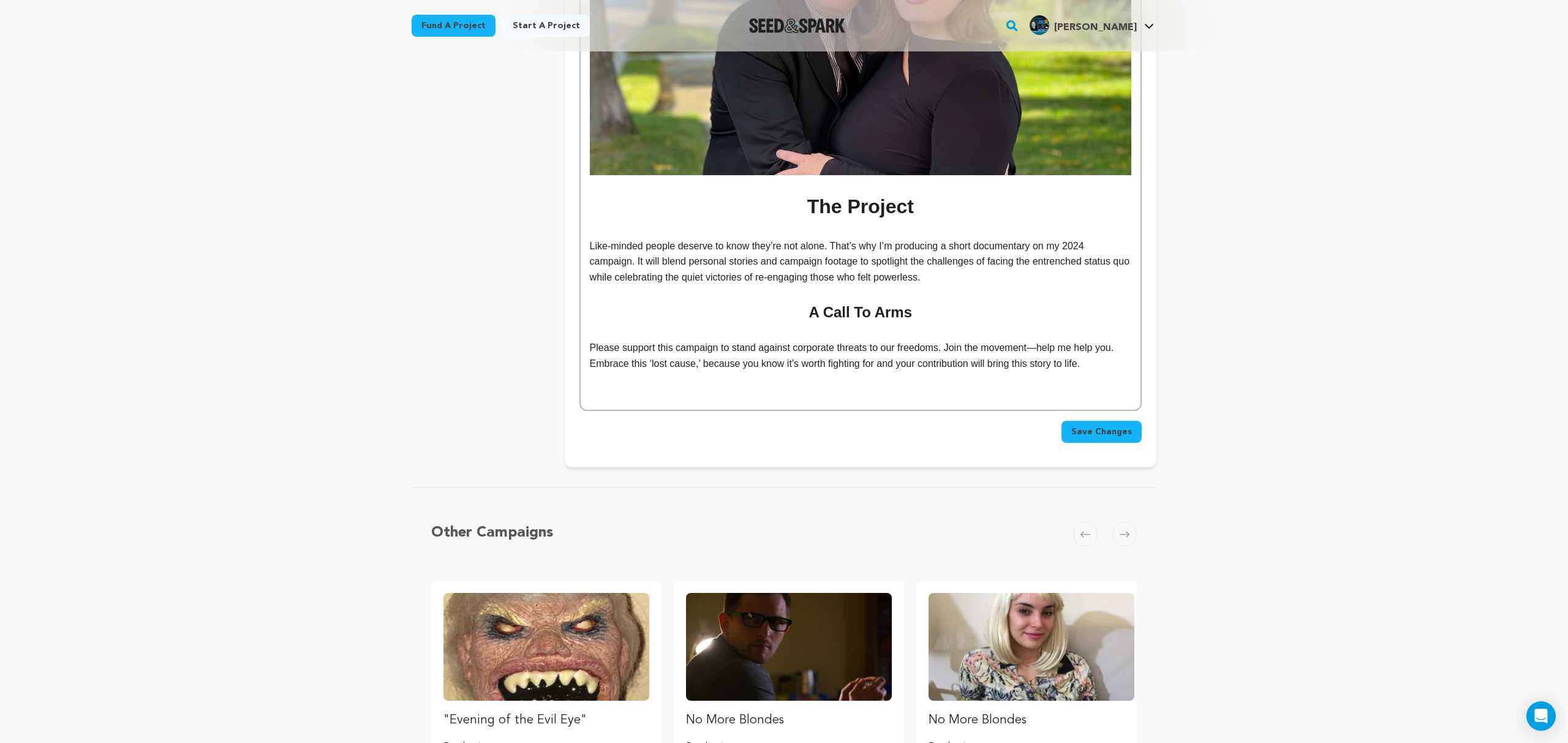
scroll to position [5568, 0]
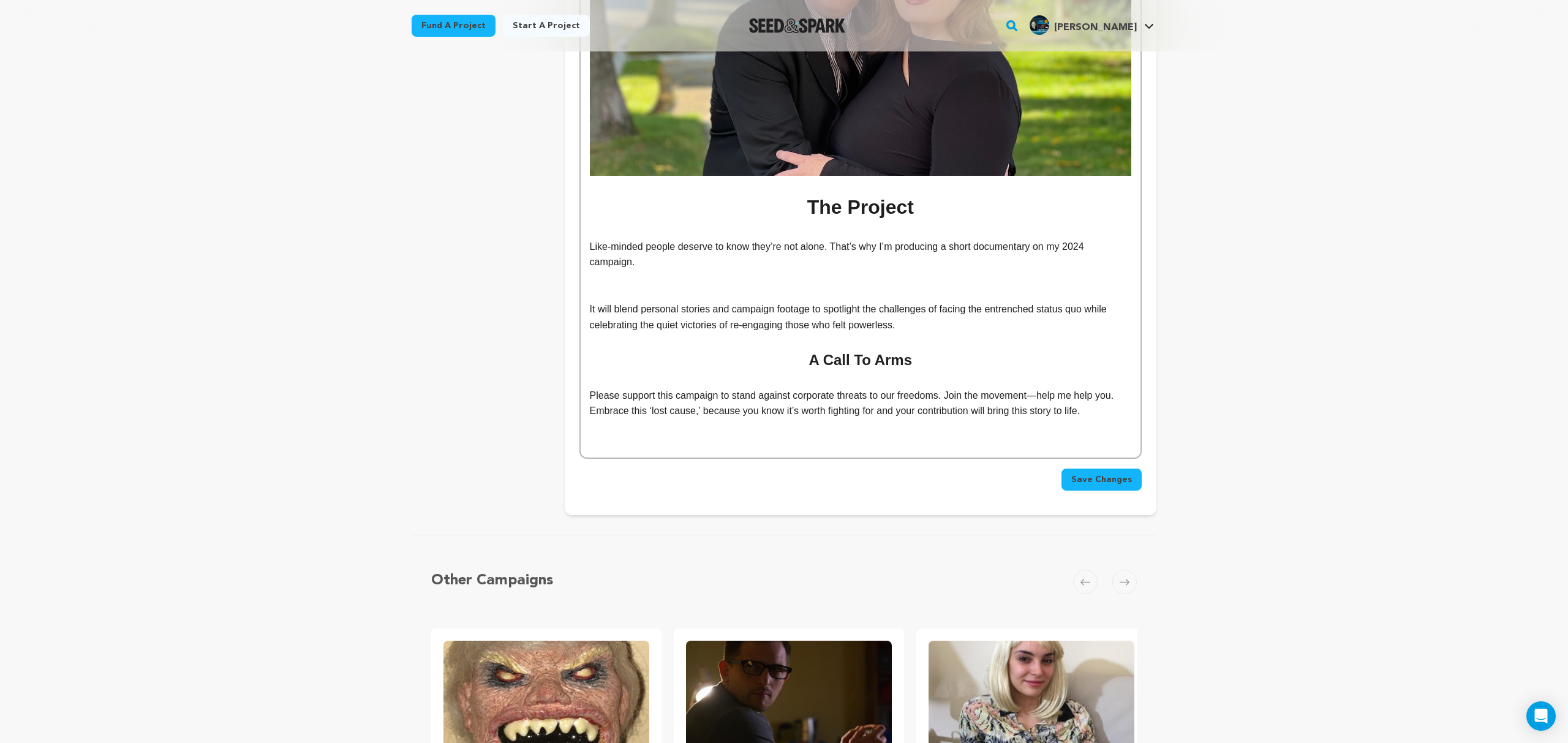
click at [666, 270] on p at bounding box center [860, 278] width 541 height 15
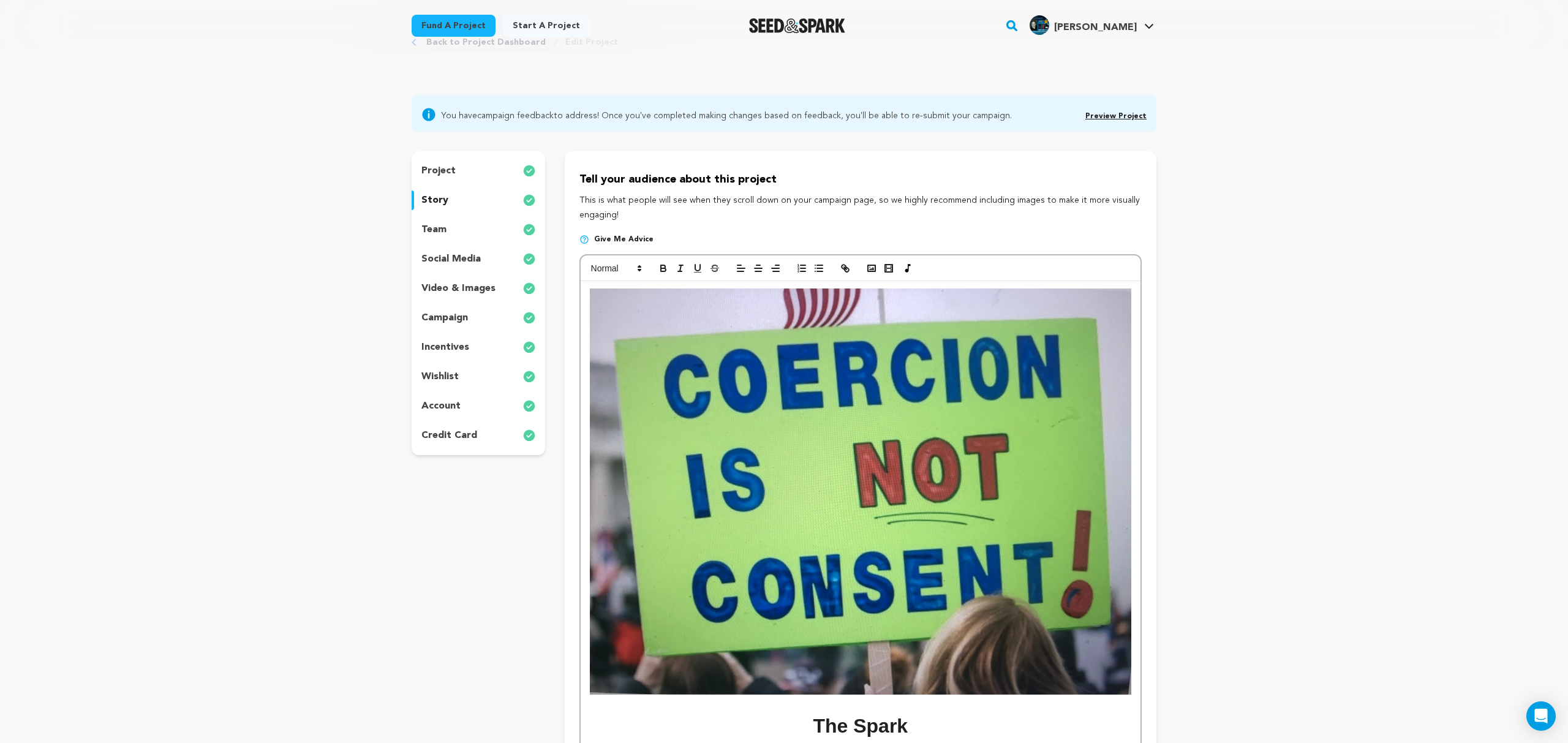
scroll to position [0, 0]
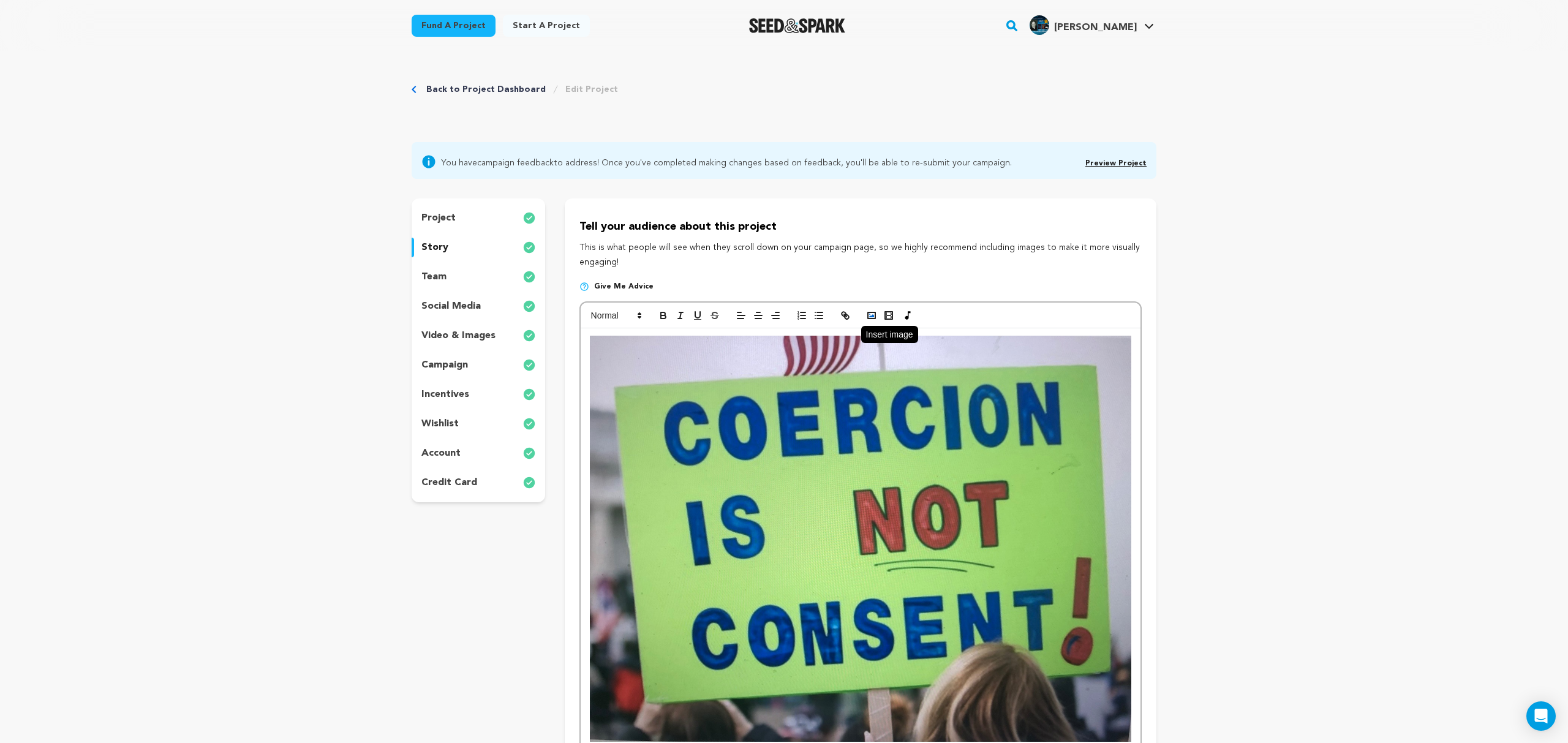
click at [871, 316] on polyline "button" at bounding box center [870, 316] width 5 height 3
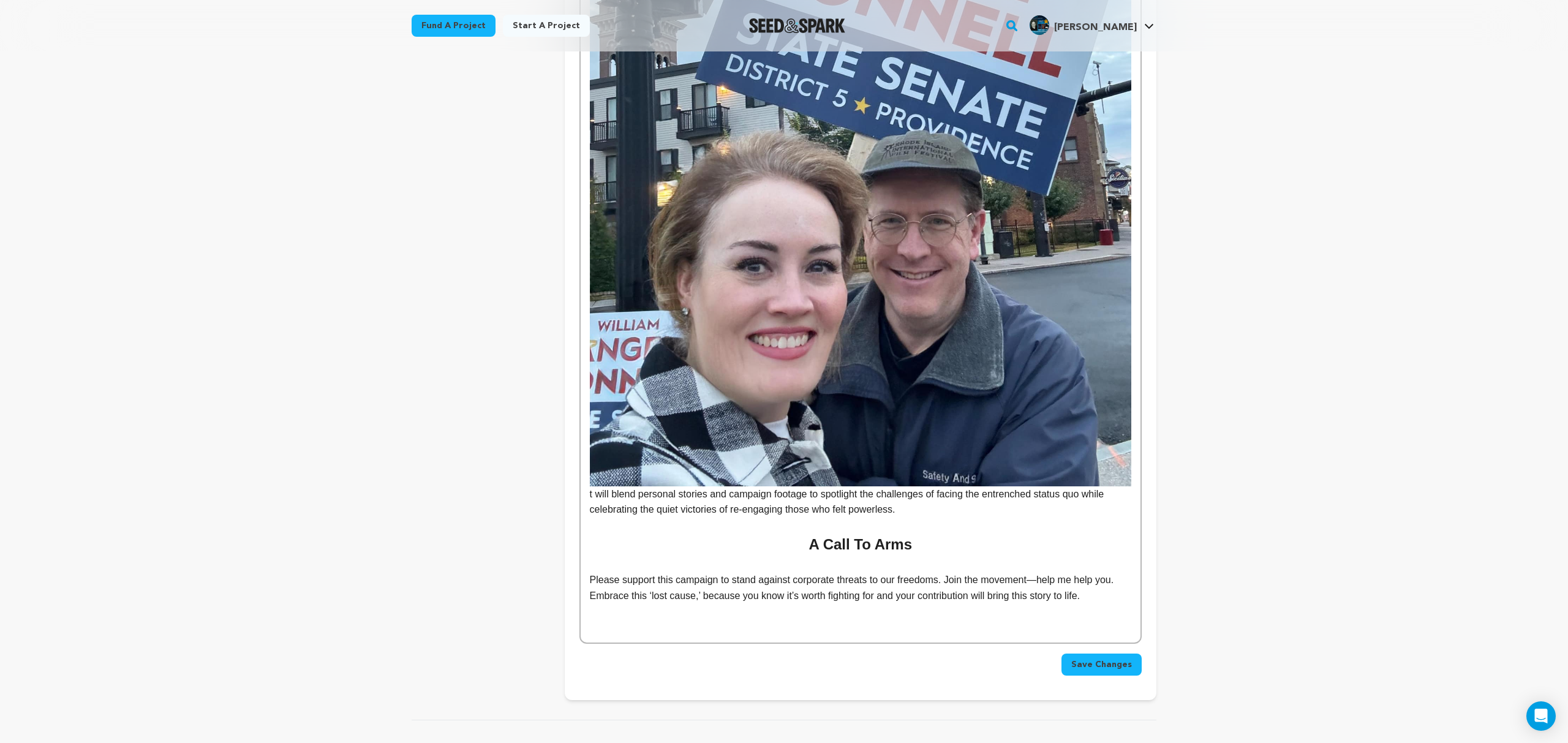
scroll to position [6090, 0]
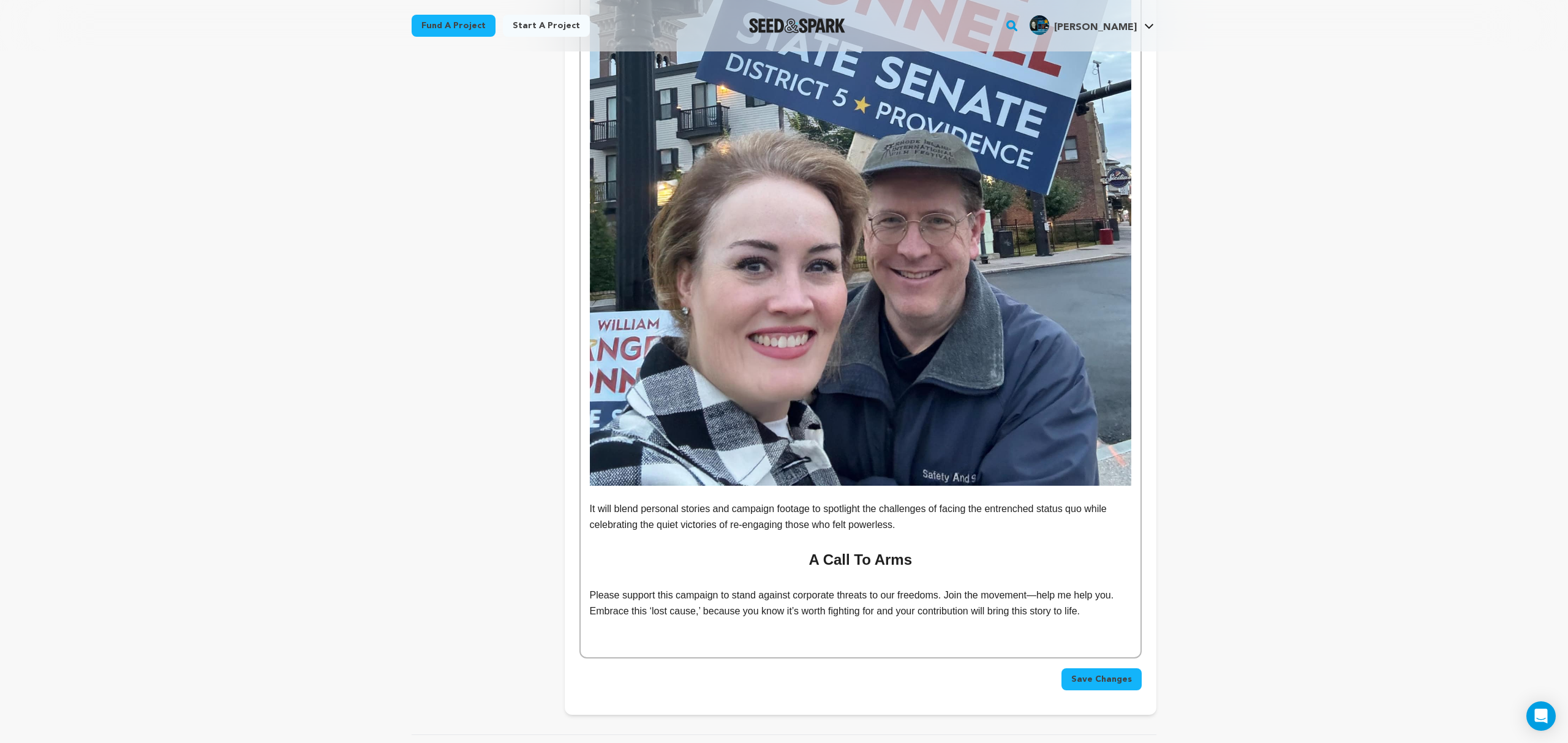
click at [958, 501] on p "It will blend personal stories and campaign footage to spotlight the challenges…" at bounding box center [860, 516] width 541 height 31
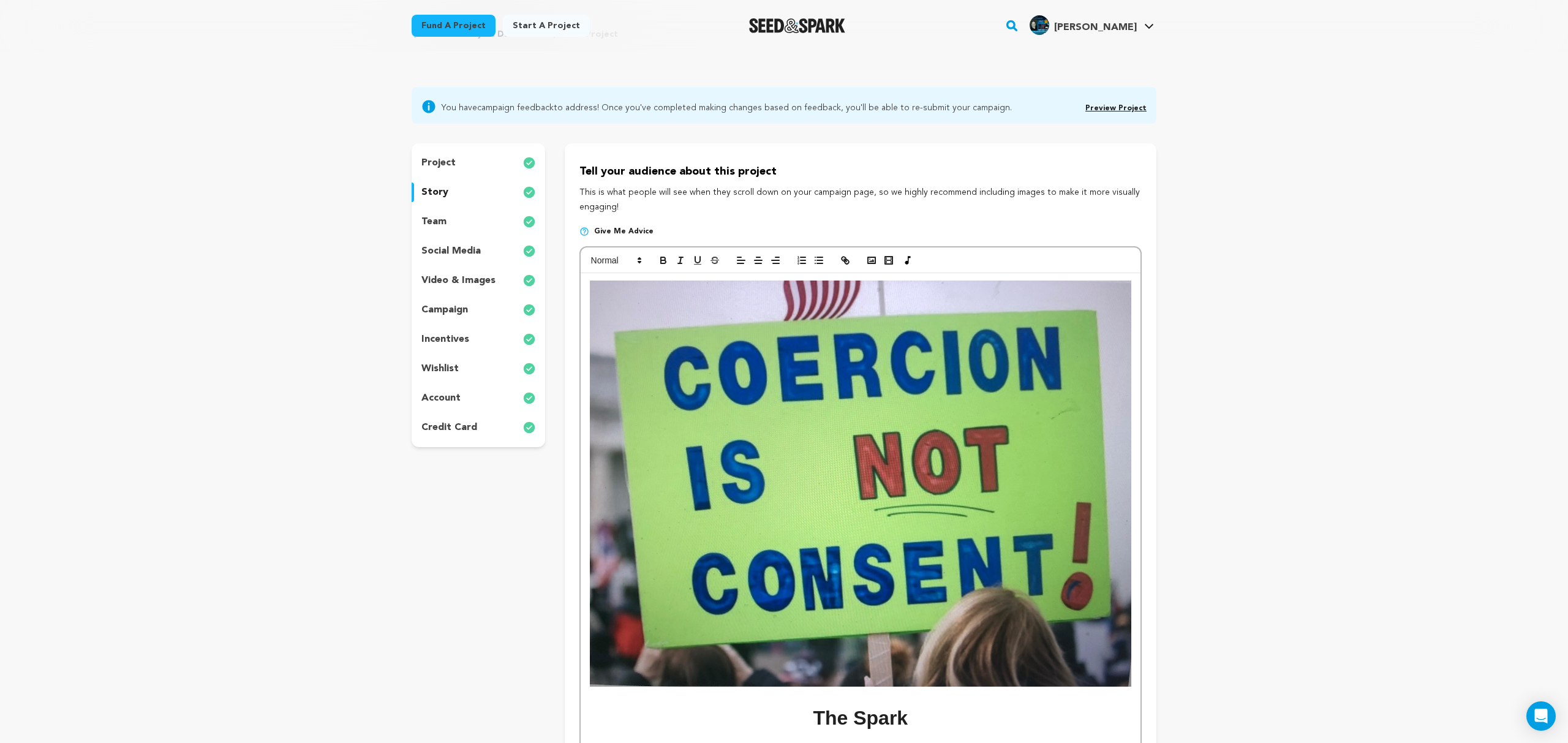
scroll to position [0, 0]
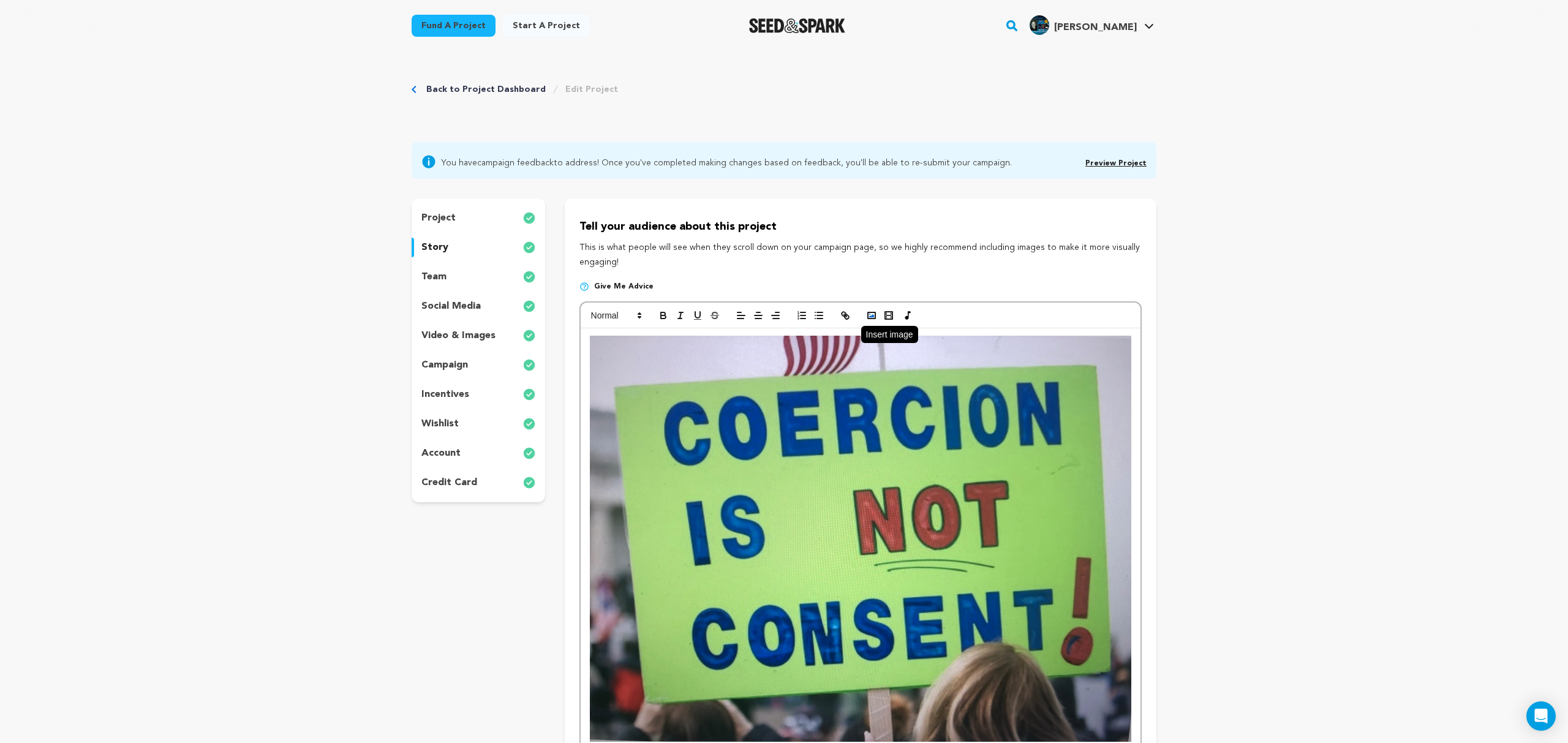
click at [869, 315] on icon "button" at bounding box center [870, 315] width 11 height 11
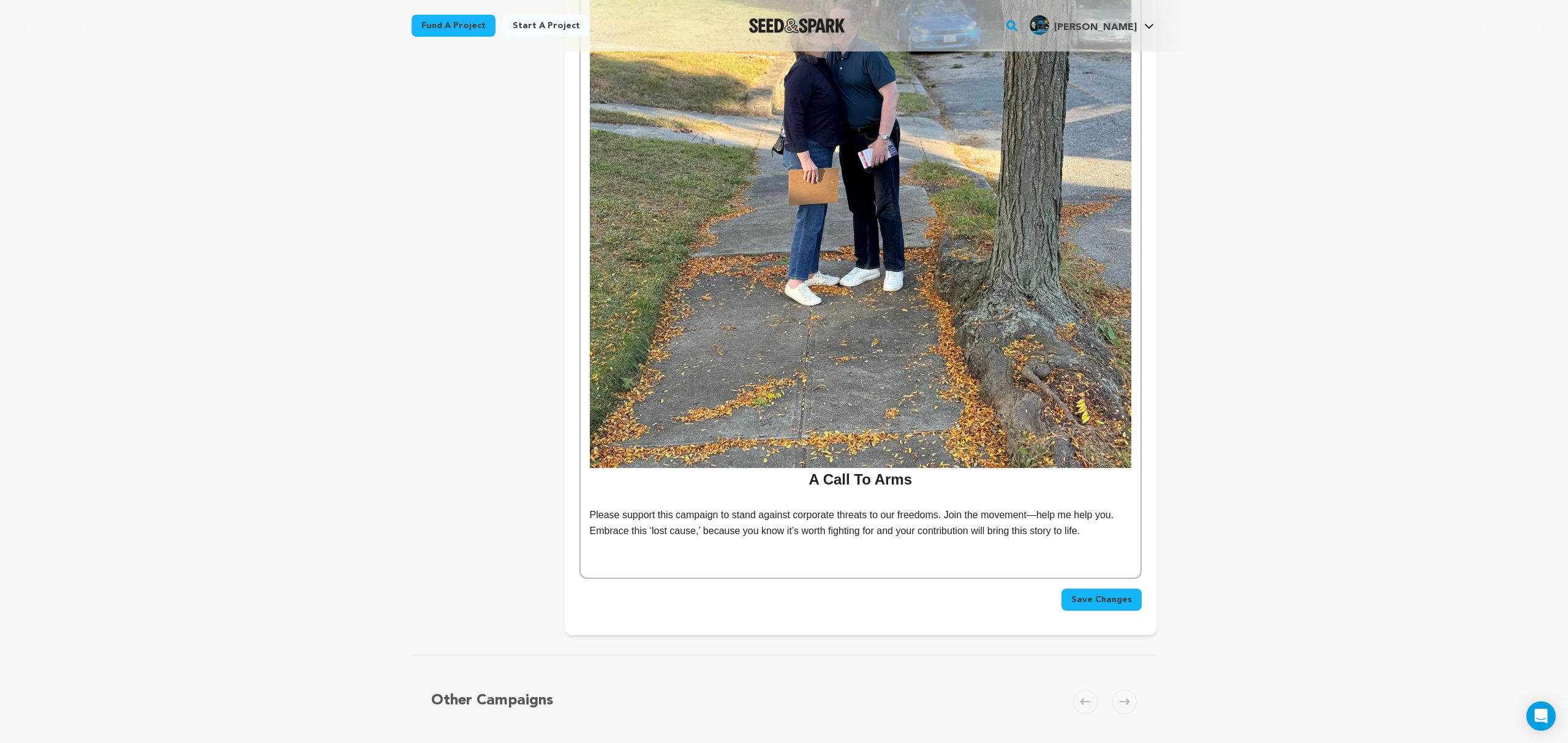
scroll to position [6902, 0]
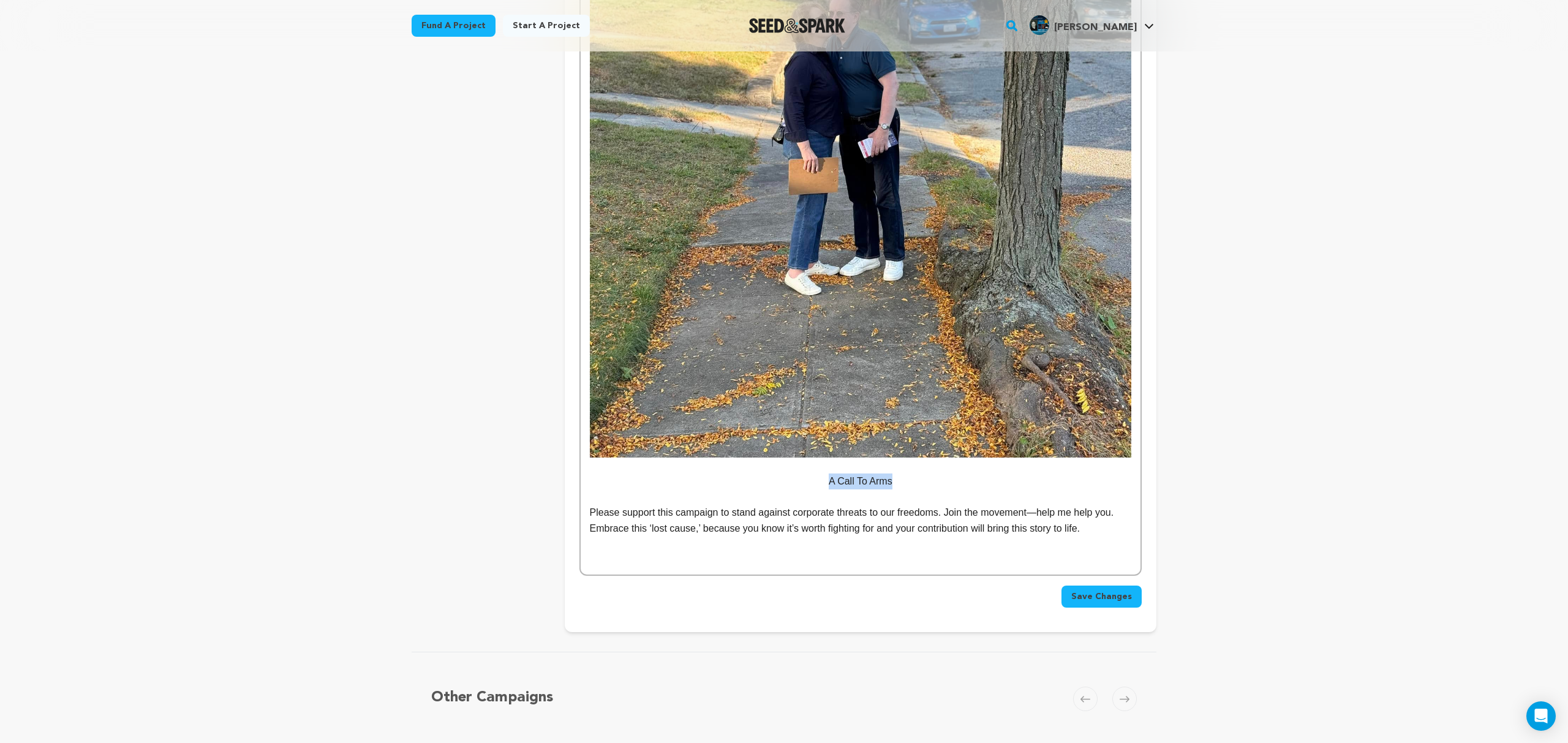
drag, startPoint x: 825, startPoint y: 449, endPoint x: 807, endPoint y: 450, distance: 18.0
click at [805, 474] on p "A Call To Arms" at bounding box center [860, 482] width 541 height 15
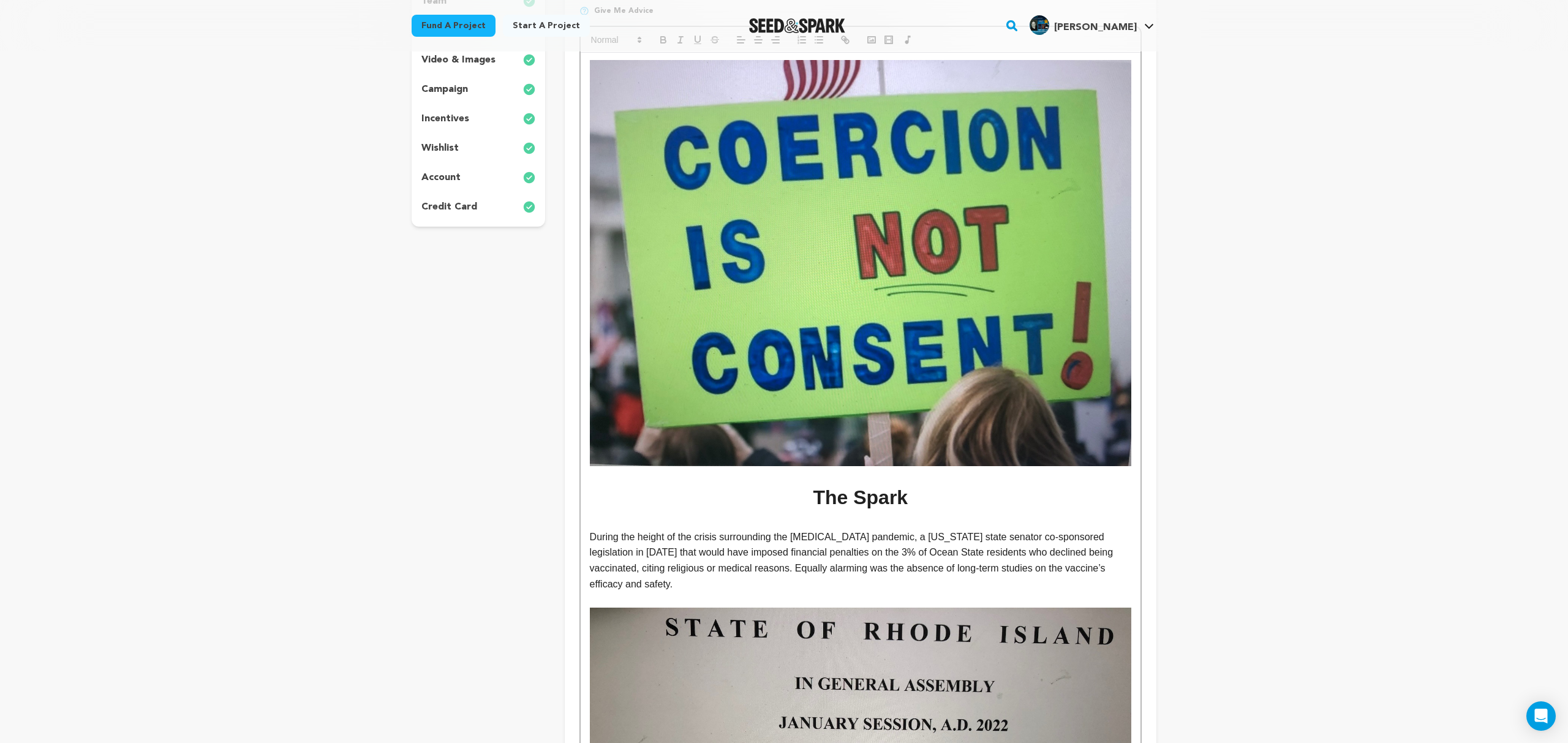
scroll to position [0, 0]
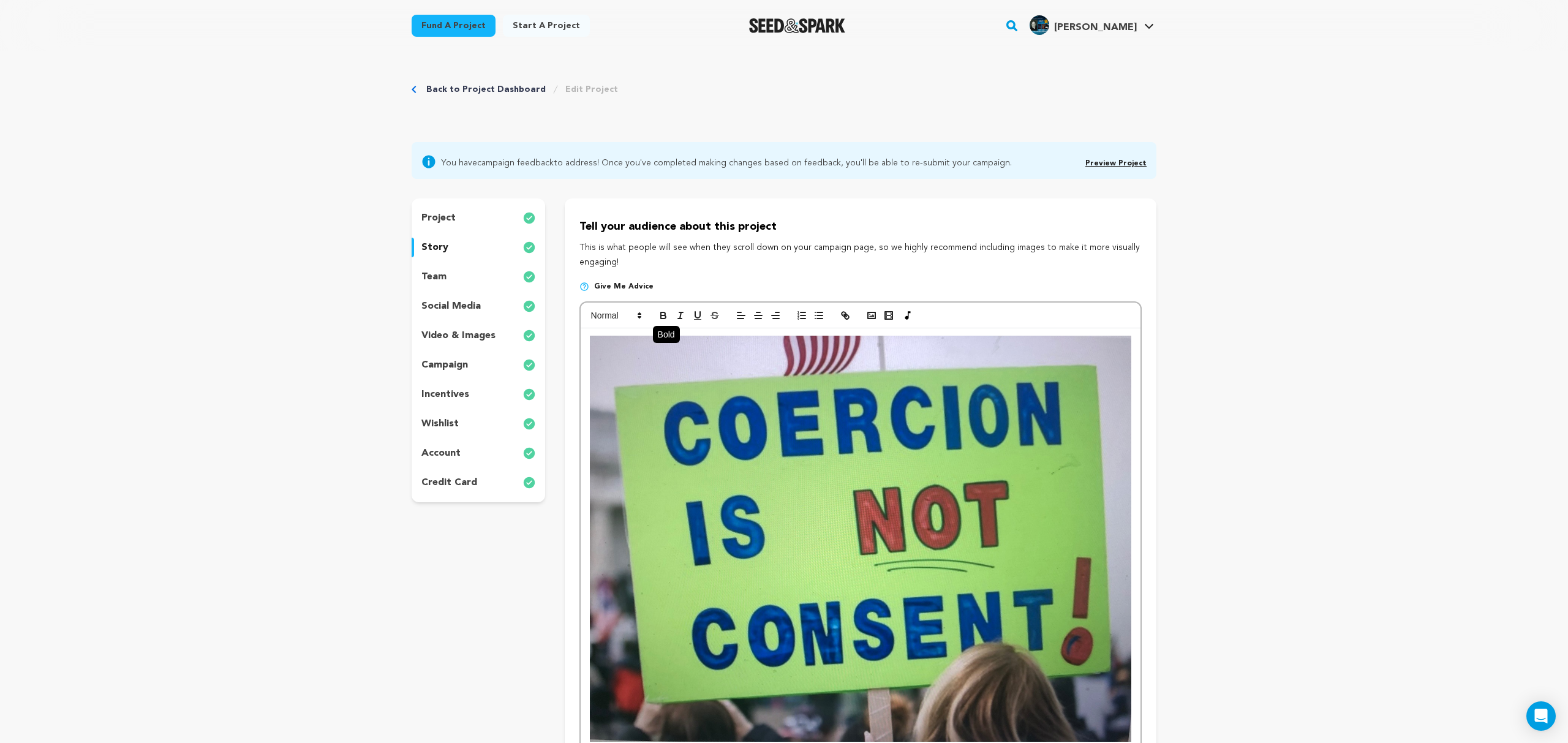
click at [662, 314] on icon "button" at bounding box center [663, 315] width 11 height 11
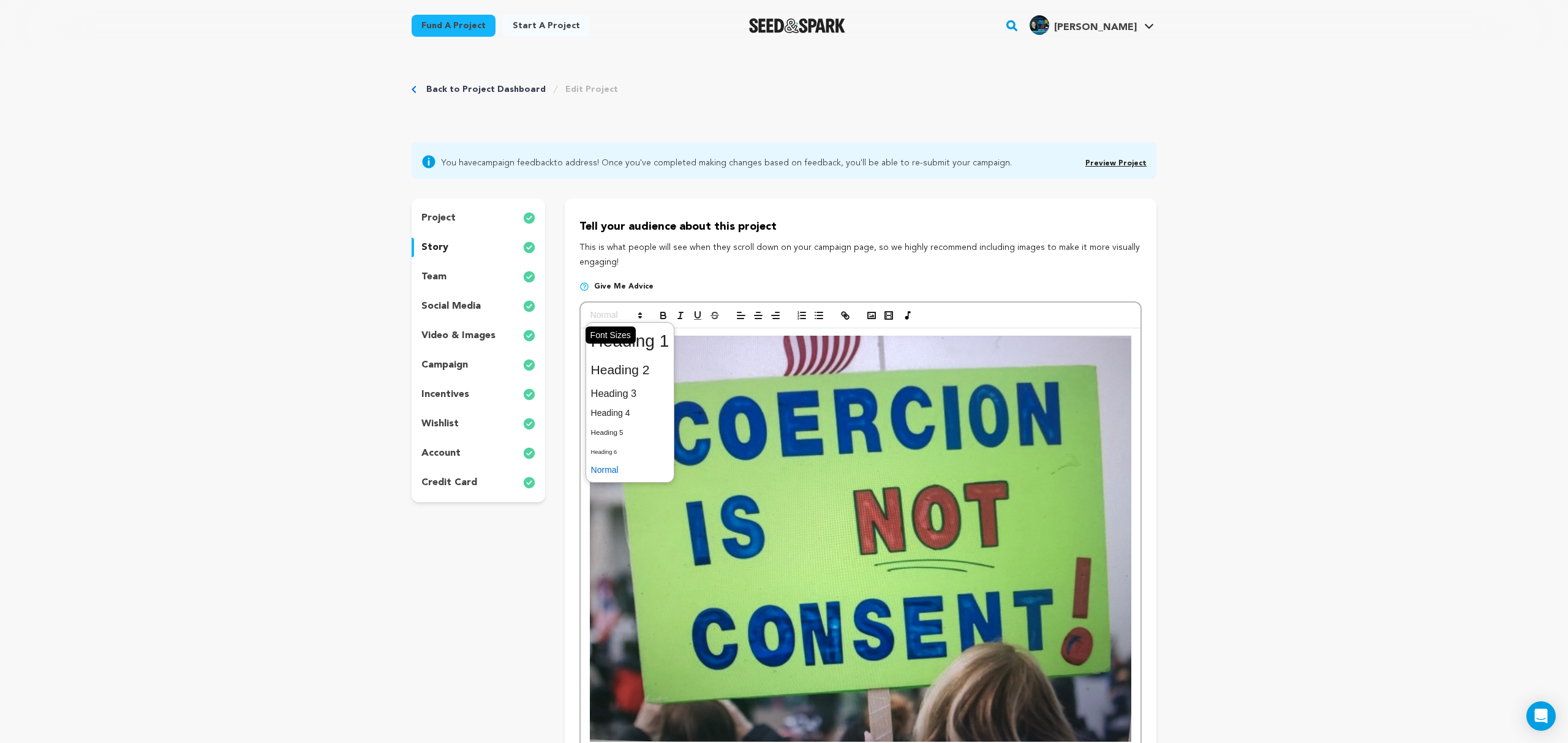
click at [636, 313] on icon at bounding box center [639, 315] width 11 height 11
click at [648, 337] on span at bounding box center [629, 341] width 78 height 32
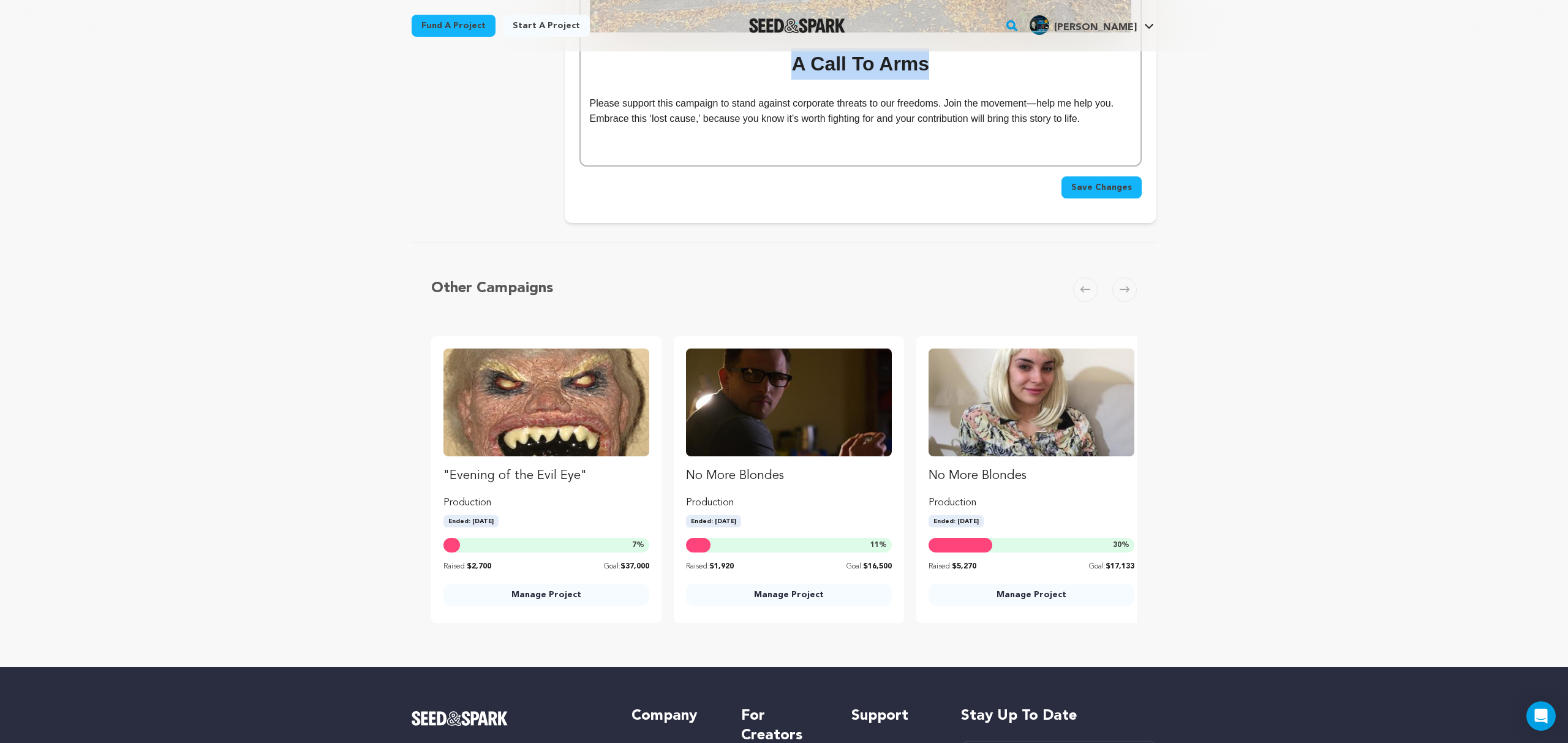
scroll to position [7331, 0]
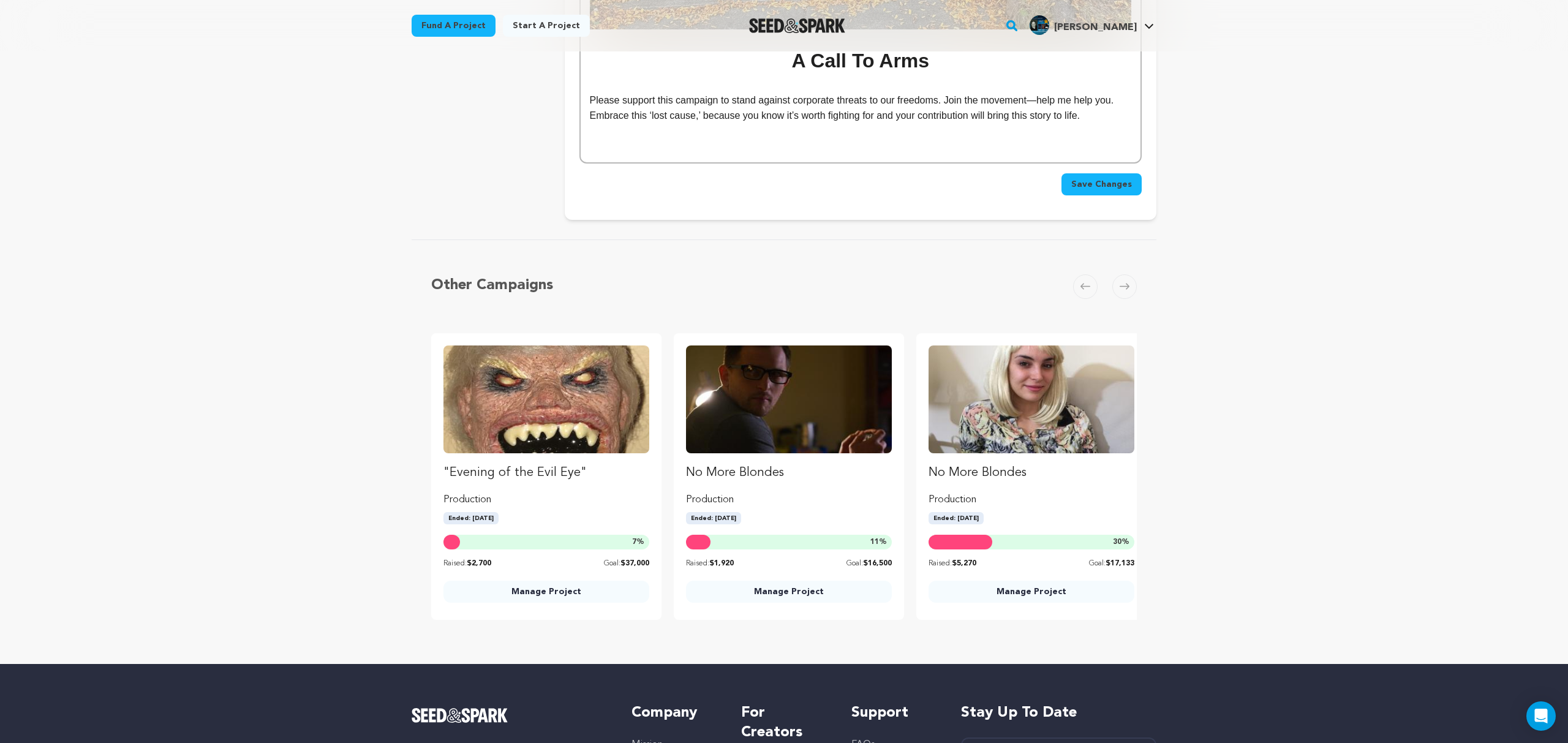
click at [1088, 93] on p "Please support this campaign to stand against corporate threats to our freedoms…" at bounding box center [860, 108] width 541 height 31
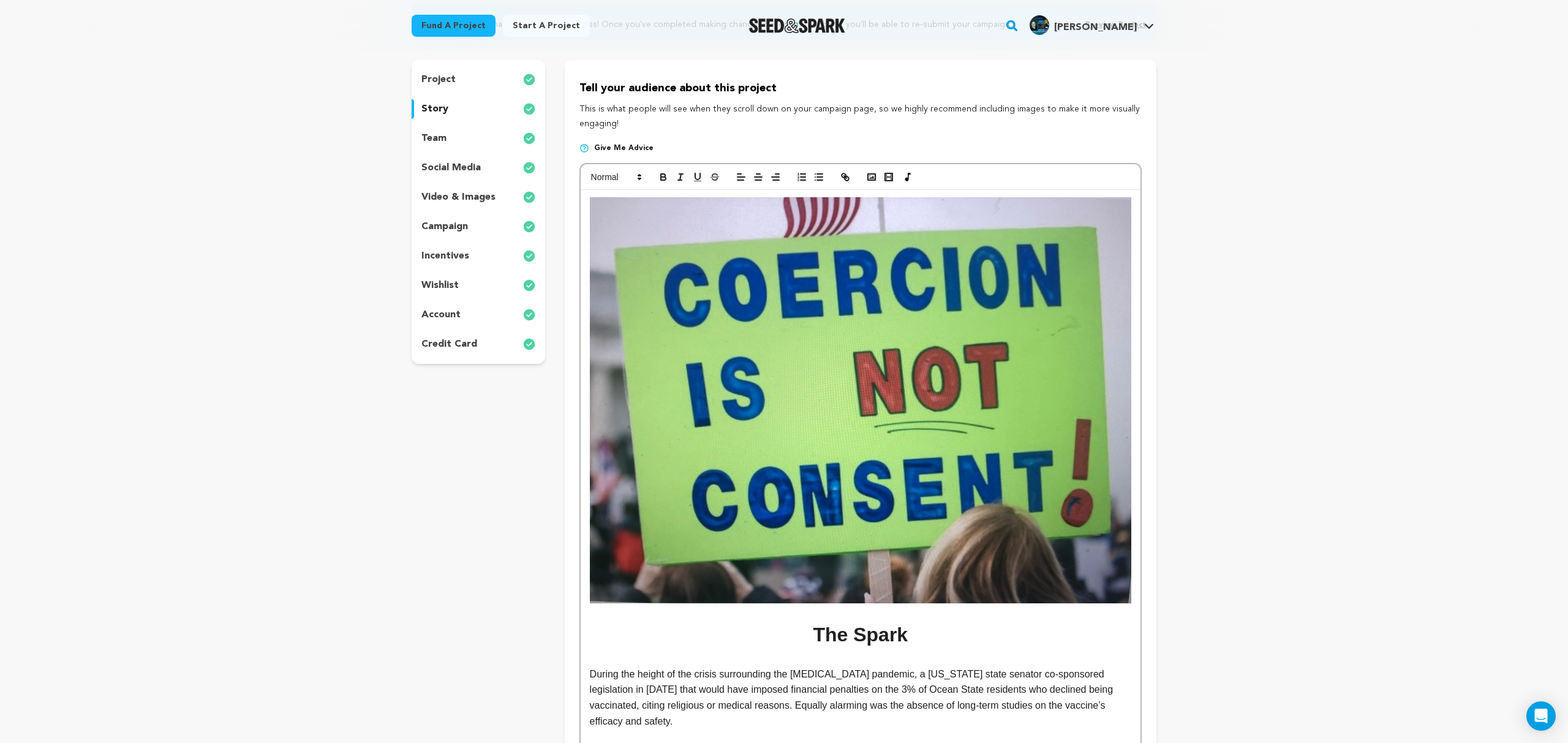
scroll to position [0, 0]
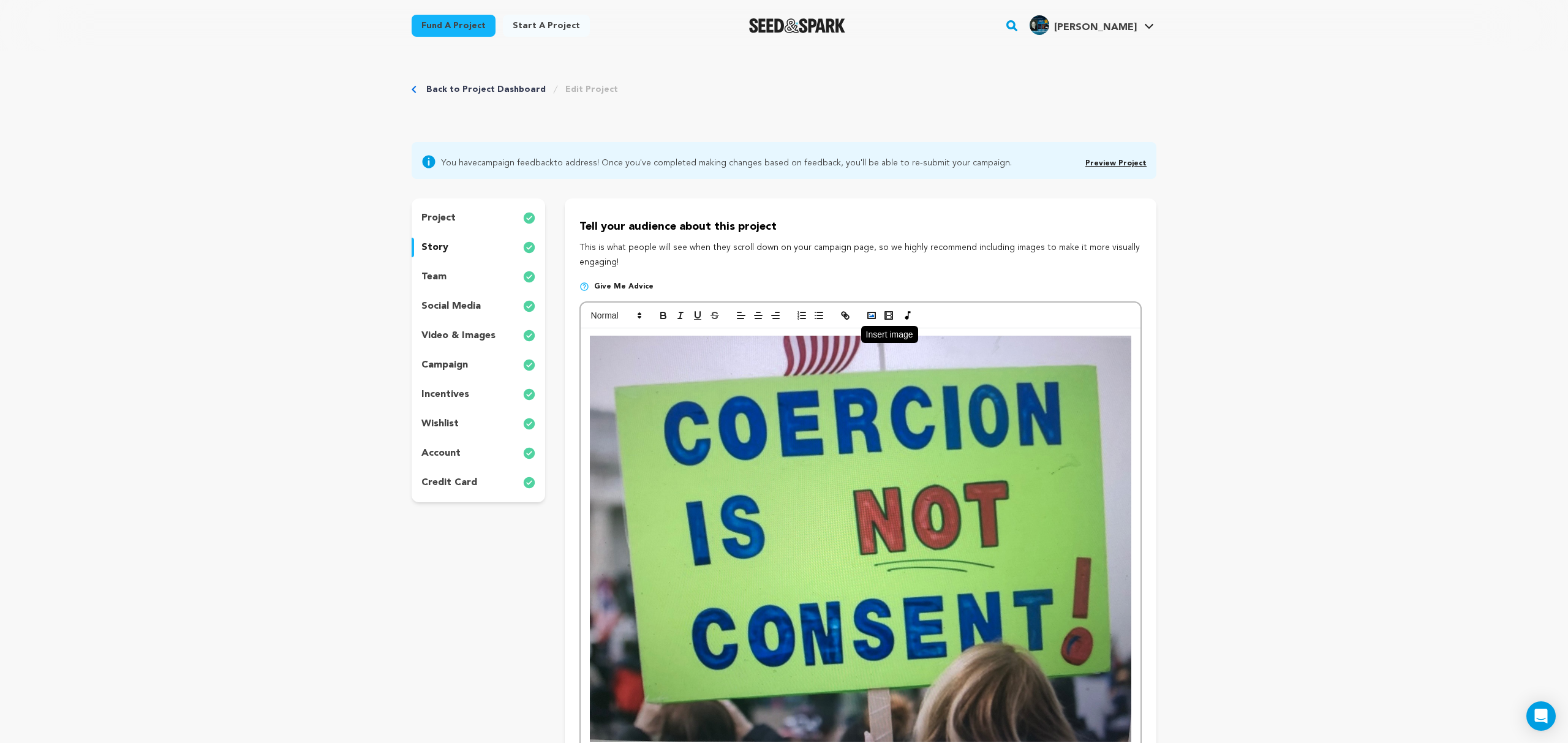
click at [873, 316] on polyline "button" at bounding box center [870, 316] width 5 height 3
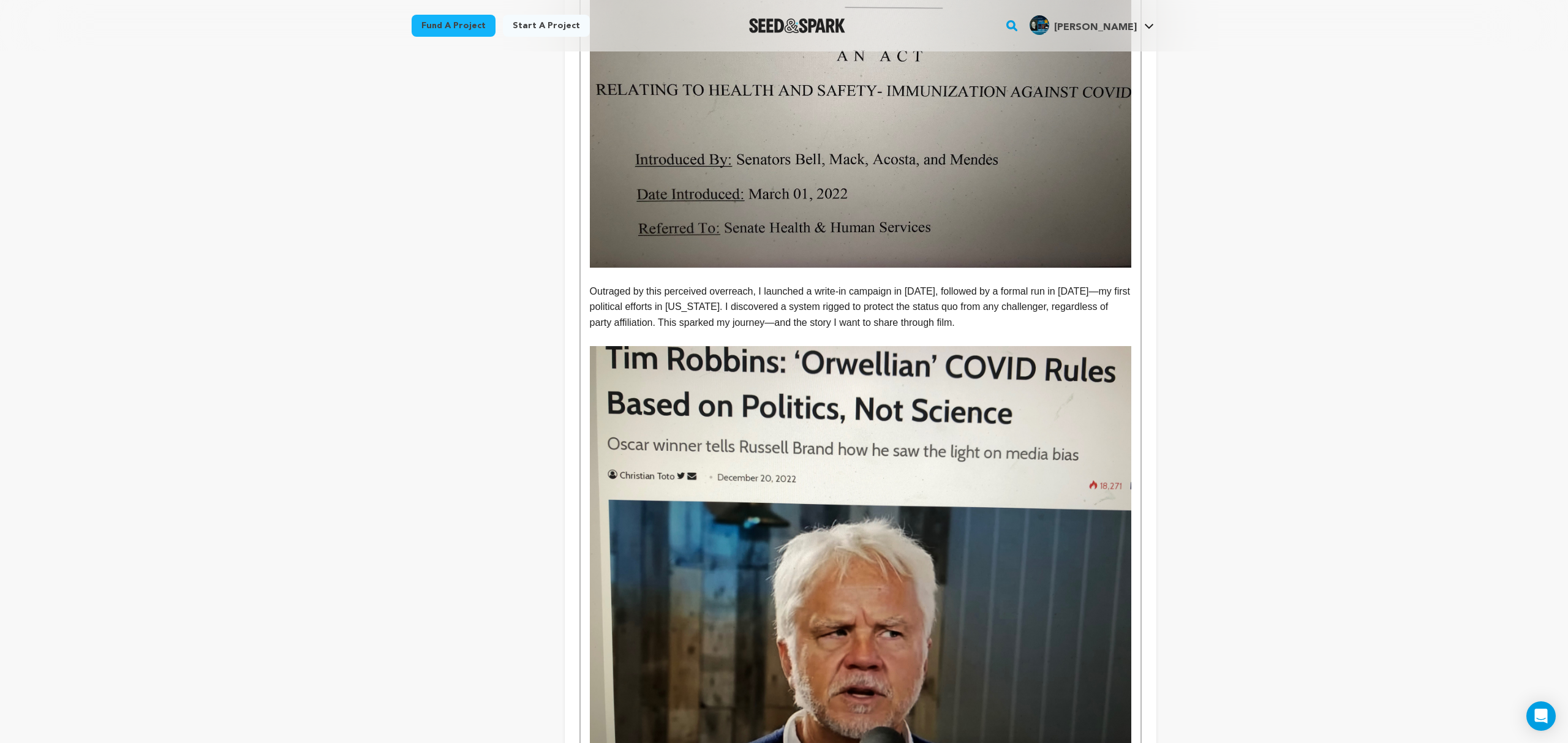
scroll to position [1022, 0]
drag, startPoint x: 705, startPoint y: 276, endPoint x: 729, endPoint y: 288, distance: 26.8
click at [705, 283] on p "Outraged by this perceived overreach, I launched a write-in campaign in 2022, f…" at bounding box center [860, 306] width 541 height 47
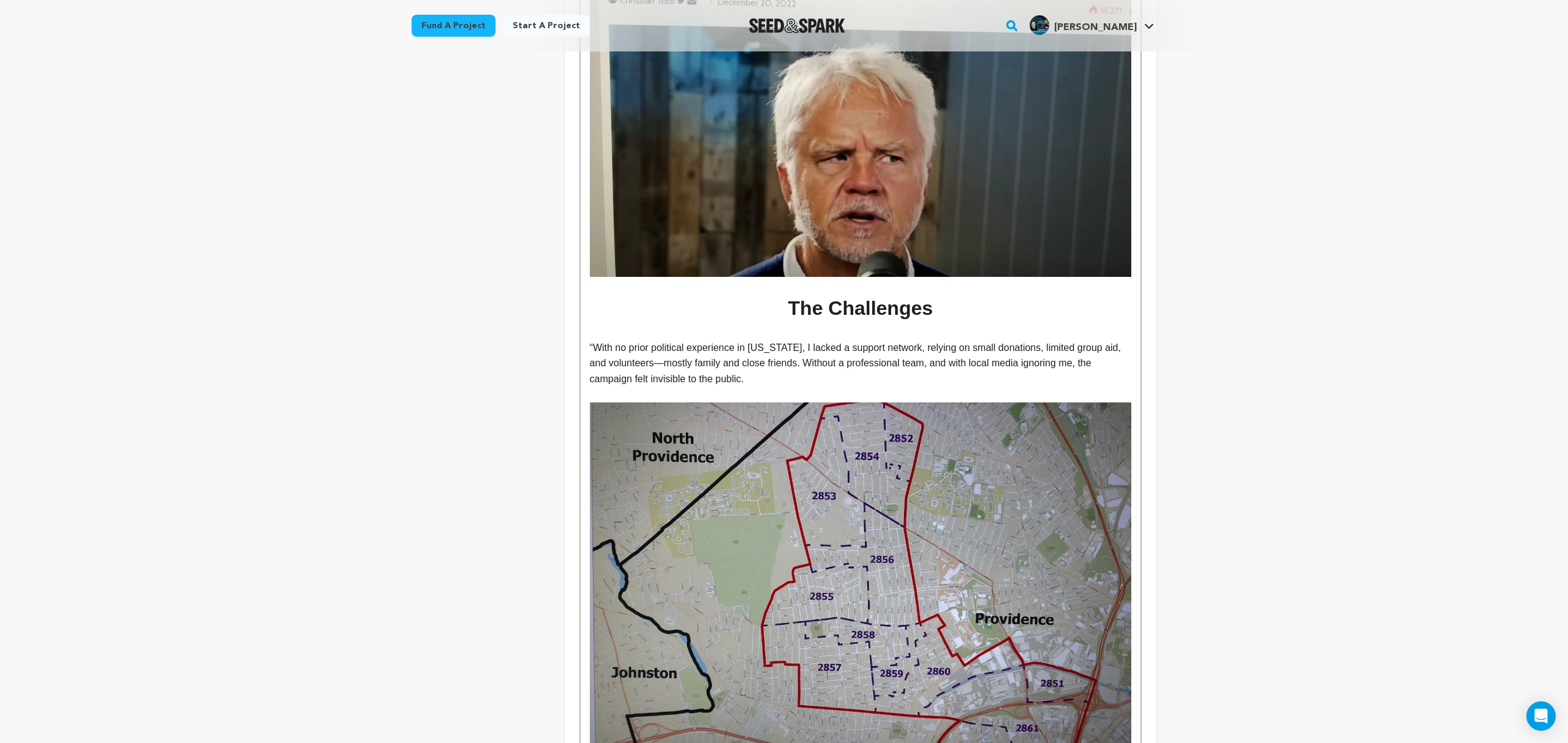
scroll to position [1499, 0]
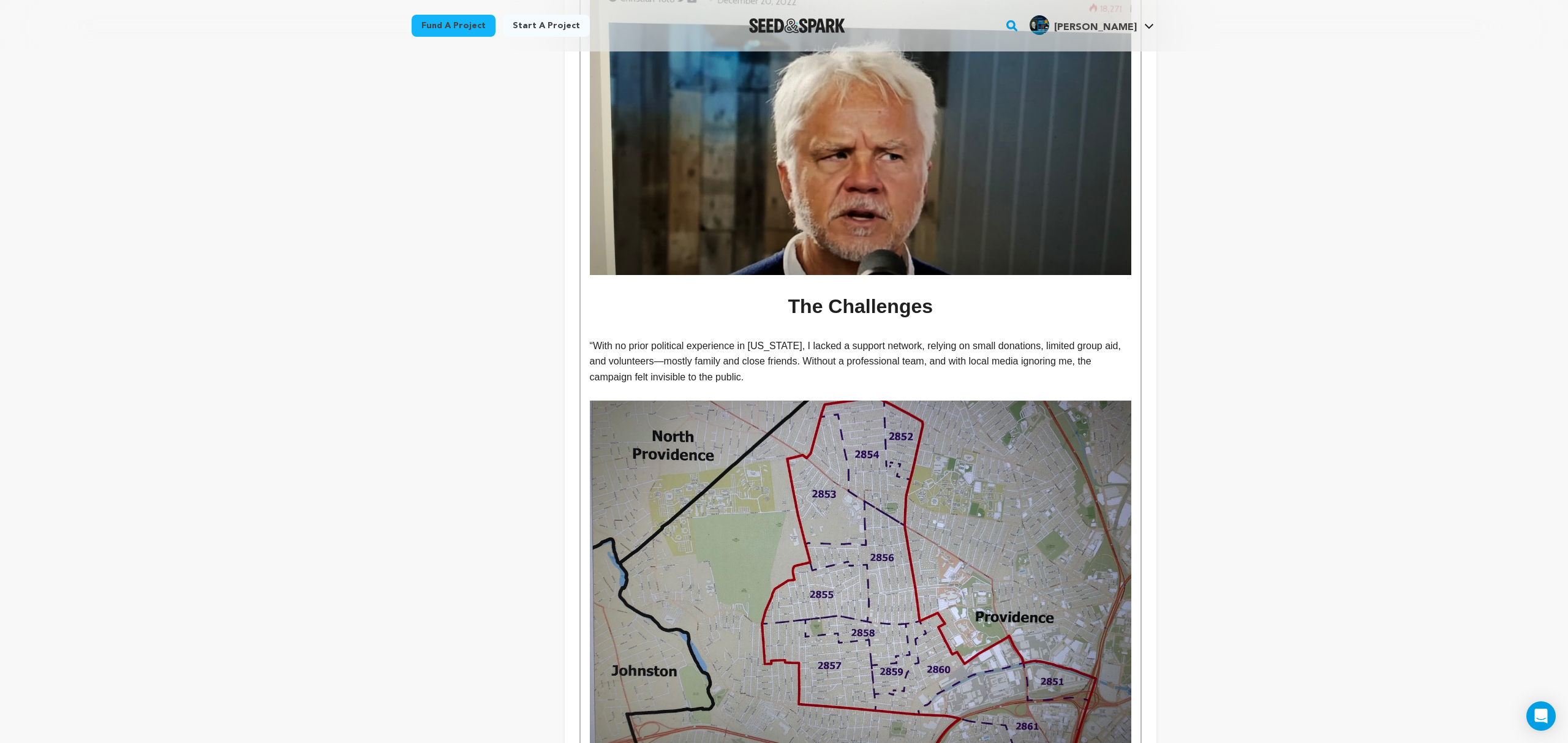
click at [957, 338] on p "“With no prior political experience in Rhode Island, I lacked a support network…" at bounding box center [860, 361] width 541 height 47
click at [652, 346] on p "“With no prior political experience in Rhode Island, I lacked a support network…" at bounding box center [860, 361] width 541 height 47
click at [792, 346] on p "“With no prior political experience in Rhode Island, I lacked a support network…" at bounding box center [860, 361] width 541 height 47
click at [720, 362] on p "“With no prior political experience in Rhode Island, I lacked a support network…" at bounding box center [860, 361] width 541 height 47
click at [852, 338] on p "“With no prior political experience in Rhode Island, I lacked a support network…" at bounding box center [860, 361] width 541 height 47
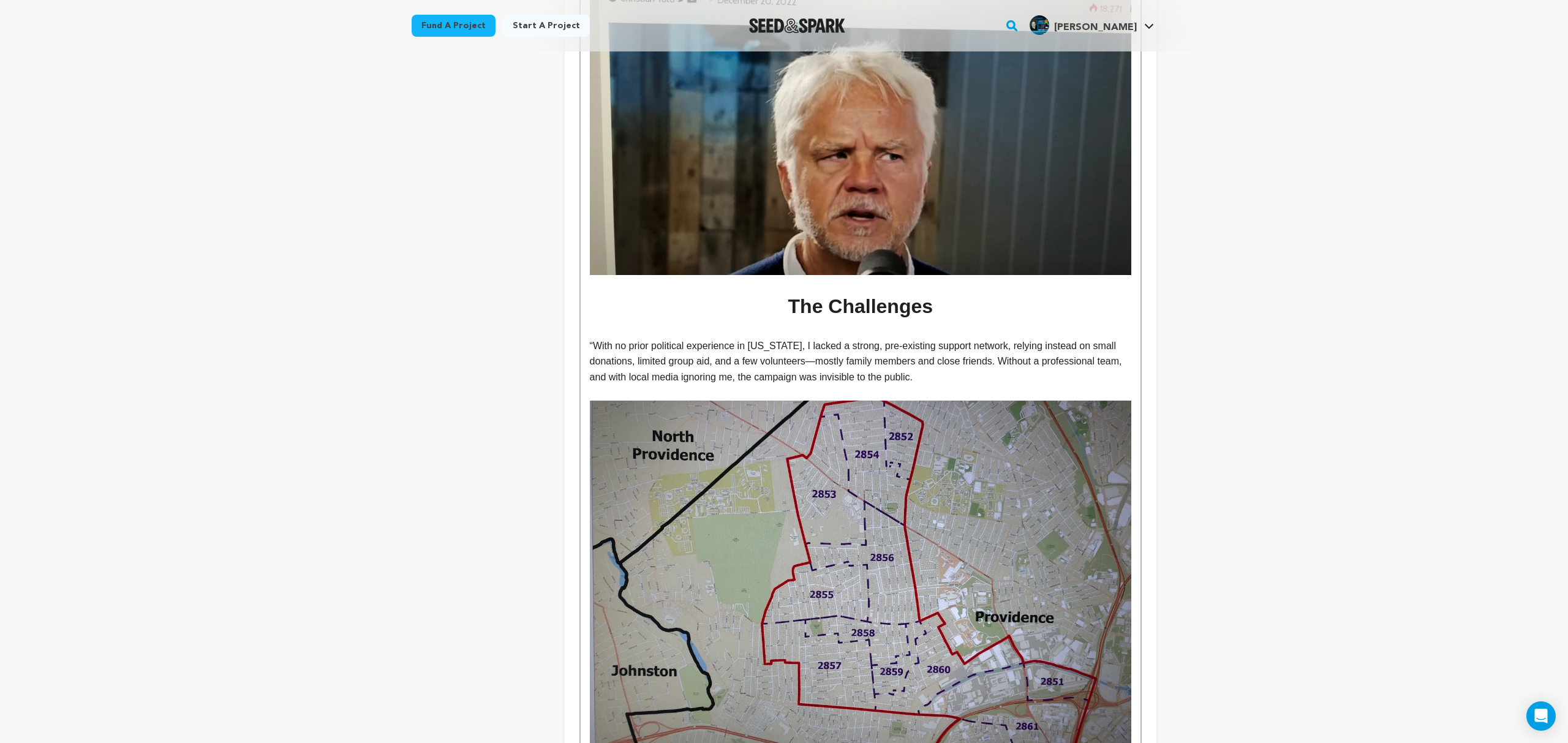
click at [1011, 338] on p "“With no prior political experience in Rhode Island, I lacked a strong, pre-exi…" at bounding box center [860, 361] width 541 height 47
click at [1044, 338] on p "“With no prior political experience in Rhode Island, I lacked a strong, pre-exi…" at bounding box center [860, 361] width 541 height 47
click at [1063, 338] on p "“With no prior political experience in Rhode Island, I lacked a strong, pre-exi…" at bounding box center [860, 361] width 541 height 47
click at [1103, 338] on p "“With no prior political experience in Rhode Island, I lacked a strong, pre-exi…" at bounding box center [860, 361] width 541 height 47
click at [1105, 338] on p "“With no prior political experience in Rhode Island, I lacked a strong, pre-exi…" at bounding box center [860, 361] width 541 height 47
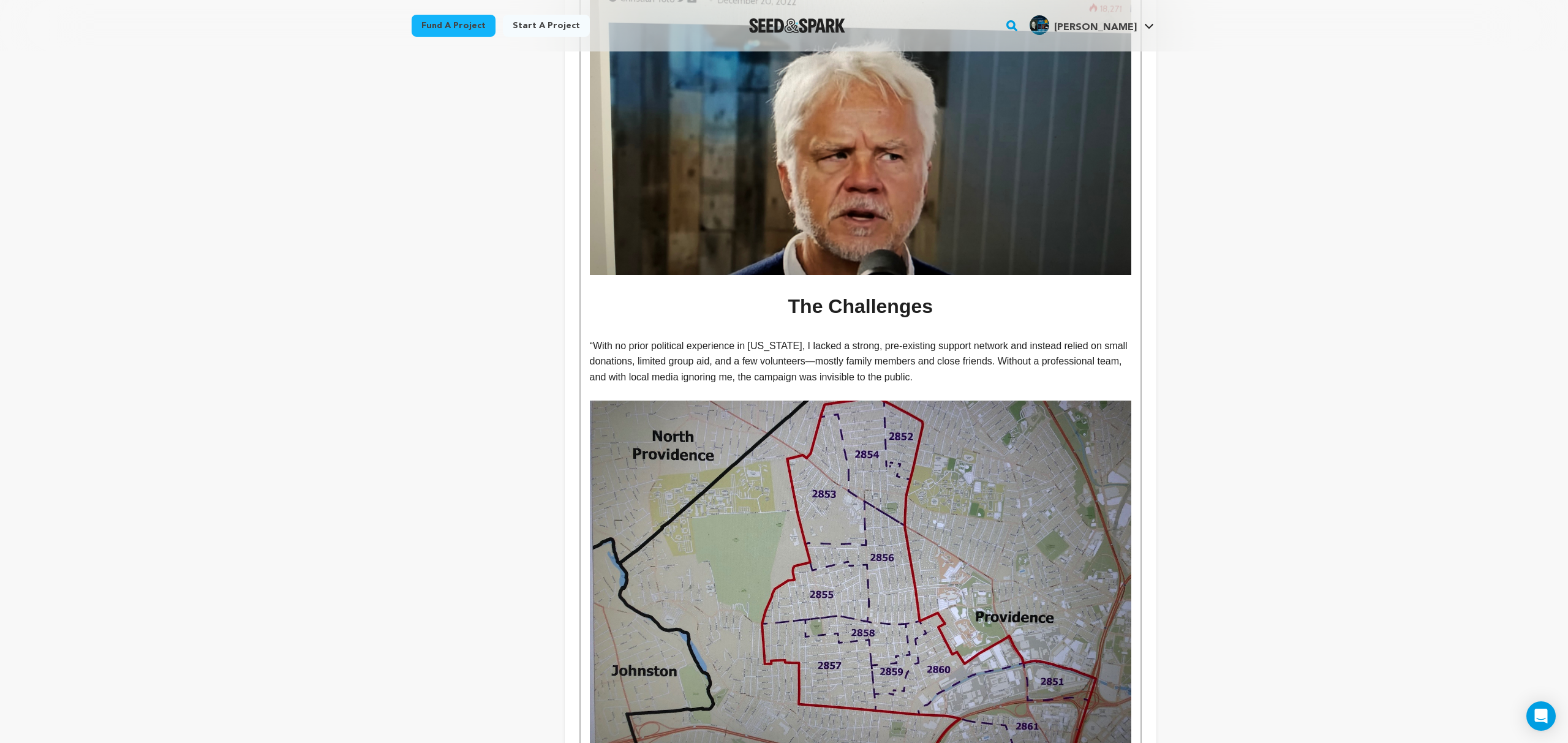
click at [708, 346] on p "“With no prior political experience in Rhode Island, I lacked a strong, pre-exi…" at bounding box center [860, 361] width 541 height 47
click at [669, 349] on p "“With no prior political experience in Rhode Island, I lacked a strong, pre-exi…" at bounding box center [860, 361] width 541 height 47
click at [784, 346] on p "“With no prior political experience in Rhode Island, I lacked a strong, pre-exi…" at bounding box center [860, 361] width 541 height 47
click at [818, 346] on p "“With no prior political experience in Rhode Island, I lacked a strong, pre-exi…" at bounding box center [860, 361] width 541 height 47
click at [715, 363] on p "“With no prior political experience in Rhode Island, I lacked a strong, pre-exi…" at bounding box center [860, 361] width 541 height 47
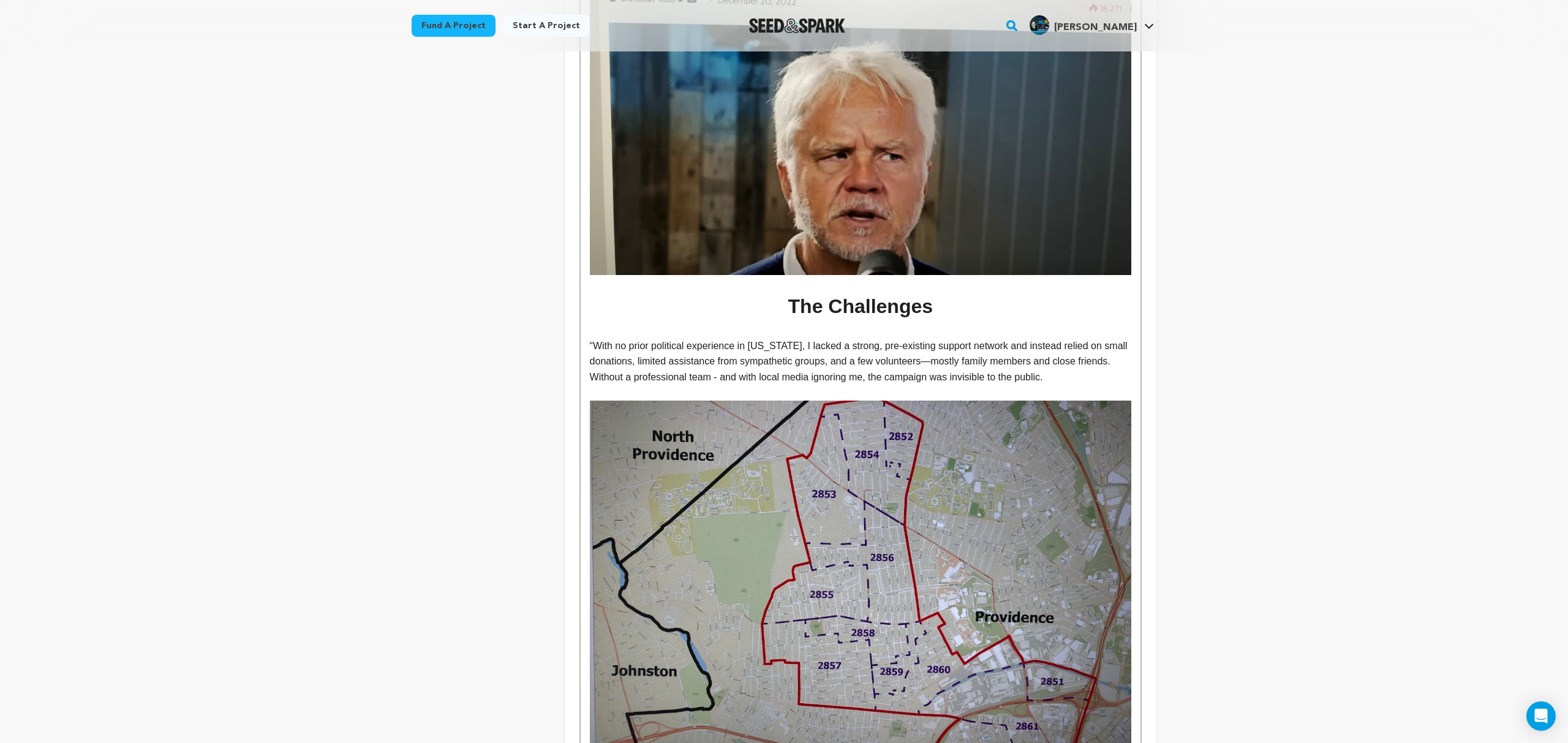
drag, startPoint x: 866, startPoint y: 363, endPoint x: 868, endPoint y: 368, distance: 5.4
click at [866, 363] on p "“With no prior political experience in Rhode Island, I lacked a strong, pre-exi…" at bounding box center [860, 361] width 541 height 47
click at [1014, 363] on p "“With no prior political experience in Rhode Island, I lacked a strong, pre-exi…" at bounding box center [860, 361] width 541 height 47
click at [868, 362] on p "“With no prior political experience in Rhode Island, I lacked a strong, pre-exi…" at bounding box center [860, 361] width 541 height 47
click at [882, 362] on p "“With no prior political experience in Rhode Island, I lacked a strong, pre-exi…" at bounding box center [860, 361] width 541 height 47
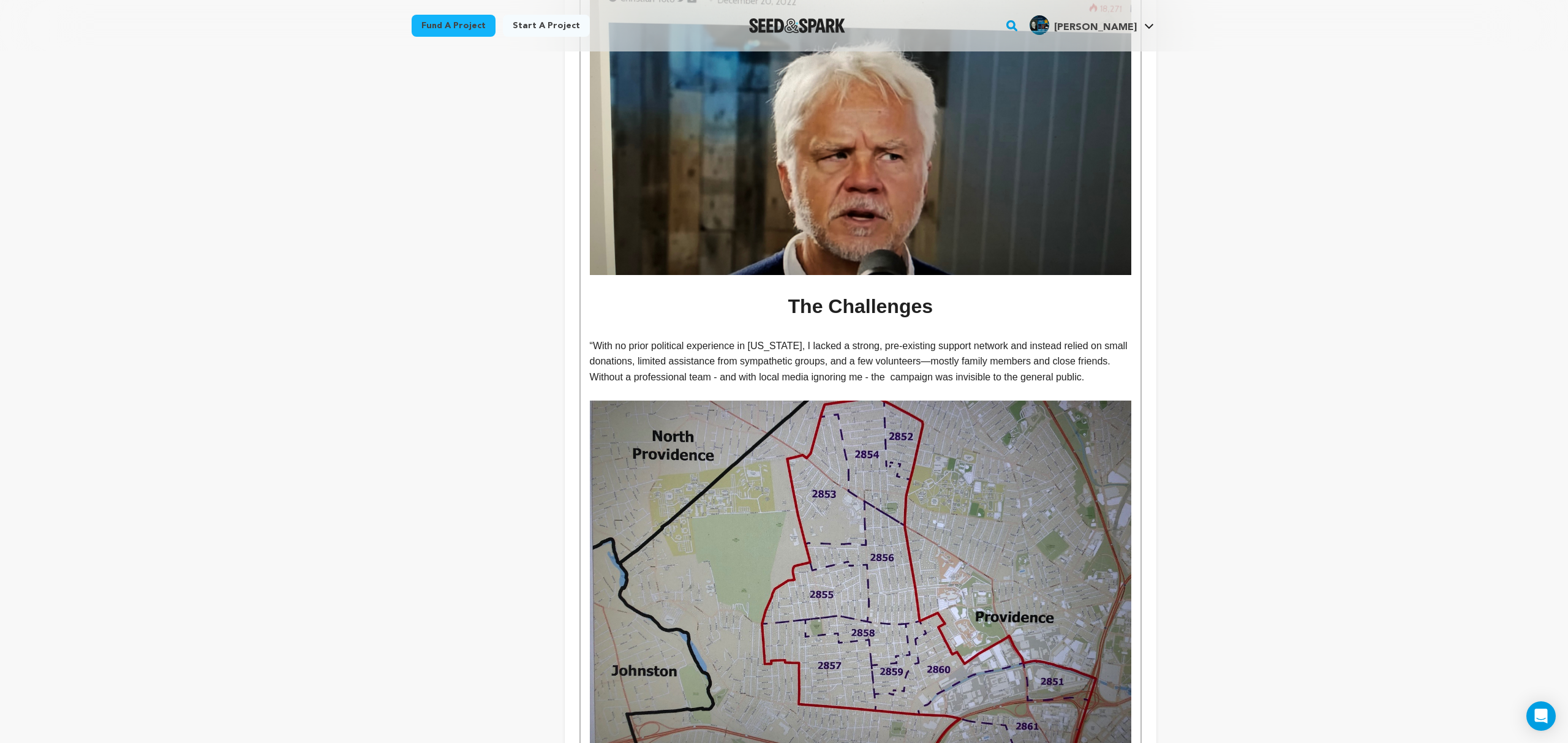
click at [927, 346] on p "“With no prior political experience in Rhode Island, I lacked a strong, pre-exi…" at bounding box center [860, 361] width 541 height 47
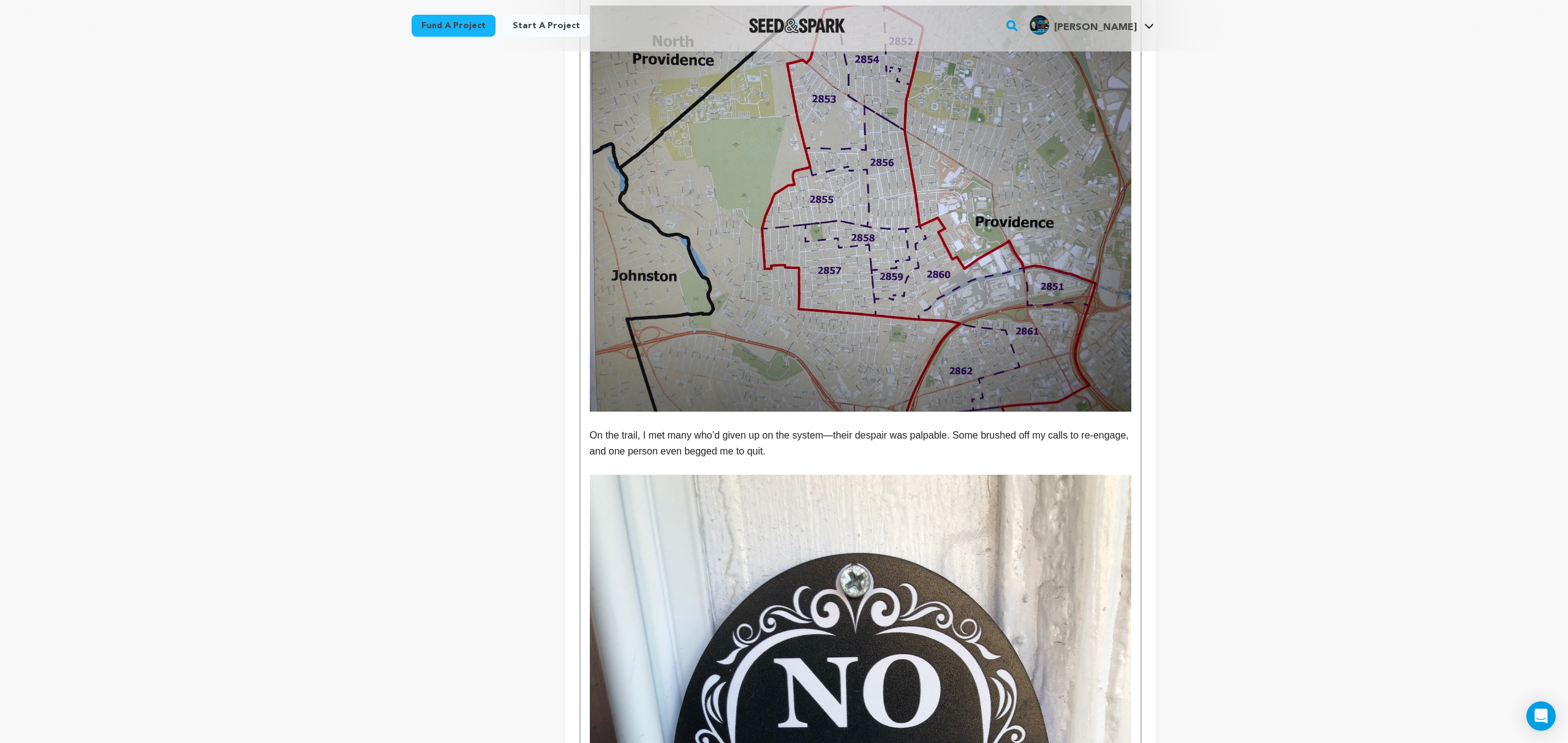
scroll to position [1910, 0]
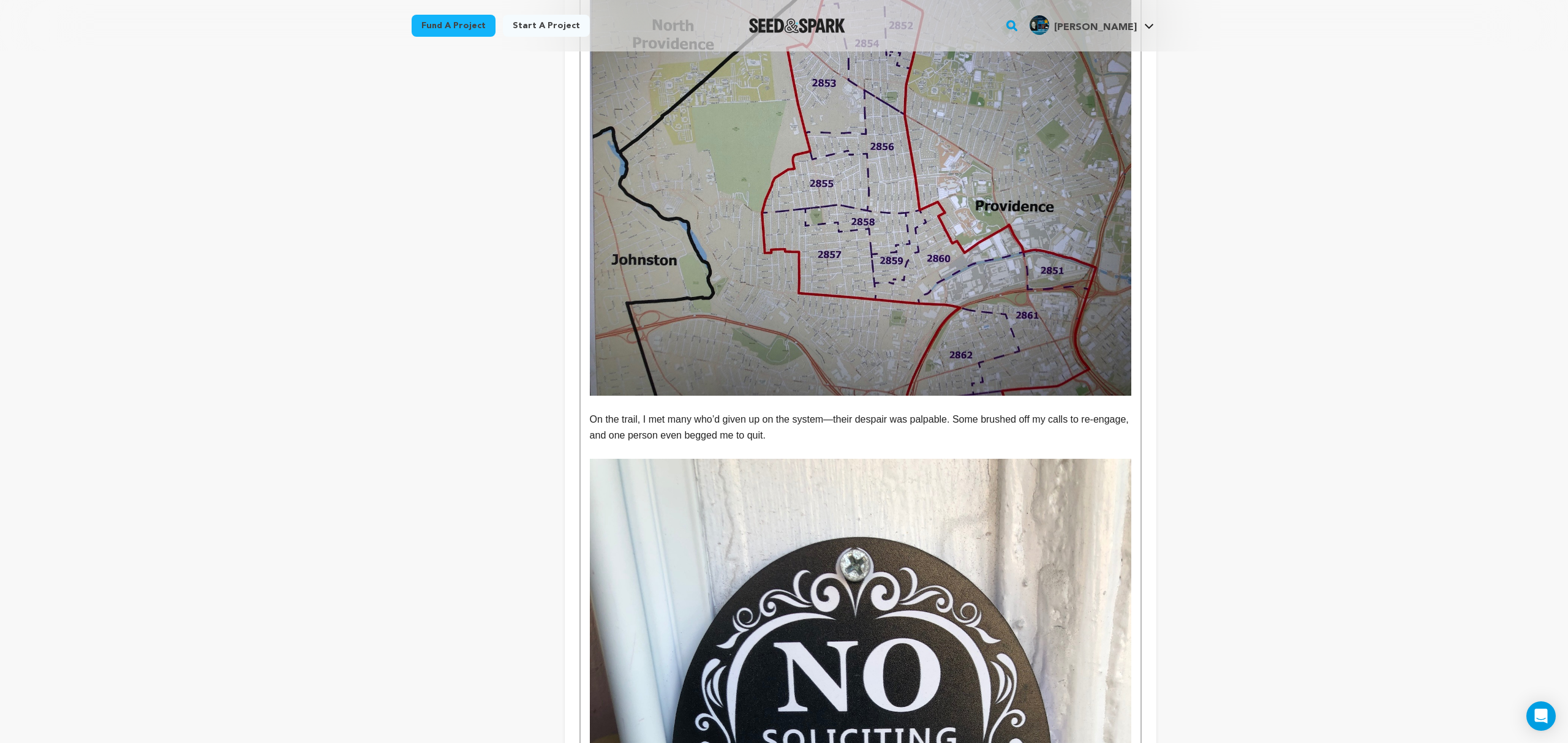
click at [946, 411] on p "On the trail, I met many who’d given up on the system—their despair was palpabl…" at bounding box center [860, 427] width 541 height 31
click at [970, 411] on p "On the trail, I met many who’d given up on the system—their despair was palpabl…" at bounding box center [860, 427] width 541 height 31
click at [1097, 411] on p "On the trail, I met many who’d given up on the system—their despair was palpabl…" at bounding box center [860, 427] width 541 height 31
click at [758, 420] on p "On the trail, I met many who’d given up on the system—their despair was palpabl…" at bounding box center [860, 427] width 541 height 31
click at [1014, 419] on p "On the trail, I met many who’d given up on the system—their despair was palpabl…" at bounding box center [860, 427] width 541 height 31
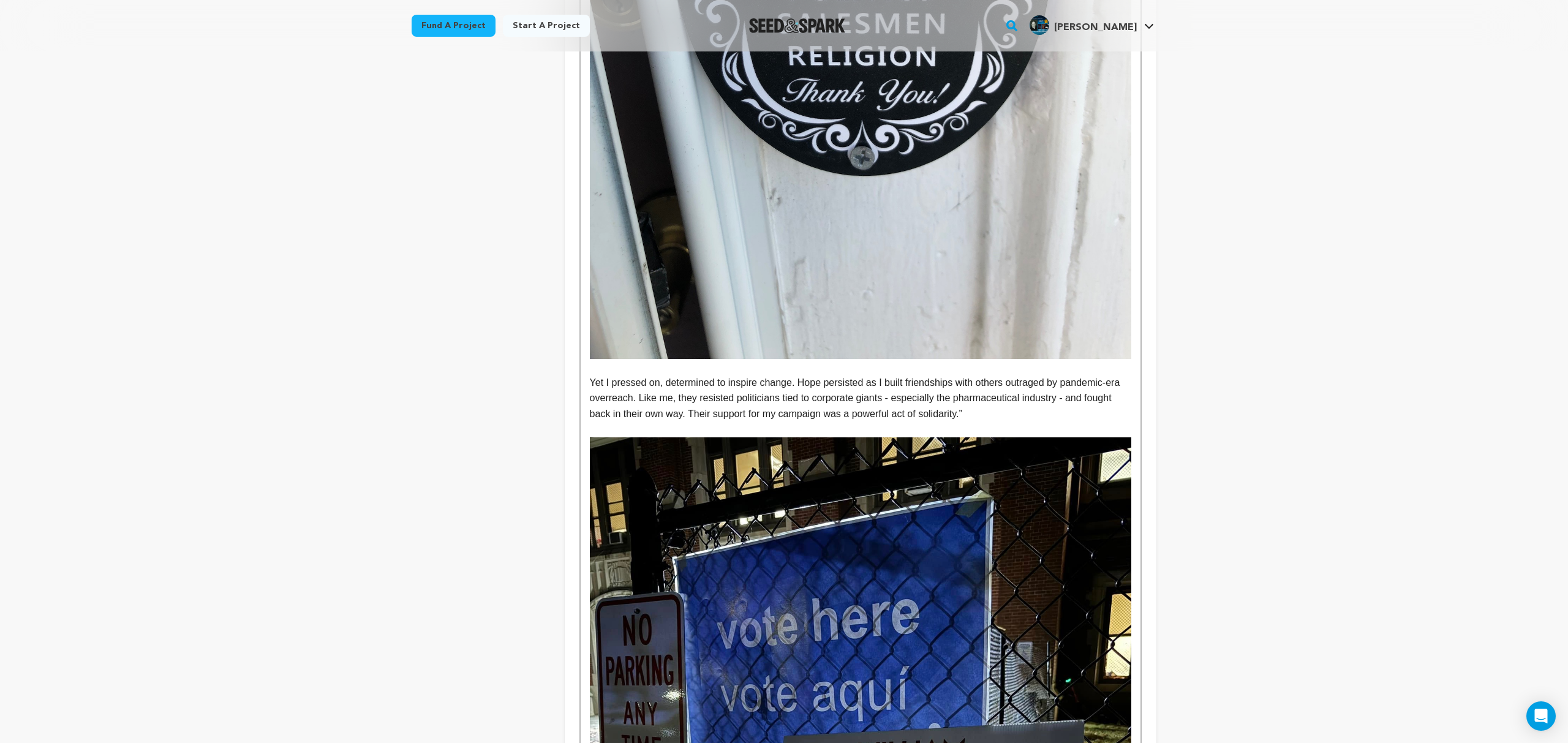
scroll to position [2752, 0]
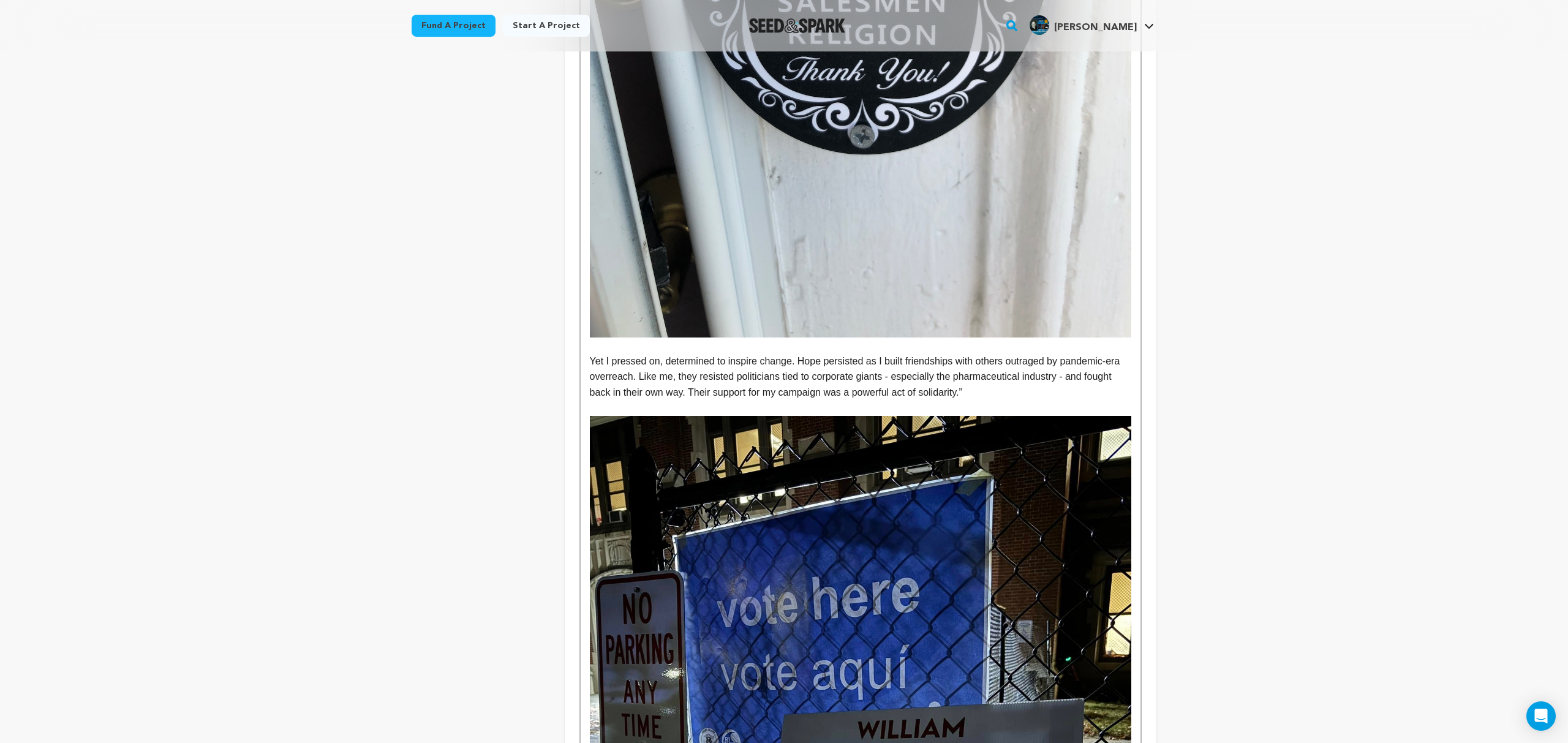
click at [973, 374] on p "Yet I pressed on, determined to inspire change. Hope persisted as I built frien…" at bounding box center [860, 376] width 541 height 47
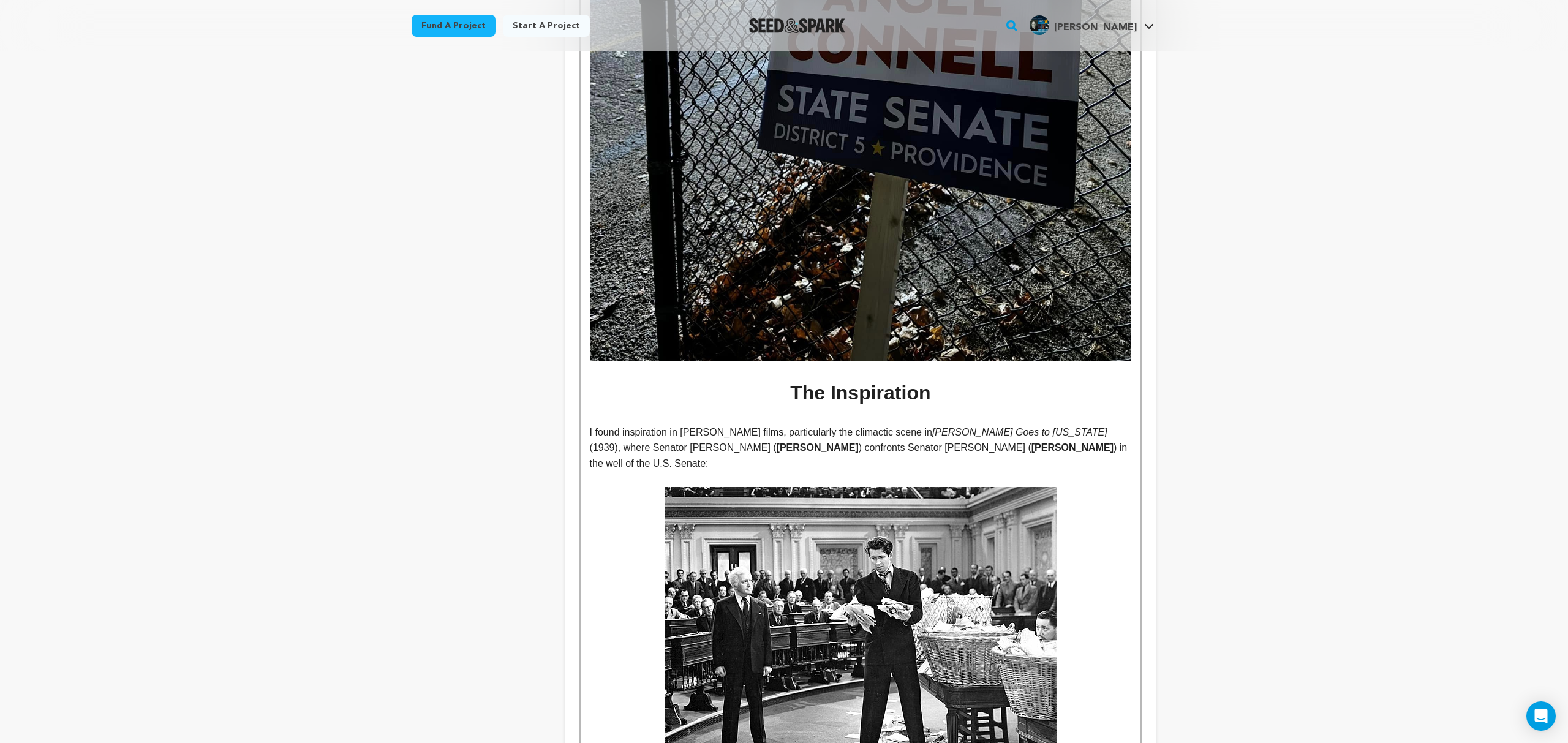
scroll to position [3527, 0]
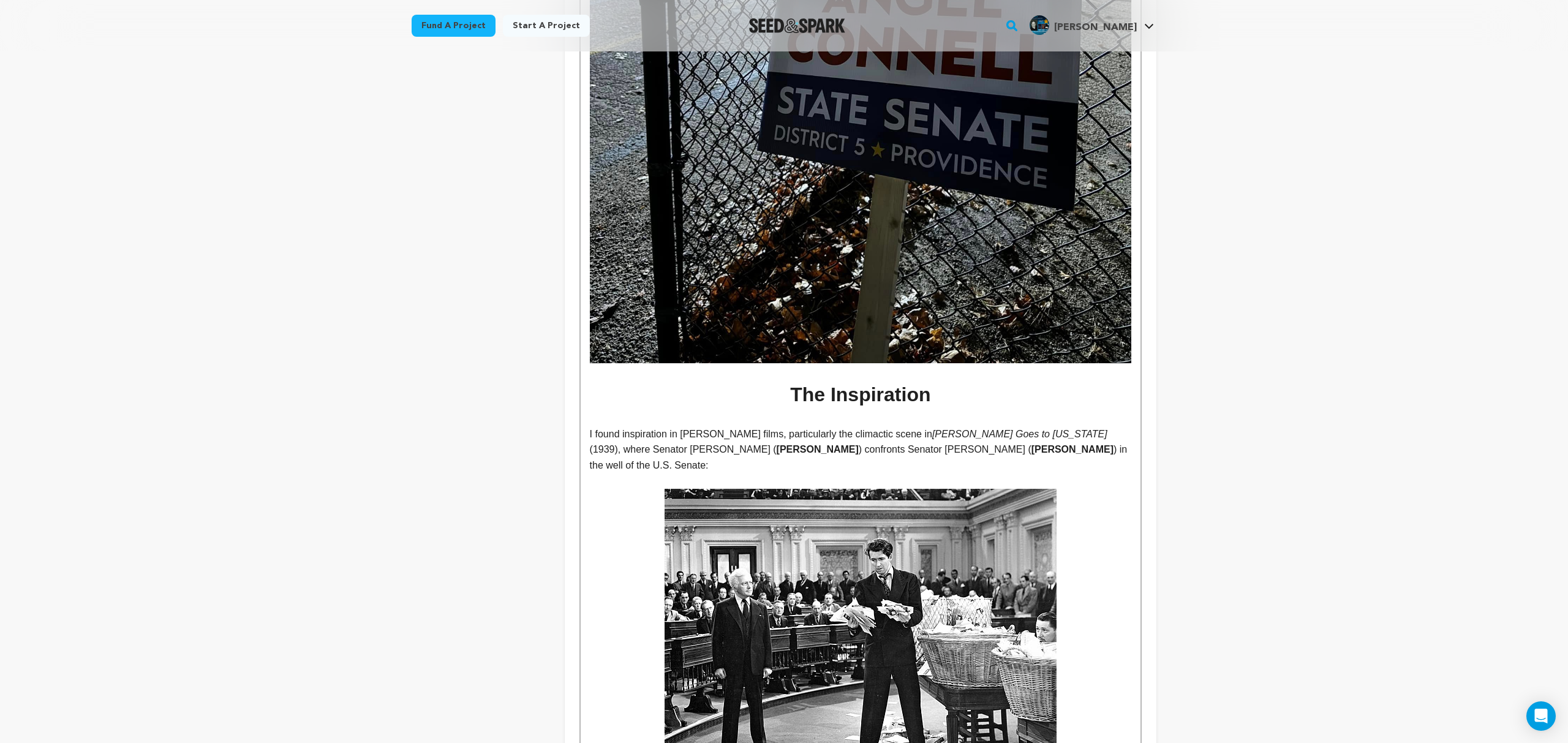
click at [619, 451] on span ") in the well of the U.S. Senate:" at bounding box center [860, 456] width 540 height 26
click at [780, 450] on span ") in the well of the U.S. Senate. Institutional power arrayed against one indiv…" at bounding box center [860, 455] width 540 height 26
click at [685, 450] on span ") in the well of the U.S. Senate. One individual:" at bounding box center [860, 455] width 540 height 26
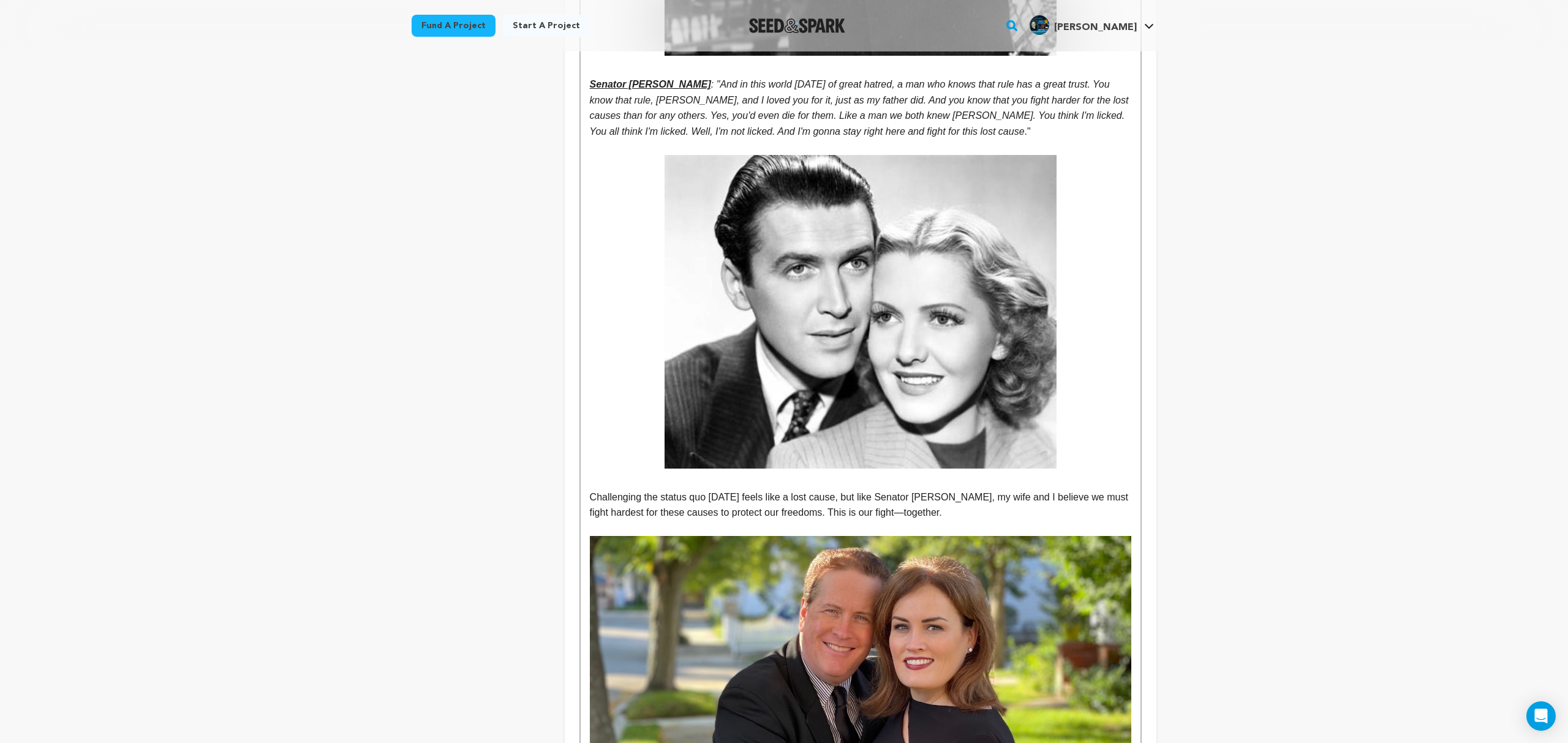
scroll to position [4924, 0]
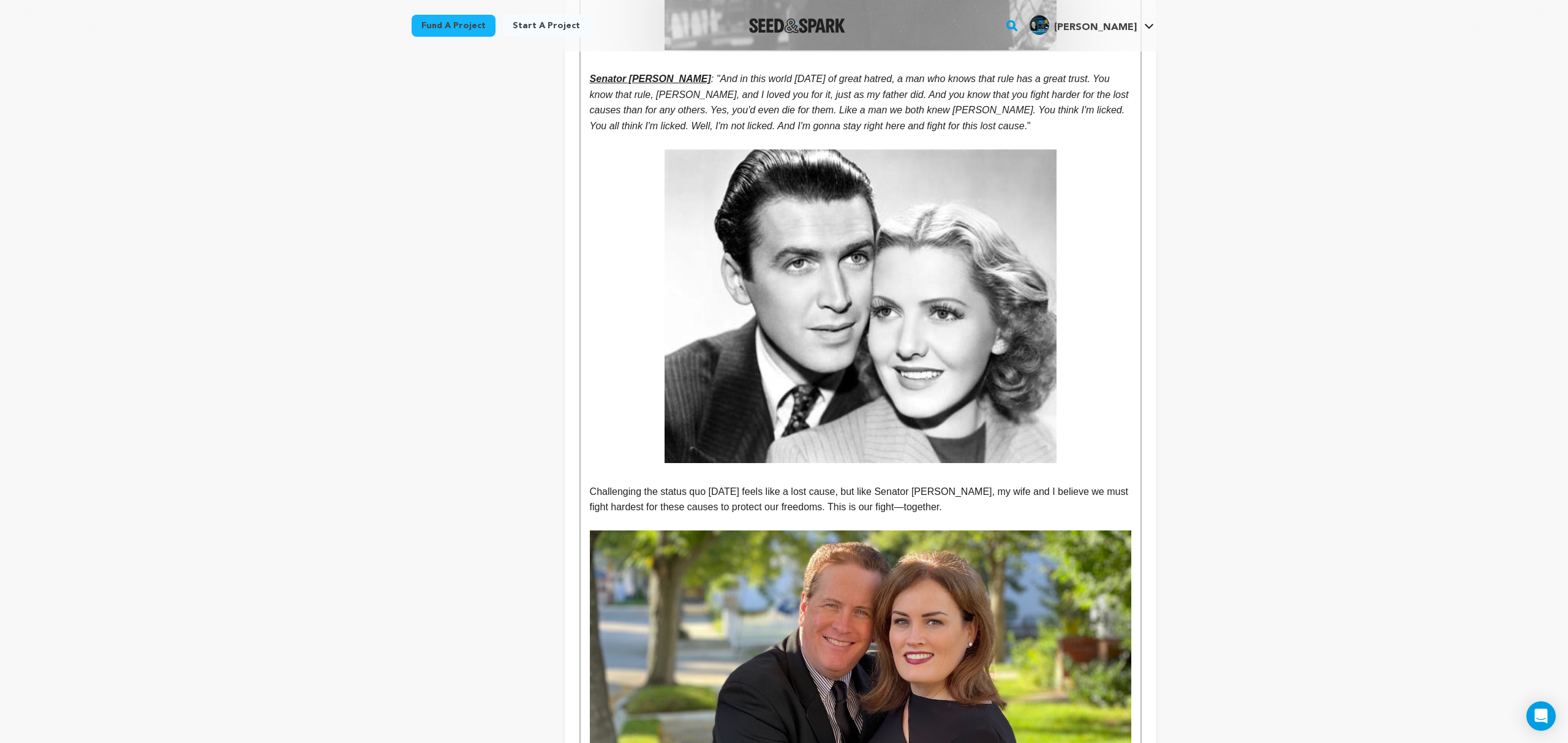
click at [1113, 486] on span "Challenging the status quo today feels like a lost cause, but like Senator Smit…" at bounding box center [860, 499] width 541 height 26
click at [660, 486] on span "Challenging the status quo today feels like a lost cause, but like Senator Smit…" at bounding box center [860, 499] width 541 height 26
click at [694, 486] on span "Challenging the status quo today feels like a lost cause, but like Senator Smit…" at bounding box center [860, 499] width 541 height 26
click at [835, 486] on span "Challenging the status quo today feels like a lost cause, but like Senator Smit…" at bounding box center [860, 499] width 541 height 26
drag, startPoint x: 867, startPoint y: 476, endPoint x: 871, endPoint y: 482, distance: 7.2
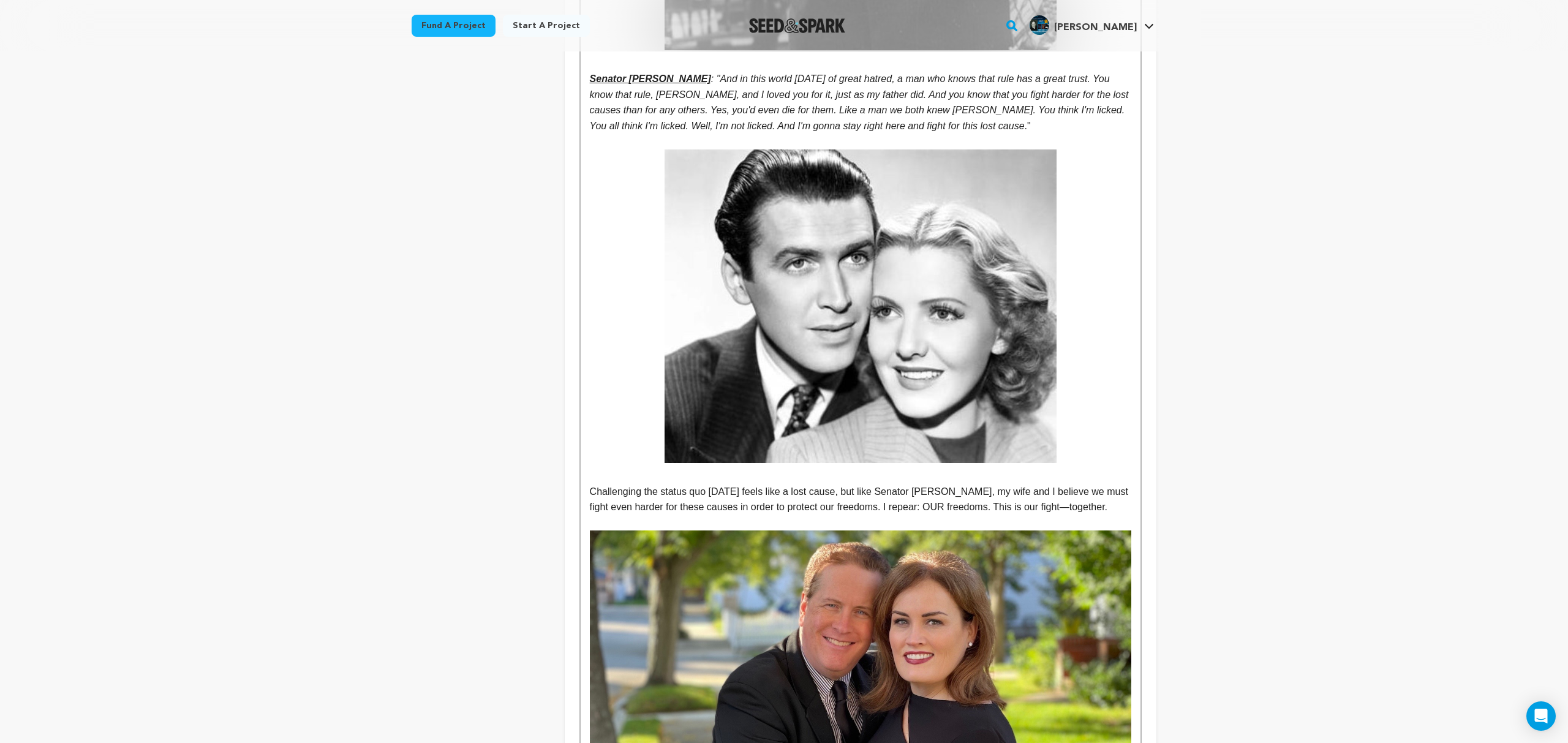
click at [867, 486] on span "Challenging the status quo today feels like a lost cause, but like Senator Smit…" at bounding box center [860, 499] width 541 height 26
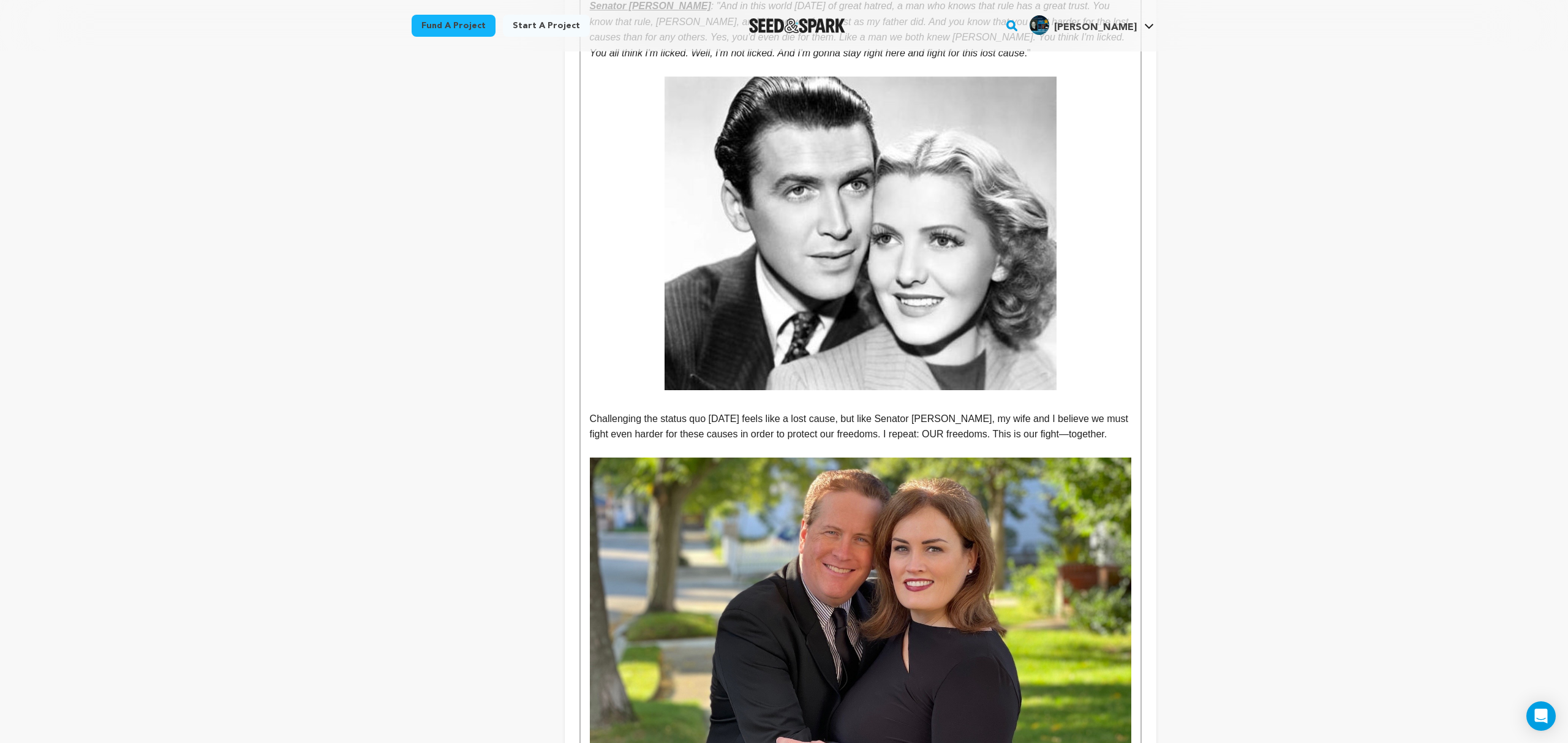
scroll to position [4995, 0]
drag, startPoint x: 935, startPoint y: 404, endPoint x: 939, endPoint y: 423, distance: 19.4
click at [935, 415] on span "Challenging the status quo today feels like a lost cause, but like Senator Smit…" at bounding box center [860, 427] width 541 height 26
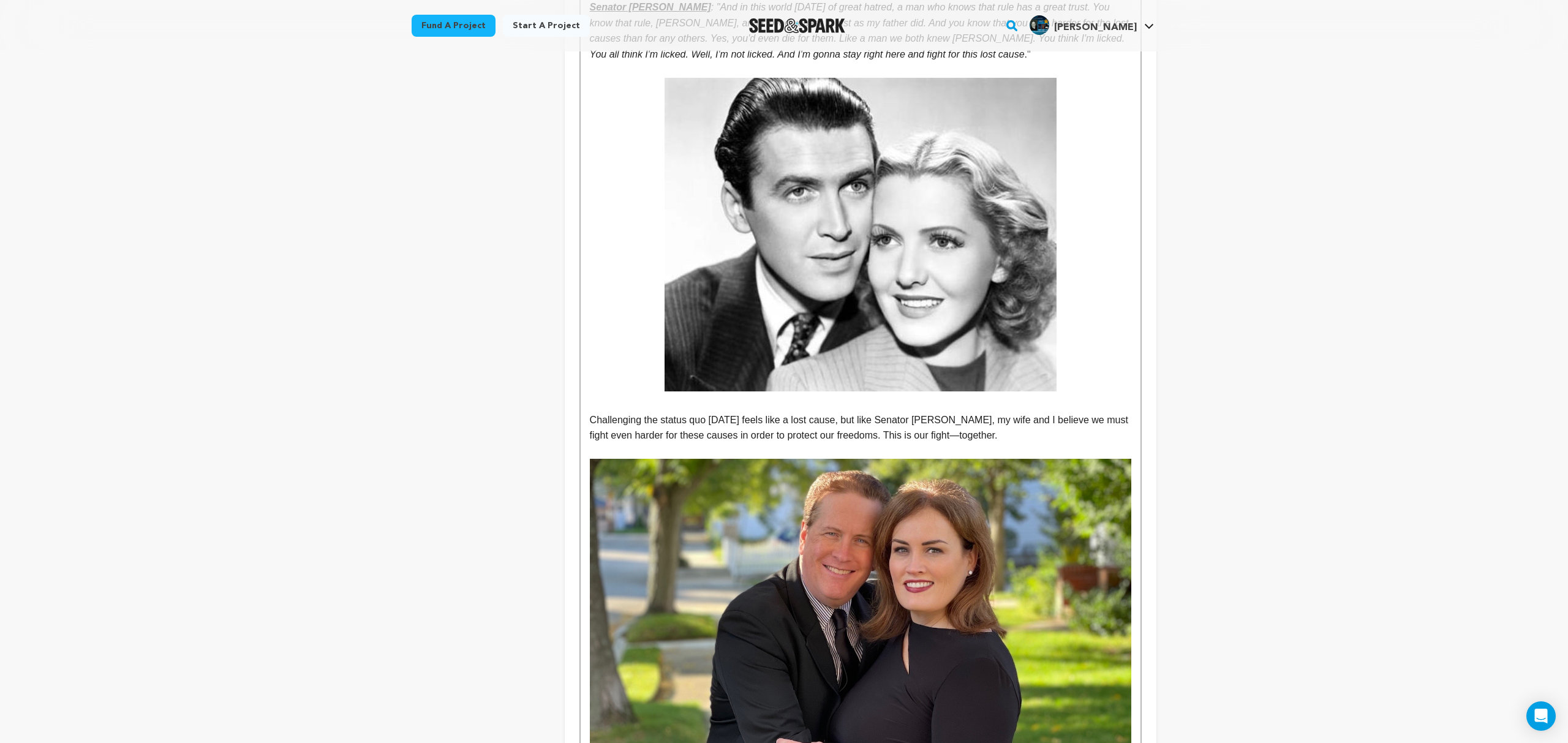
click at [875, 415] on span "Challenging the status quo today feels like a lost cause, but like Senator Smit…" at bounding box center [860, 427] width 541 height 26
click at [961, 412] on p "Challenging the status quo today feels like a lost cause, but like Senator Smit…" at bounding box center [860, 427] width 541 height 31
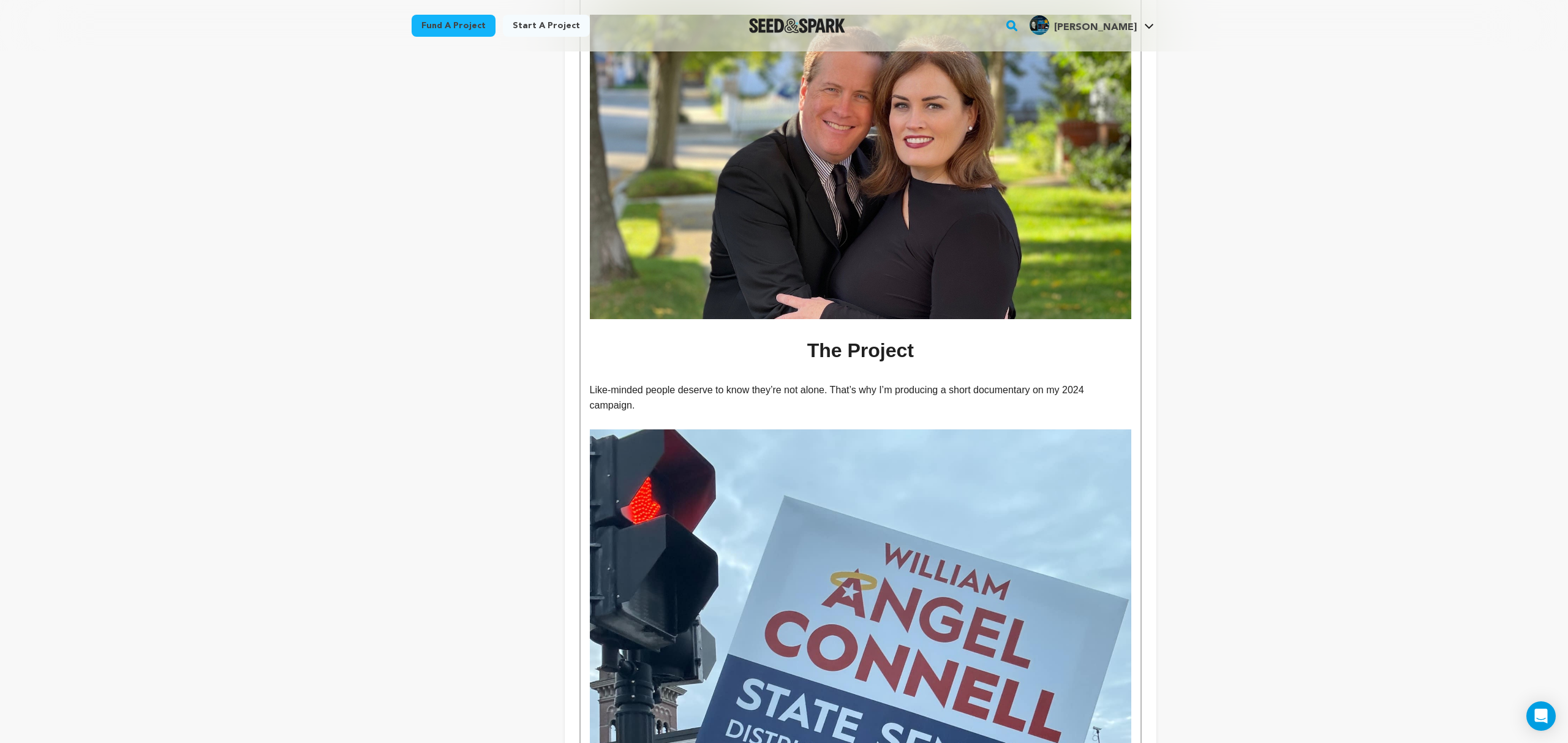
scroll to position [5451, 0]
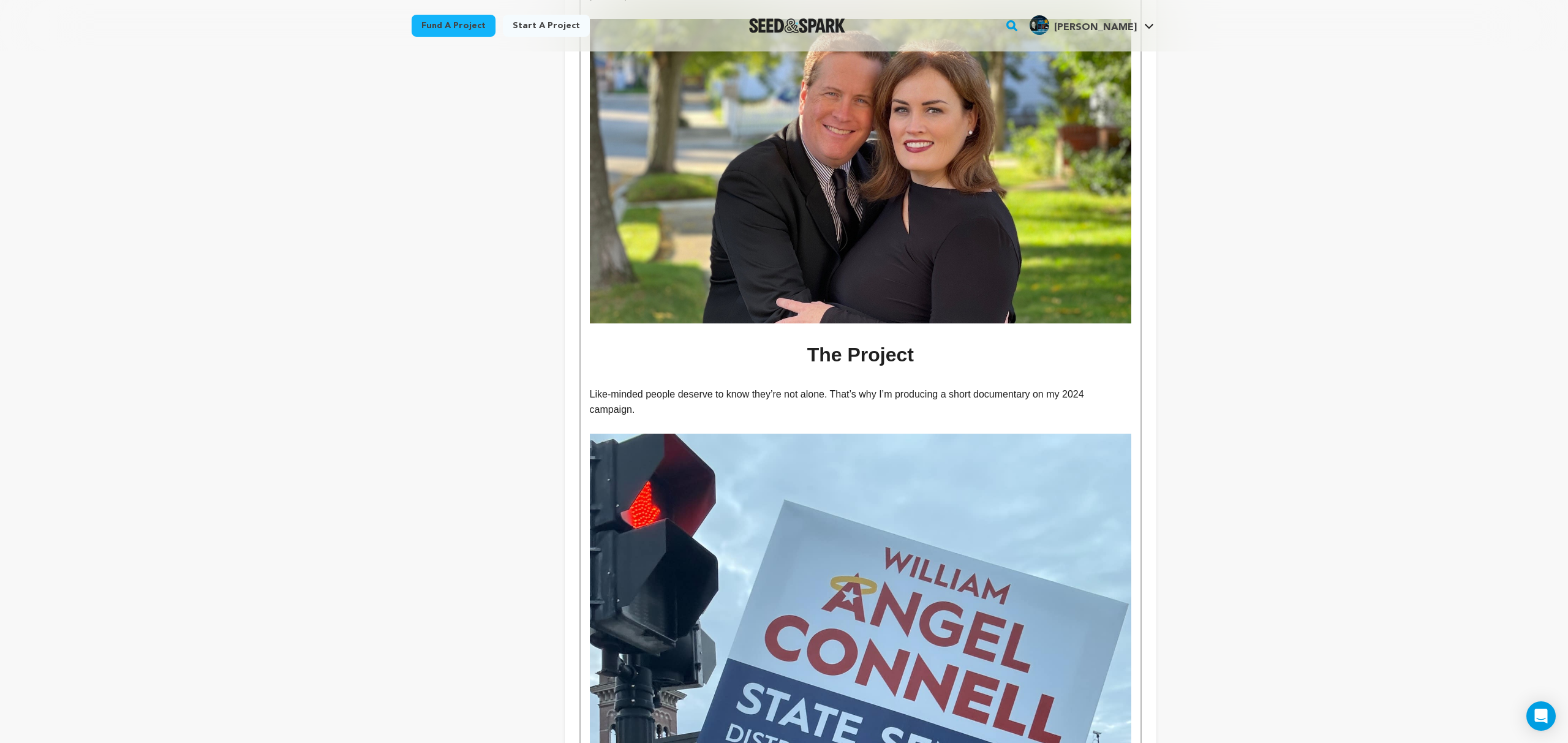
click at [834, 386] on p "Like-minded people deserve to know they’re not alone. That’s why I’m producing …" at bounding box center [860, 401] width 541 height 31
click at [935, 386] on p "Like-minded people deserve to know they’re not alone and that’s why I’m produci…" at bounding box center [860, 401] width 541 height 31
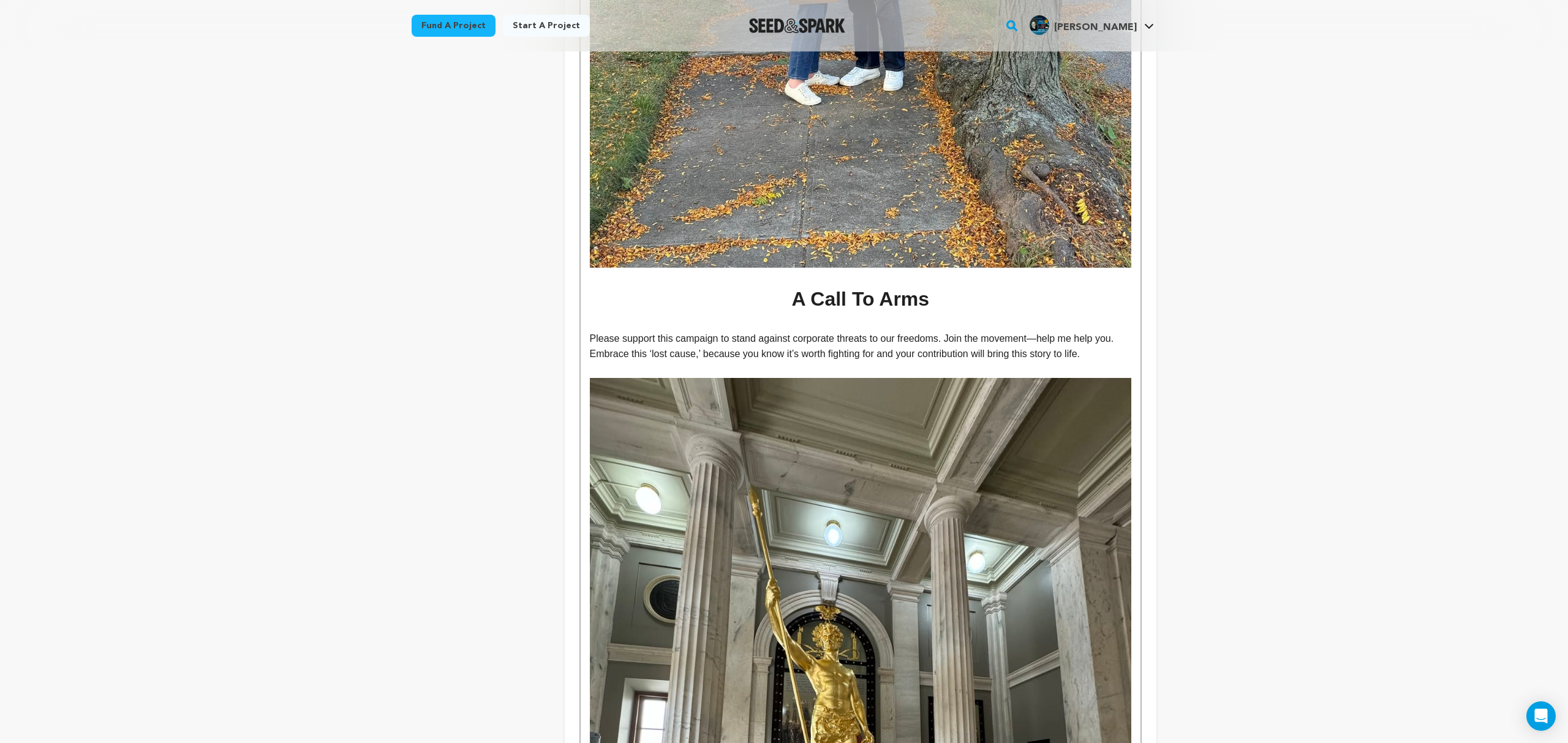
scroll to position [7126, 0]
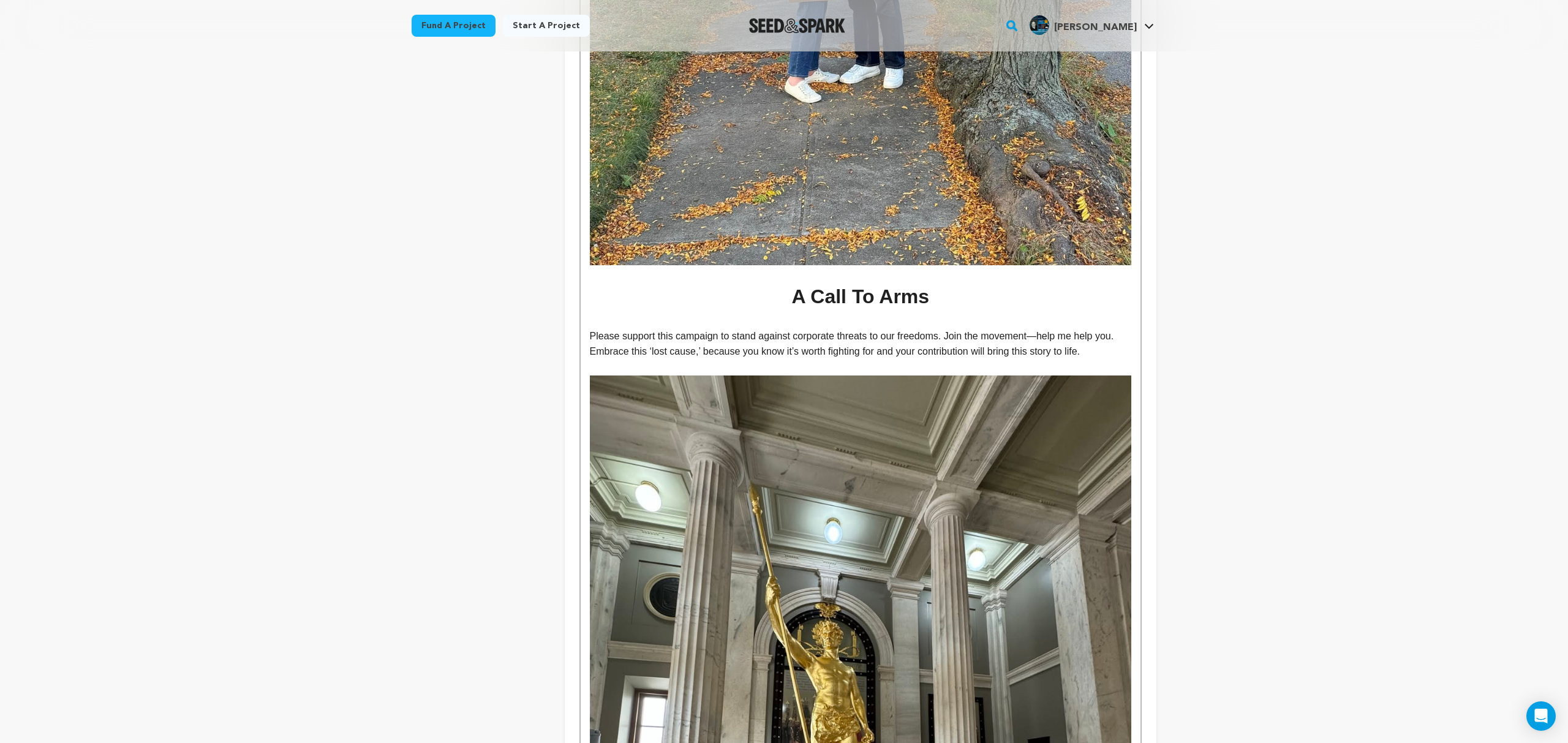
click at [1032, 328] on p "Please support this campaign to stand against corporate threats to our freedoms…" at bounding box center [860, 344] width 541 height 31
drag, startPoint x: 1034, startPoint y: 273, endPoint x: 1036, endPoint y: 279, distance: 6.3
click at [1034, 328] on p "Please support this campaign to stand against corporate threats to our freedoms…" at bounding box center [860, 344] width 541 height 31
click at [1064, 328] on p "Please support this campaign to stand against corporate threats to our freedoms…" at bounding box center [860, 344] width 541 height 31
click at [899, 328] on p "Please support this campaign to stand against corporate threats to our freedoms…" at bounding box center [860, 344] width 541 height 31
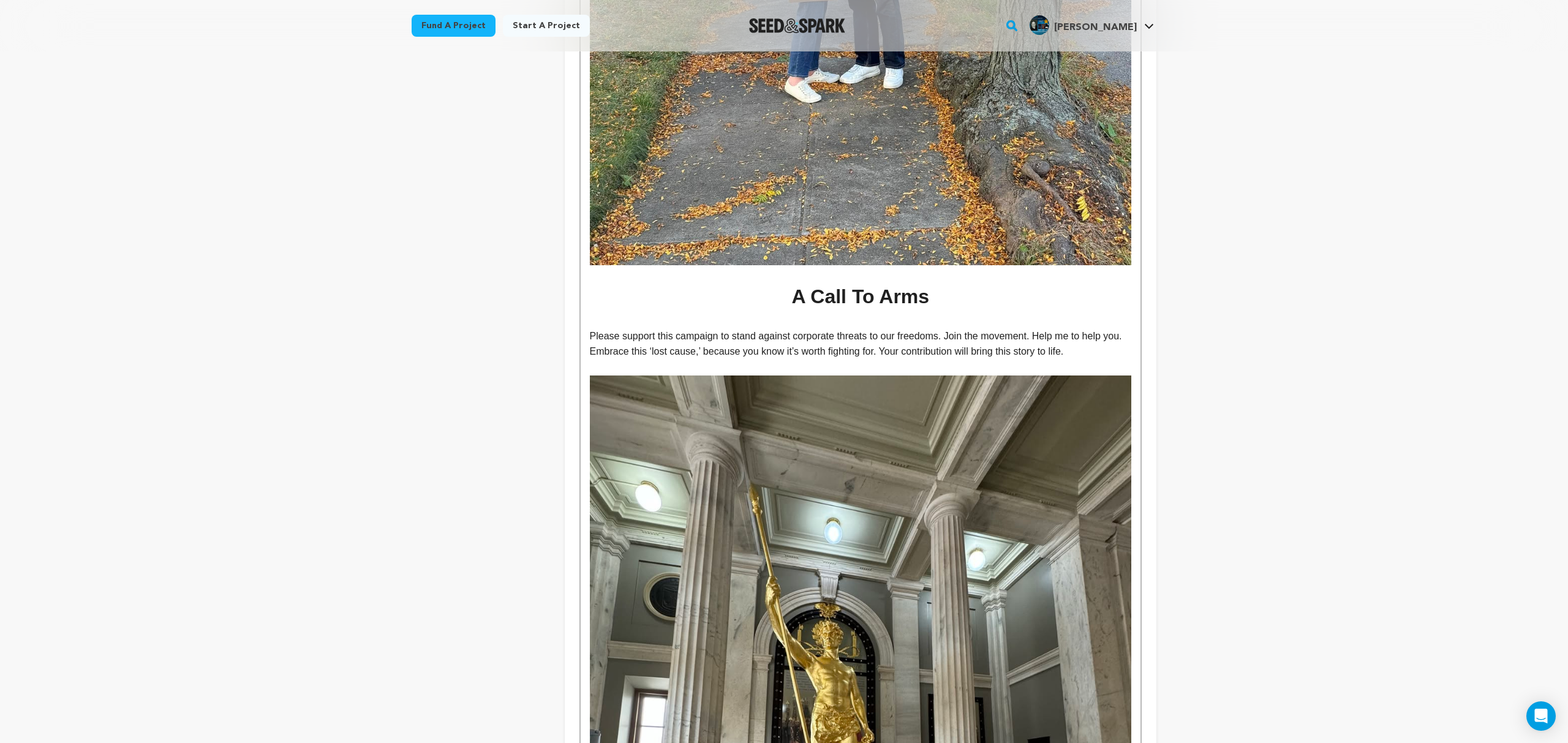
click at [970, 328] on p "Please support this campaign to stand against corporate threats to our freedoms…" at bounding box center [860, 344] width 541 height 31
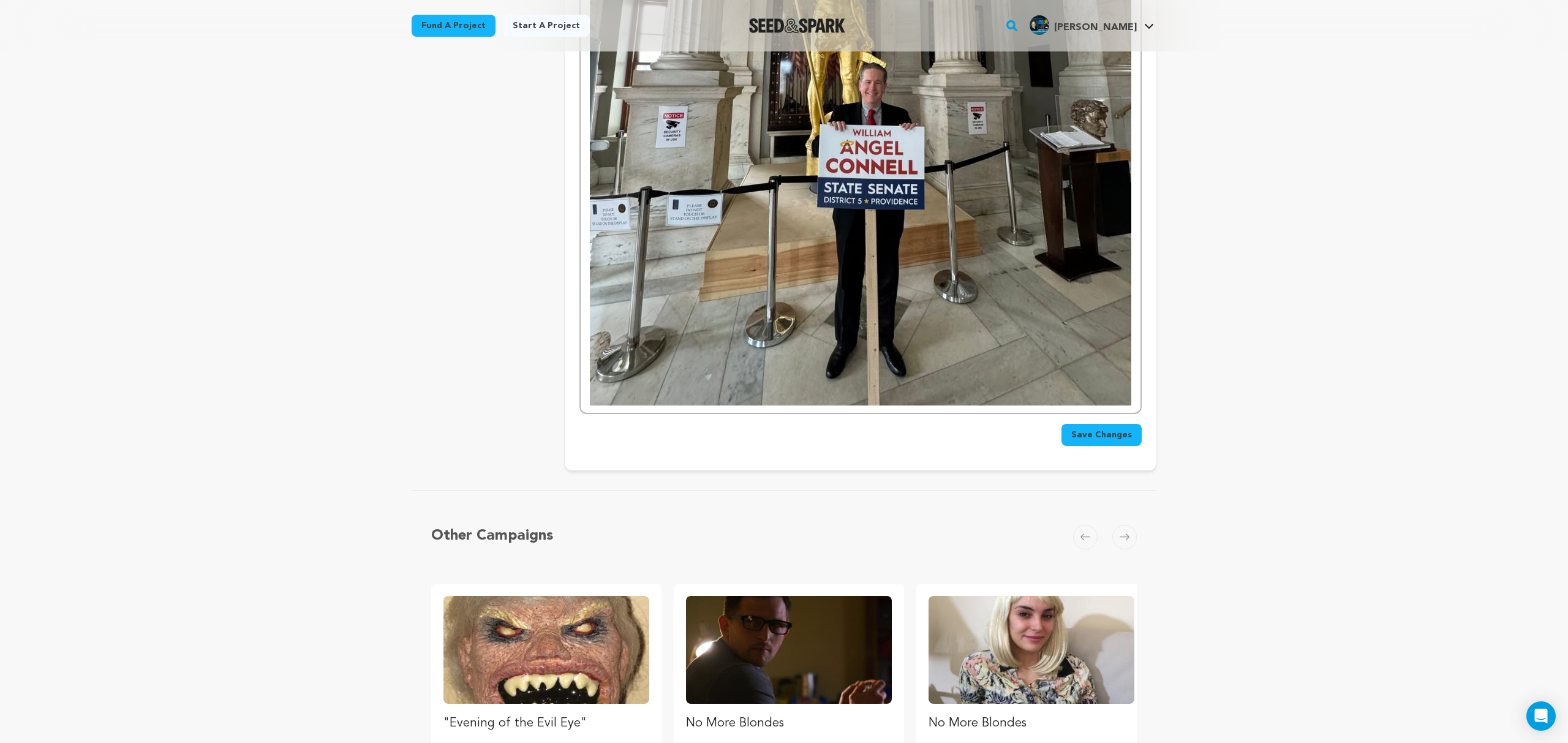
scroll to position [7827, 0]
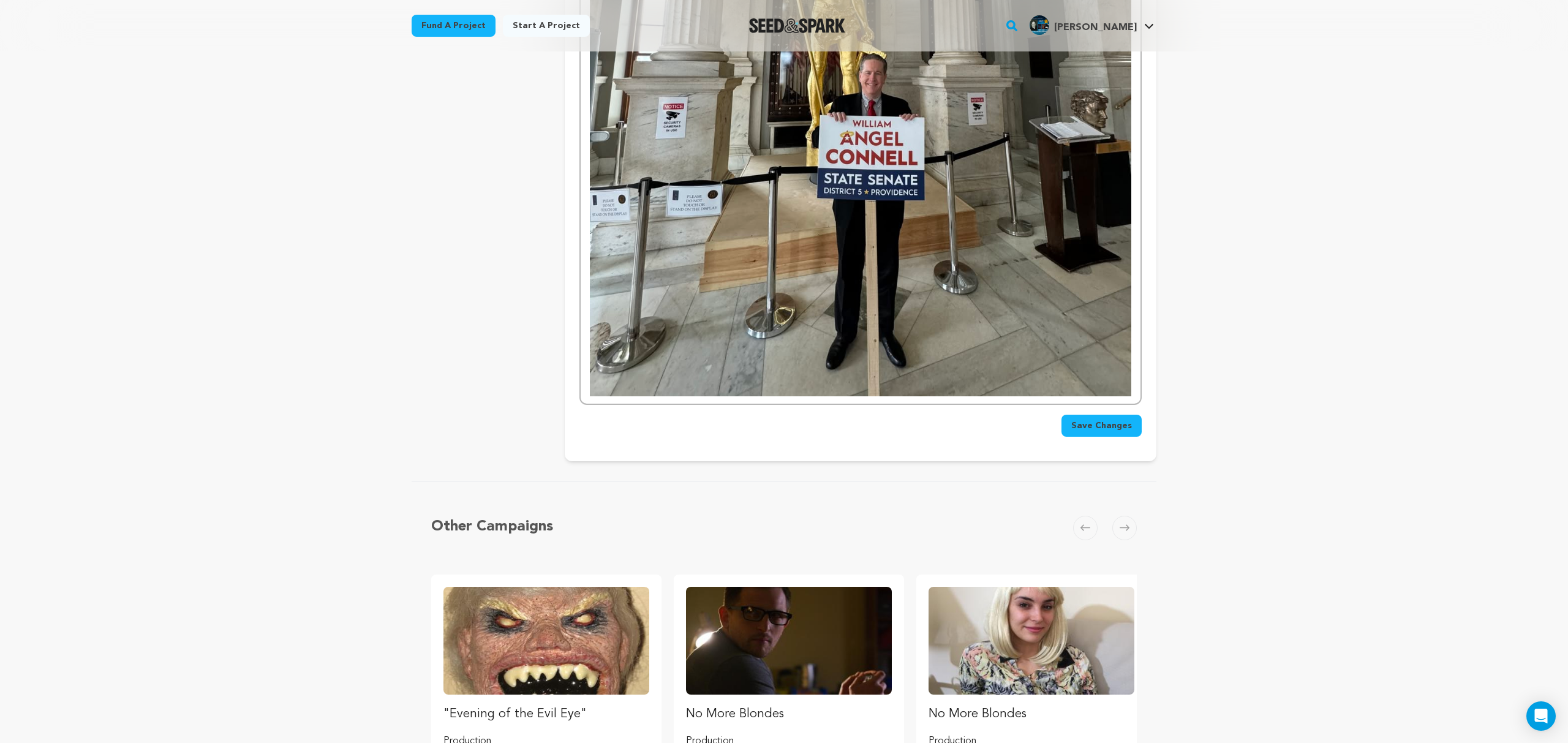
click at [1115, 420] on span "Save Changes" at bounding box center [1101, 426] width 61 height 13
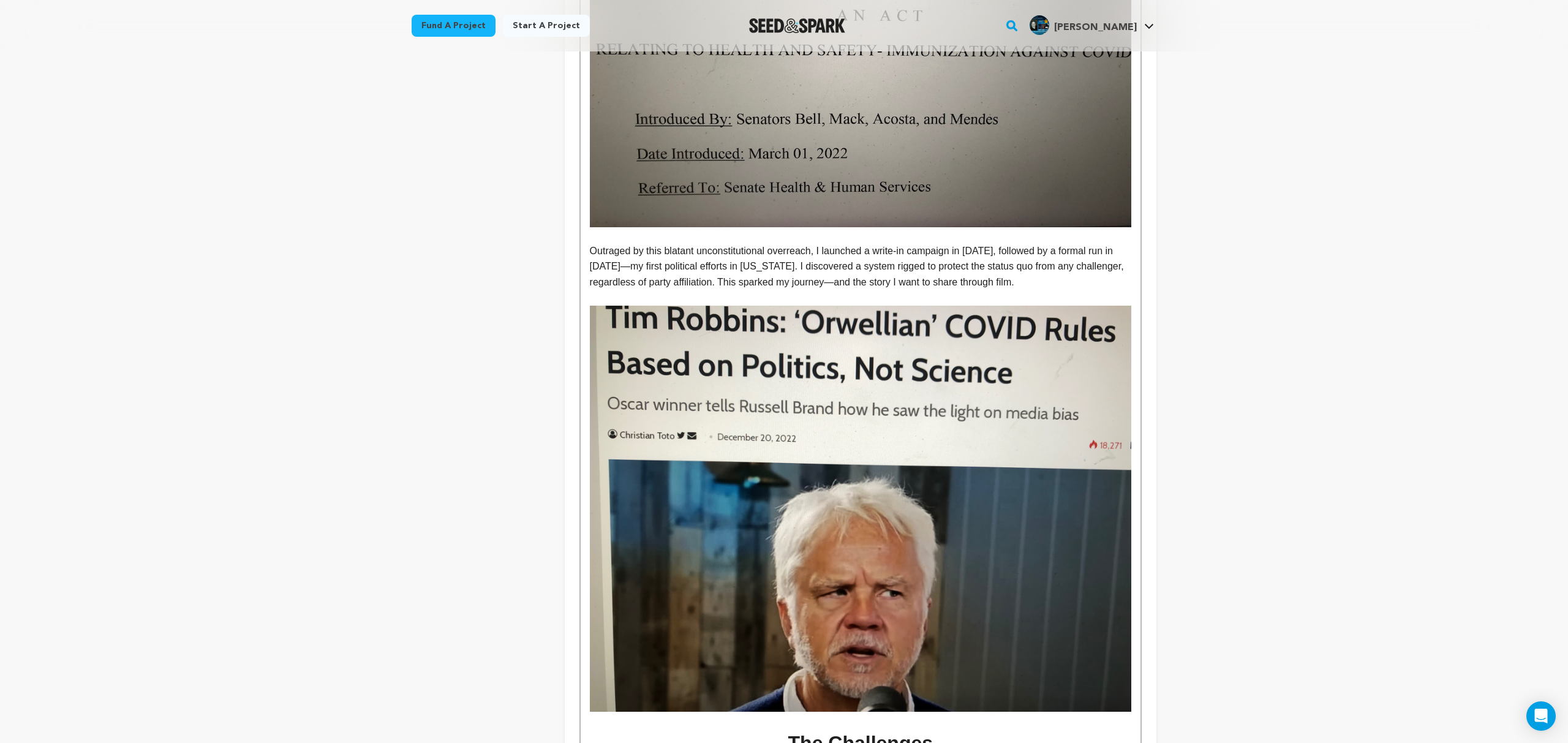
scroll to position [1065, 0]
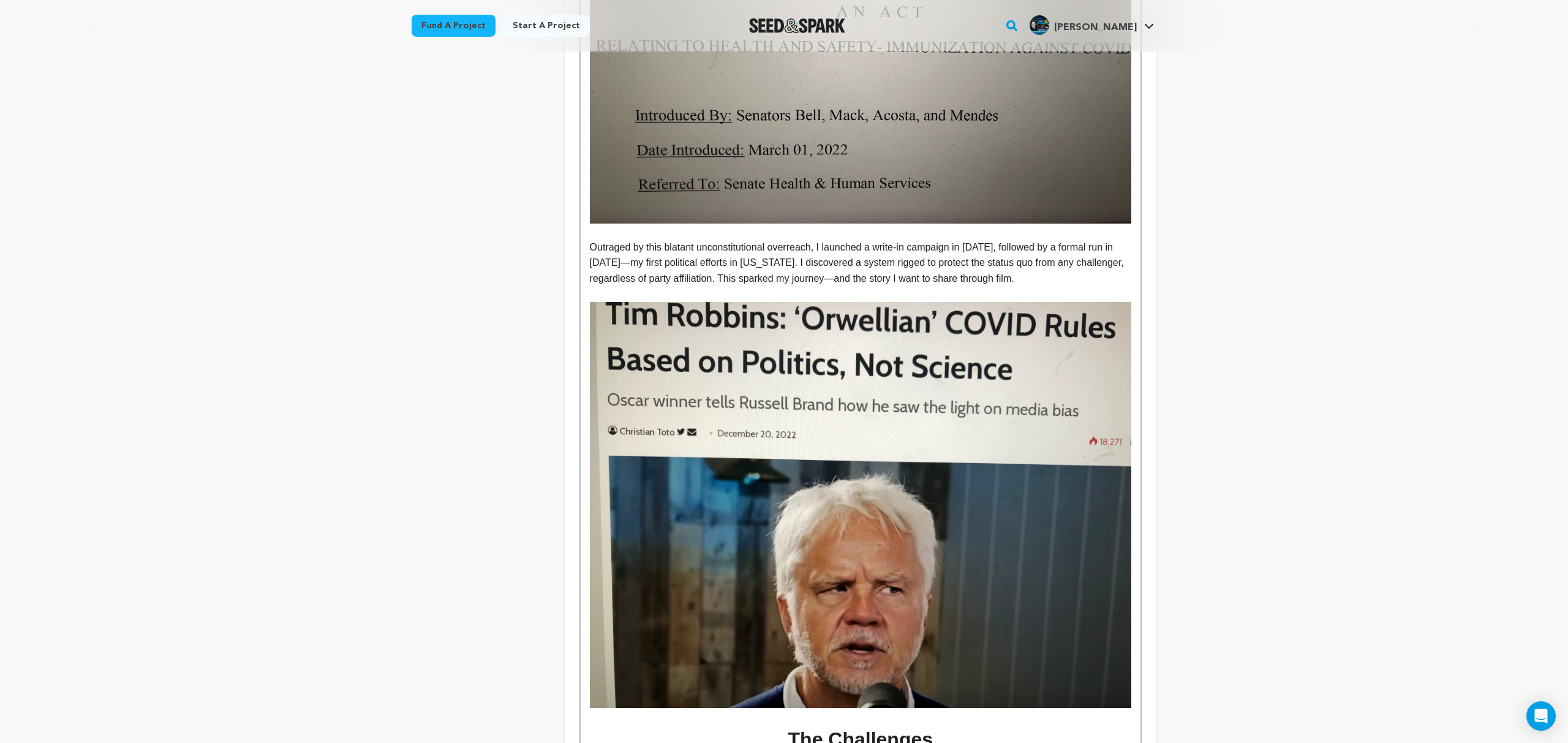
click at [697, 247] on p "Outraged by this blatant unconstitutional overreach, I launched a write-in camp…" at bounding box center [860, 262] width 541 height 47
click at [833, 263] on p "Outraged by this blatant unconstitutional overreach, I launched a write-in camp…" at bounding box center [860, 262] width 541 height 47
drag, startPoint x: 987, startPoint y: 263, endPoint x: 997, endPoint y: 283, distance: 22.4
click at [987, 263] on p "Outraged by this blatant unconstitutional overreach, I launched a write-in camp…" at bounding box center [860, 262] width 541 height 47
click at [1072, 263] on p "Outraged by this blatant unconstitutional overreach, I launched a write-in camp…" at bounding box center [860, 262] width 541 height 47
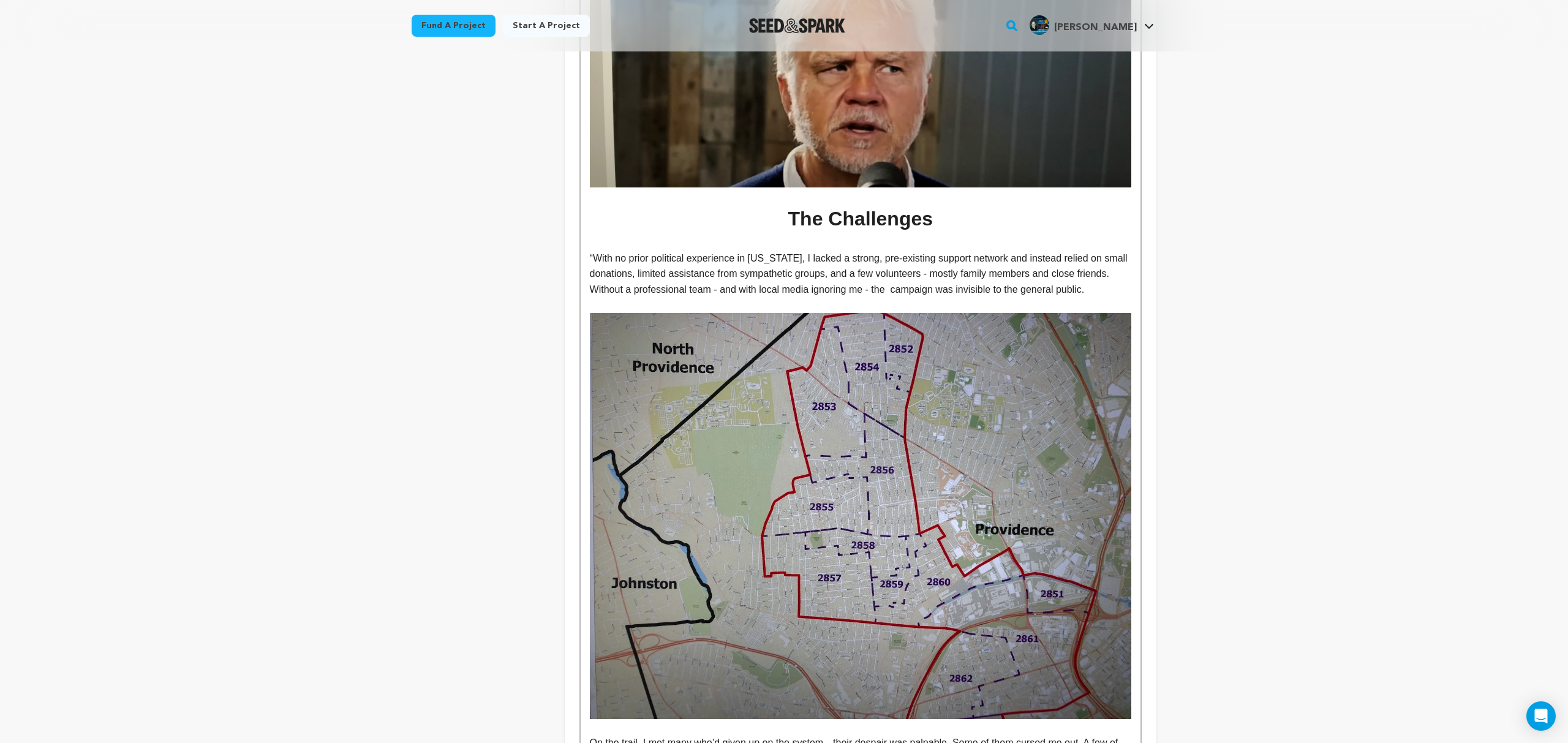
scroll to position [1587, 0]
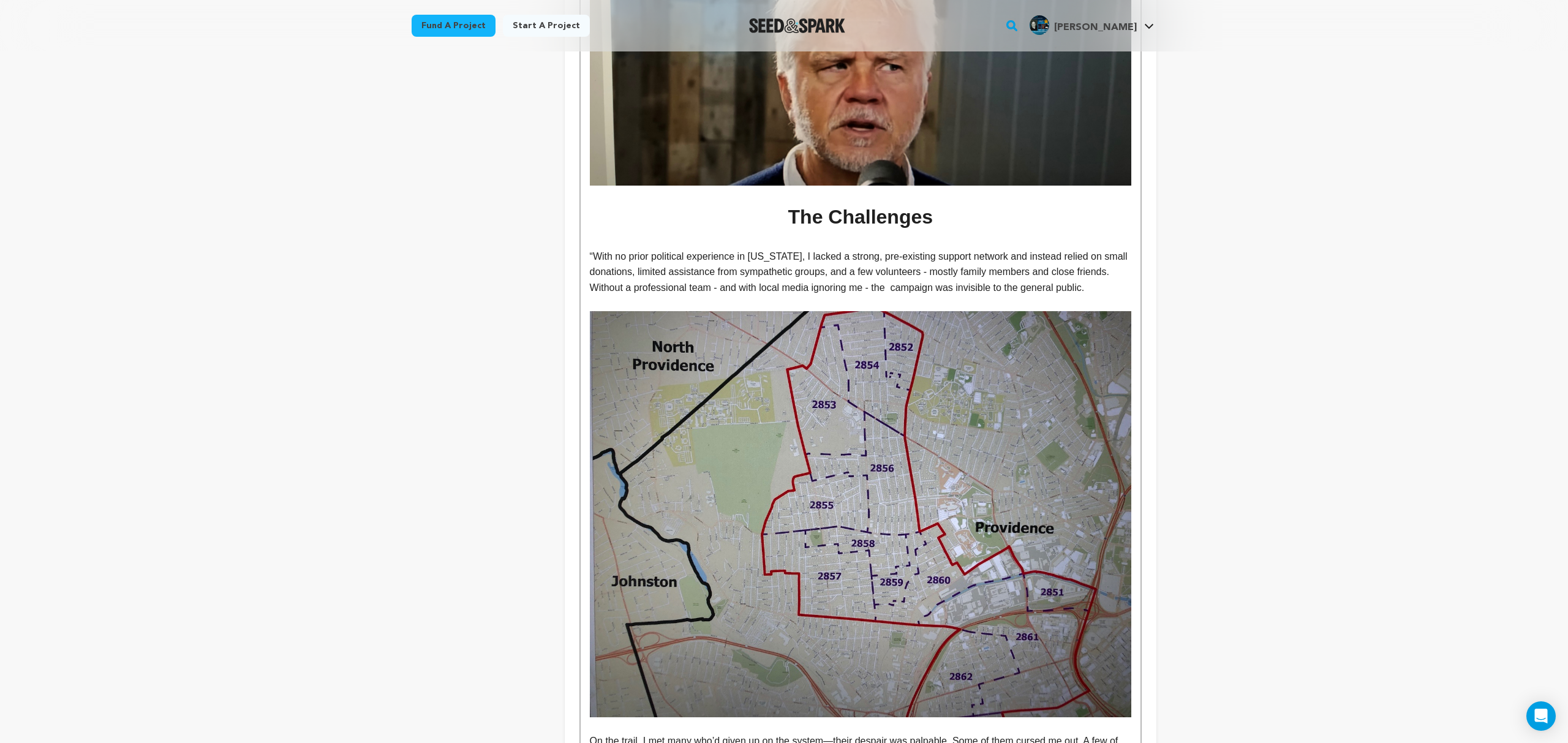
click at [595, 249] on p "“With no prior political experience in Rhode Island, I lacked a strong, pre-exi…" at bounding box center [860, 272] width 541 height 47
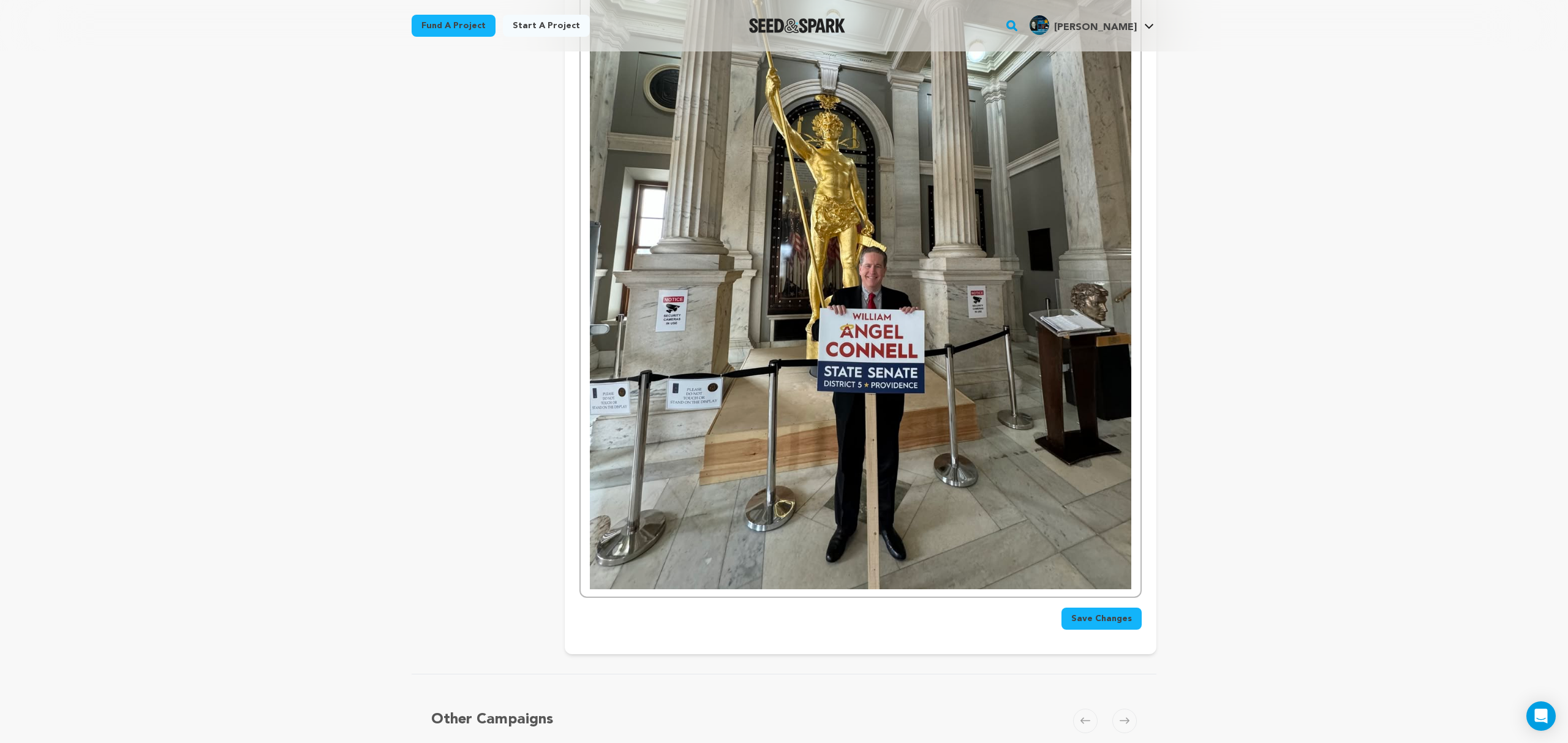
scroll to position [7639, 0]
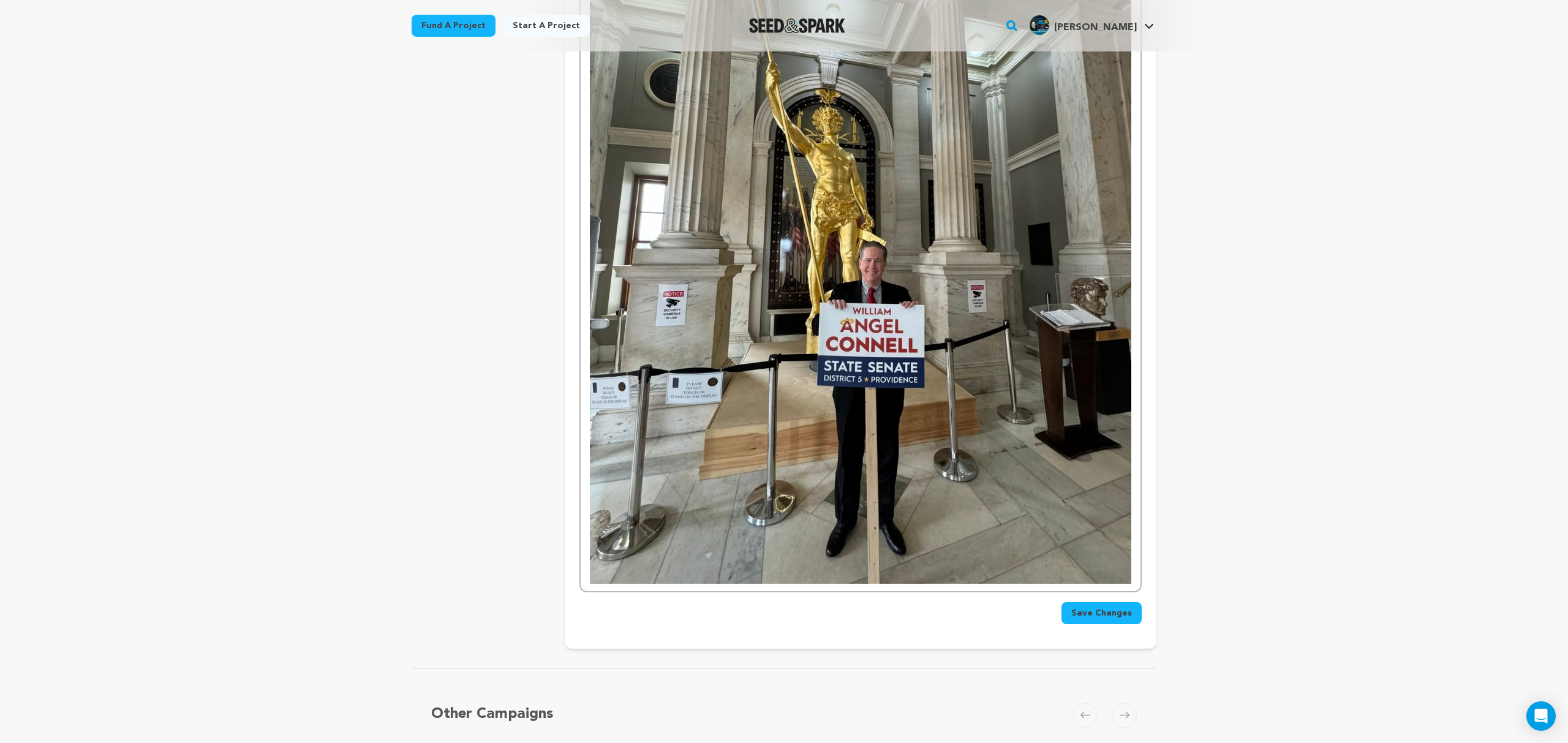
click at [1109, 607] on span "Save Changes" at bounding box center [1101, 613] width 61 height 13
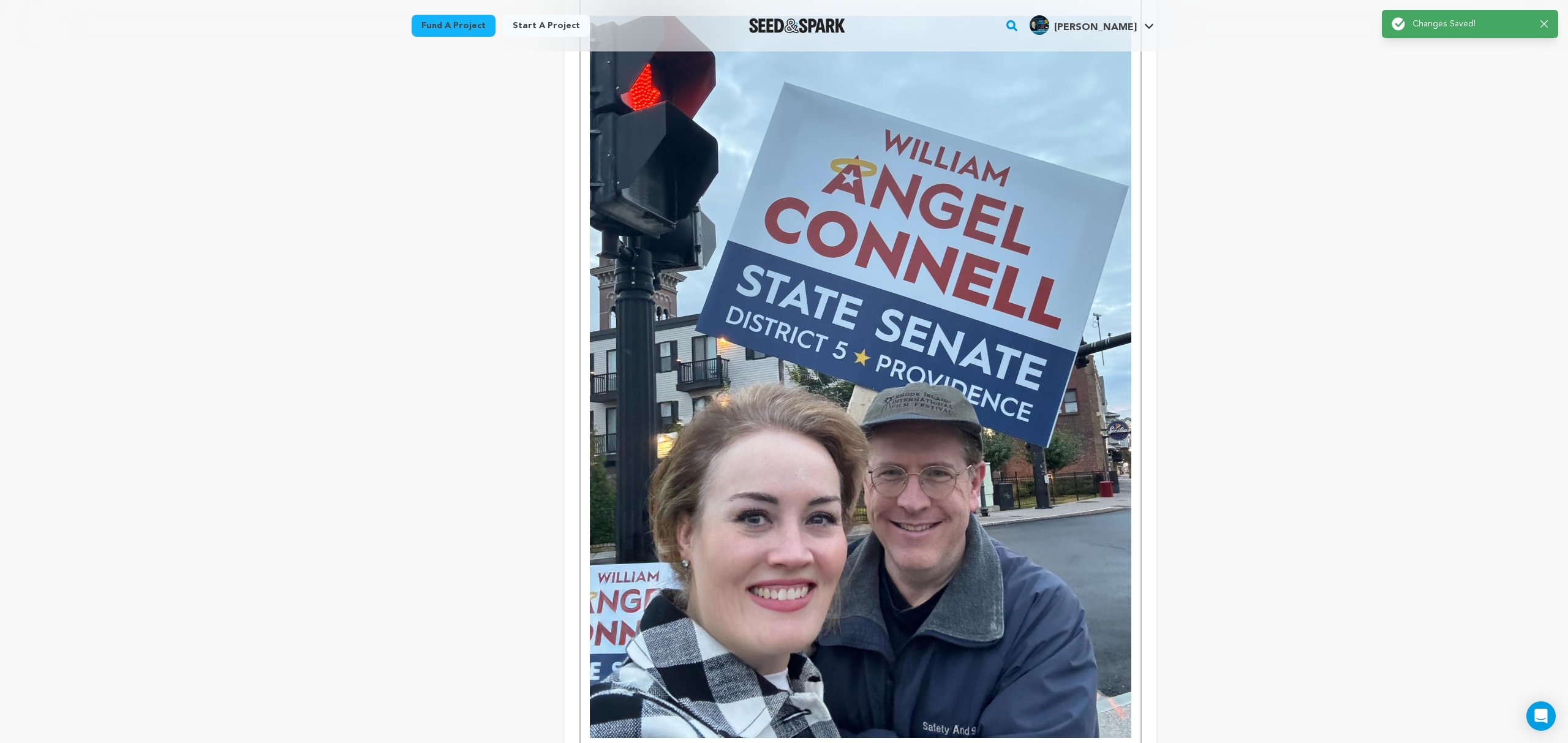
scroll to position [5333, 0]
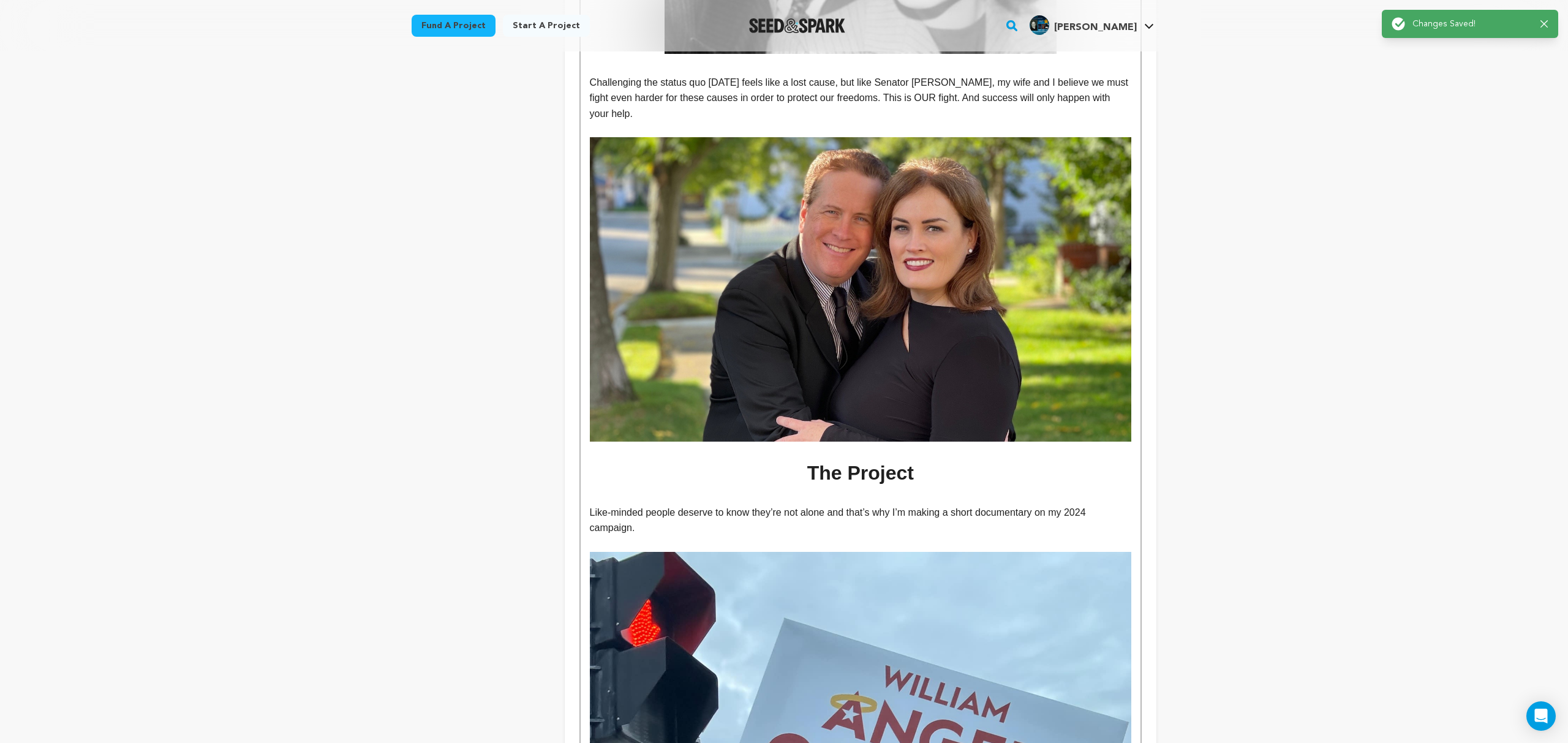
click at [1544, 22] on icon "button" at bounding box center [1544, 24] width 8 height 8
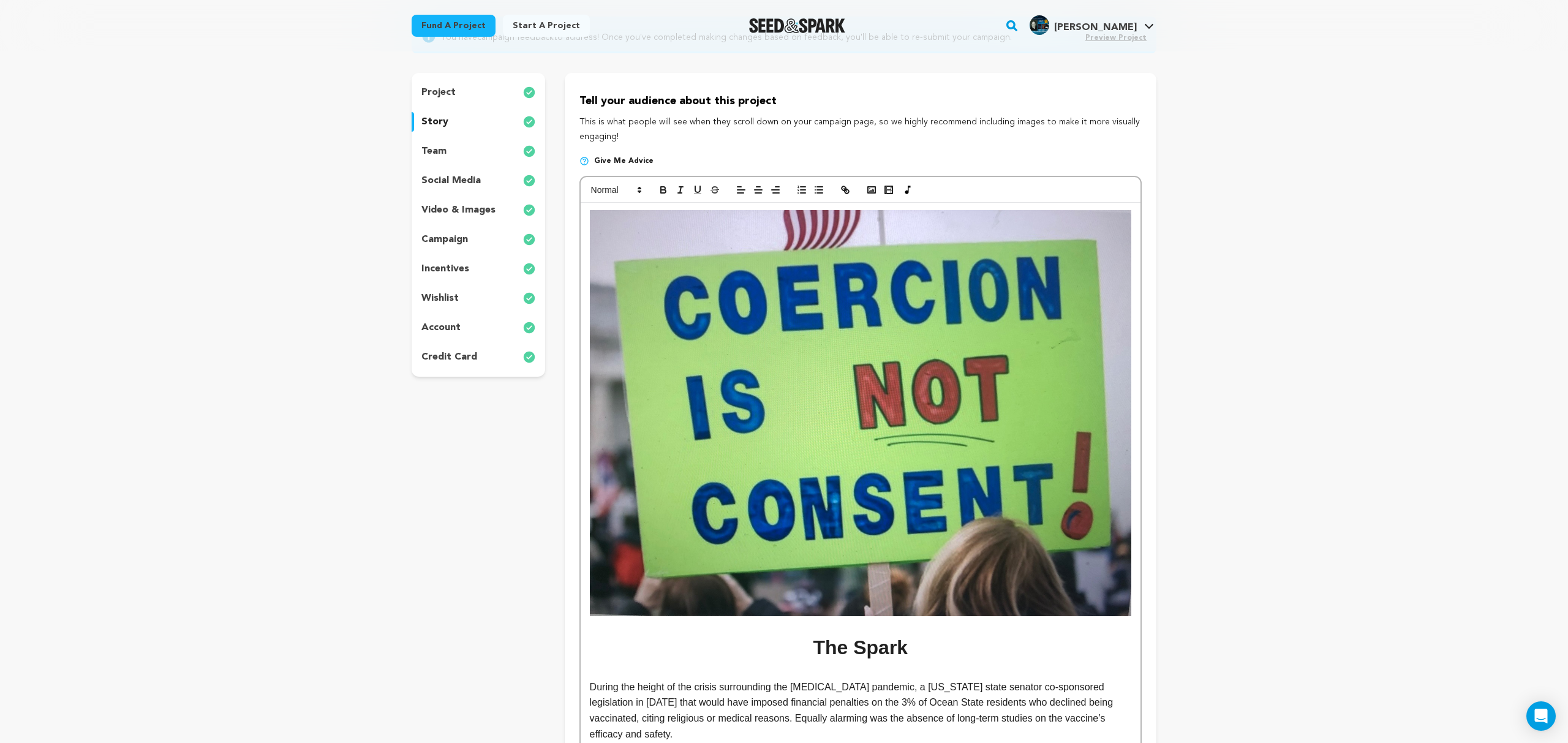
scroll to position [0, 0]
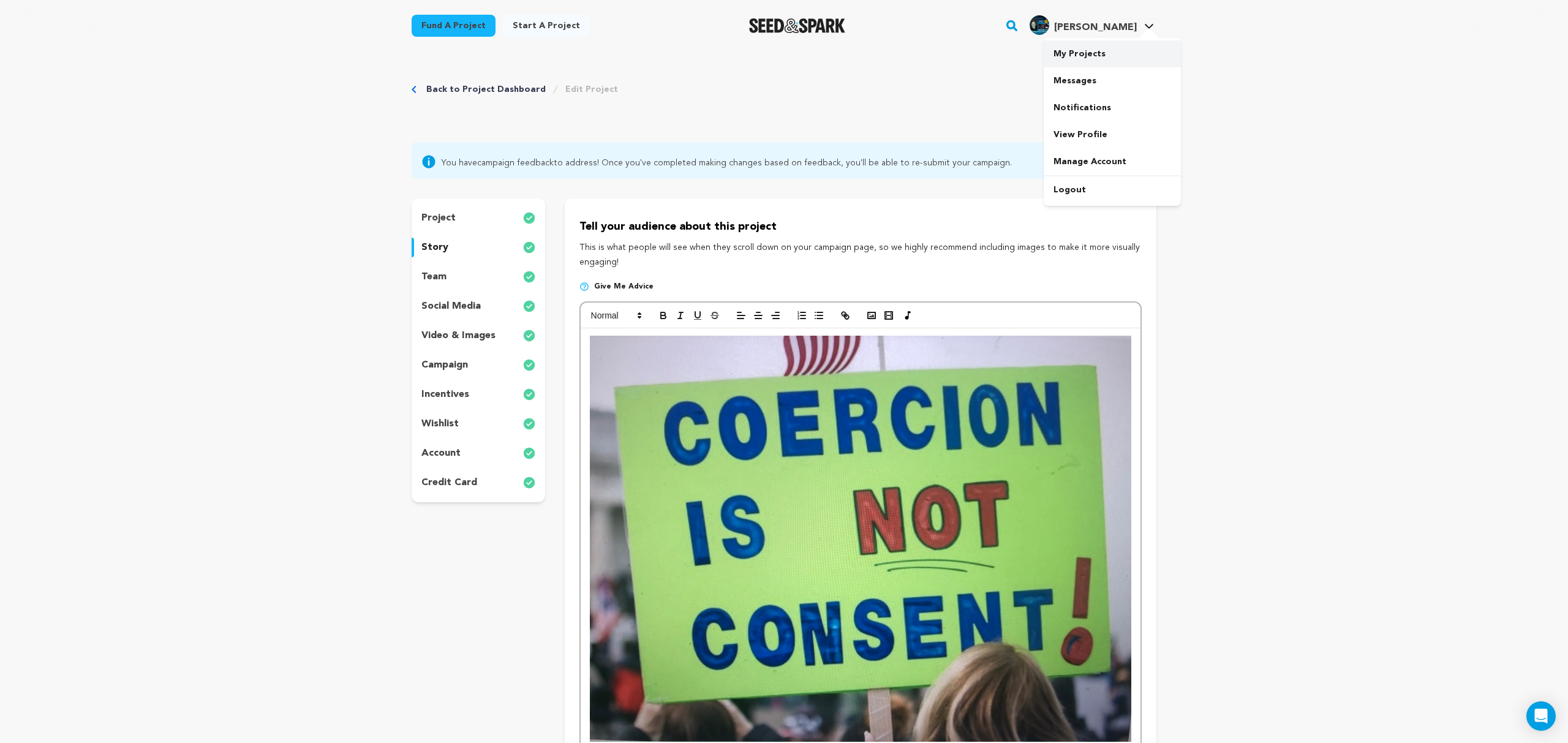
click at [1081, 49] on link "My Projects" at bounding box center [1112, 54] width 137 height 27
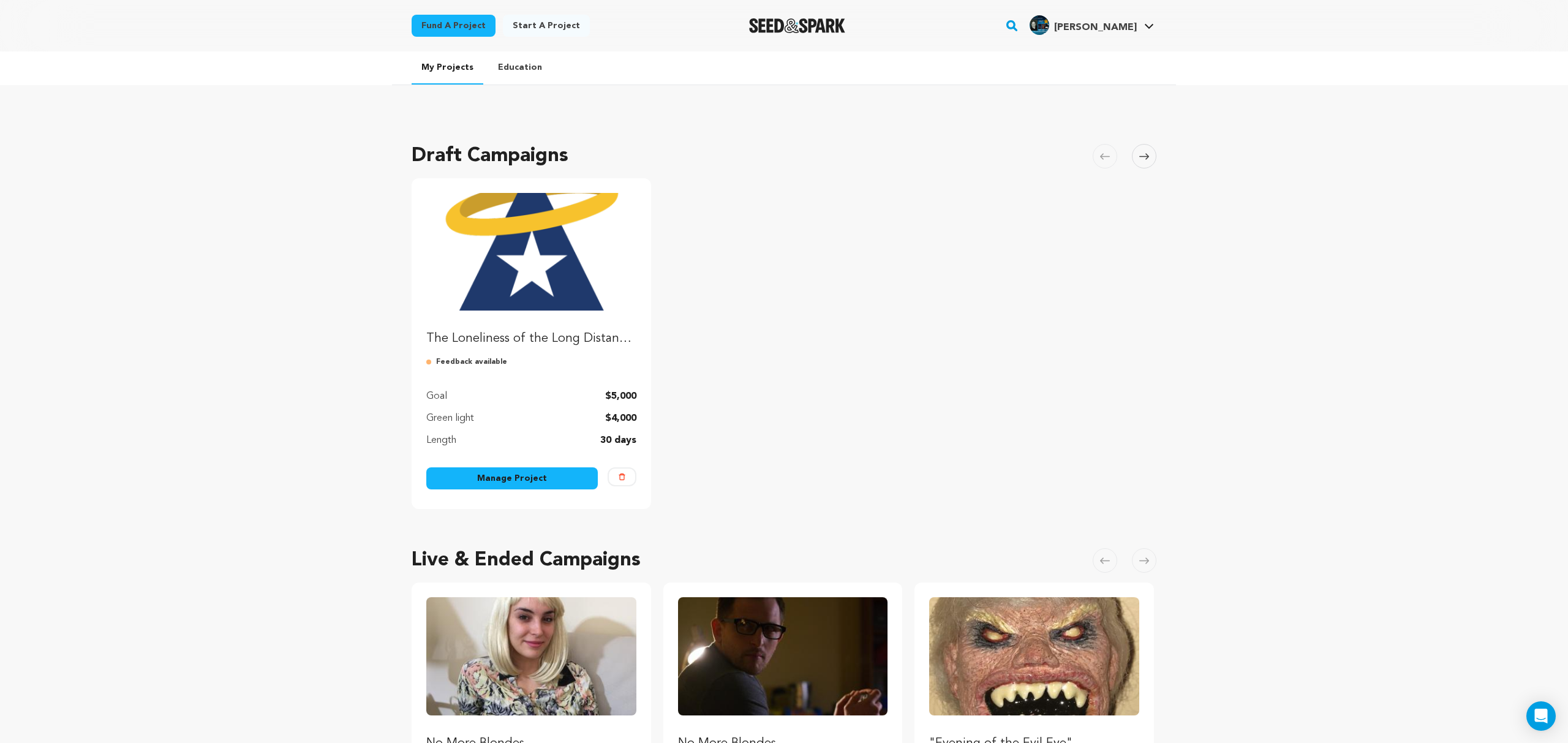
click at [500, 473] on link "Manage Project" at bounding box center [512, 478] width 172 height 22
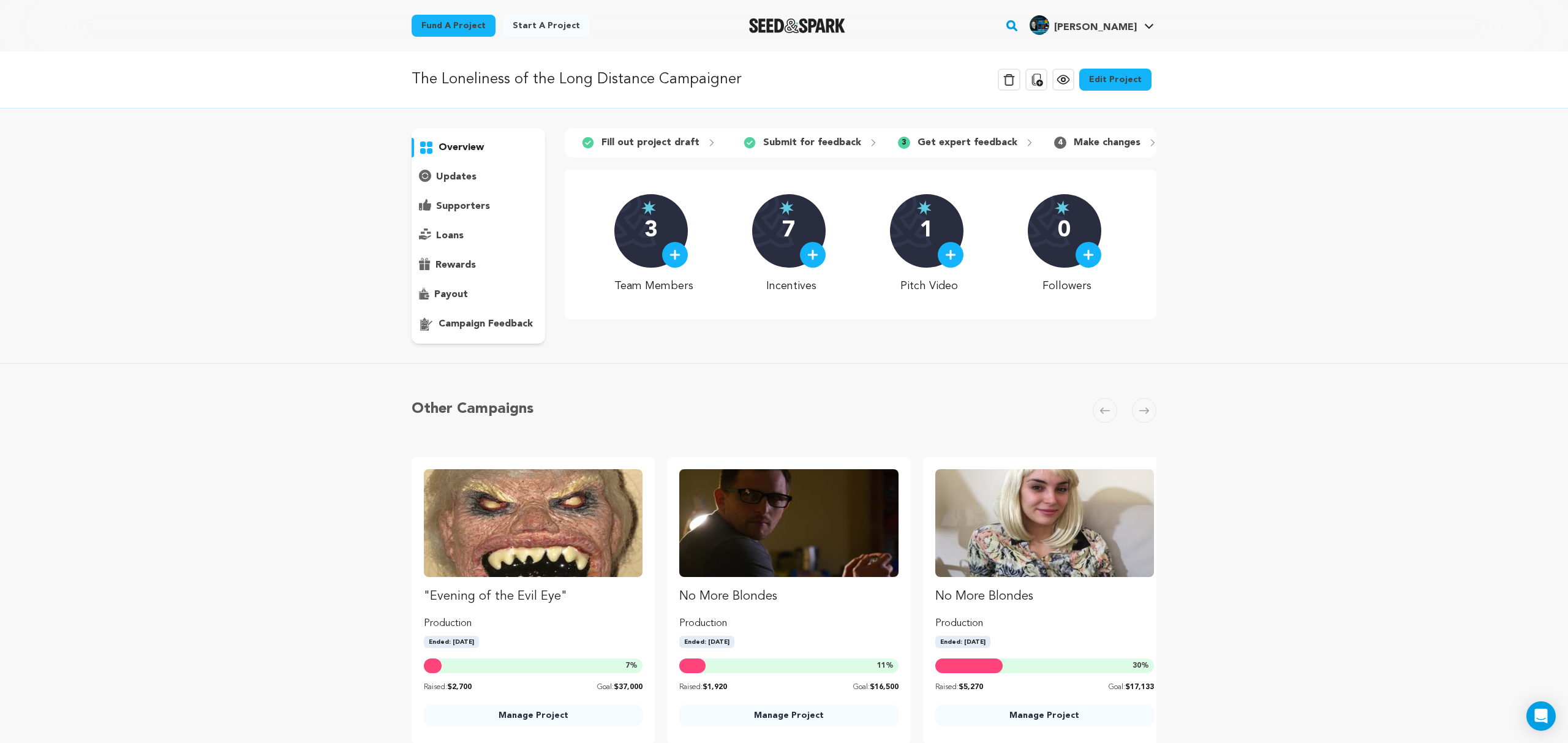
click at [489, 321] on p "campaign feedback" at bounding box center [485, 323] width 95 height 14
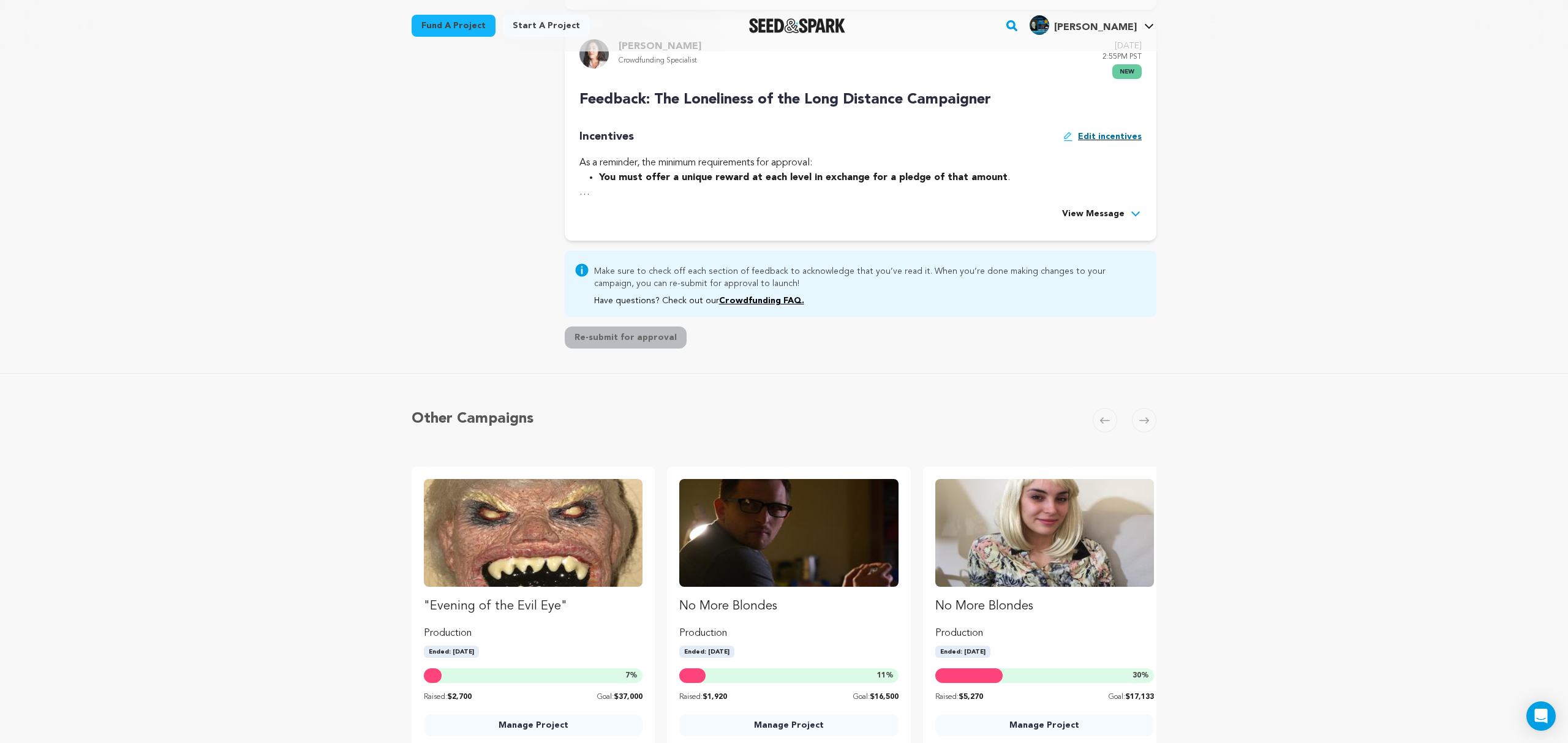
scroll to position [713, 0]
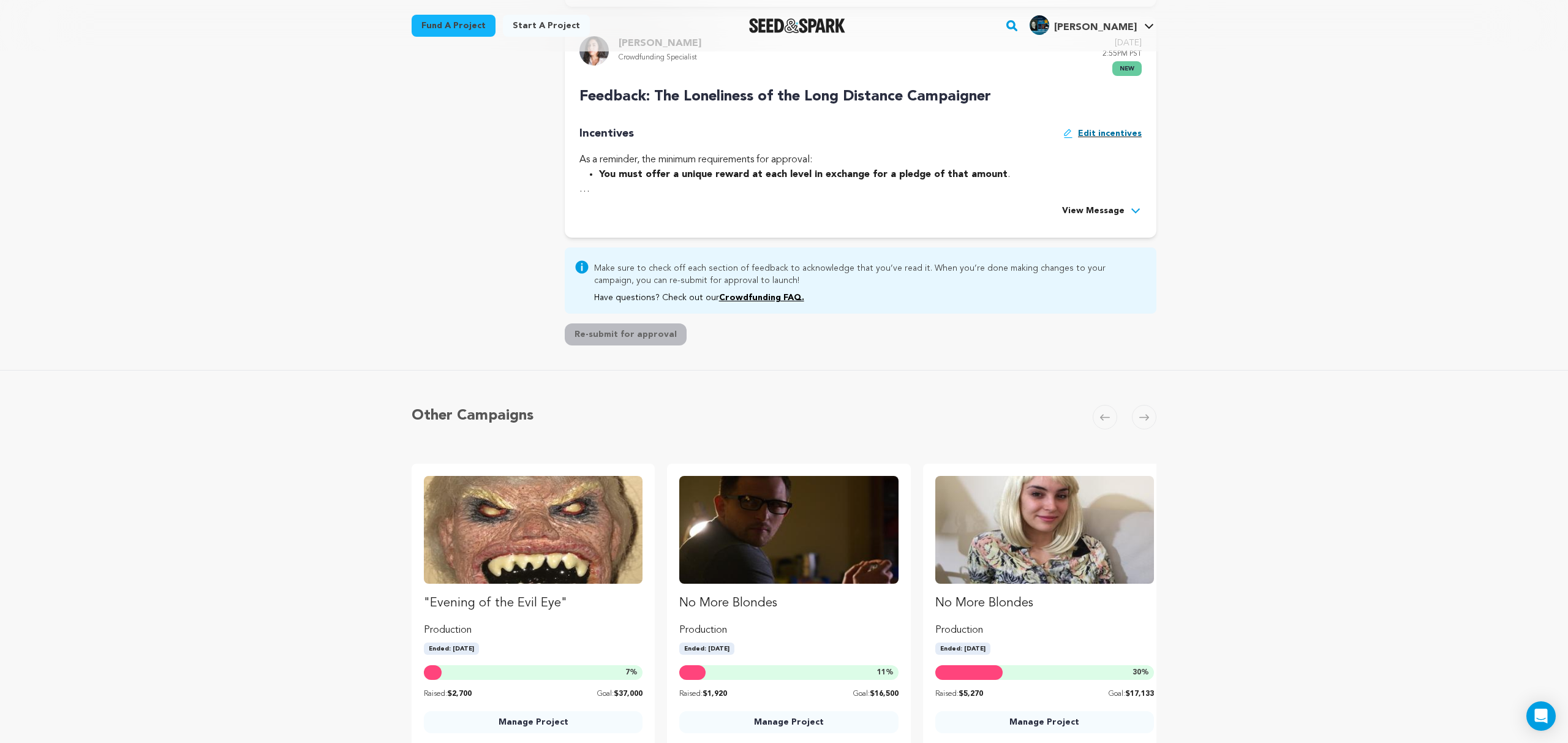
click at [1132, 209] on icon at bounding box center [1135, 210] width 9 height 5
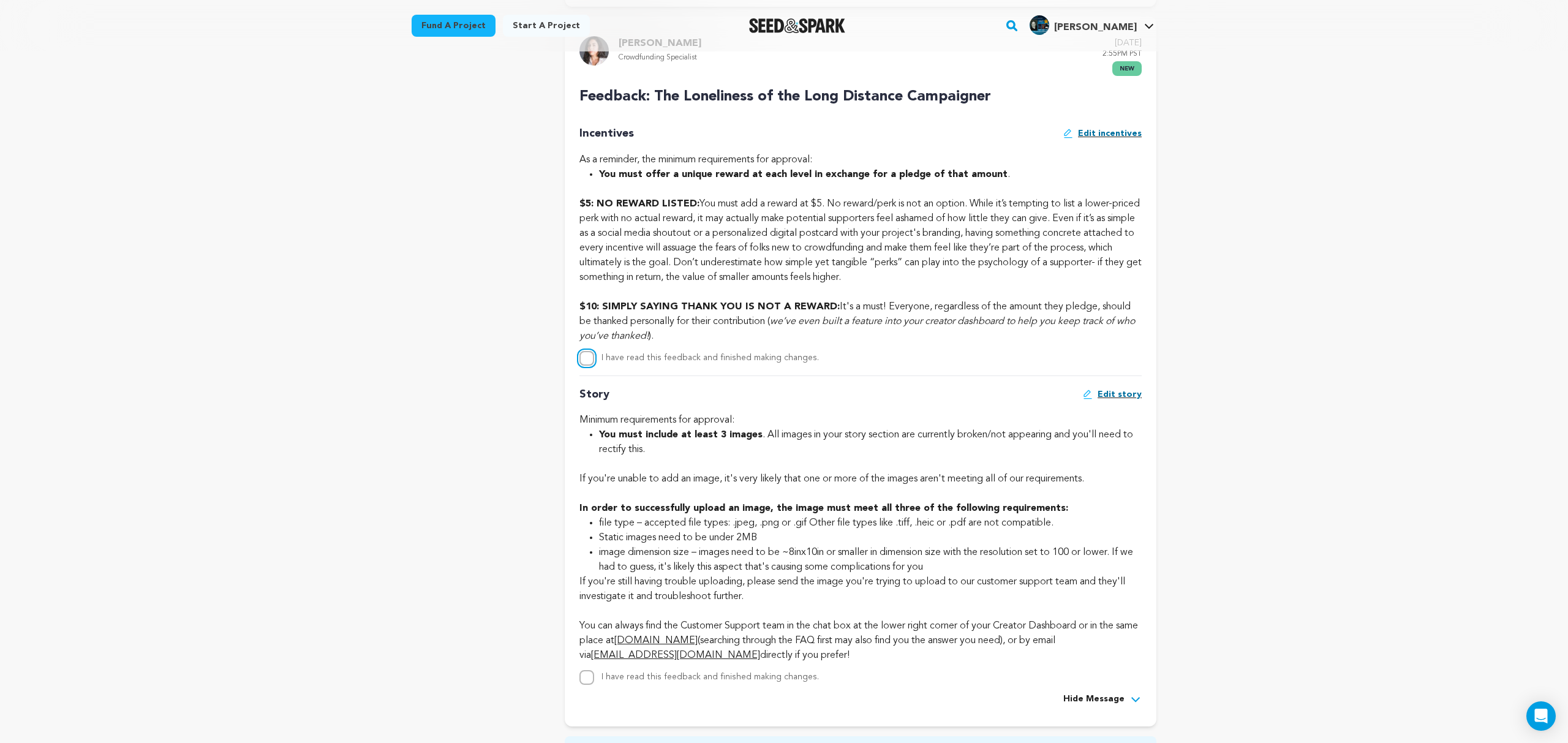
click at [586, 357] on input "I have read this feedback and finished making changes." at bounding box center [586, 358] width 14 height 14
checkbox input "true"
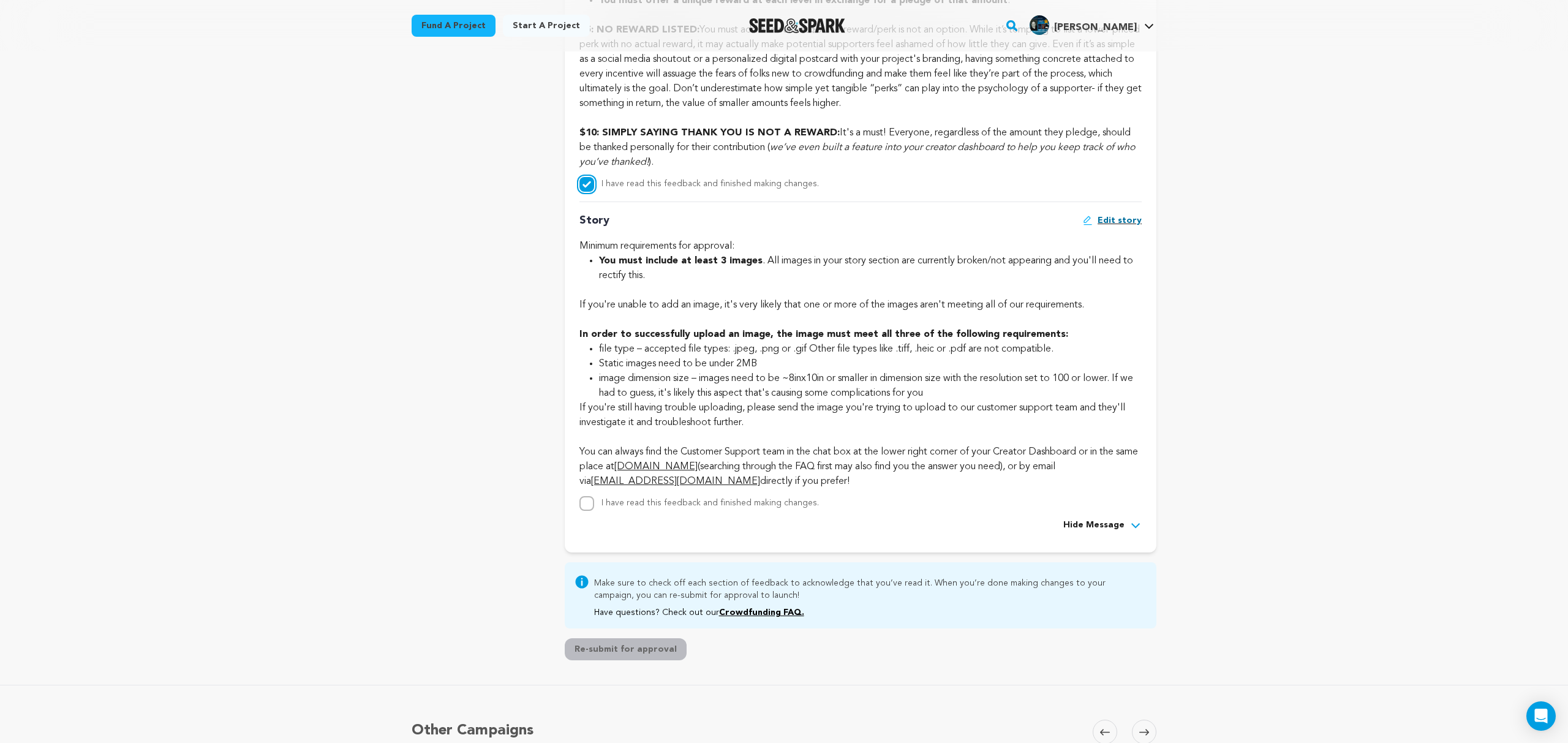
scroll to position [895, 0]
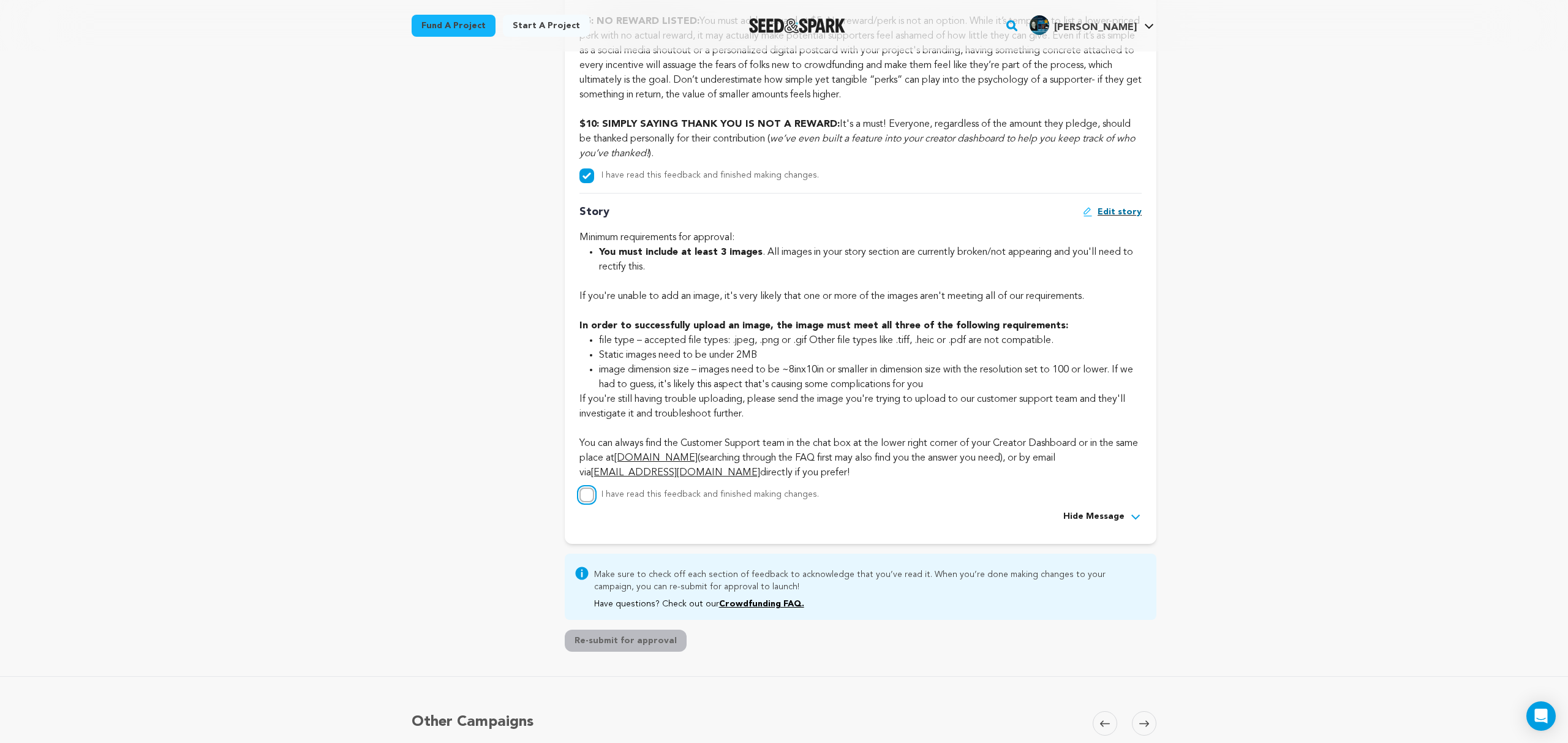
click at [586, 493] on input "I have read this feedback and finished making changes." at bounding box center [586, 494] width 14 height 14
checkbox input "true"
click at [623, 636] on button "Re-submit for approval" at bounding box center [625, 640] width 122 height 22
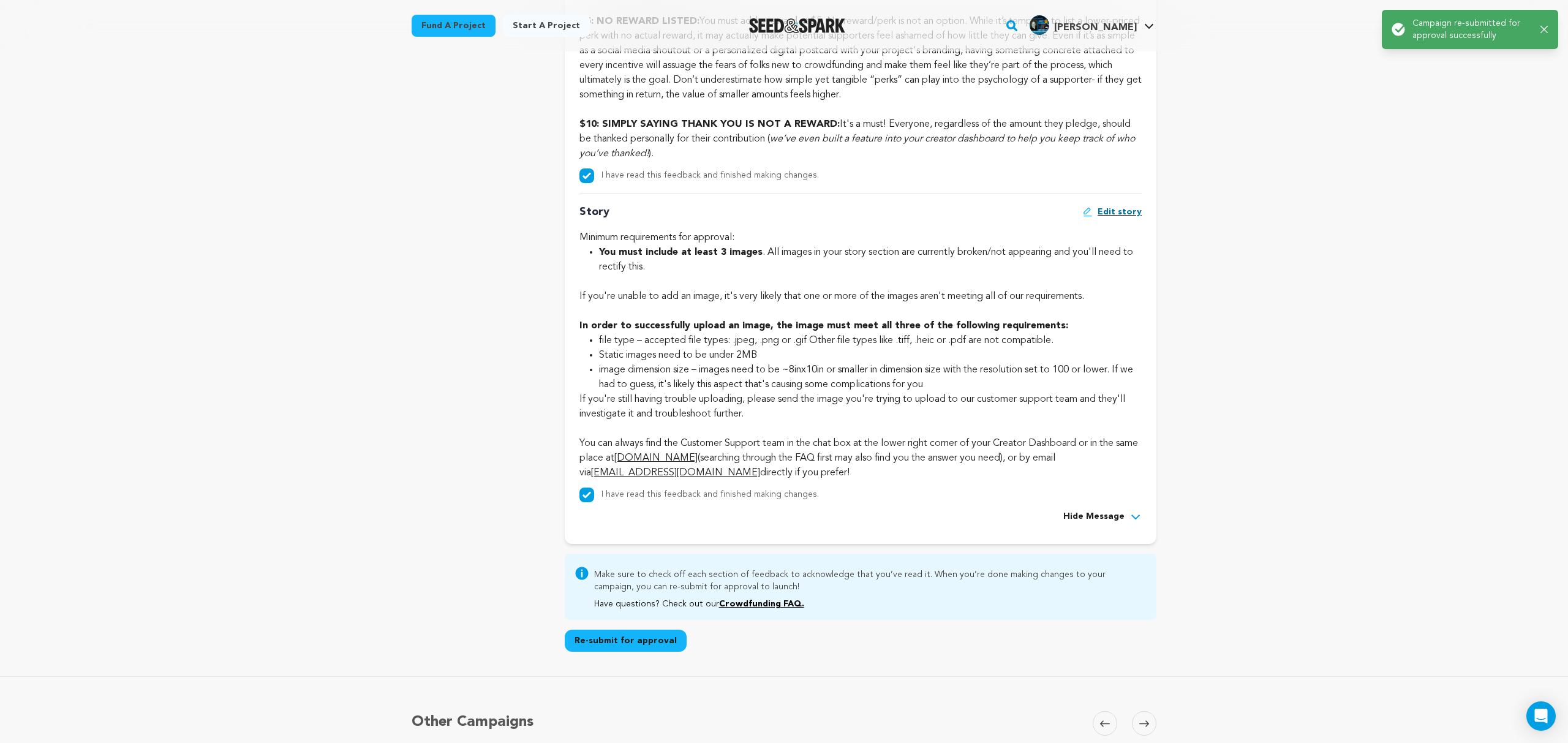
click at [1544, 26] on icon "button" at bounding box center [1544, 30] width 8 height 8
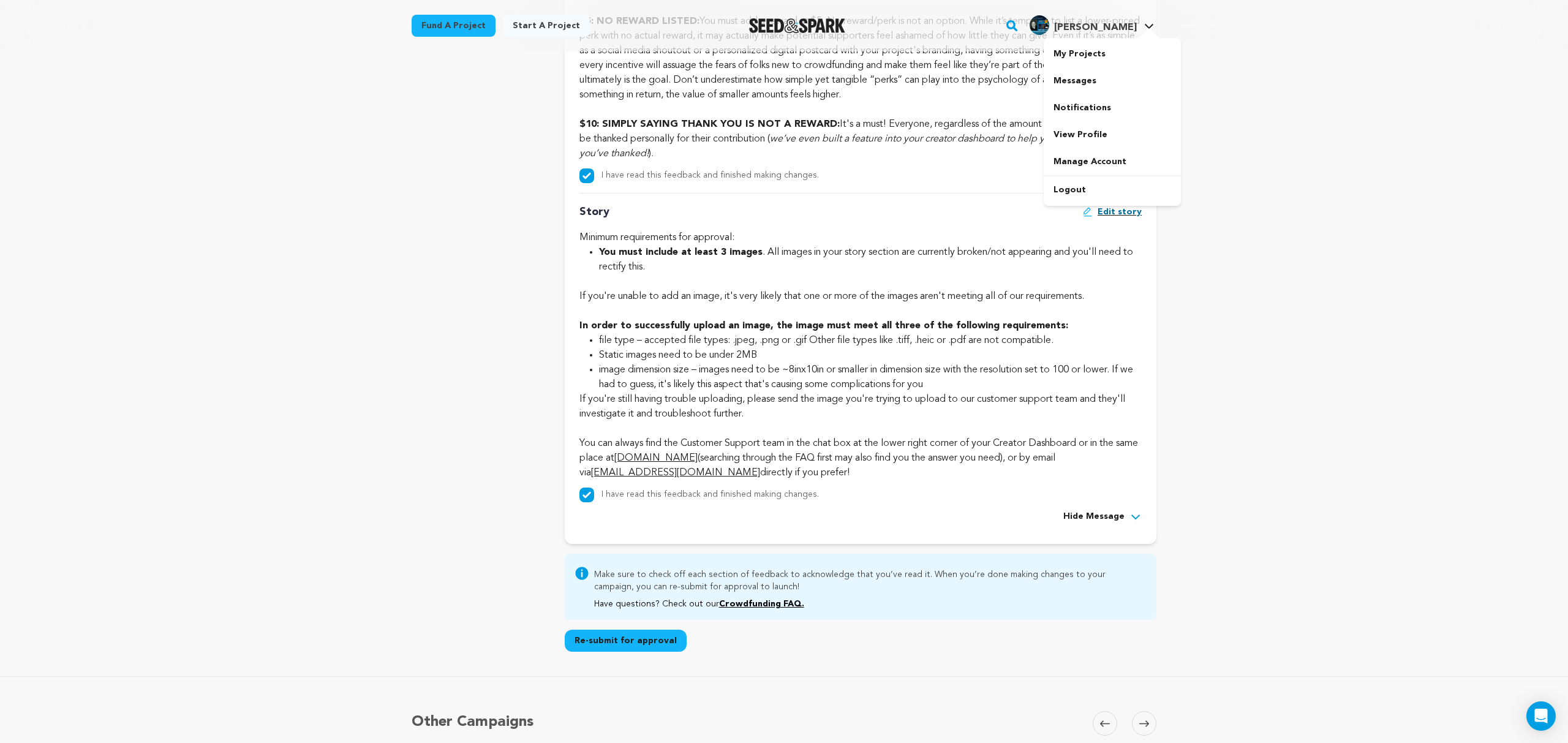
click at [1132, 27] on span "Angel C." at bounding box center [1095, 27] width 83 height 10
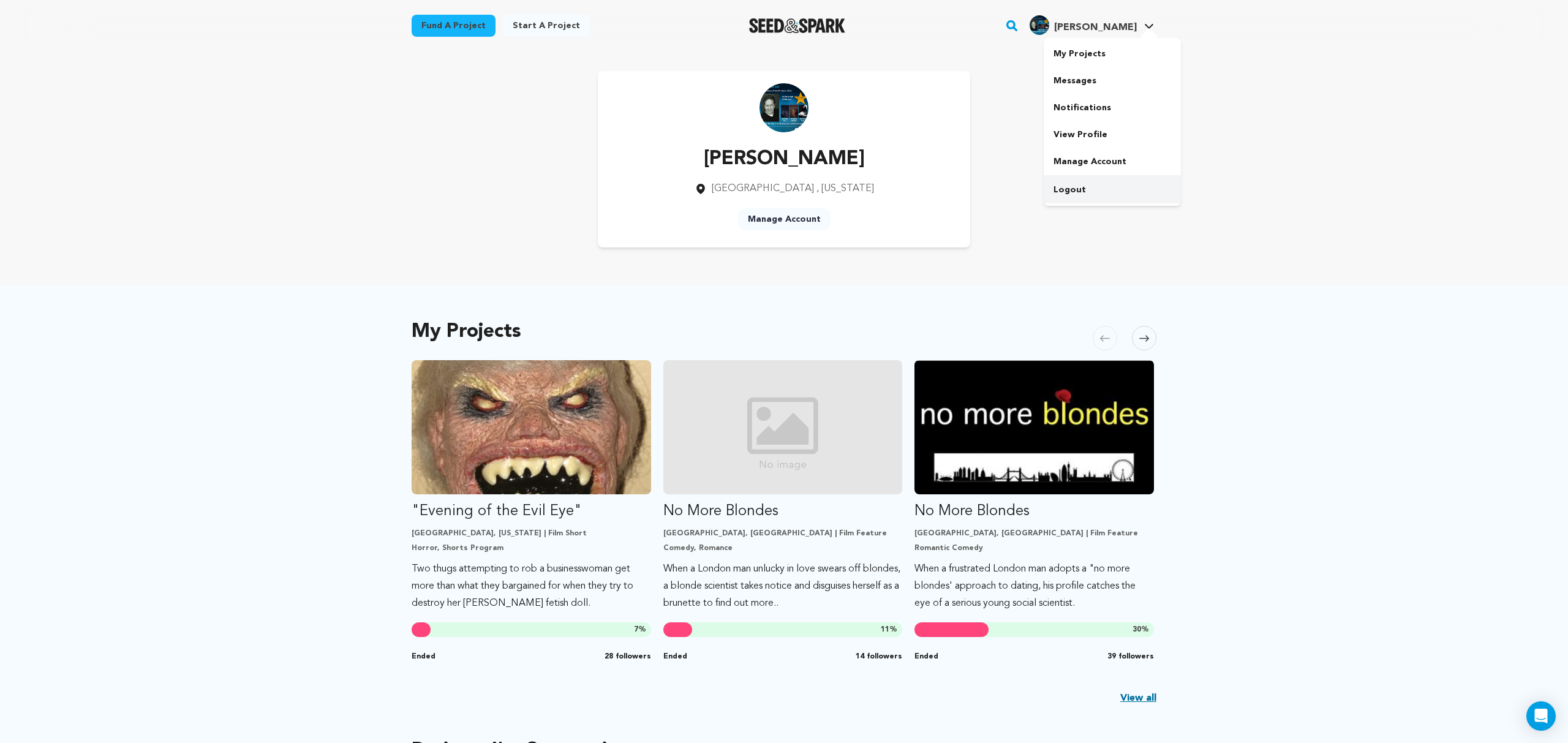
click at [1073, 180] on link "Logout" at bounding box center [1112, 190] width 137 height 27
